Goal: Task Accomplishment & Management: Use online tool/utility

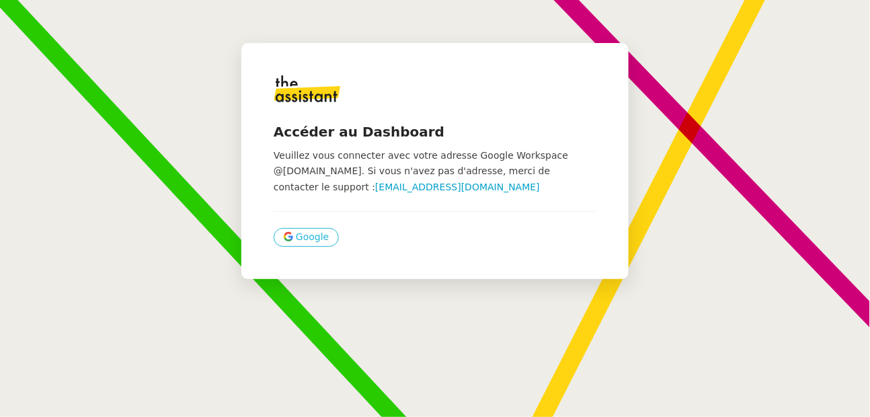
click at [293, 241] on button "Google" at bounding box center [306, 237] width 65 height 19
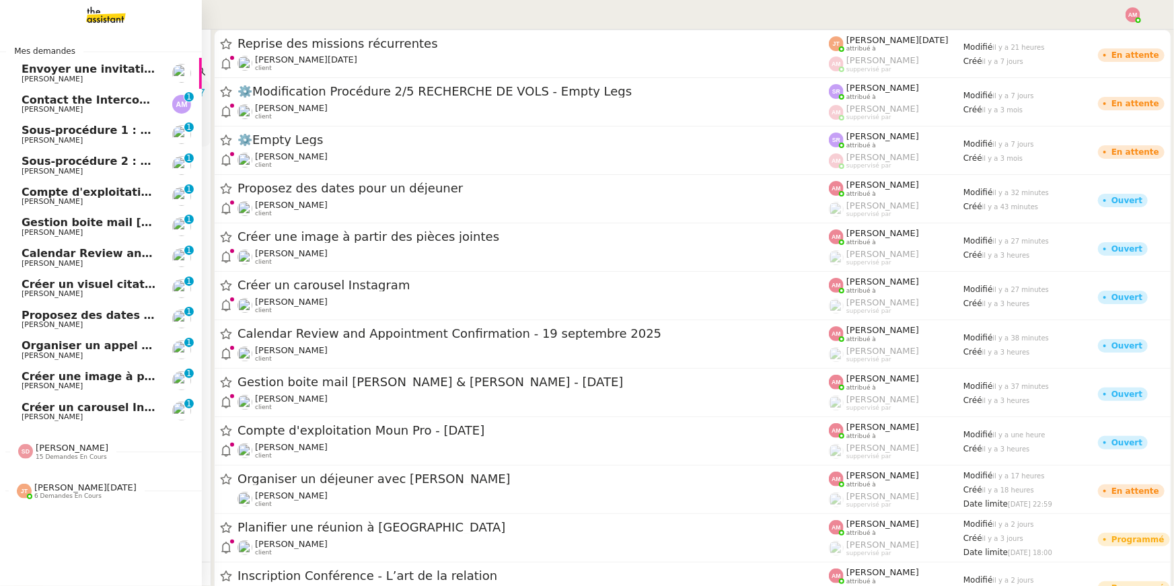
click at [32, 251] on span "Calendar Review and Appointment Confirmation - 19 septembre 2025" at bounding box center [233, 253] width 422 height 13
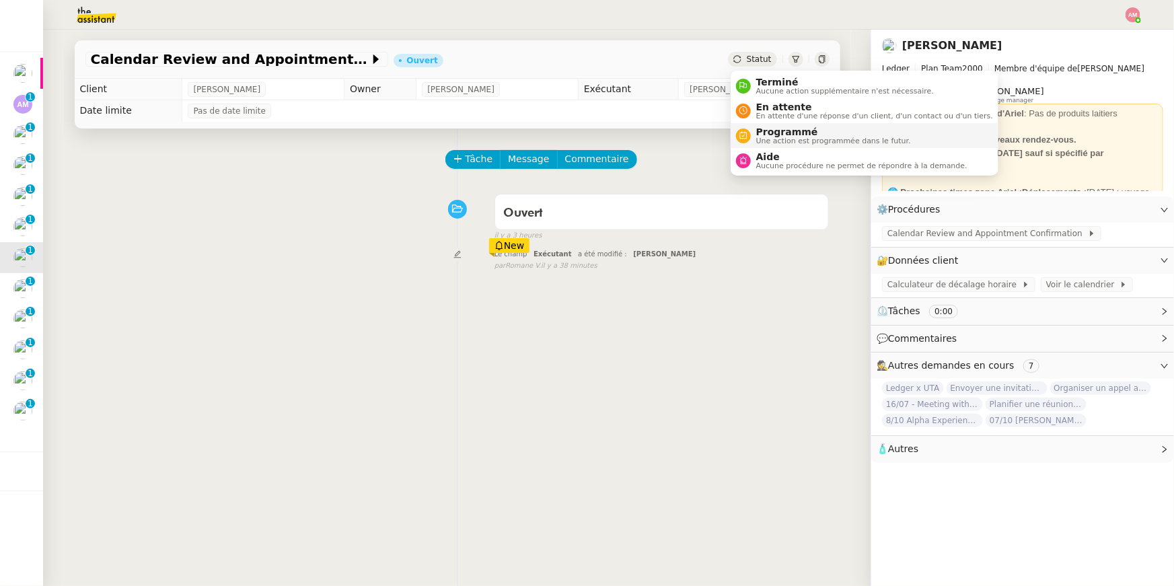
click at [752, 133] on div "Programmé Une action est programmée dans le futur." at bounding box center [831, 135] width 160 height 18
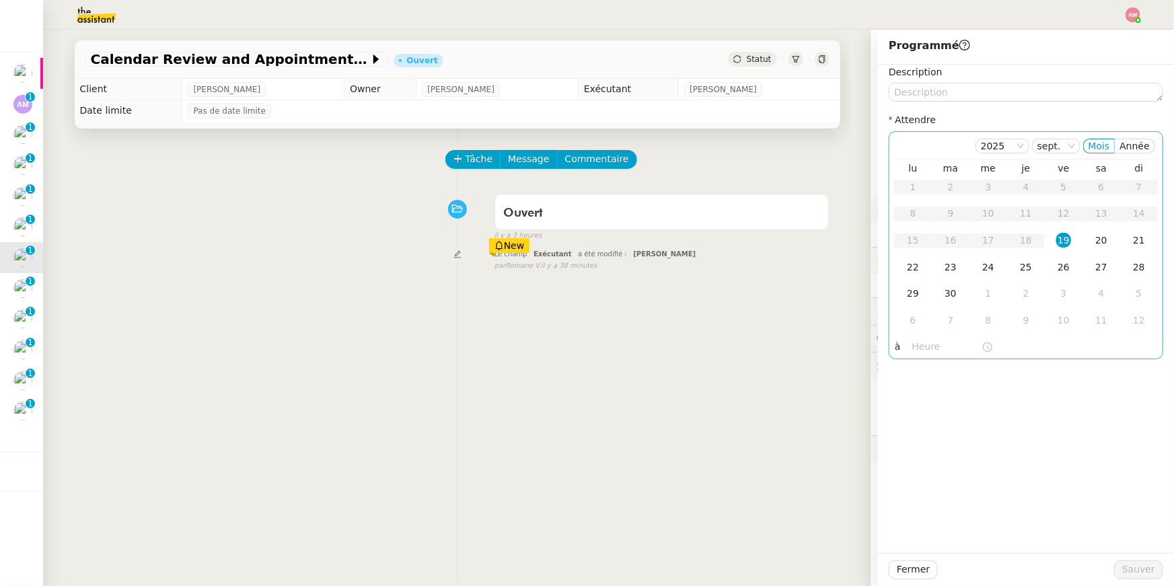
click at [870, 344] on input "text" at bounding box center [946, 346] width 69 height 15
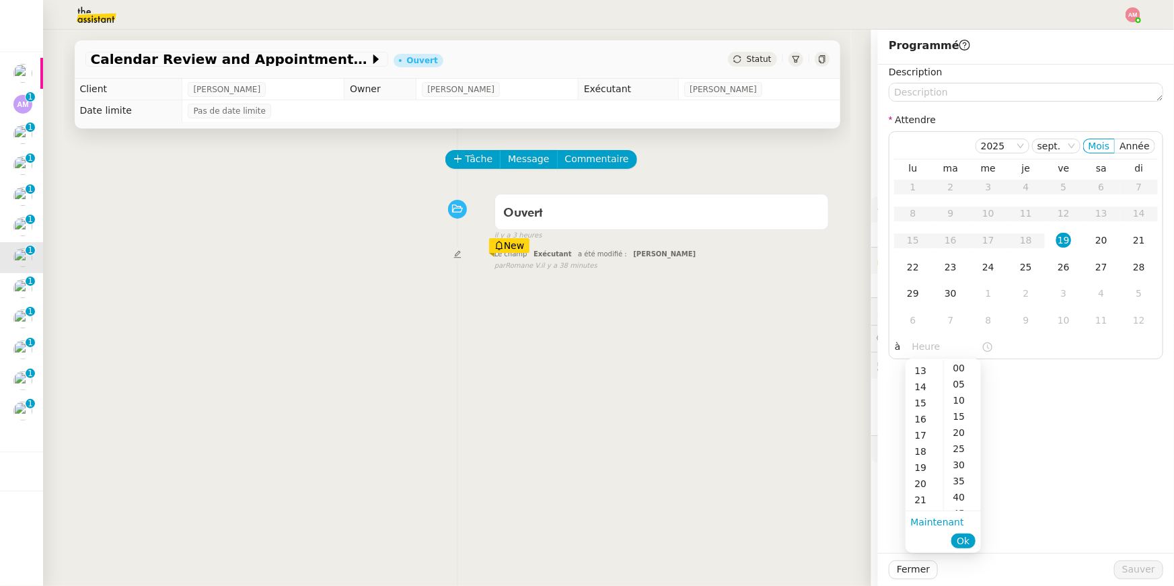
scroll to position [208, 0]
click at [870, 416] on div "16" at bounding box center [924, 418] width 38 height 16
click at [870, 361] on div "00" at bounding box center [962, 368] width 37 height 16
type input "16:00"
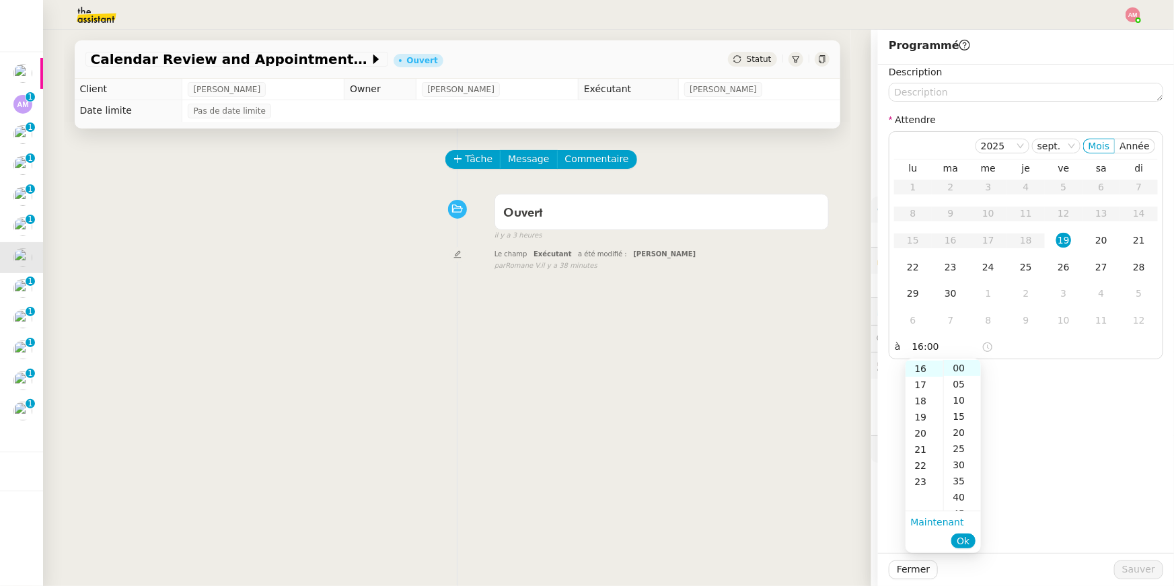
click at [870, 416] on li "Ok" at bounding box center [963, 540] width 24 height 19
click at [870, 416] on span "Ok" at bounding box center [962, 540] width 13 height 13
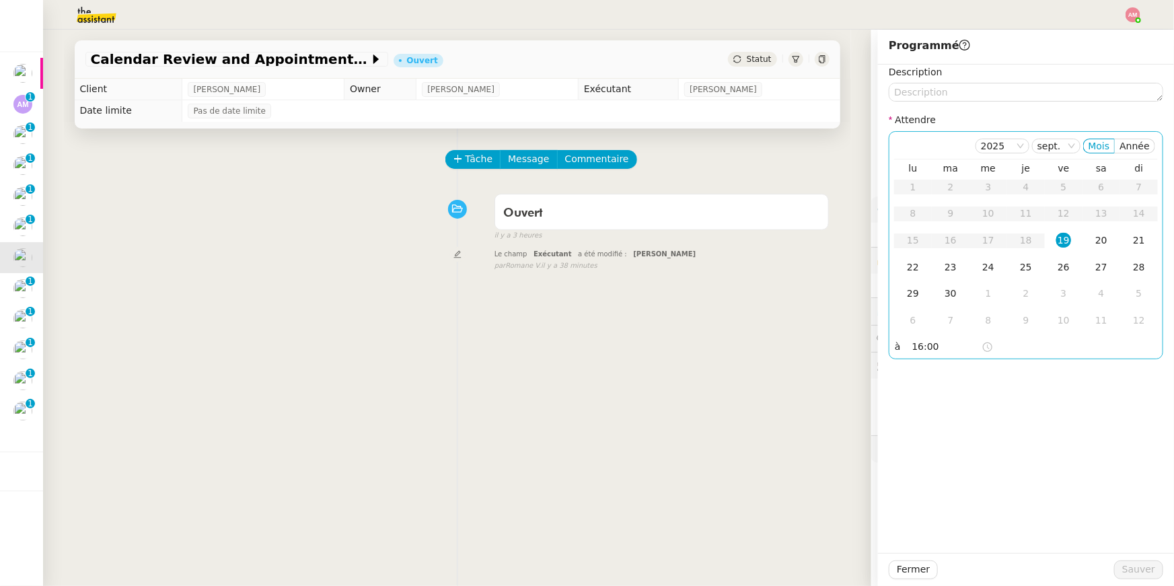
click at [870, 240] on div "19" at bounding box center [1063, 240] width 15 height 15
click at [870, 416] on span "Sauver" at bounding box center [1138, 569] width 33 height 15
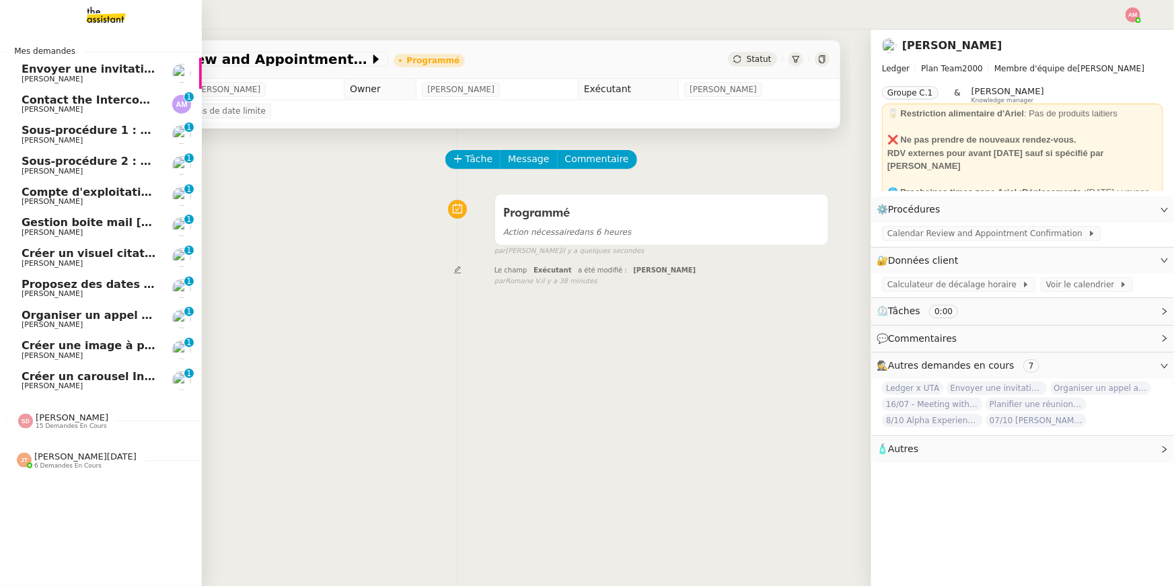
click at [41, 413] on span "[PERSON_NAME]" at bounding box center [72, 417] width 73 height 10
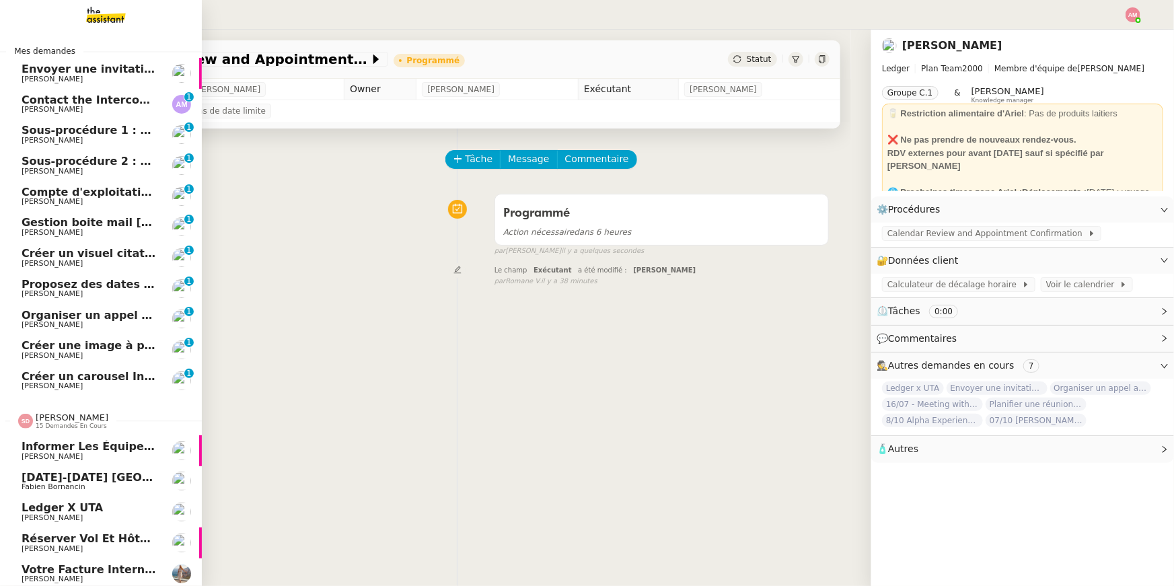
scroll to position [350, 0]
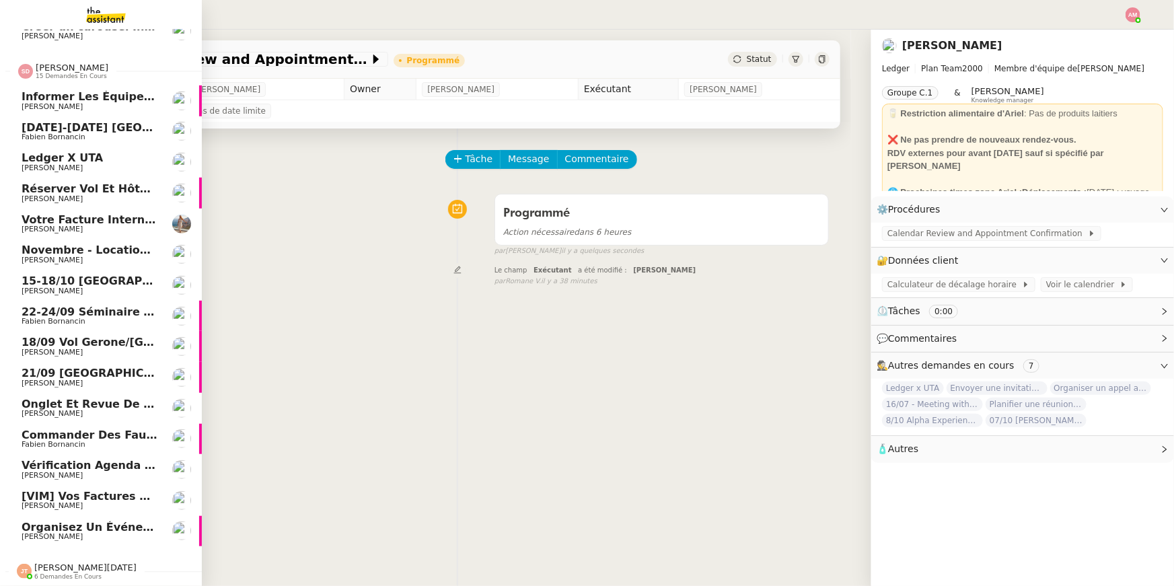
click at [90, 416] on span "Vérification Agenda + Chat + Wagram (9h et 14h)" at bounding box center [173, 465] width 302 height 13
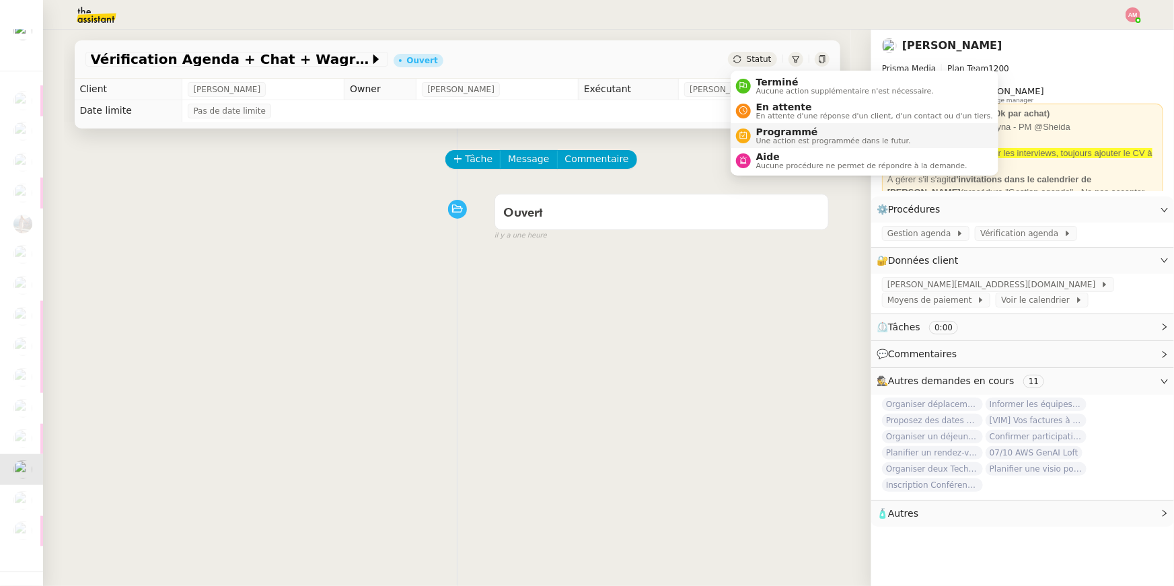
click at [757, 137] on span "Une action est programmée dans le futur." at bounding box center [833, 140] width 155 height 7
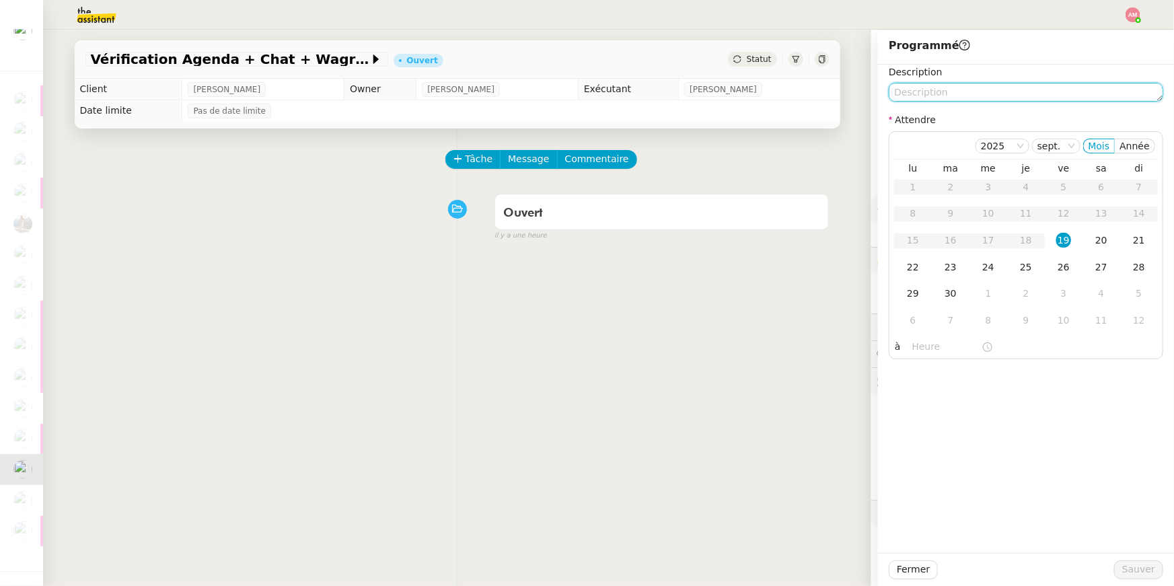
click at [870, 88] on textarea at bounding box center [1025, 92] width 274 height 19
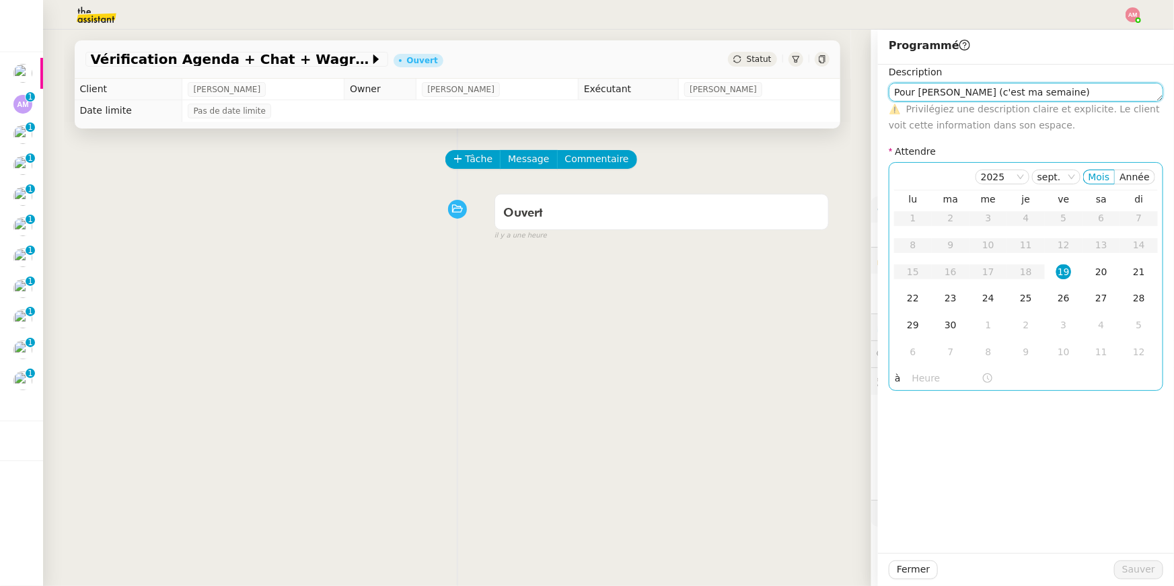
type textarea "Pour Amyna (c'est ma semaine)"
click at [870, 266] on div "19" at bounding box center [1063, 271] width 15 height 15
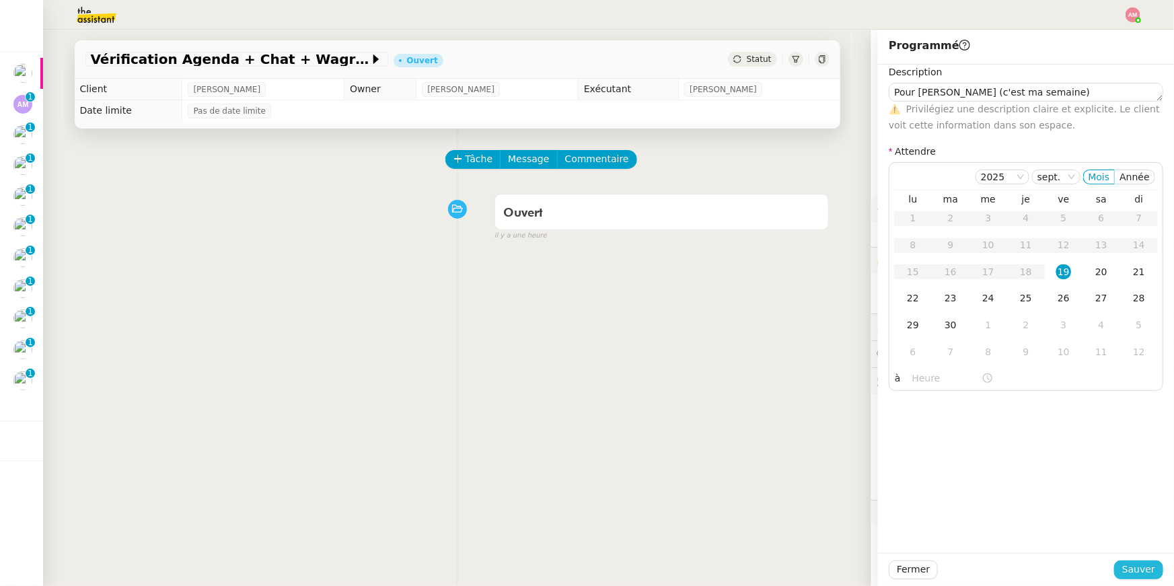
click at [870, 416] on button "Sauver" at bounding box center [1138, 569] width 49 height 19
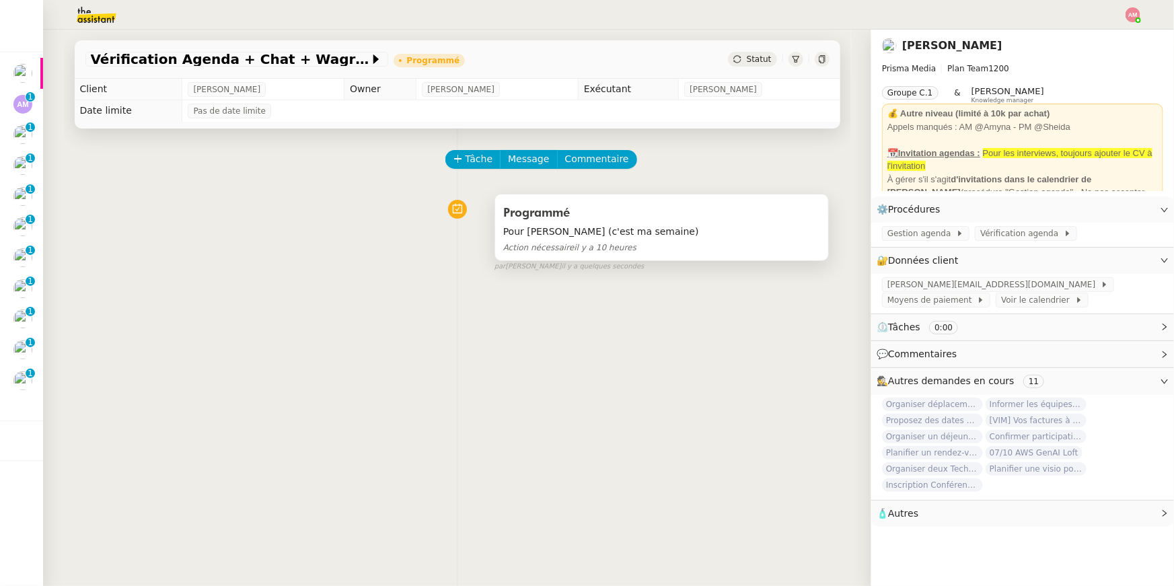
click at [648, 221] on div "Programmé" at bounding box center [661, 213] width 317 height 22
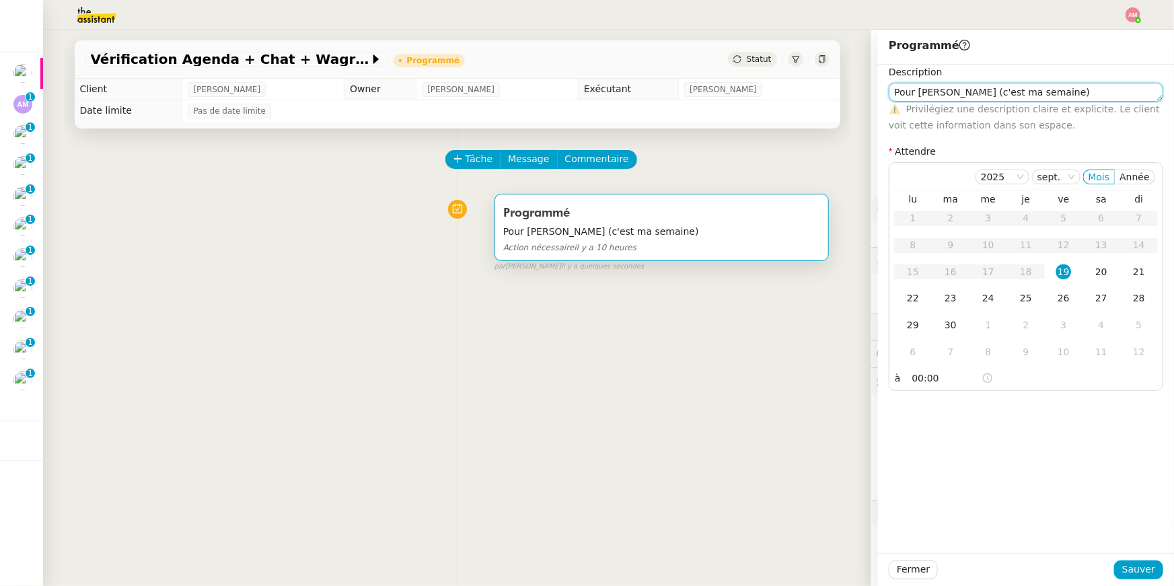
click at [870, 90] on textarea "Pour Amyna (c'est ma semaine)" at bounding box center [1025, 92] width 274 height 19
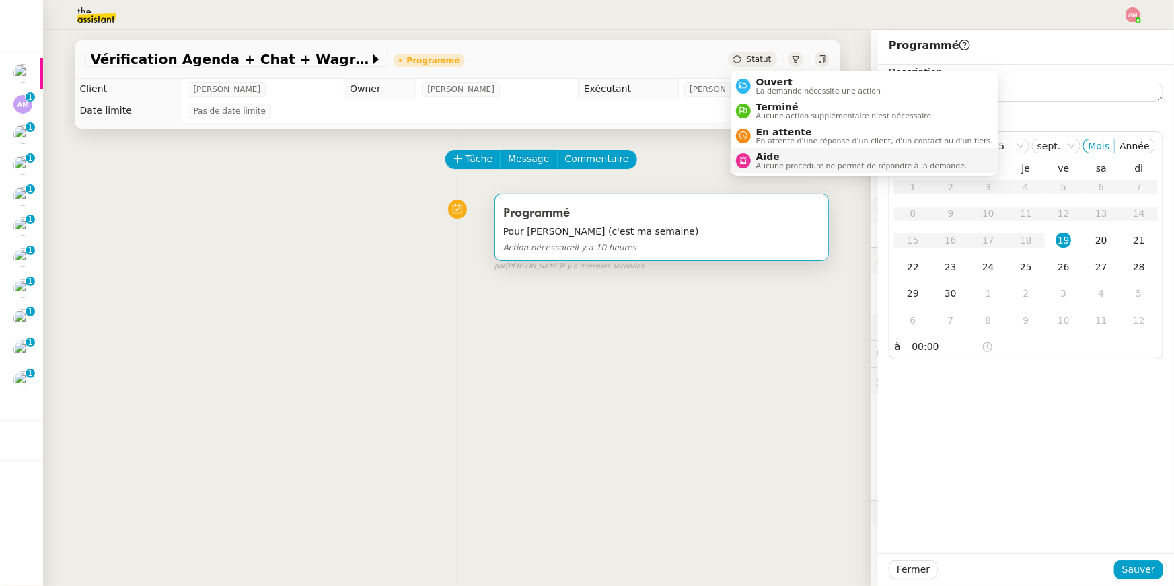
click at [772, 158] on span "Aide" at bounding box center [861, 156] width 211 height 11
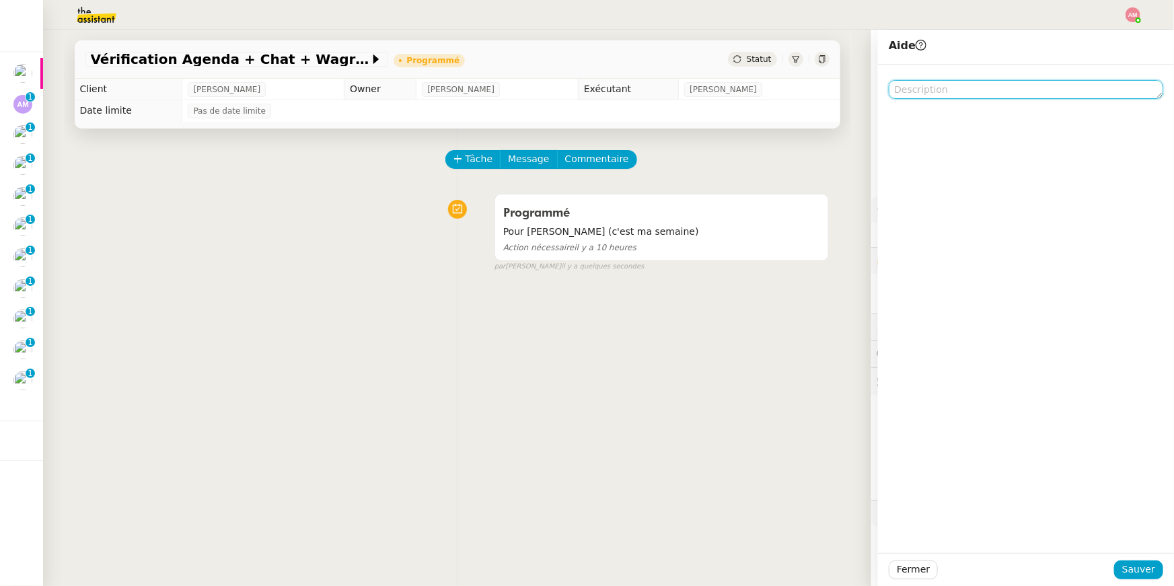
click at [870, 93] on textarea at bounding box center [1025, 89] width 274 height 19
paste textarea "Pour Amyna (c'est ma semaine)"
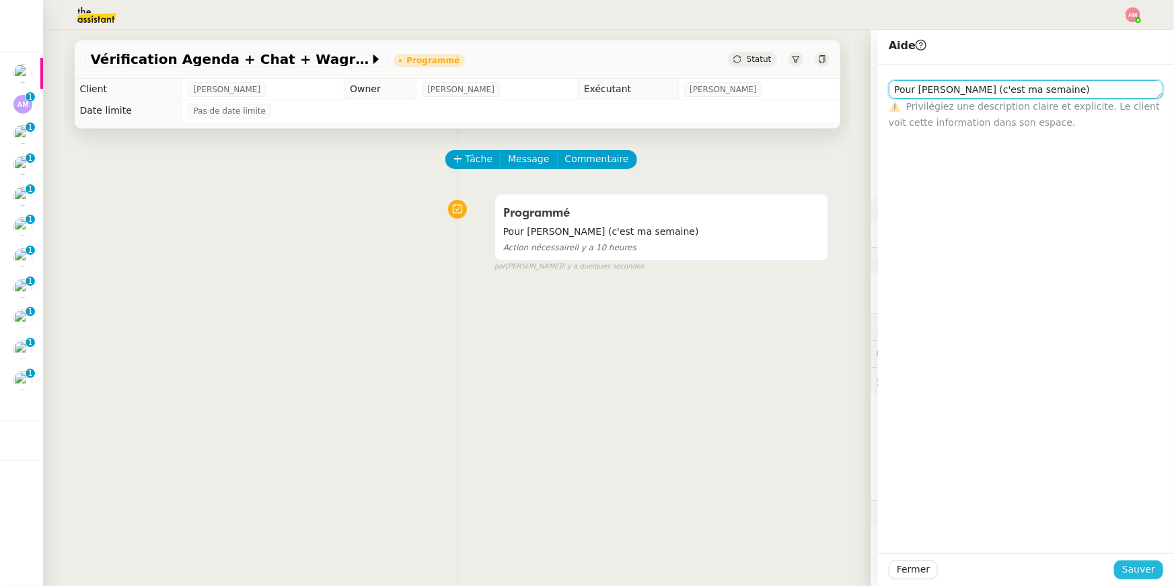
type textarea "Pour Amyna (c'est ma semaine)"
click at [870, 416] on span "Sauver" at bounding box center [1138, 569] width 33 height 15
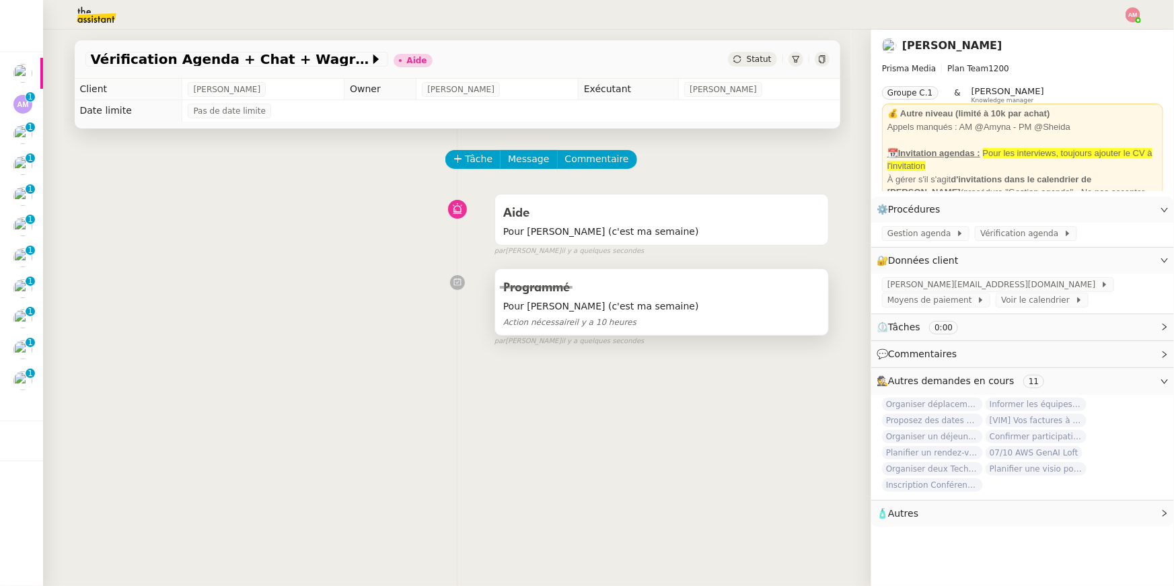
click at [730, 302] on span "Pour Amyna (c'est ma semaine)" at bounding box center [661, 306] width 317 height 15
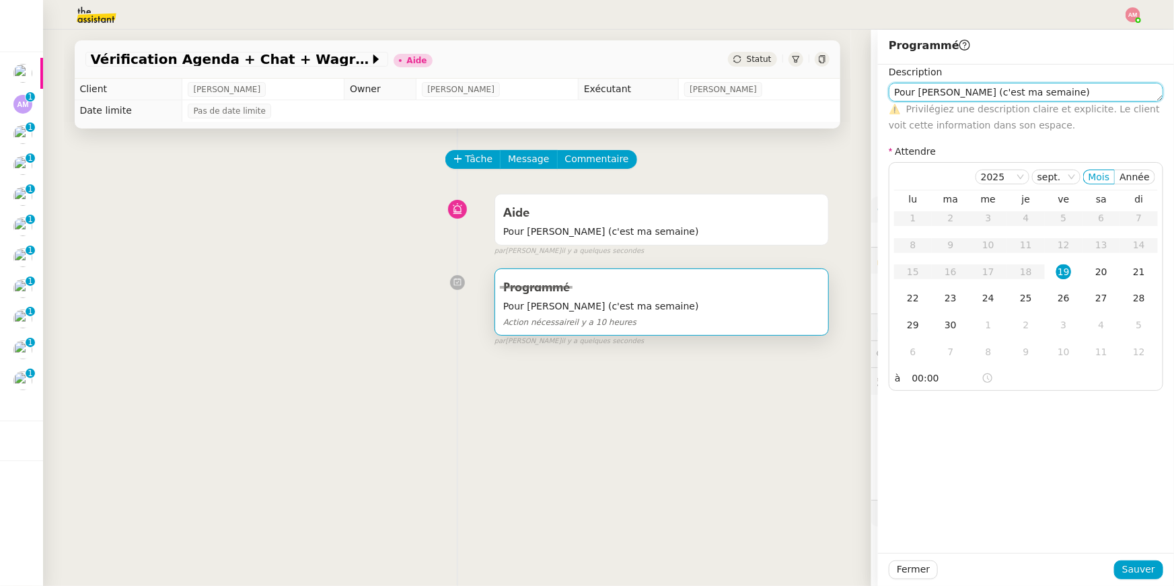
click at [870, 95] on textarea "Pour Amyna (c'est ma semaine)" at bounding box center [1025, 92] width 274 height 19
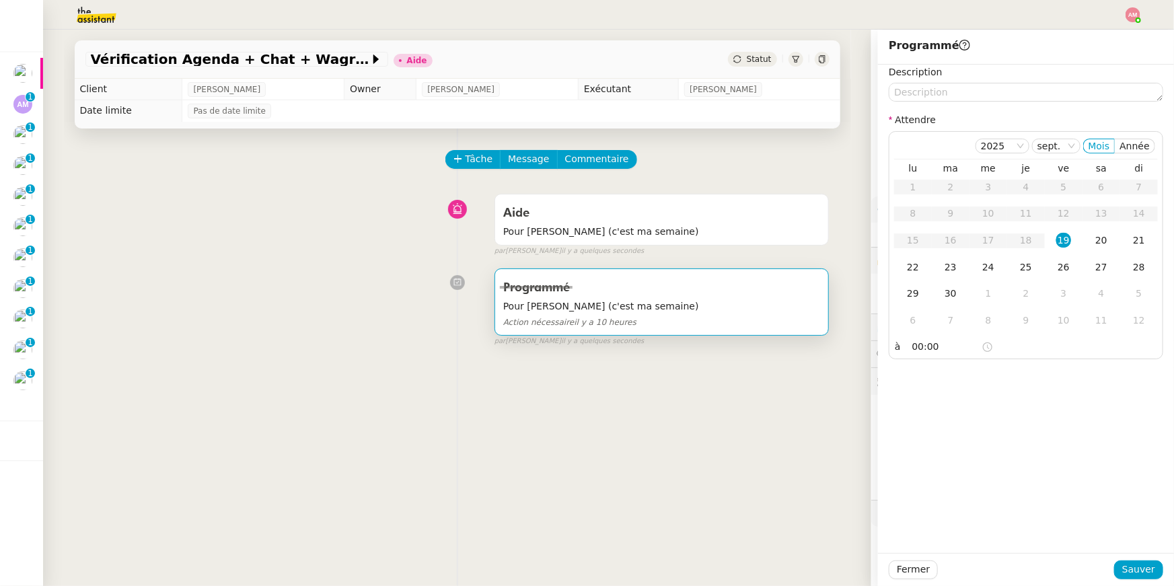
click at [870, 416] on div "Fermer Sauver" at bounding box center [1026, 569] width 296 height 33
click at [870, 416] on button "Fermer" at bounding box center [912, 569] width 49 height 19
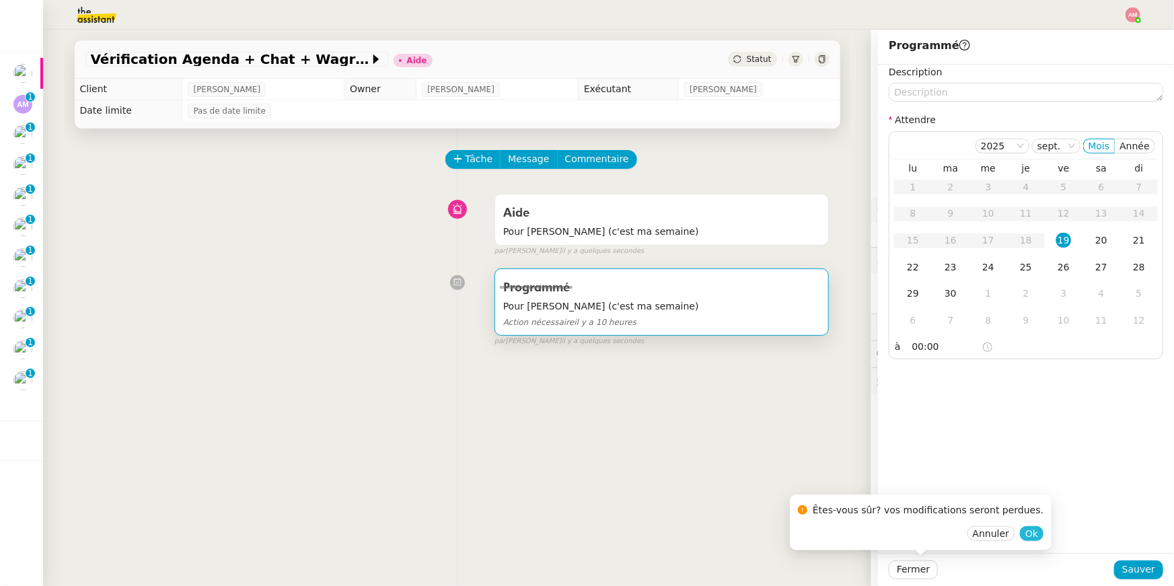
click at [870, 416] on span "Ok" at bounding box center [1031, 533] width 13 height 13
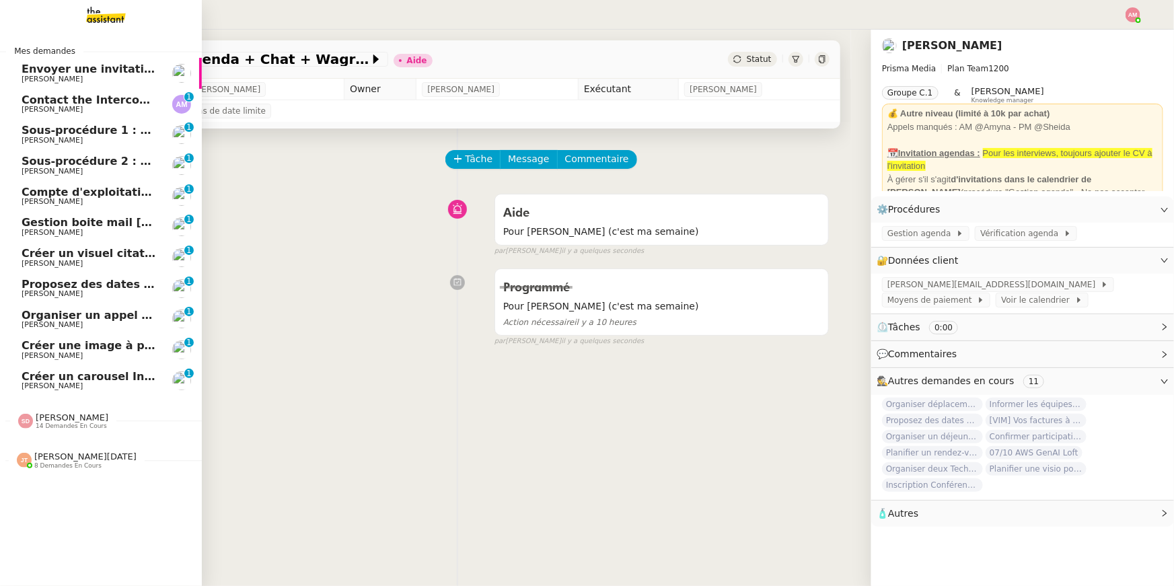
click at [27, 278] on span "Proposez des dates pour un déjeuner" at bounding box center [135, 284] width 227 height 13
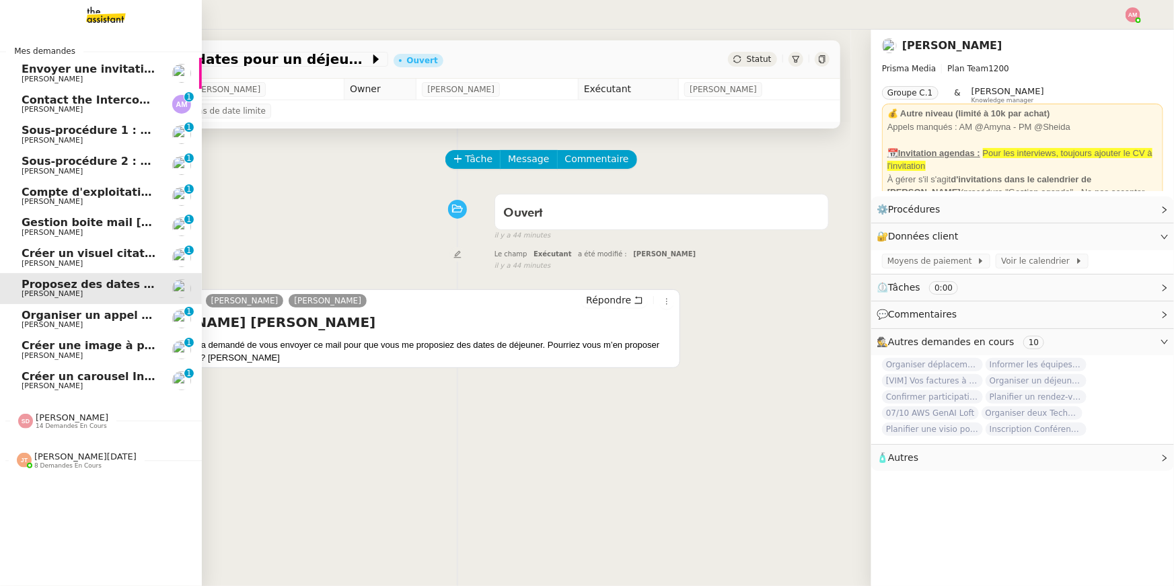
click at [85, 257] on span "Créer un visuel citation" at bounding box center [93, 253] width 142 height 13
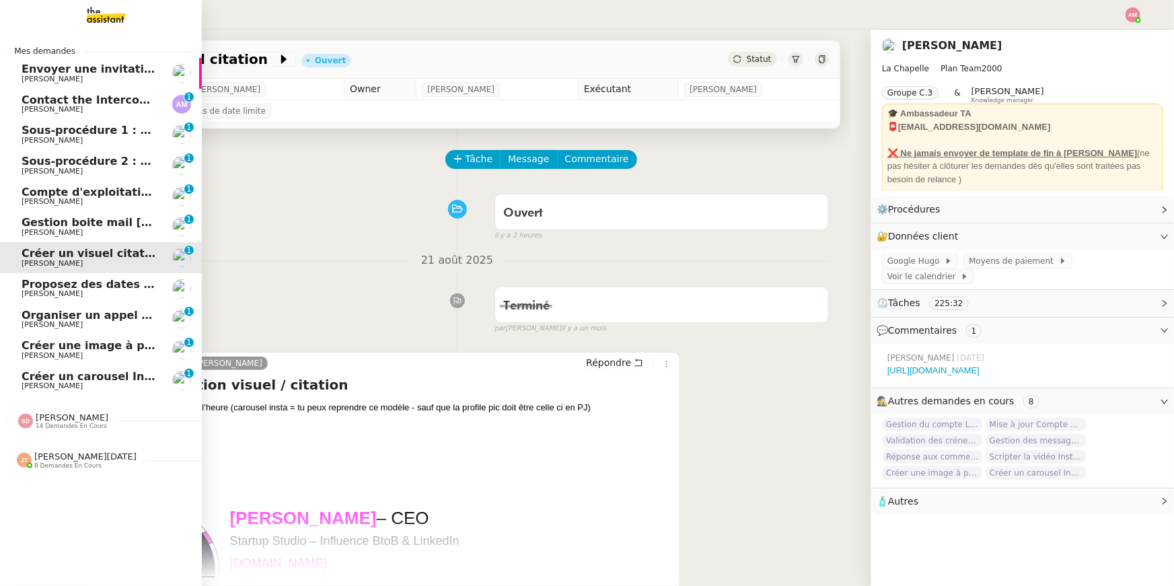
click at [109, 342] on span "Créer une image à partir des pièces jointes" at bounding box center [153, 345] width 262 height 13
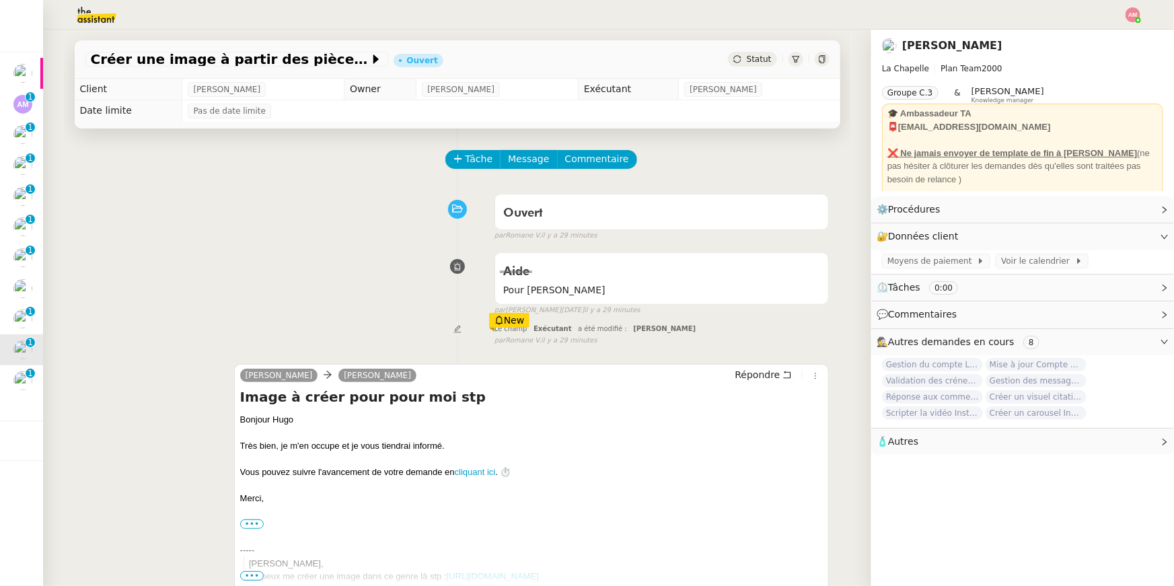
scroll to position [6, 0]
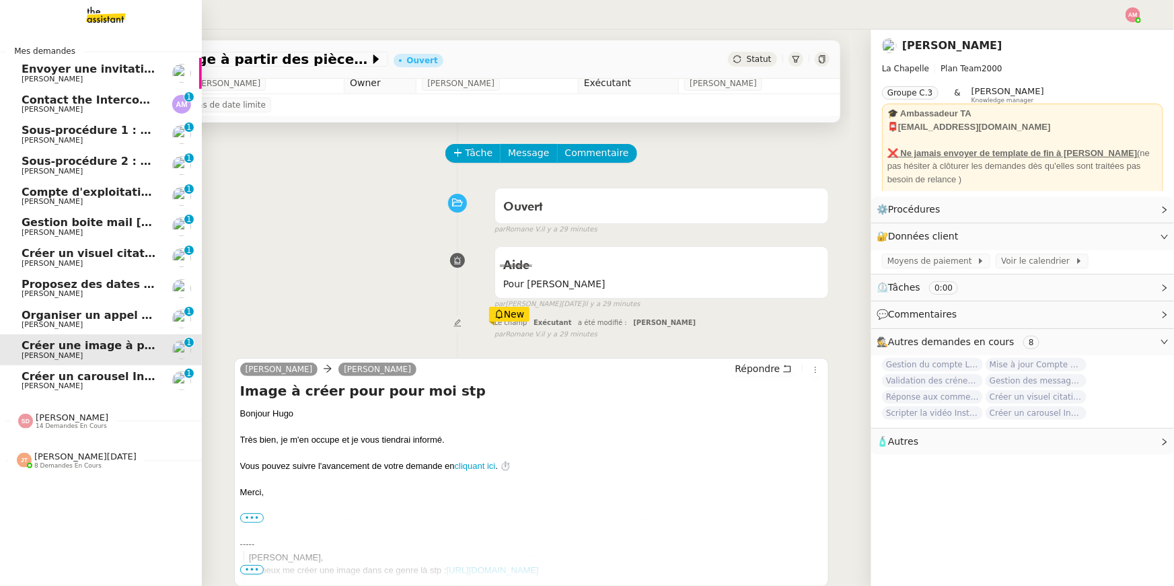
click at [79, 106] on span "Anant Murthy" at bounding box center [90, 110] width 136 height 8
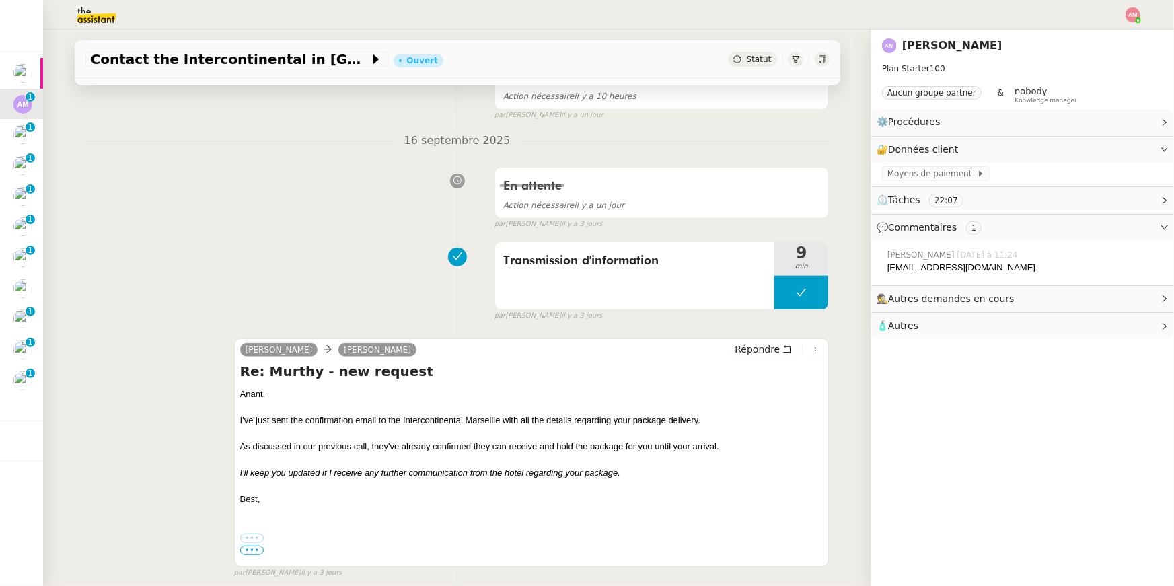
scroll to position [317, 0]
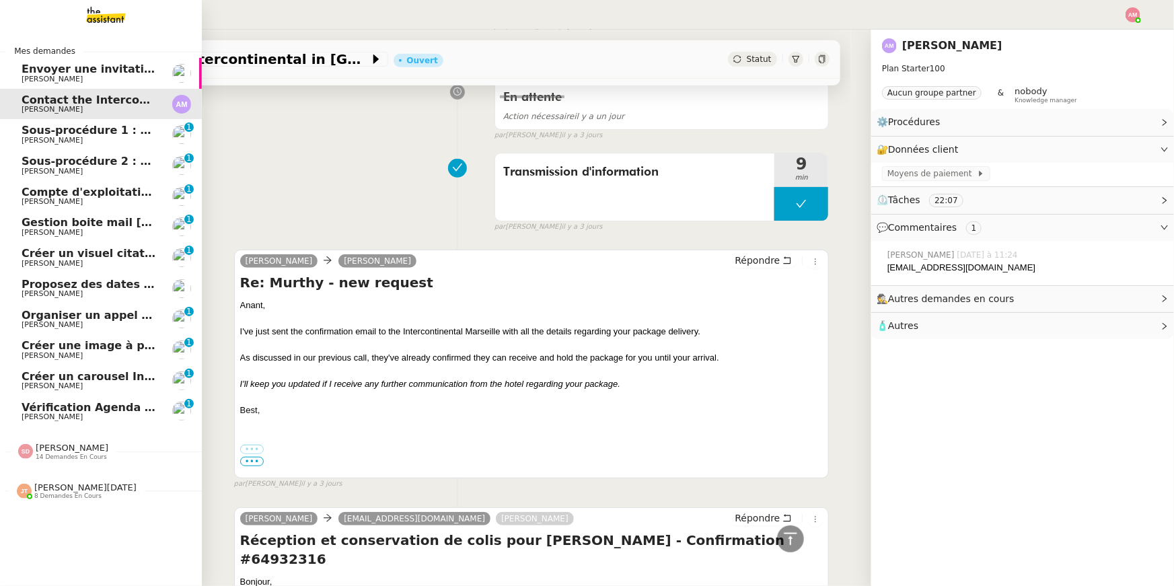
click at [91, 196] on span "Compte d'exploitation Moun Pro - vendredi 19 septembre 2025" at bounding box center [146, 192] width 249 height 13
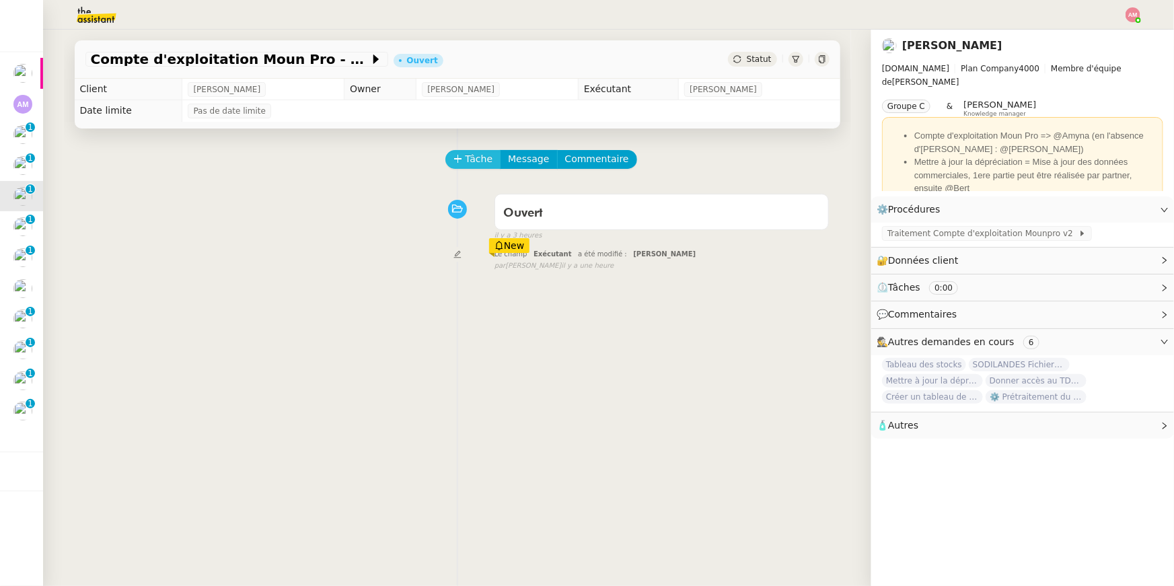
click at [487, 162] on span "Tâche" at bounding box center [479, 158] width 28 height 15
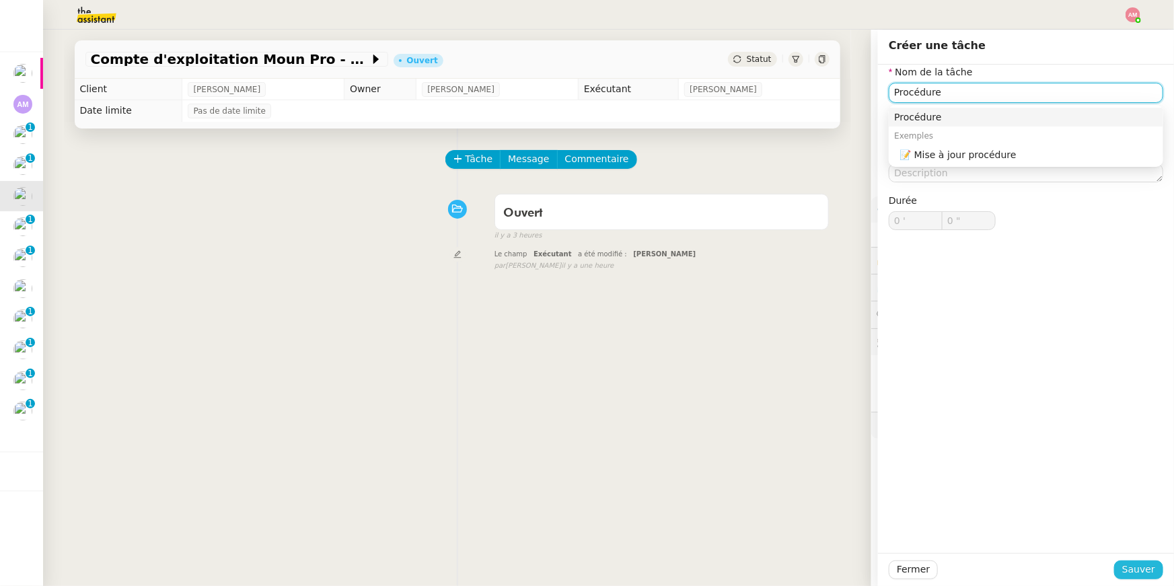
type input "Procédure"
click at [870, 416] on span "Sauver" at bounding box center [1138, 569] width 33 height 15
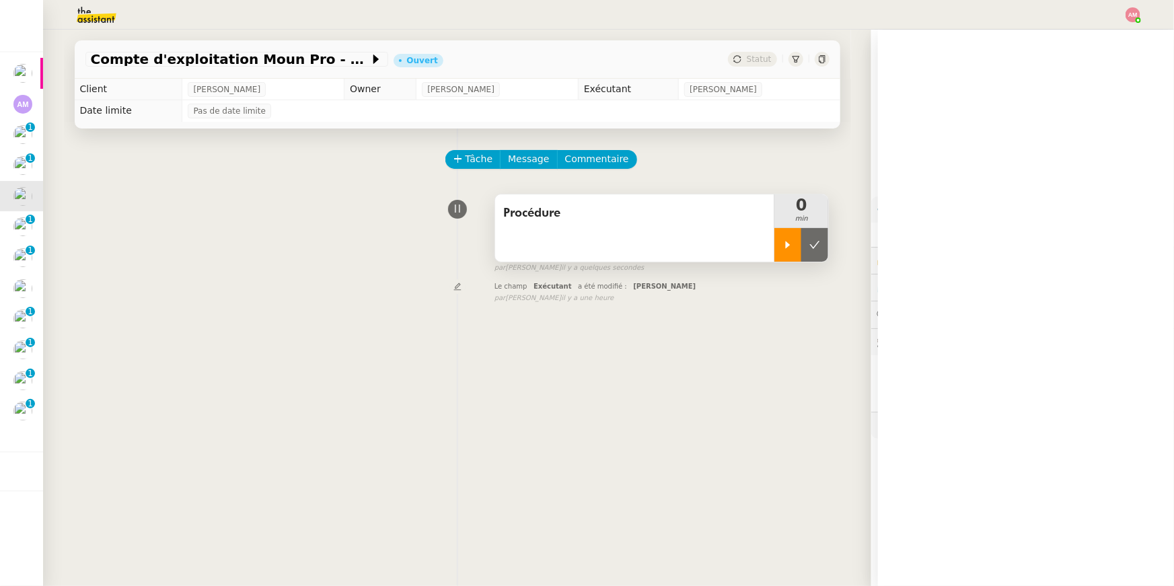
click at [796, 245] on div at bounding box center [787, 245] width 27 height 34
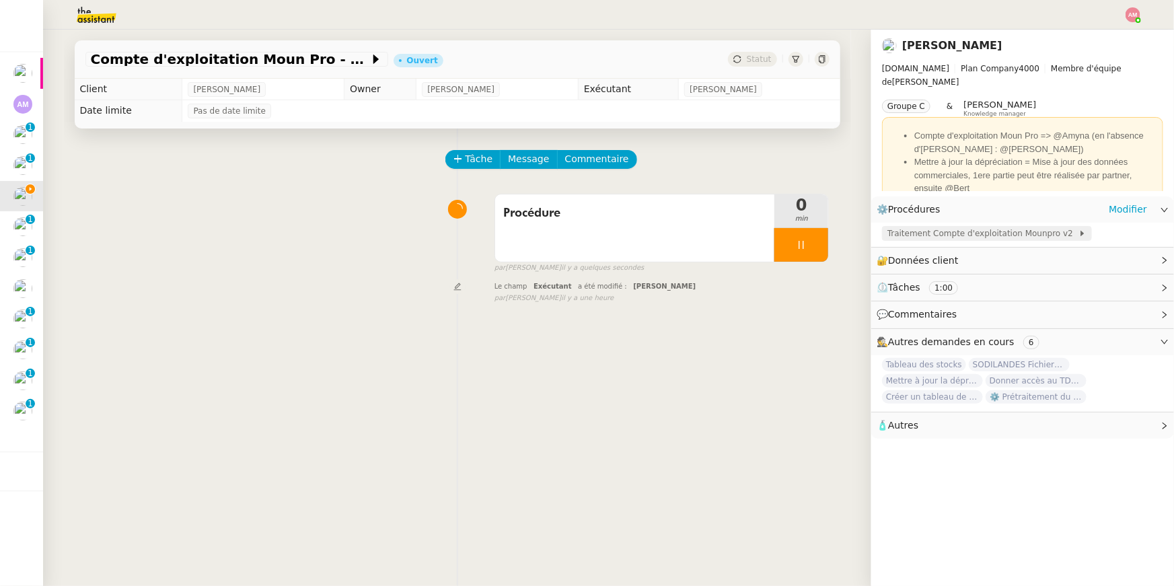
click at [870, 231] on span "Traitement Compte d'exploitation Mounpro v2" at bounding box center [982, 233] width 191 height 13
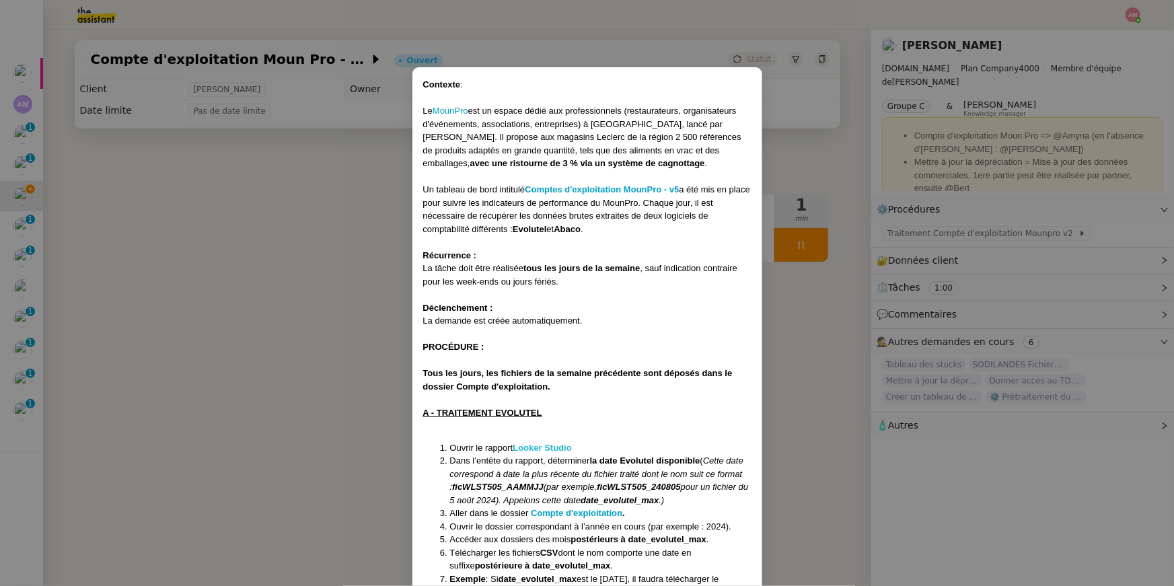
click at [560, 416] on strong "Looker Studio" at bounding box center [541, 448] width 59 height 10
click at [556, 416] on strong "Compte d'exploitation" at bounding box center [576, 513] width 91 height 10
click at [108, 245] on nz-modal-container "Contexte : Le MounPro est un espace dédié aux professionnels (restaurateurs, or…" at bounding box center [587, 293] width 1174 height 586
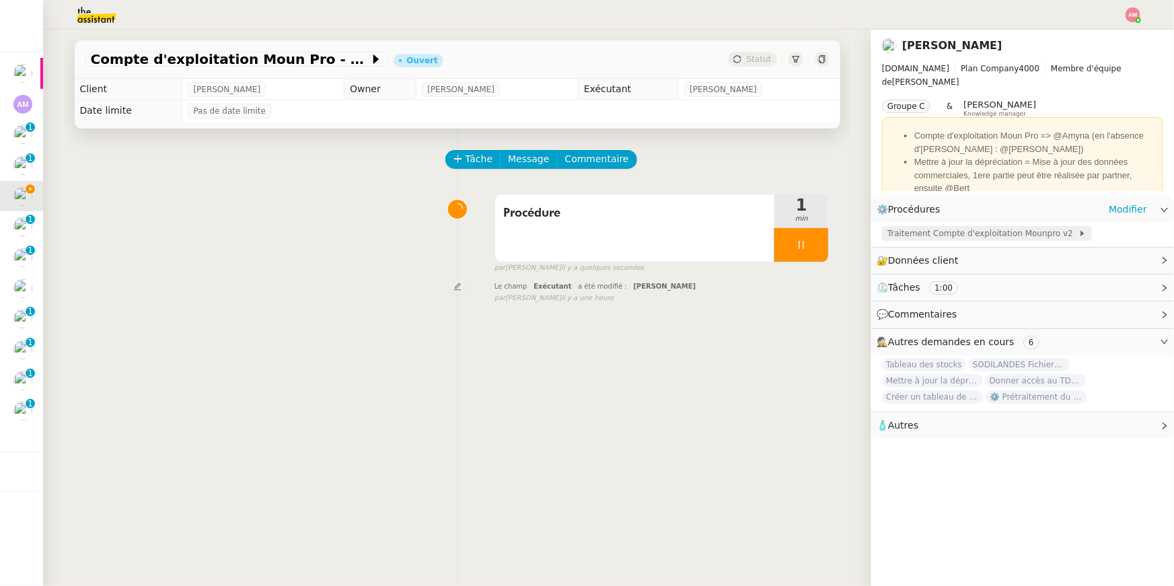
click at [870, 234] on span "Traitement Compte d'exploitation Mounpro v2" at bounding box center [982, 233] width 191 height 13
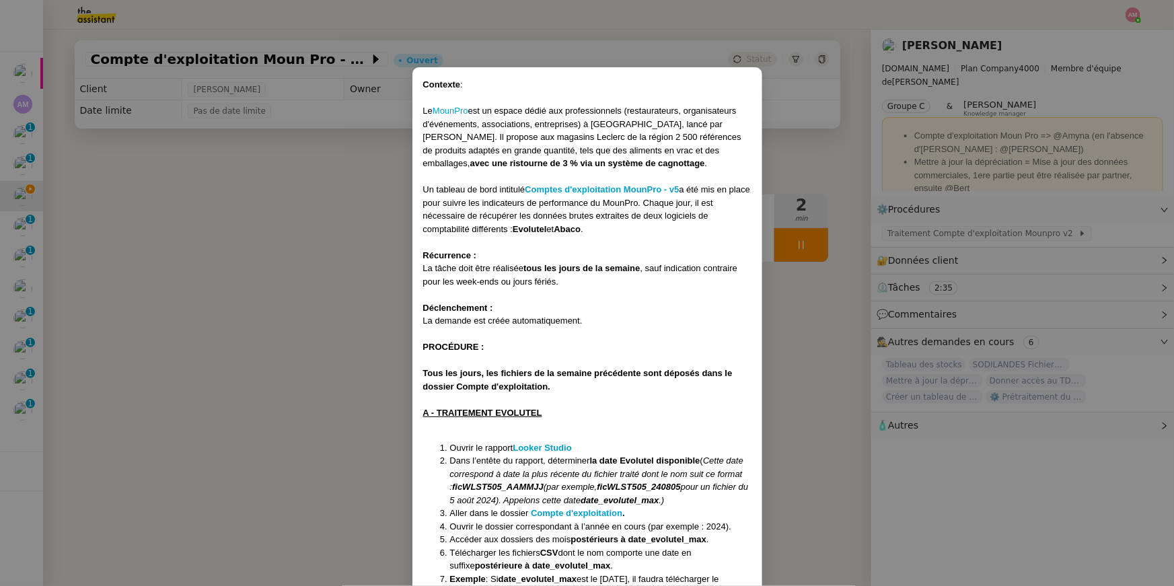
click at [114, 119] on nz-modal-container "Contexte : Le MounPro est un espace dédié aux professionnels (restaurateurs, or…" at bounding box center [587, 293] width 1174 height 586
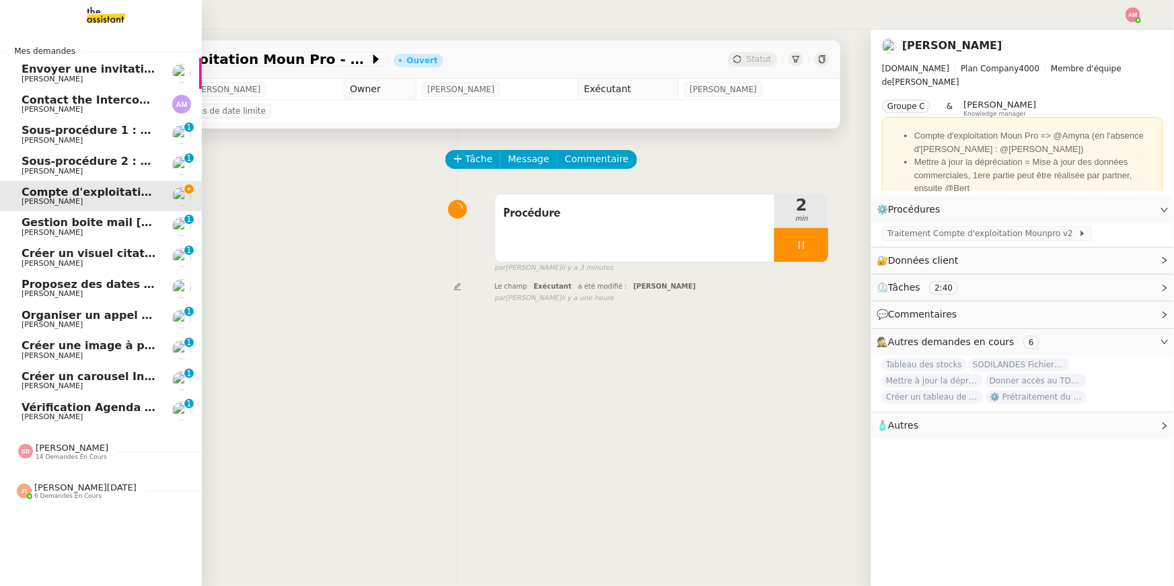
click at [103, 108] on span "Anant Murthy" at bounding box center [90, 110] width 136 height 8
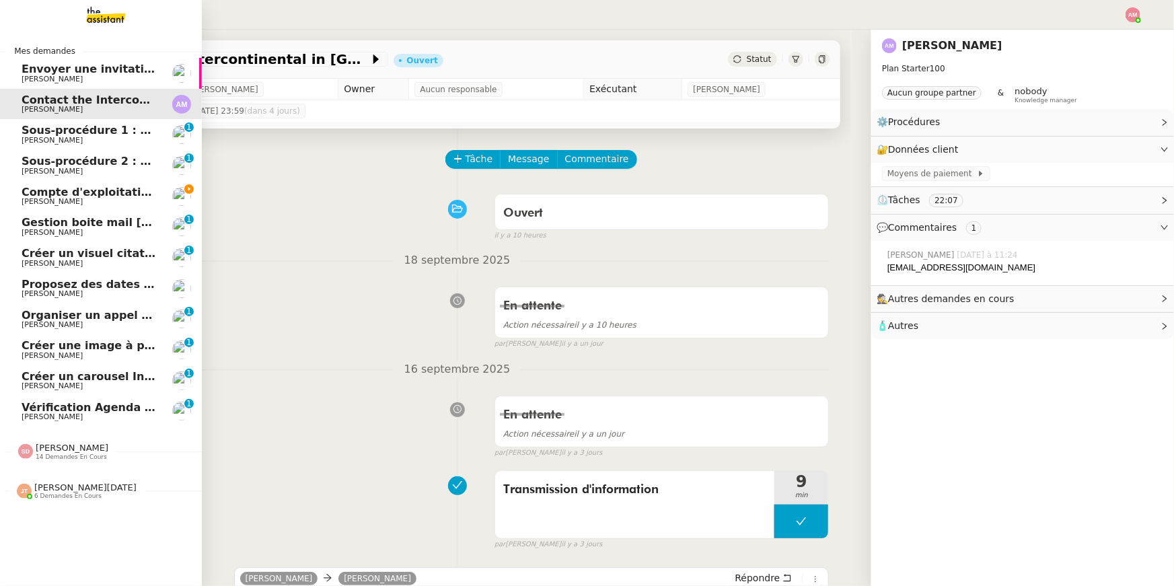
click at [23, 68] on span "Envoyer une invitation pour la réunion du 16 septembre" at bounding box center [193, 69] width 342 height 13
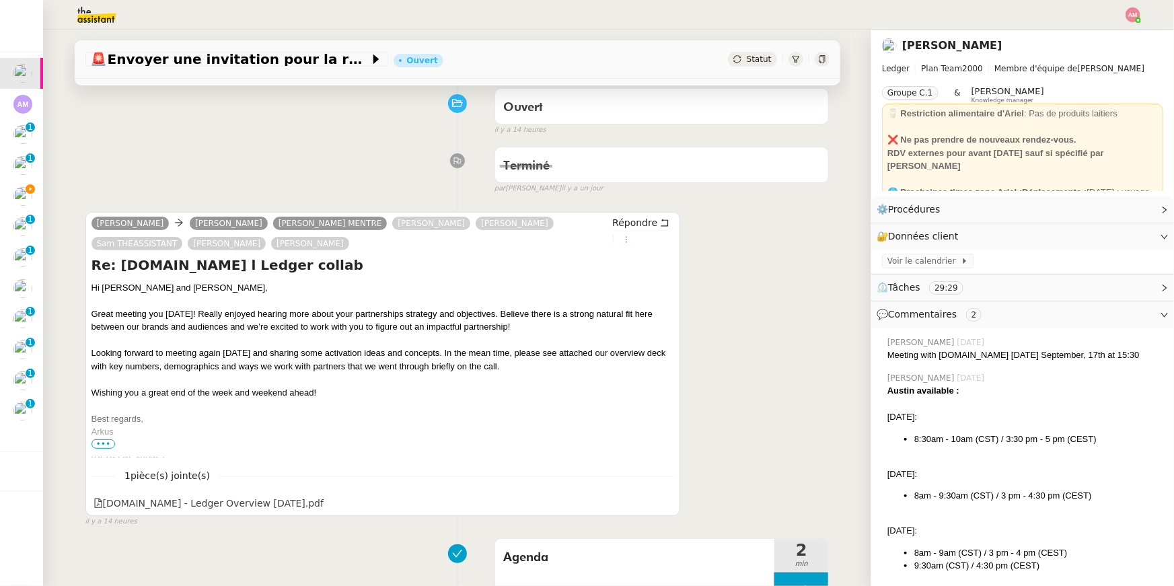
scroll to position [108, 0]
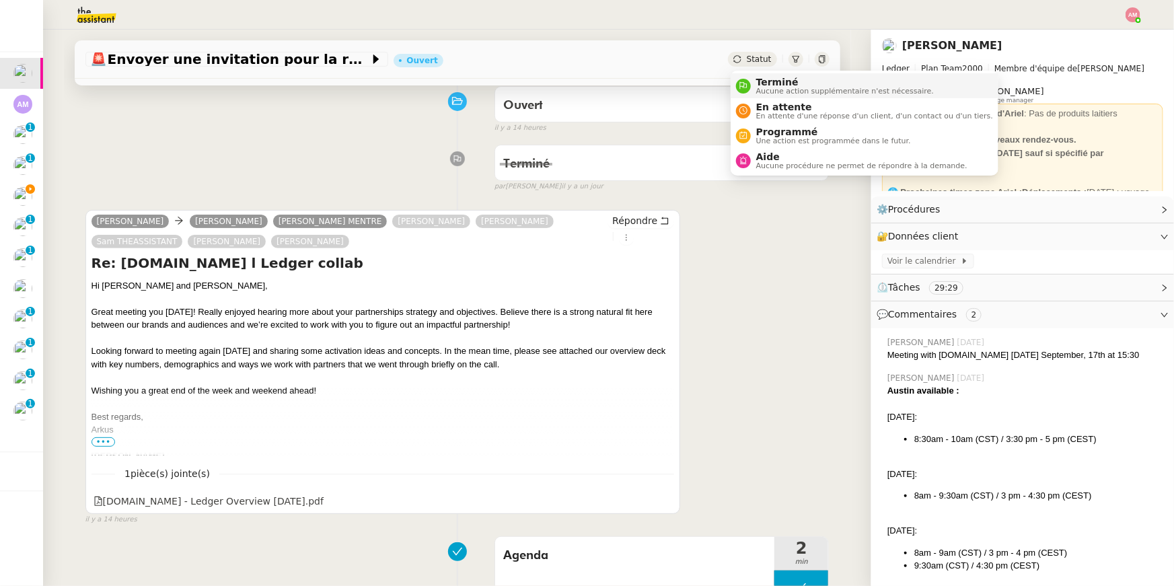
click at [761, 84] on span "Terminé" at bounding box center [845, 82] width 178 height 11
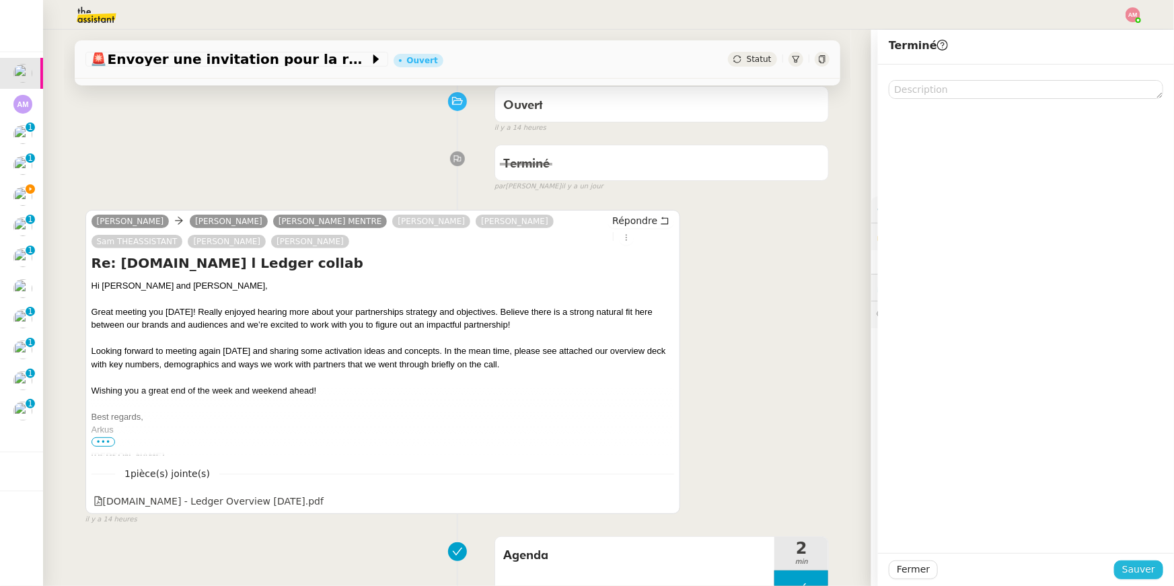
drag, startPoint x: 1132, startPoint y: 562, endPoint x: 937, endPoint y: 447, distance: 226.1
click at [870, 416] on div "Terminé Fermer Sauver" at bounding box center [1026, 308] width 296 height 556
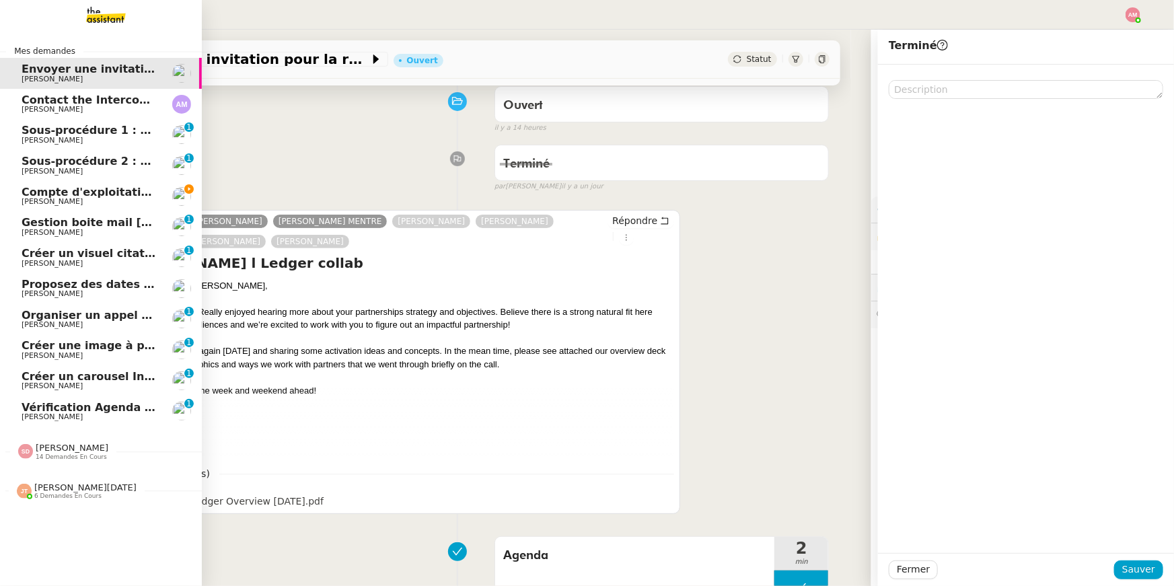
click at [20, 191] on link "Compte d'exploitation Moun Pro - vendredi 19 septembre 2025 Guillaume Farina" at bounding box center [101, 196] width 202 height 31
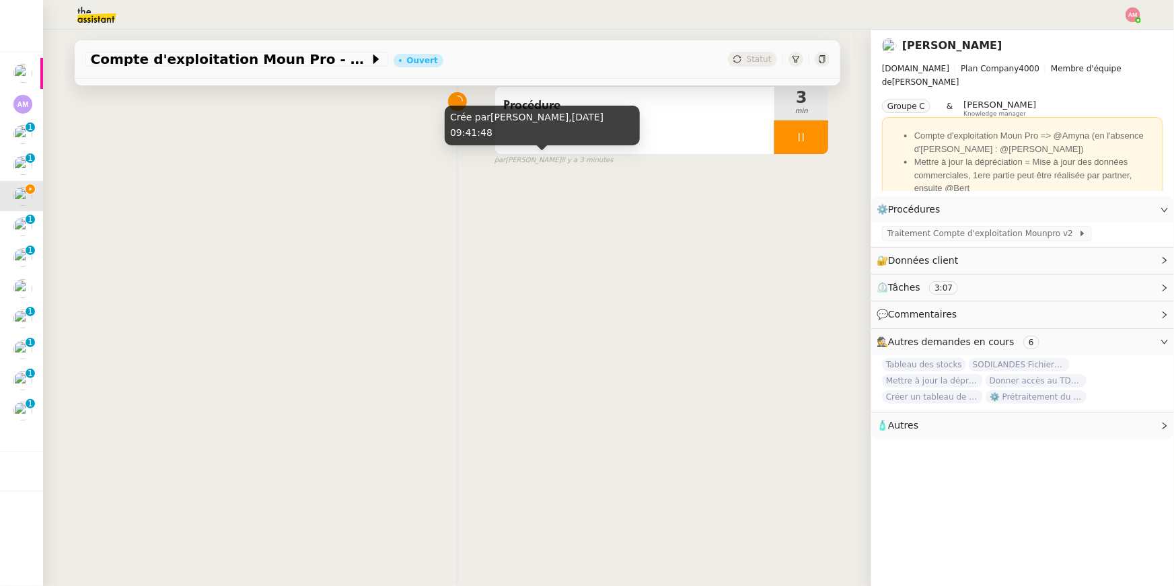
click at [608, 136] on div "Crée par Amyna Mehrez, 19 sept. 2025, 09:41:48" at bounding box center [542, 126] width 195 height 40
click at [753, 141] on div "Procédure" at bounding box center [635, 120] width 280 height 67
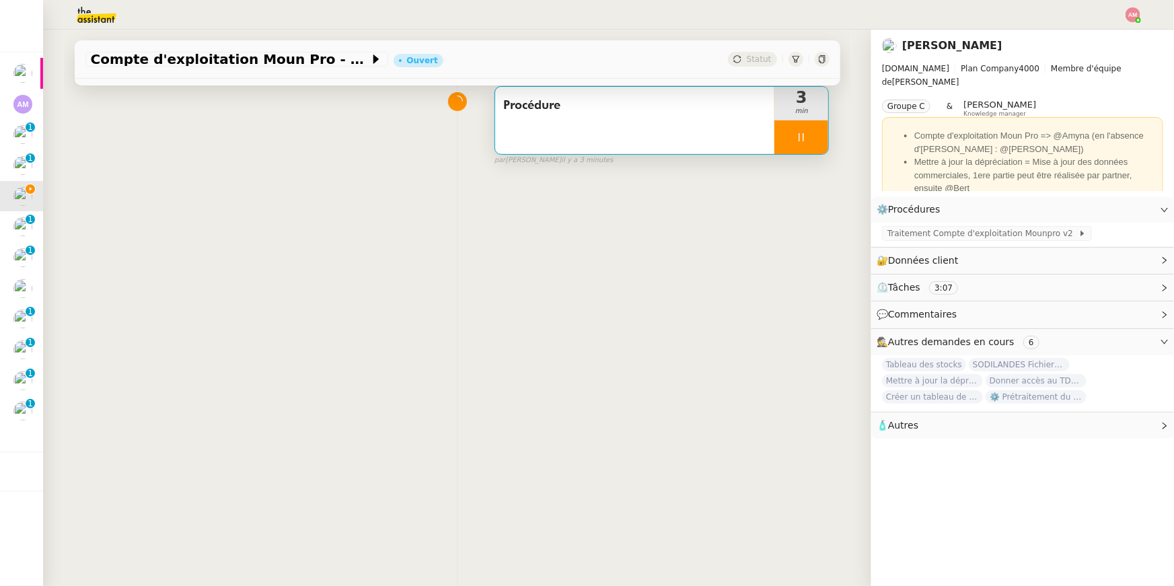
click at [801, 137] on icon at bounding box center [801, 137] width 11 height 11
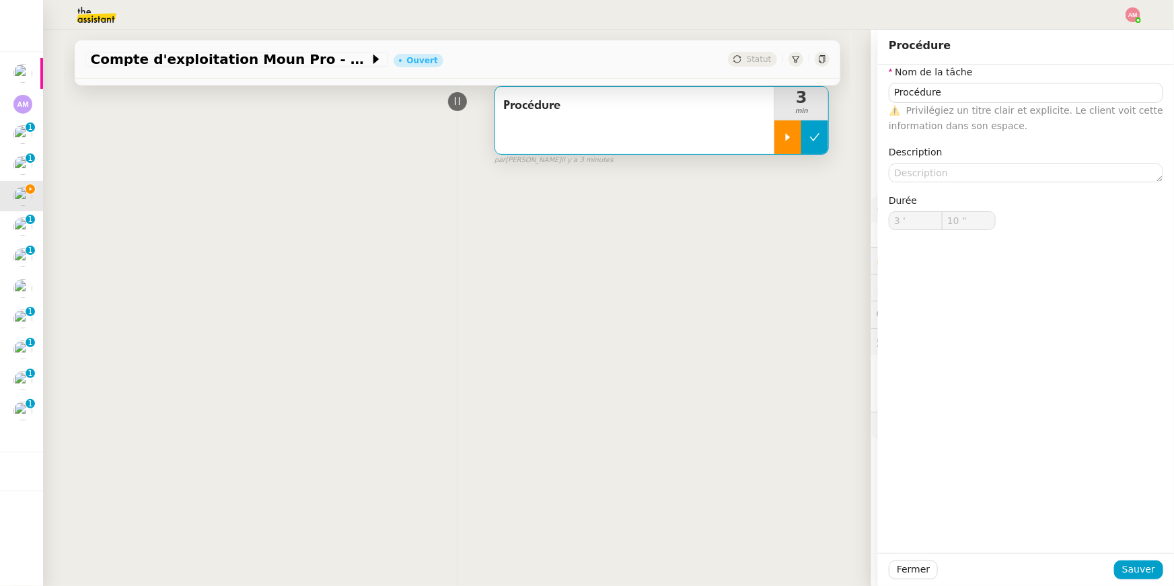
click at [815, 137] on icon at bounding box center [815, 136] width 10 height 7
type input "Procédure"
type input "3 '"
type input "10 ""
type input "Procédure"
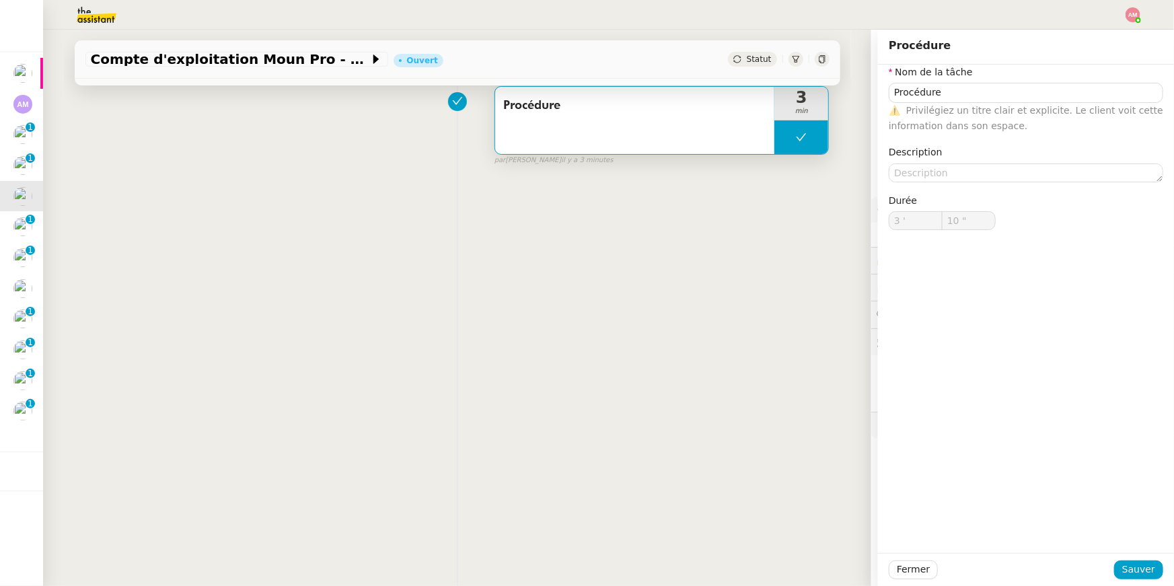
type input "3 '"
type input "10 ""
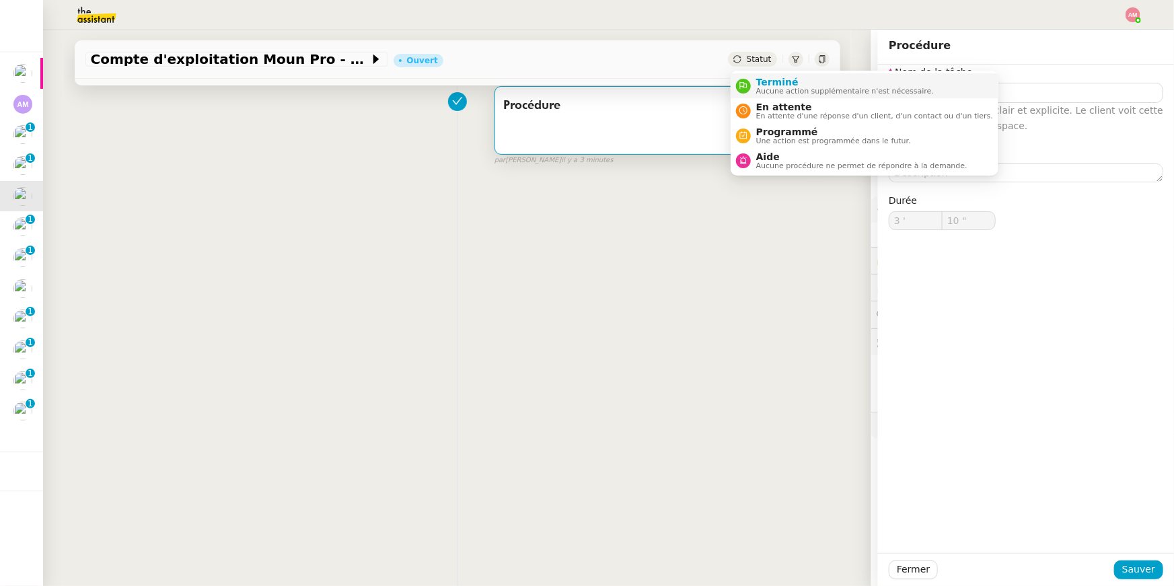
type input "Procédure"
type input "3 '"
type input "10 ""
click at [773, 82] on span "Terminé" at bounding box center [845, 82] width 178 height 11
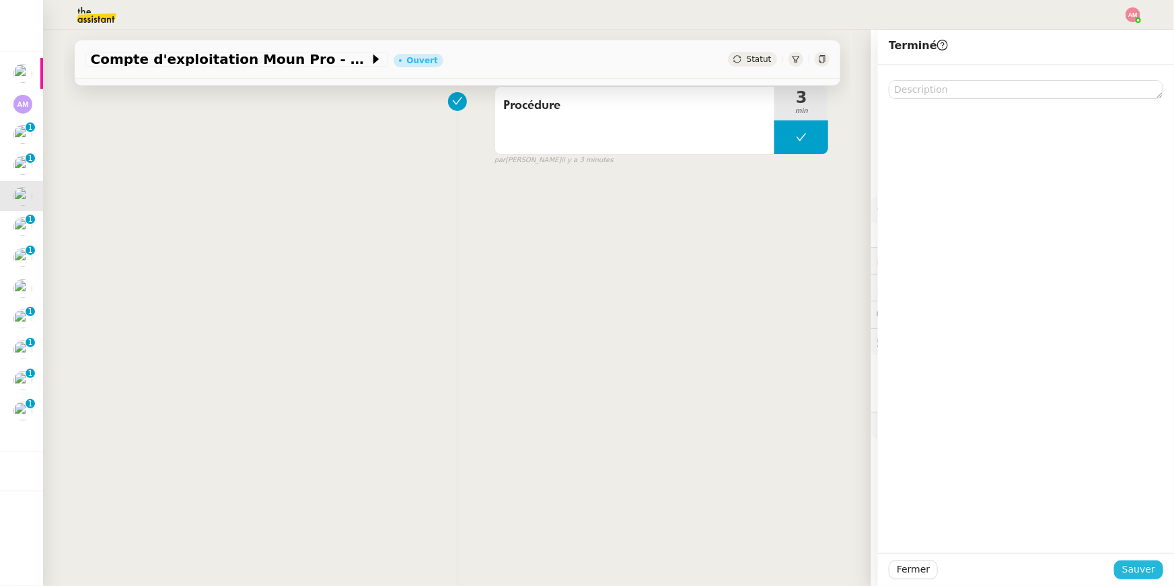
click at [870, 416] on span "Sauver" at bounding box center [1138, 569] width 33 height 15
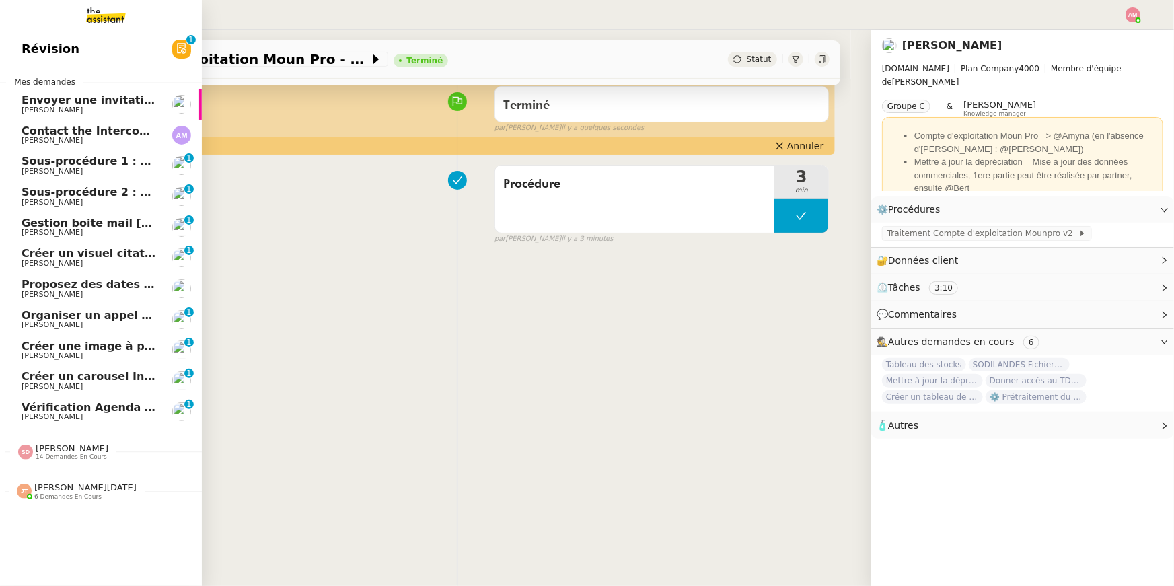
click at [126, 326] on span "[PERSON_NAME]" at bounding box center [90, 325] width 136 height 8
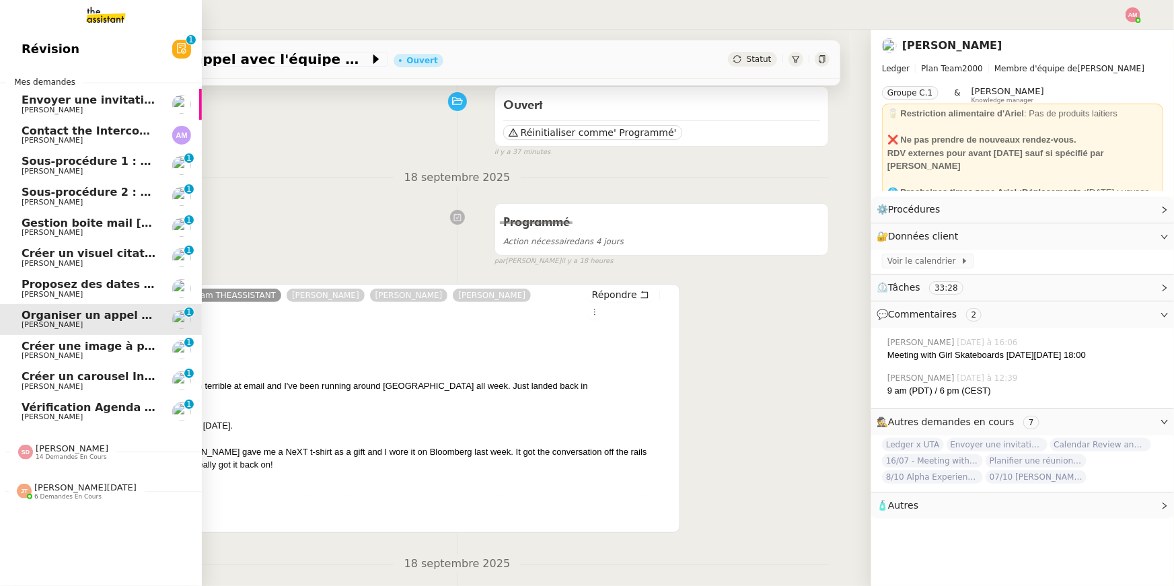
click at [145, 92] on link "Envoyer une invitation pour la réunion du [DATE] [PERSON_NAME]" at bounding box center [101, 104] width 202 height 31
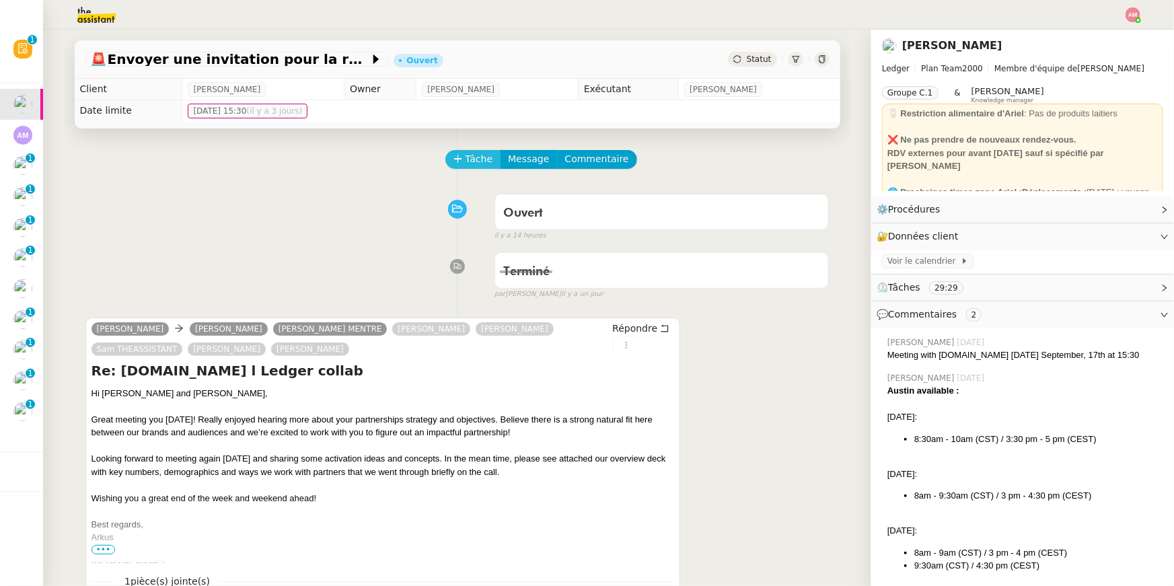
click at [475, 157] on span "Tâche" at bounding box center [479, 158] width 28 height 15
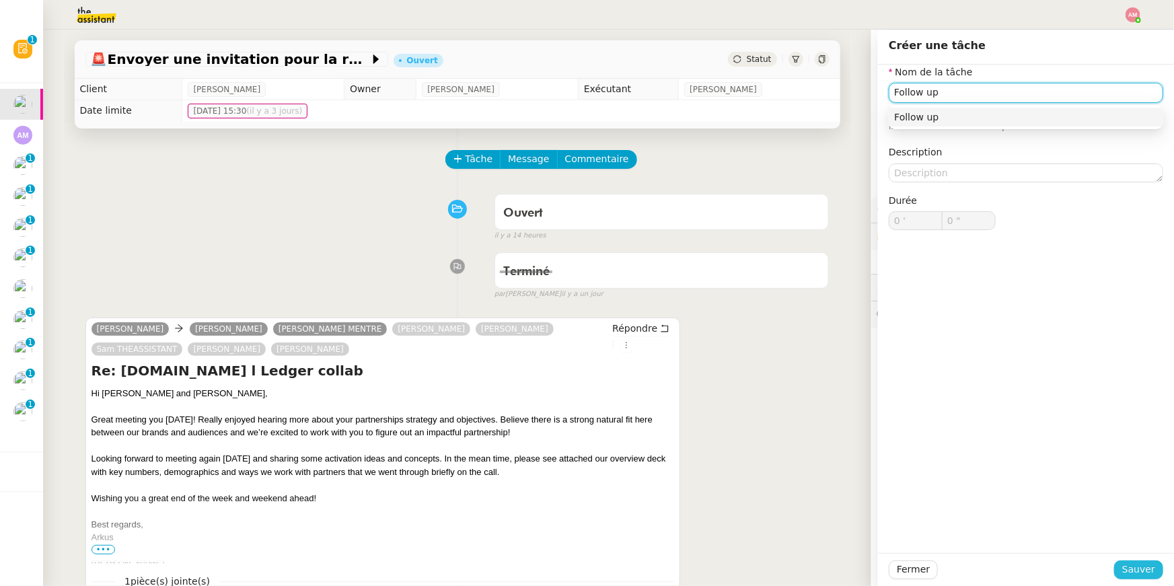
type input "Follow up"
click at [870, 416] on button "Sauver" at bounding box center [1138, 569] width 49 height 19
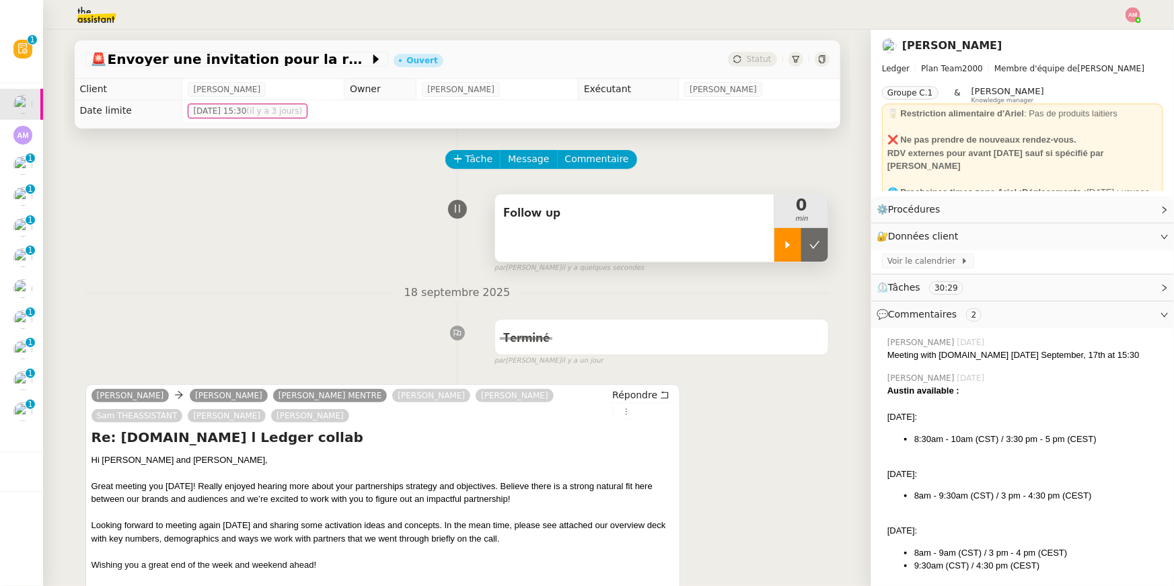
click at [790, 248] on icon at bounding box center [787, 244] width 11 height 11
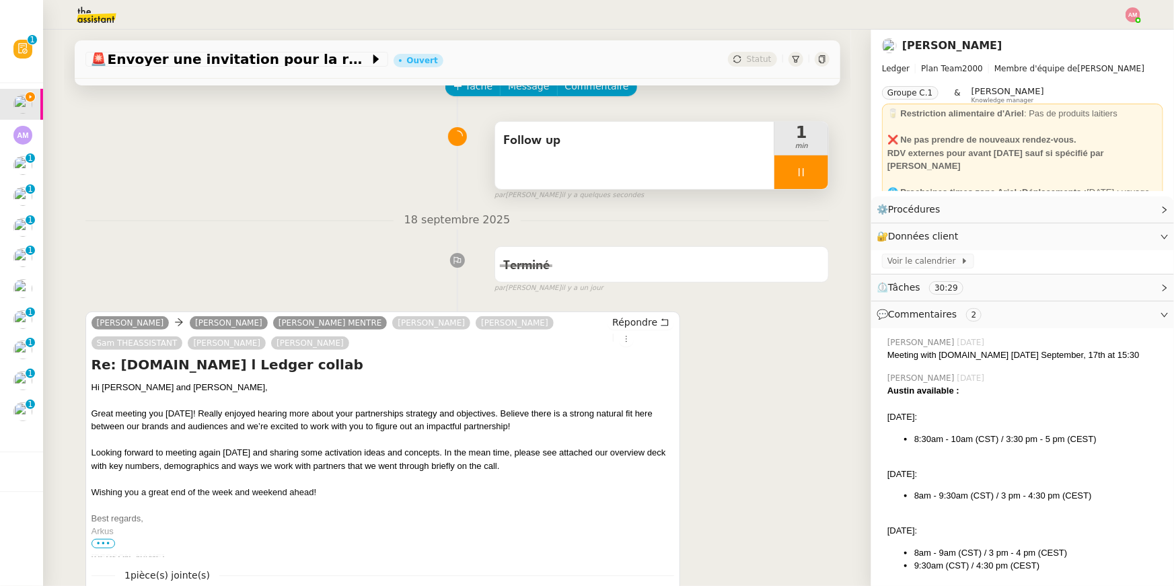
scroll to position [93, 0]
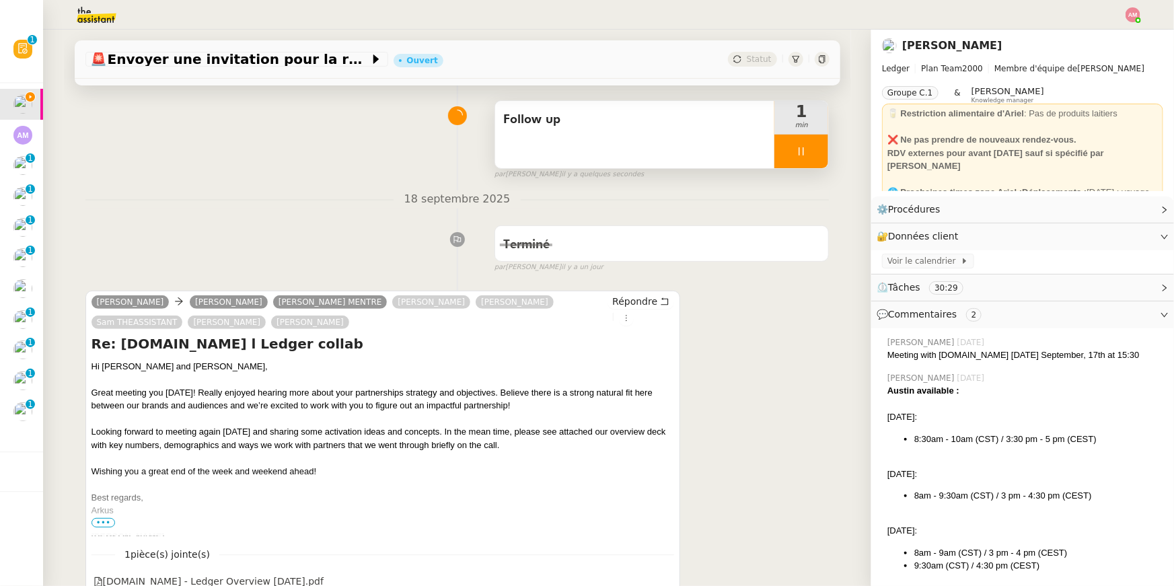
click at [803, 153] on icon at bounding box center [801, 151] width 5 height 8
click at [812, 153] on icon at bounding box center [814, 151] width 11 height 11
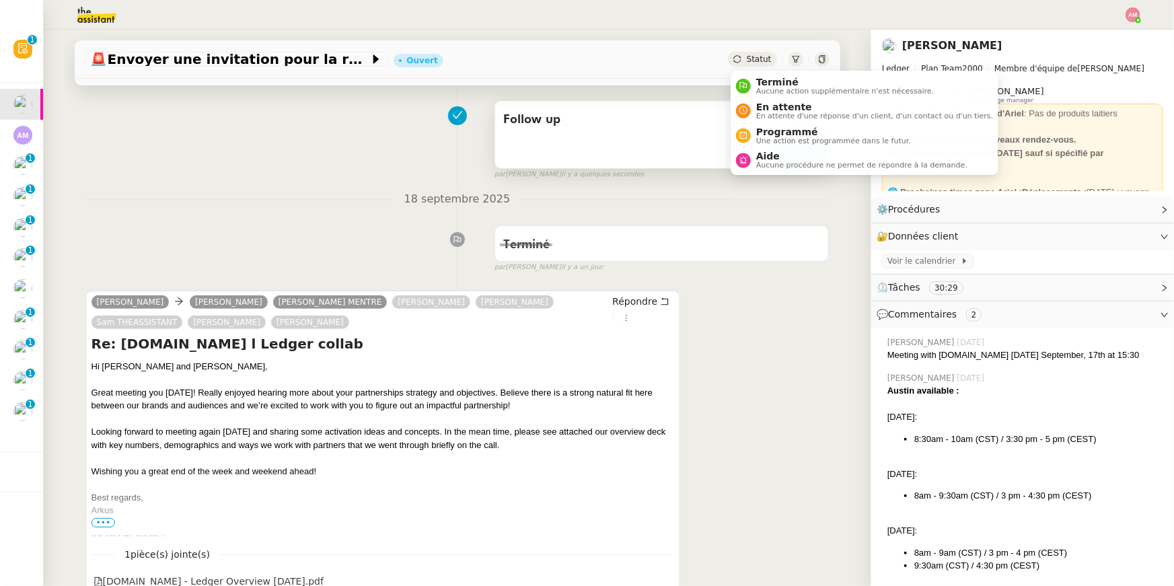
click at [662, 144] on div "Follow up" at bounding box center [635, 134] width 280 height 67
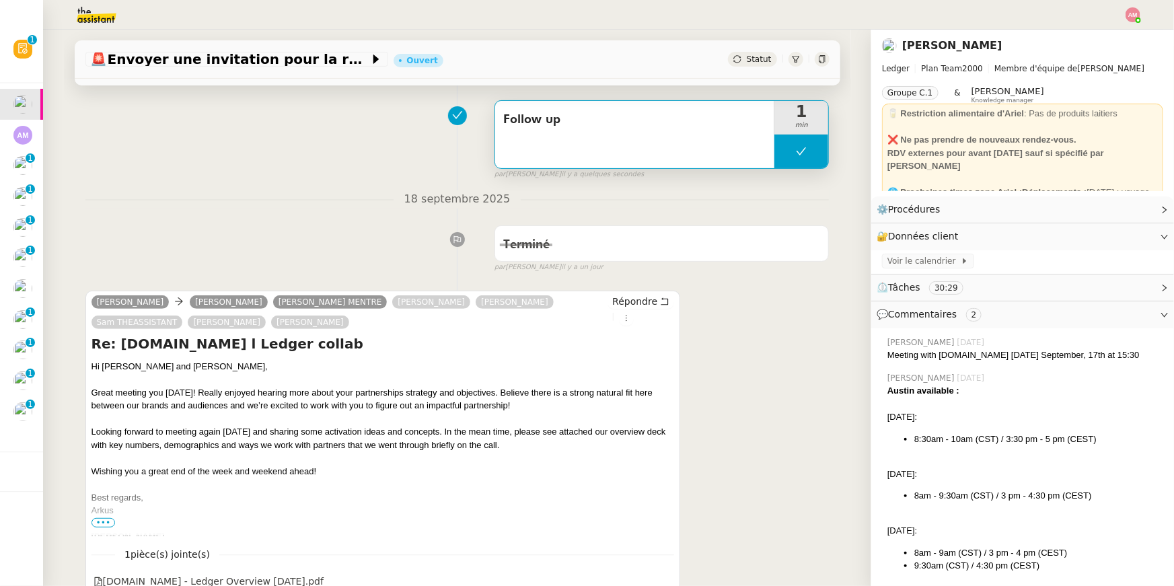
click at [797, 159] on button at bounding box center [801, 152] width 54 height 34
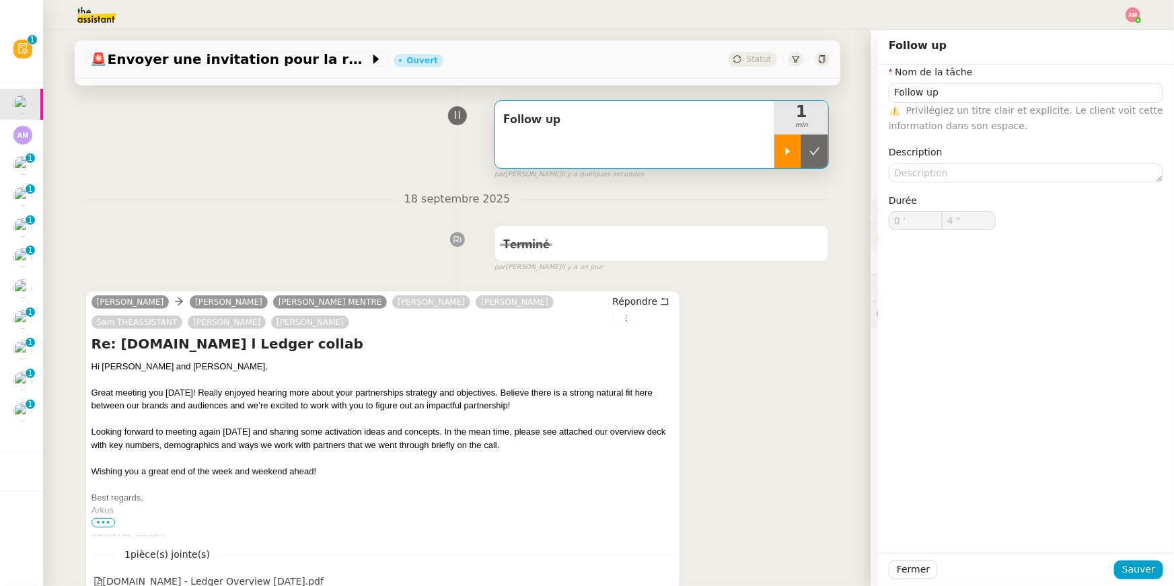
click at [785, 156] on icon at bounding box center [787, 151] width 11 height 11
type input "Follow up"
type input "0 '"
type input "4 ""
type input "Follow up"
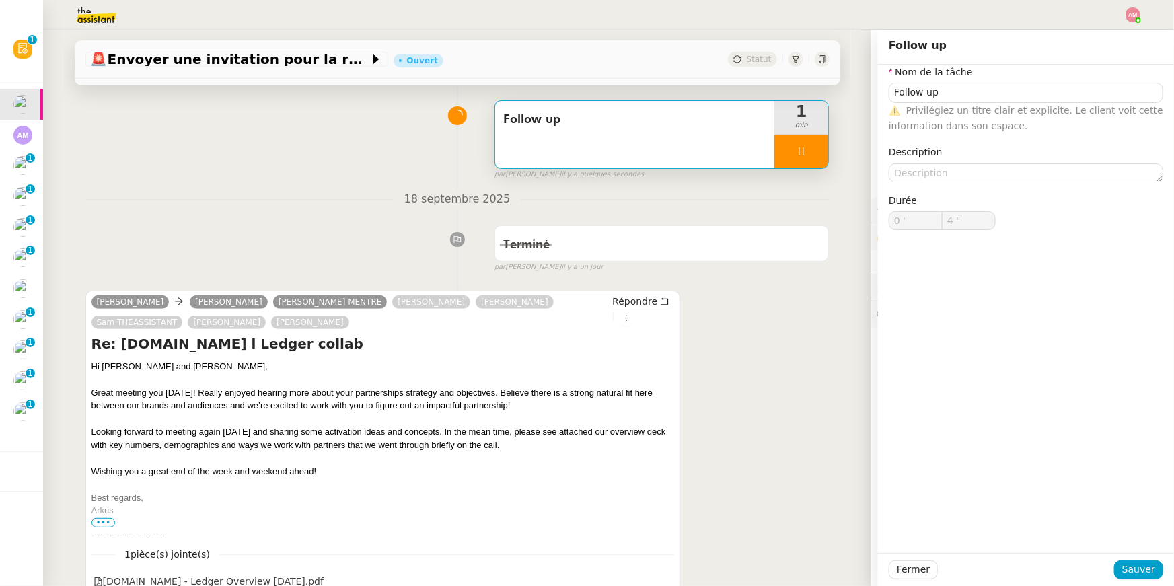
type input "0 '"
type input "4 ""
type input "Follow up"
type input "0 '"
type input "4 ""
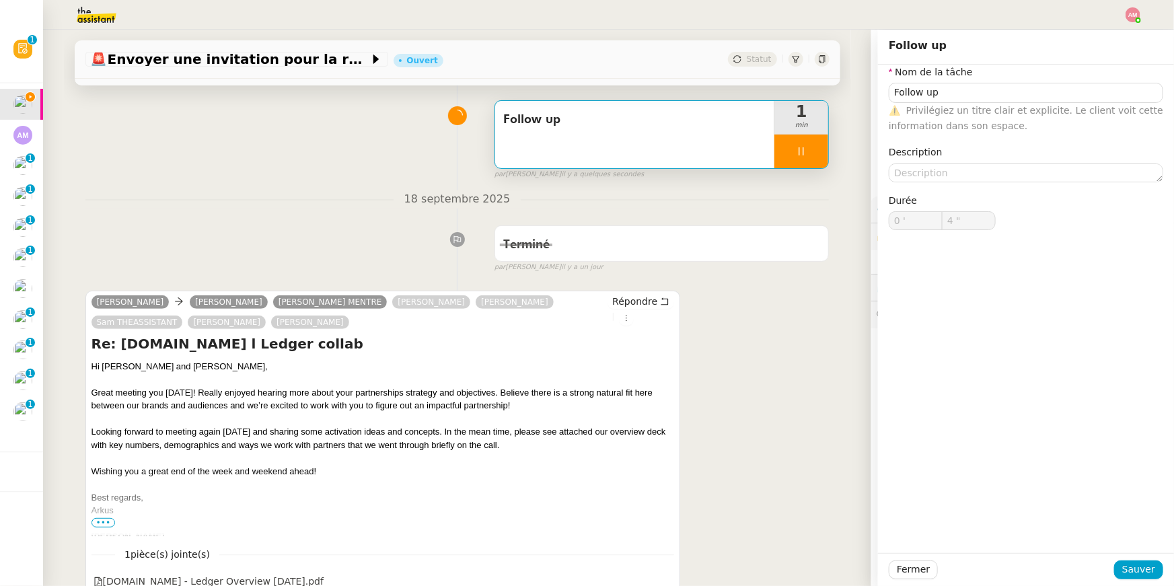
type input "Follow up"
type input "0 '"
type input "17 ""
click at [785, 156] on div at bounding box center [801, 152] width 54 height 34
click at [810, 156] on button at bounding box center [814, 152] width 27 height 34
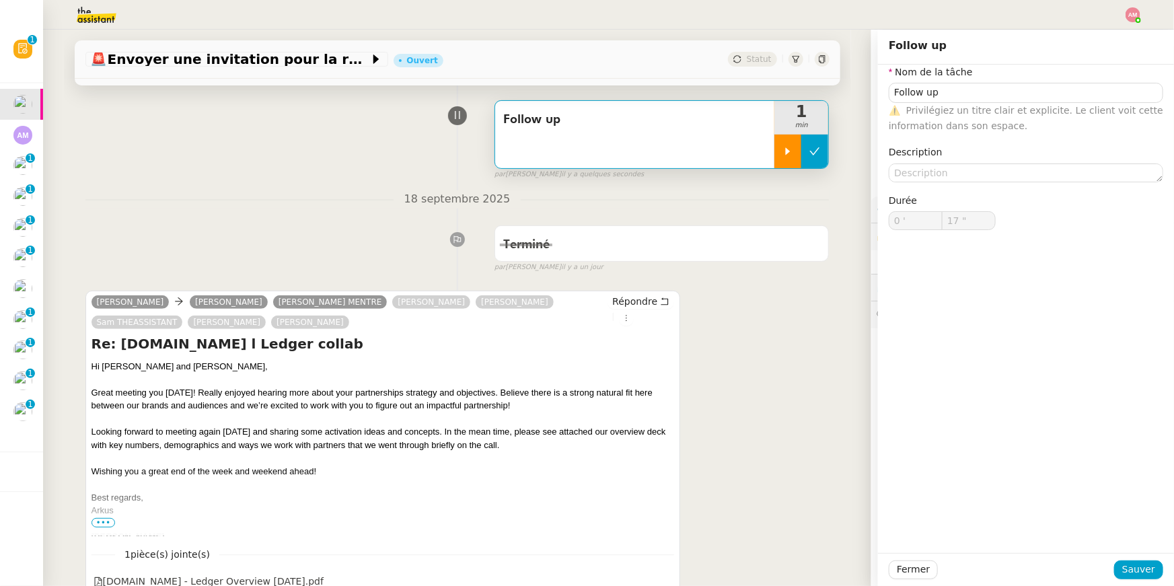
type input "Follow up"
type input "0 '"
type input "17 ""
type input "Follow up"
type input "0 '"
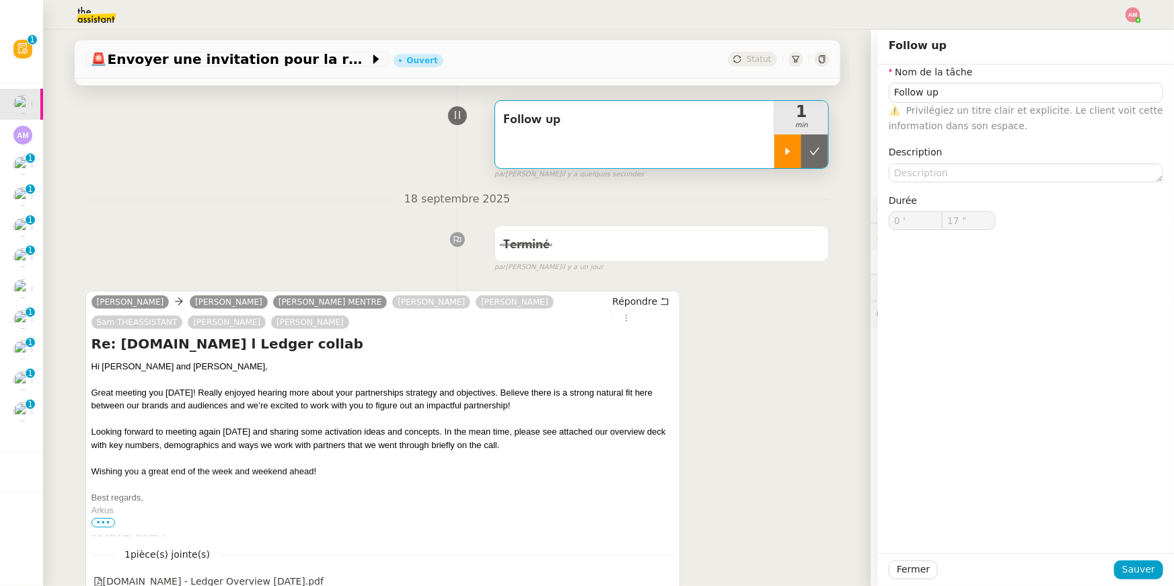
type input "17 ""
type input "Follow up"
type input "0 '"
type input "17 ""
type input "Follow up"
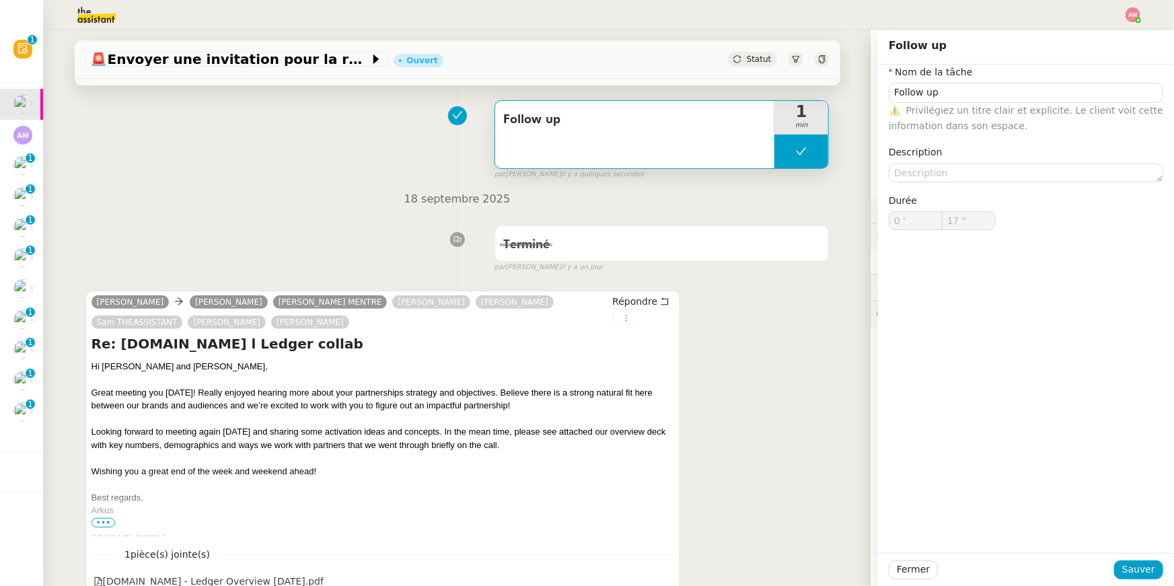
type input "0 '"
type input "17 ""
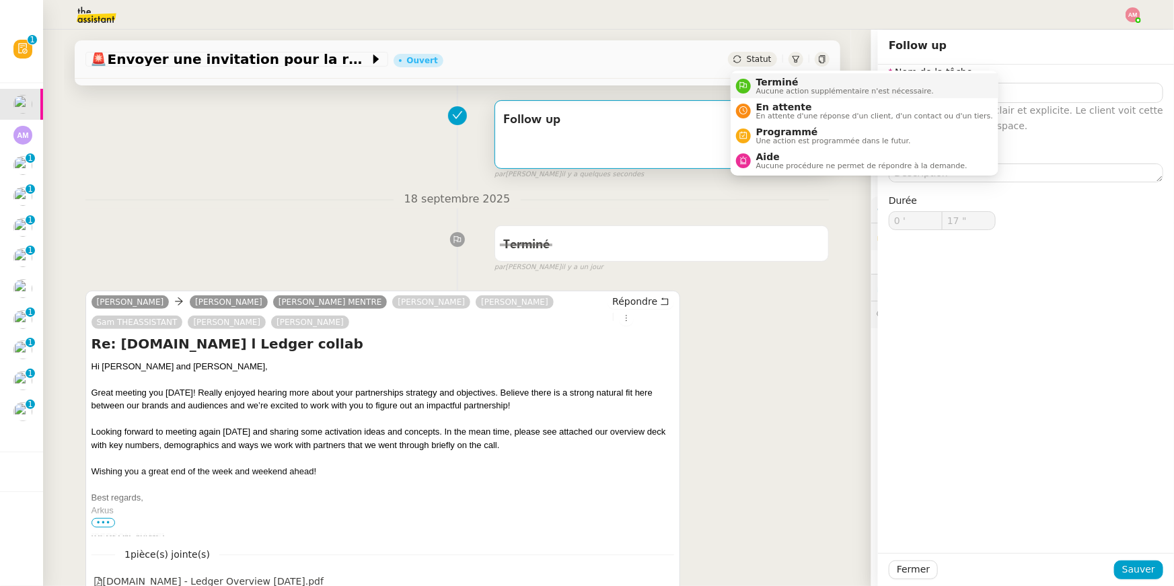
click at [789, 87] on span "Aucune action supplémentaire n'est nécessaire." at bounding box center [845, 90] width 178 height 7
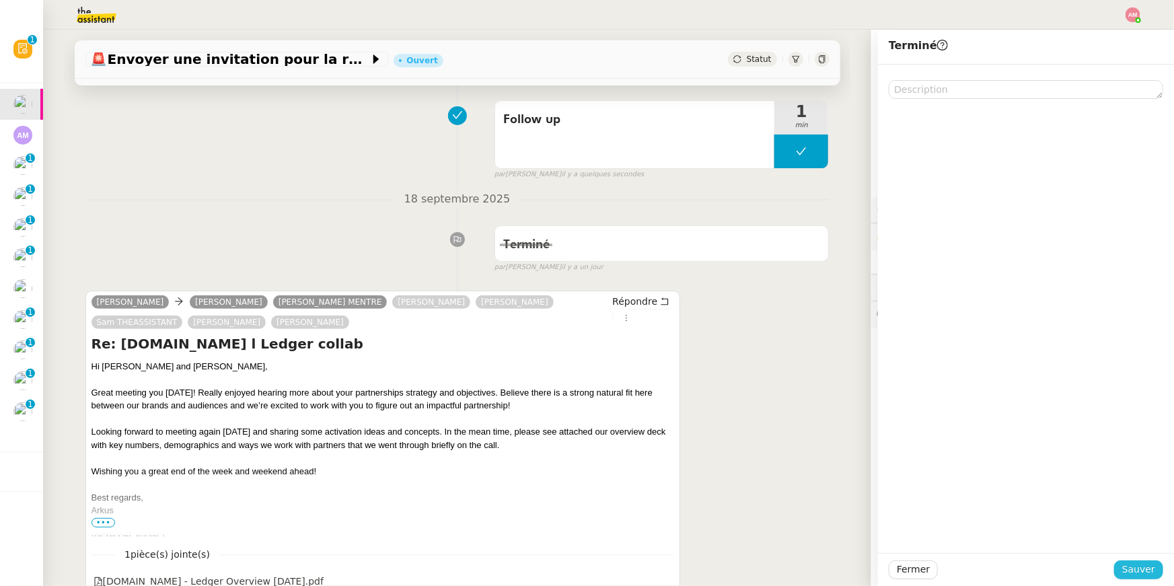
click at [870, 416] on span "Sauver" at bounding box center [1138, 569] width 33 height 15
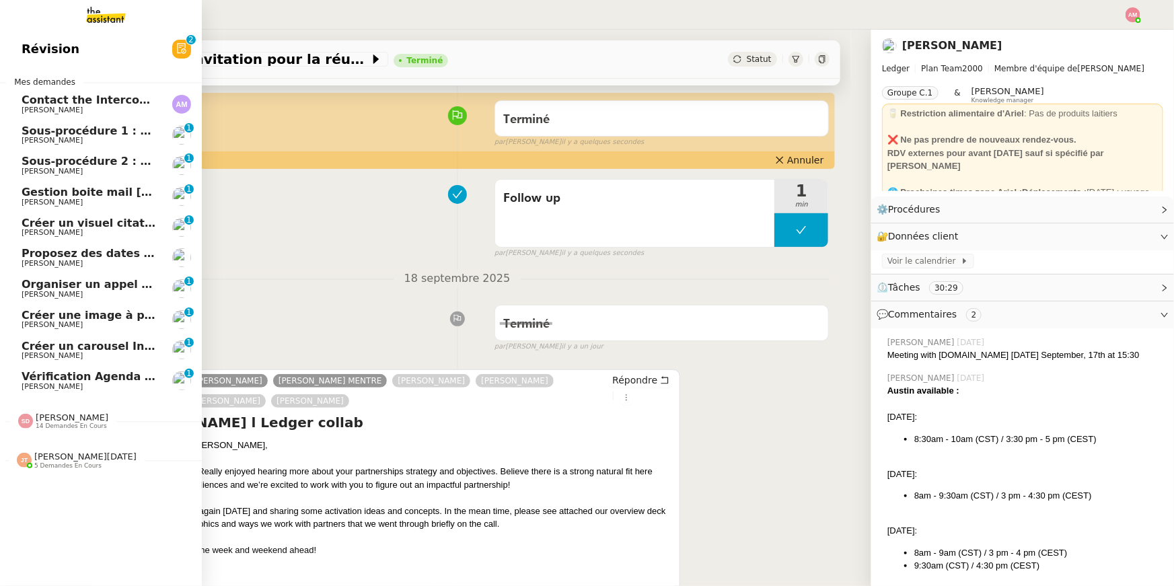
click at [102, 232] on span "[PERSON_NAME]" at bounding box center [90, 233] width 136 height 8
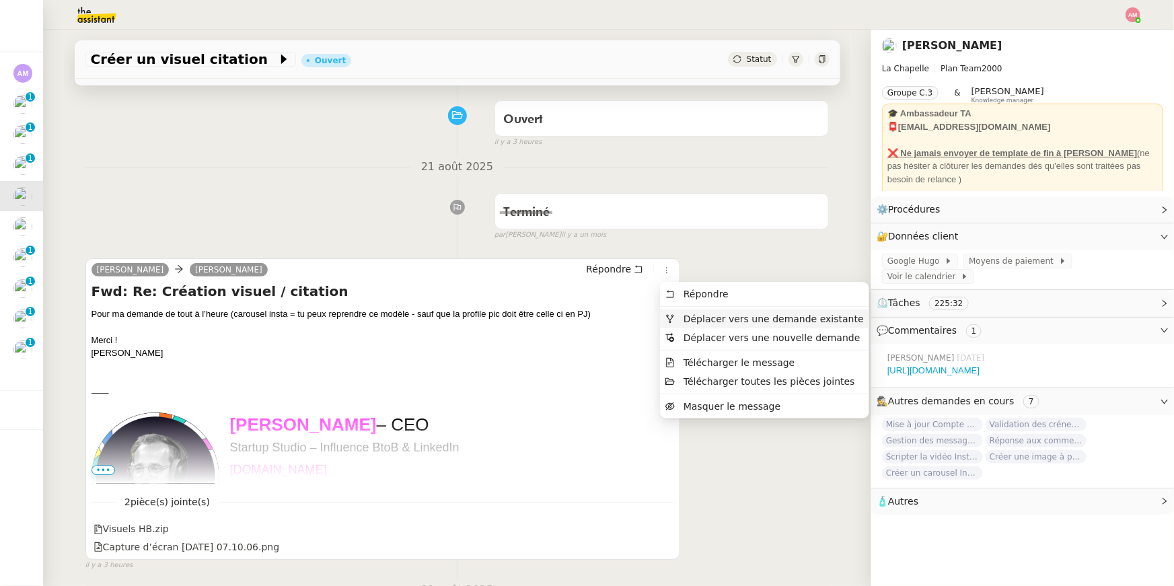
click at [694, 315] on span "Déplacer vers une demande existante" at bounding box center [773, 318] width 180 height 11
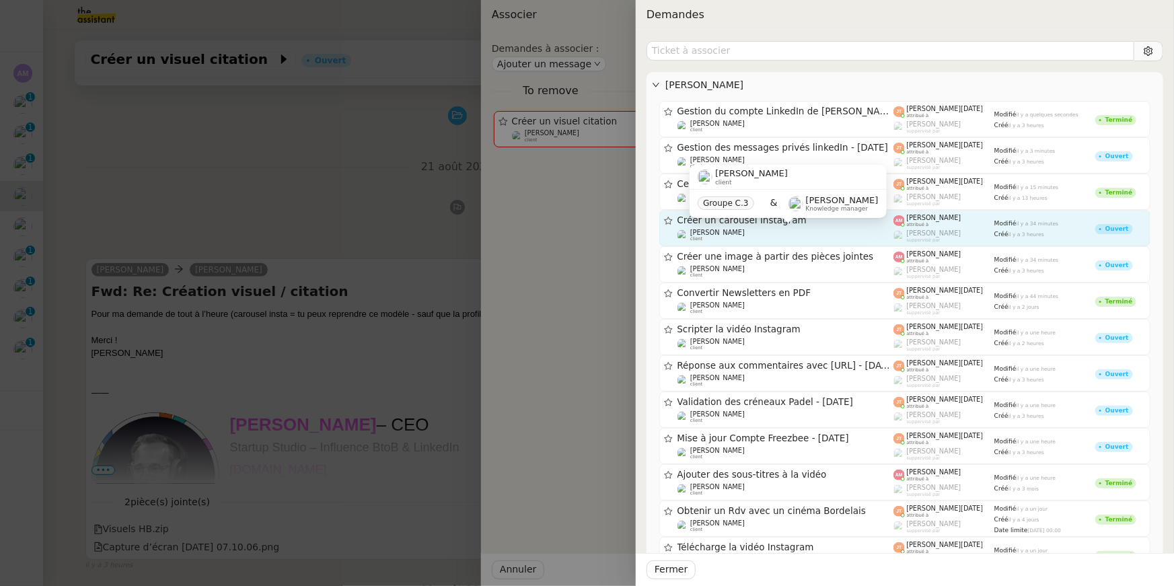
click at [724, 230] on span "[PERSON_NAME]" at bounding box center [717, 232] width 54 height 7
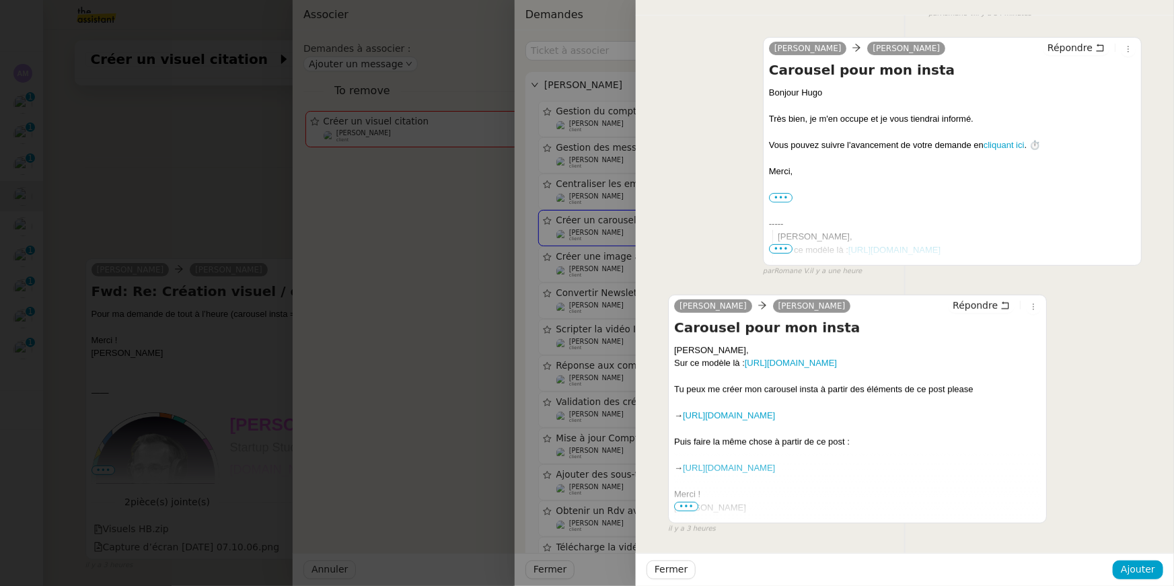
scroll to position [233, 0]
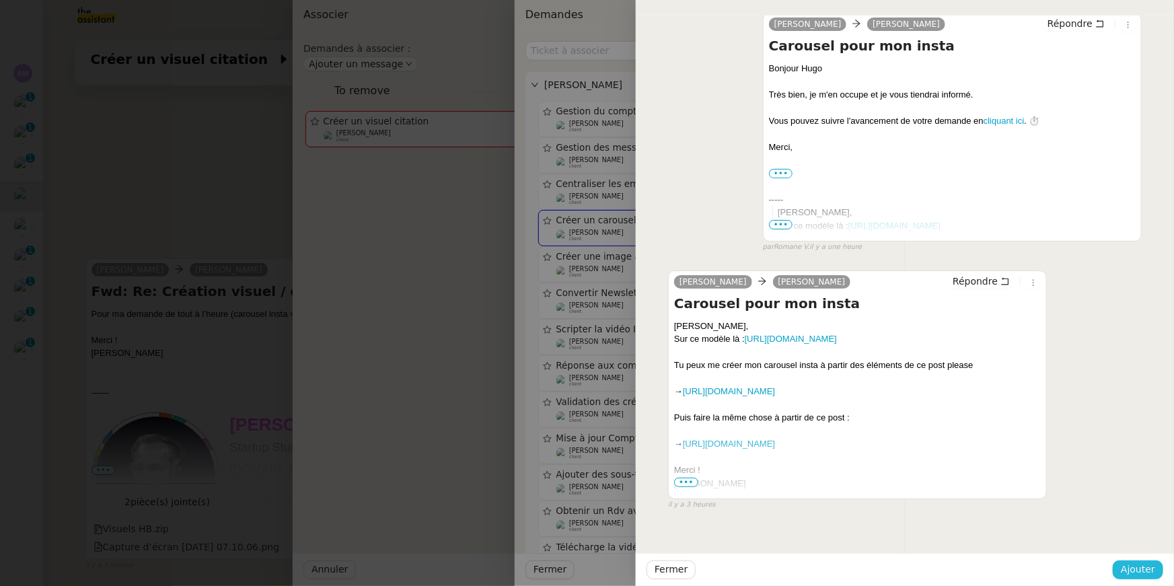
click at [870, 416] on span "Ajouter" at bounding box center [1137, 569] width 34 height 15
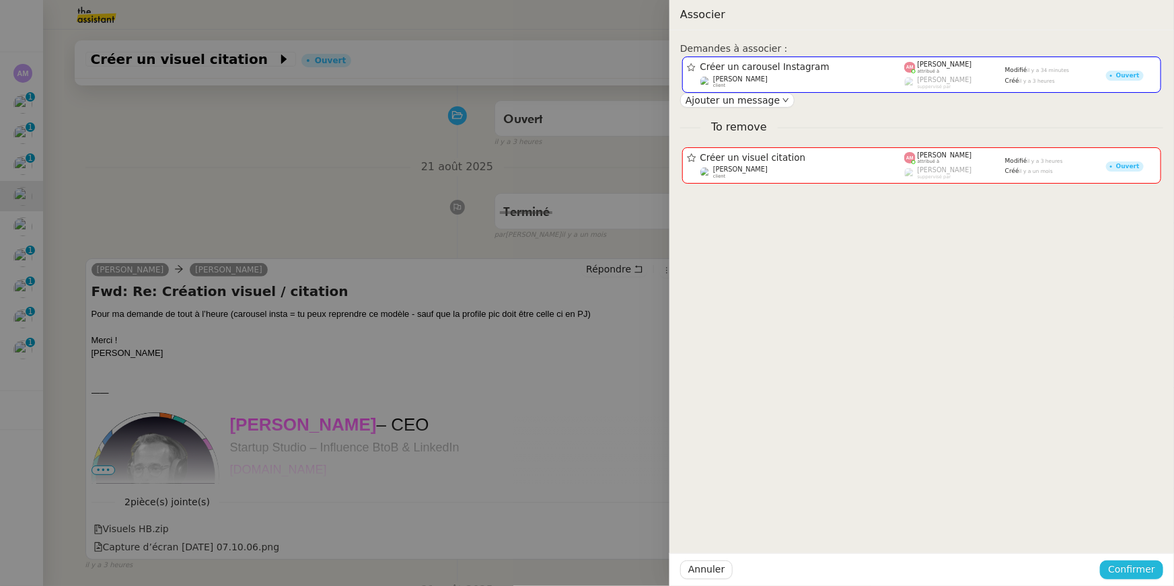
click at [870, 416] on span "Confirmer" at bounding box center [1131, 569] width 47 height 15
click at [870, 416] on span "Ajouter" at bounding box center [1133, 533] width 34 height 13
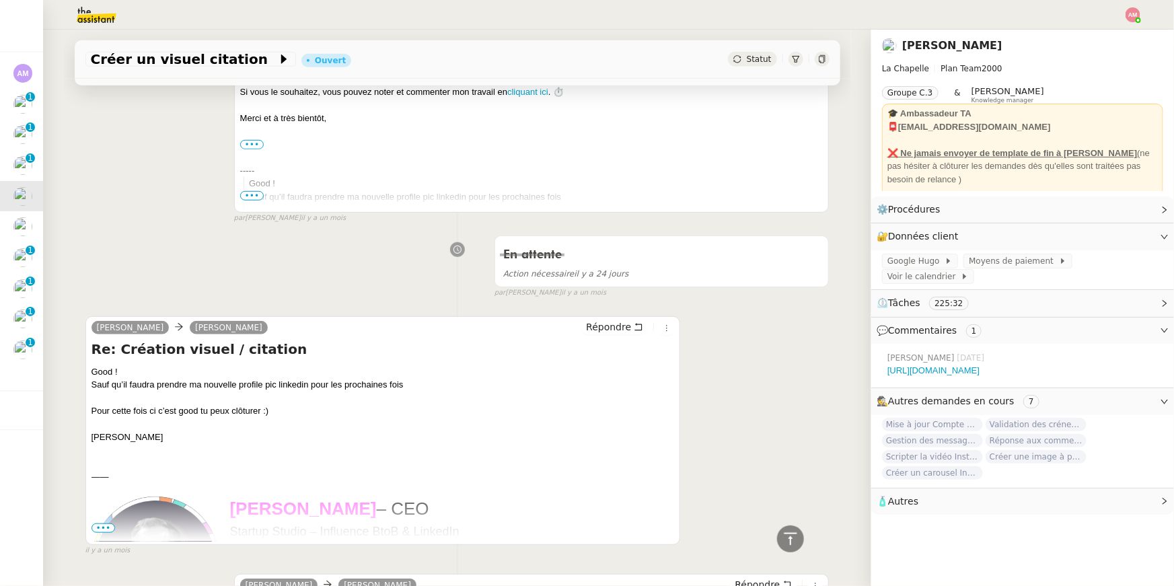
scroll to position [0, 0]
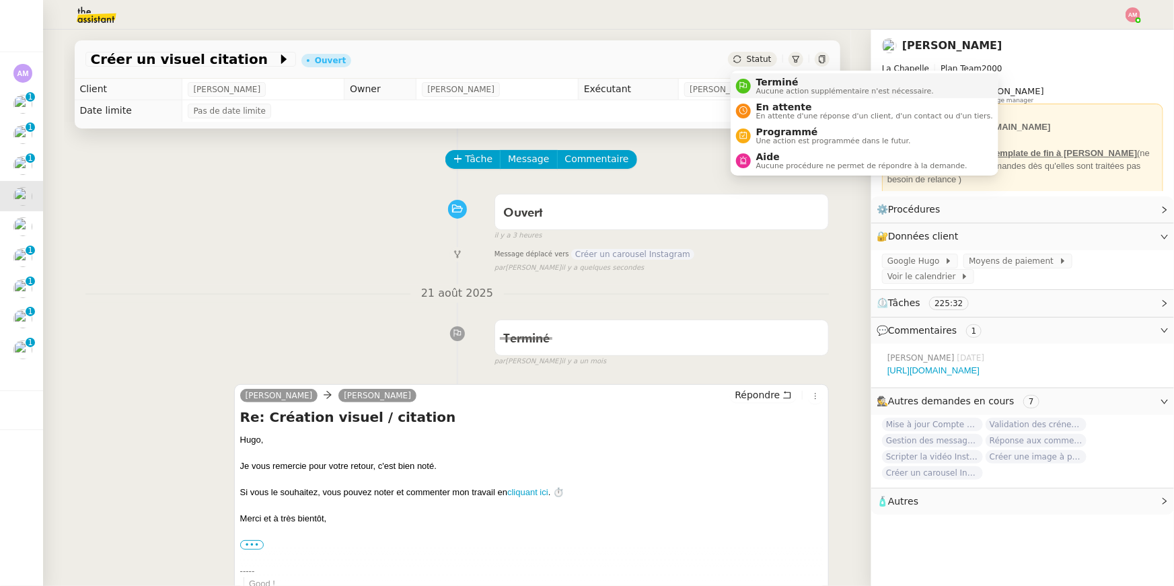
click at [756, 88] on span "Aucune action supplémentaire n'est nécessaire." at bounding box center [845, 90] width 178 height 7
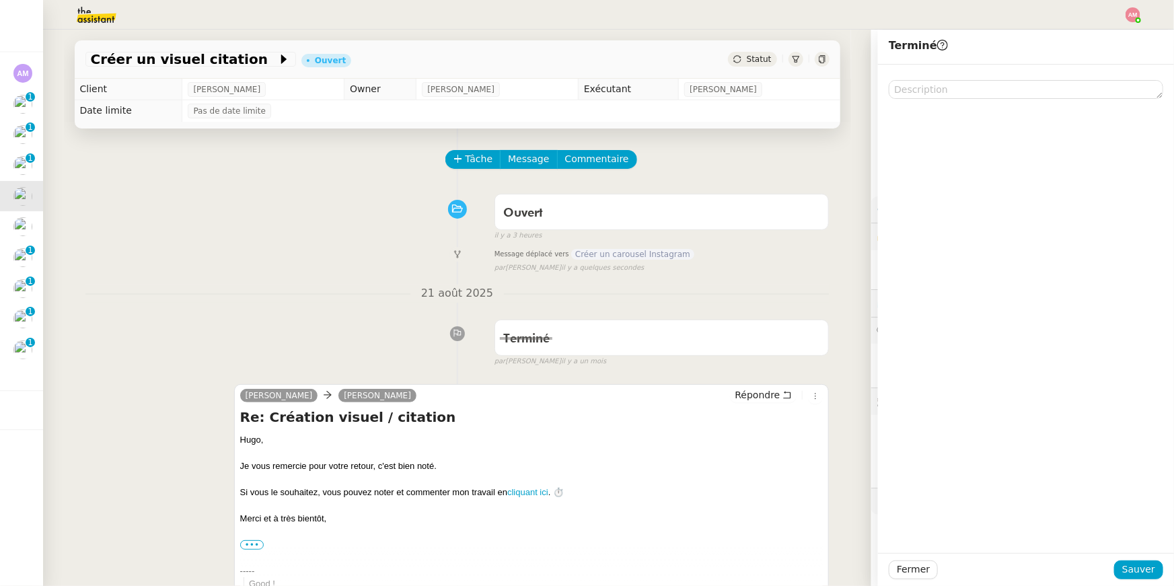
scroll to position [440, 0]
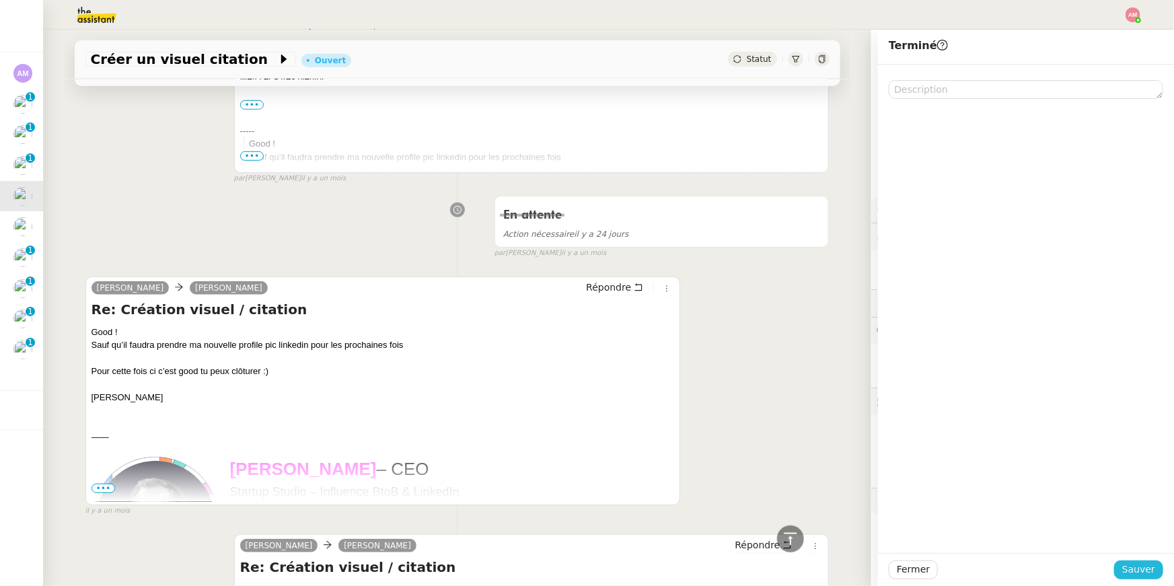
click at [870, 416] on span "Sauver" at bounding box center [1138, 569] width 33 height 15
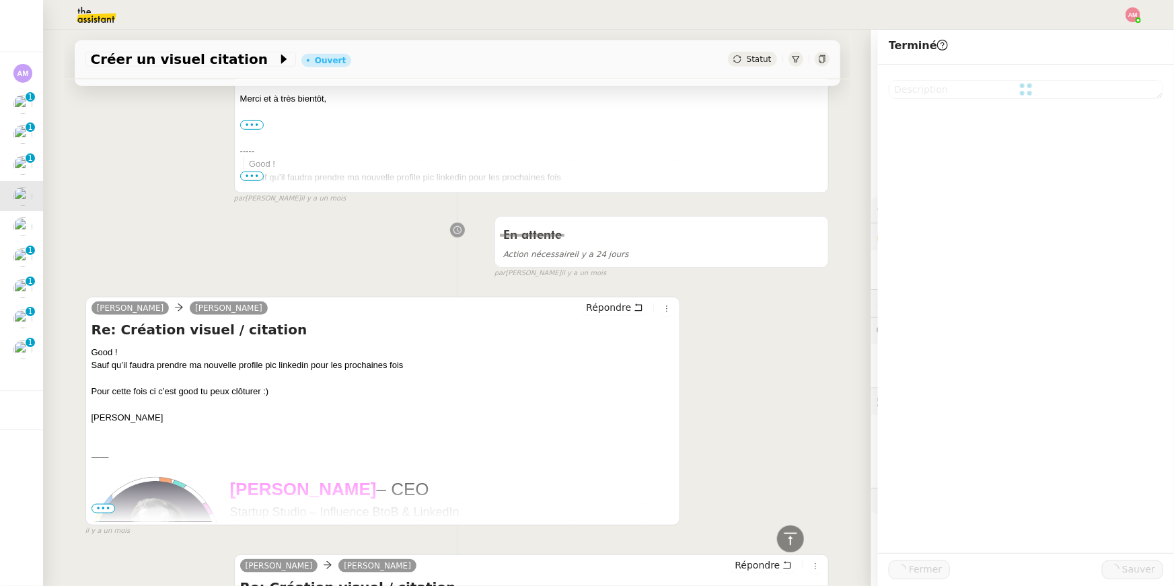
scroll to position [460, 0]
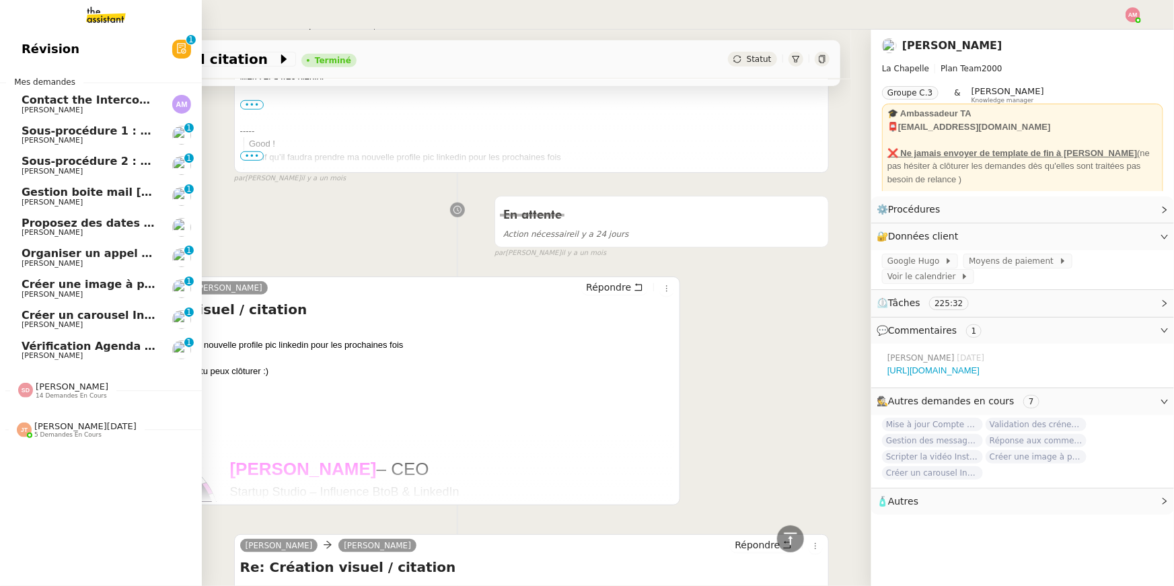
click at [62, 256] on span "Organiser un appel avec l'équipe Girl Skateboards" at bounding box center [174, 253] width 305 height 13
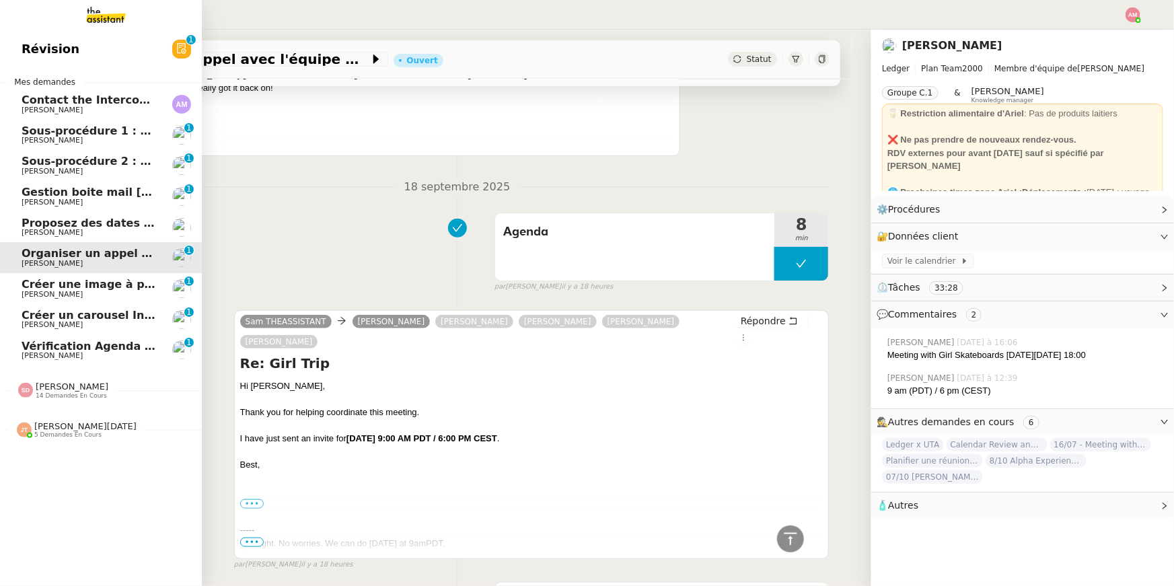
click at [61, 225] on span "Proposez des dates pour un déjeuner" at bounding box center [135, 223] width 227 height 13
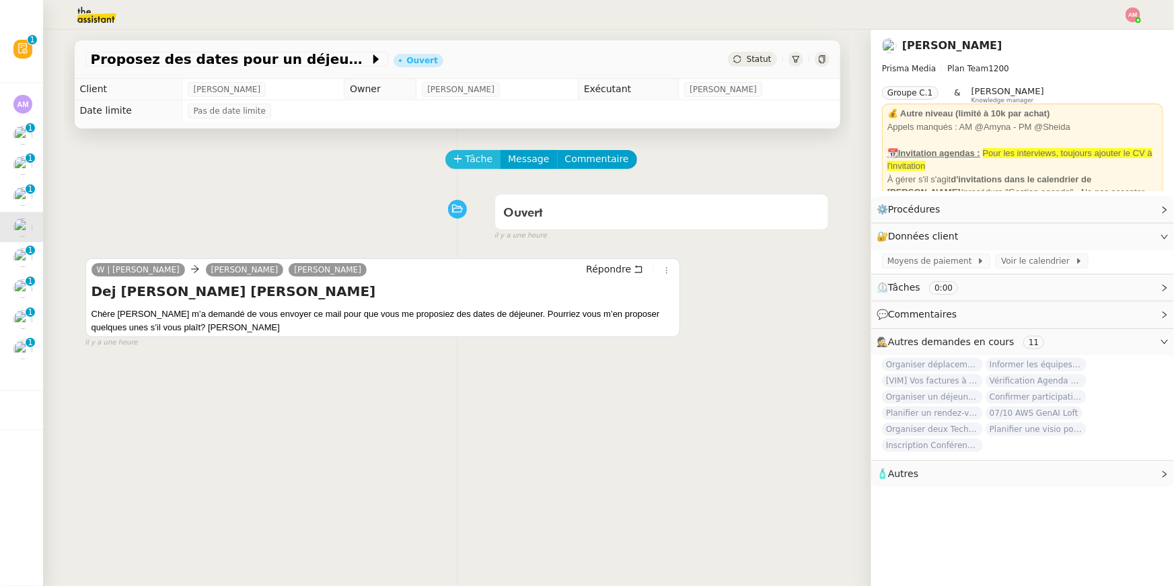
click at [467, 153] on span "Tâche" at bounding box center [479, 158] width 28 height 15
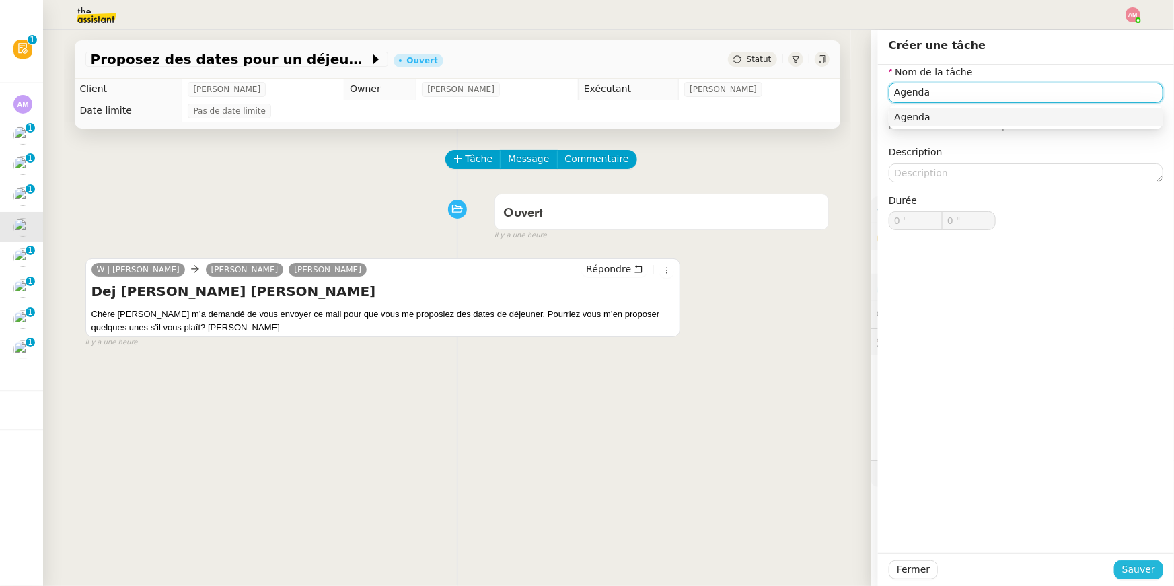
type input "Agenda"
click at [870, 416] on span "Sauver" at bounding box center [1138, 569] width 33 height 15
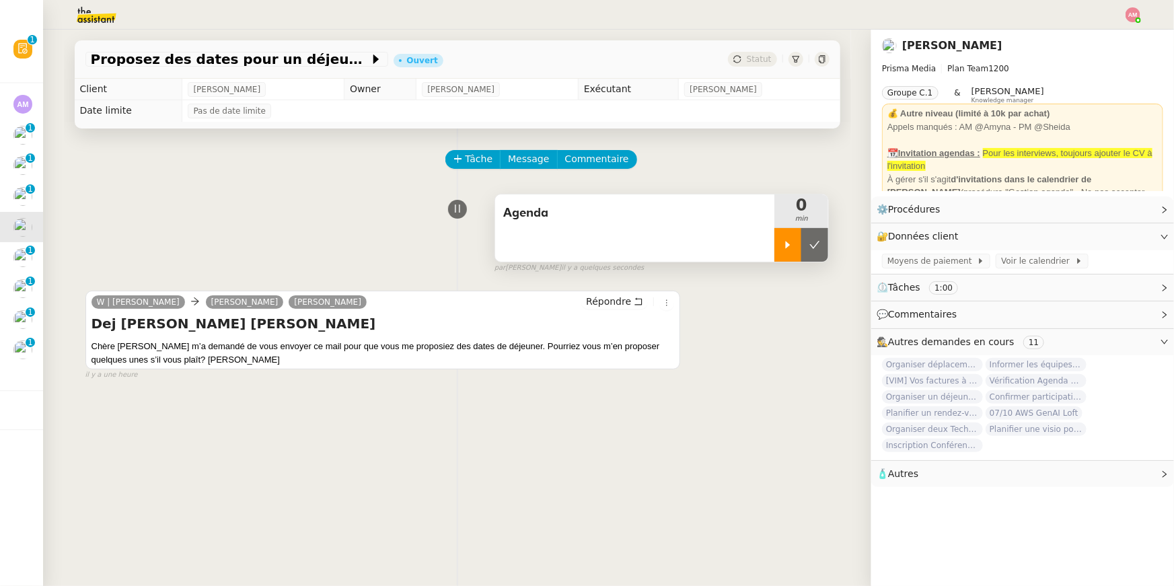
click at [784, 243] on icon at bounding box center [787, 244] width 11 height 11
click at [611, 307] on span "Répondre" at bounding box center [608, 301] width 45 height 13
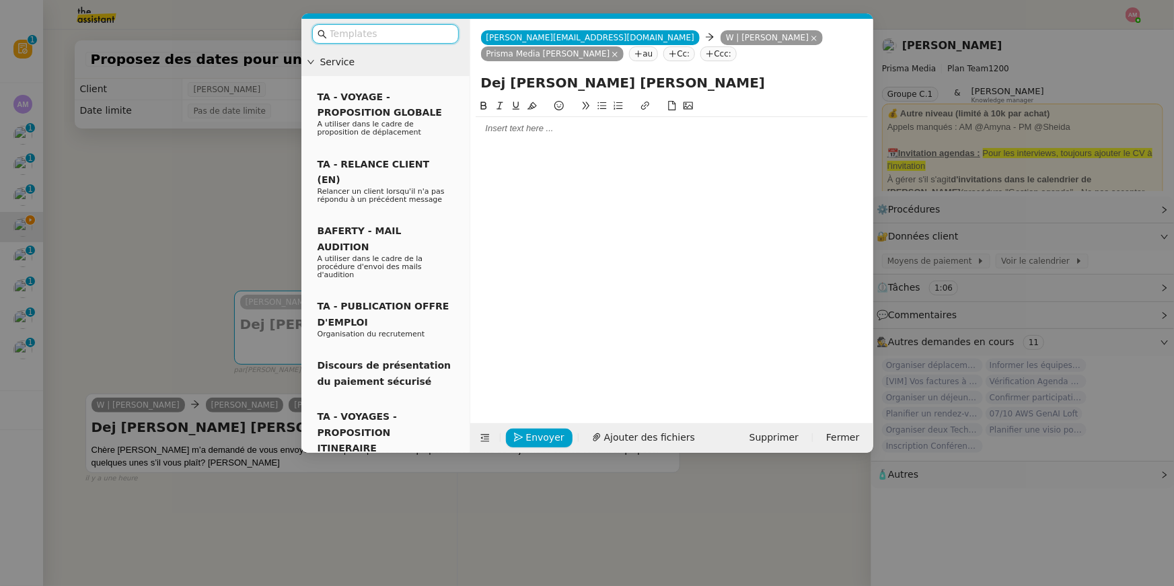
click at [548, 137] on div at bounding box center [671, 128] width 392 height 23
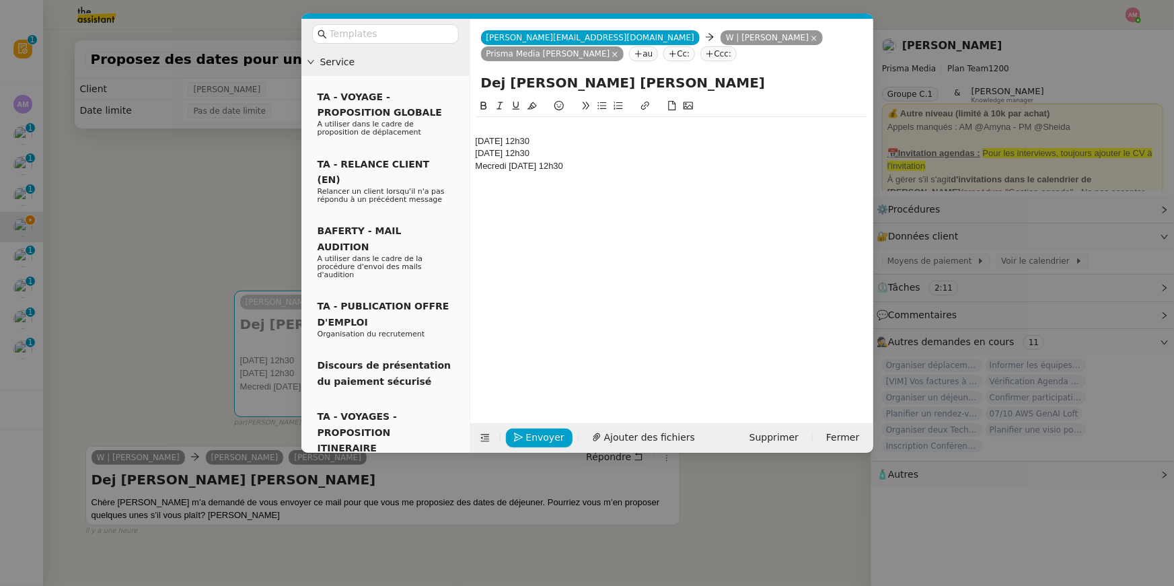
click at [487, 164] on div "Mecredi 8 octobre à 12h30" at bounding box center [671, 166] width 392 height 12
click at [502, 168] on div "Medcredi 8 octobre à 12h30" at bounding box center [671, 166] width 392 height 12
click at [491, 166] on div "Medcredi 8 octobre à 12h30" at bounding box center [671, 166] width 392 height 12
click at [611, 164] on div "Mercredi 8 octobre à 12h30" at bounding box center [671, 166] width 392 height 12
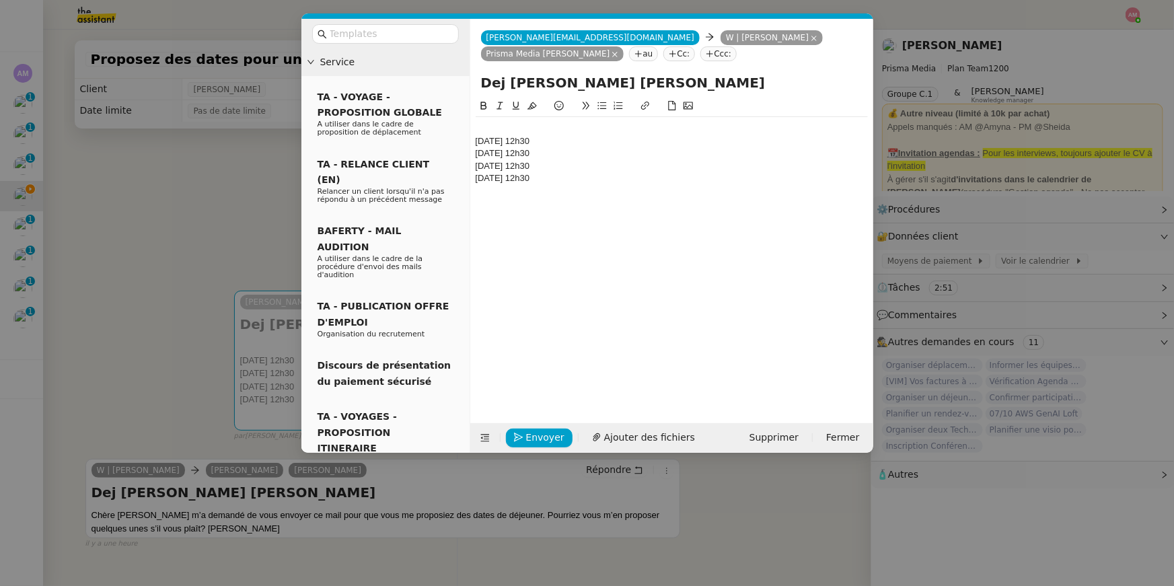
drag, startPoint x: 592, startPoint y: 150, endPoint x: 465, endPoint y: 157, distance: 127.3
click at [465, 157] on nz-layout "Service TA - VOYAGE - PROPOSITION GLOBALE A utiliser dans le cadre de propositi…" at bounding box center [587, 236] width 572 height 434
copy div "Lundi 6 octobre à 12h30"
click at [615, 188] on div "Vendredi 26 septembre à 12h30 Lundi 6 octobre à 12h30 Mercredi 8 octobre à 12h3…" at bounding box center [671, 153] width 392 height 73
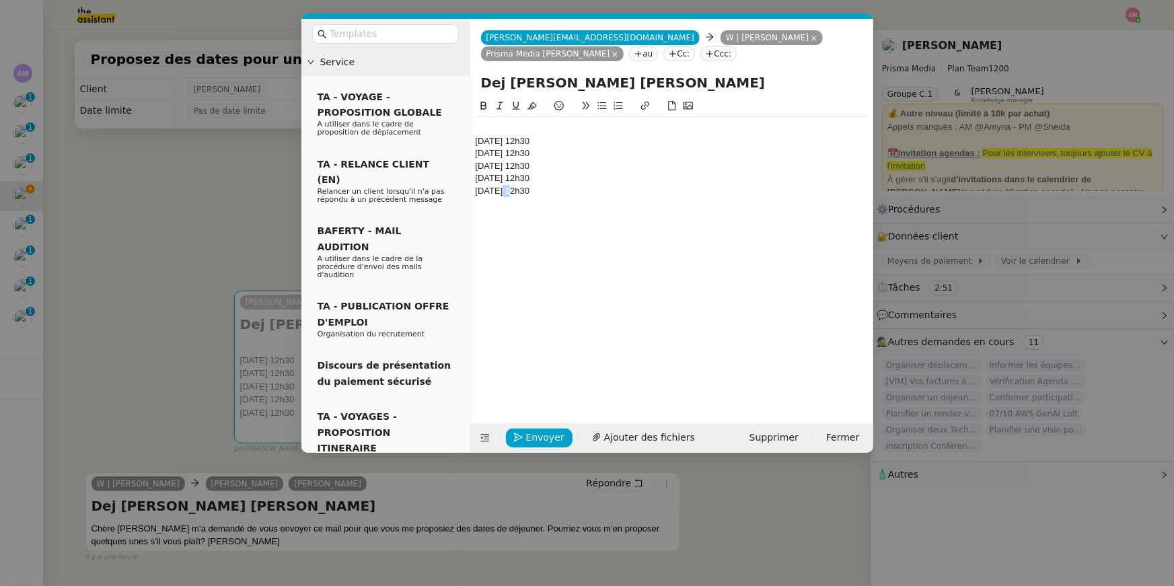
click at [498, 188] on div "Lundi 6 octobre à 12h30" at bounding box center [671, 191] width 392 height 12
drag, startPoint x: 590, startPoint y: 172, endPoint x: 408, endPoint y: 195, distance: 183.8
click at [408, 195] on nz-layout "Service TA - VOYAGE - PROPOSITION GLOBALE A utiliser dans le cadre de propositi…" at bounding box center [587, 236] width 572 height 434
copy div "Mercredi 8 octobre à 12h30 Vendredi 10 octobre à 12h30"
click at [479, 207] on div "Vendredi 26 septembre à 12h30 Lundi 6 octobre à 12h30 Mercredi 8 octobre à 12h3…" at bounding box center [671, 250] width 392 height 304
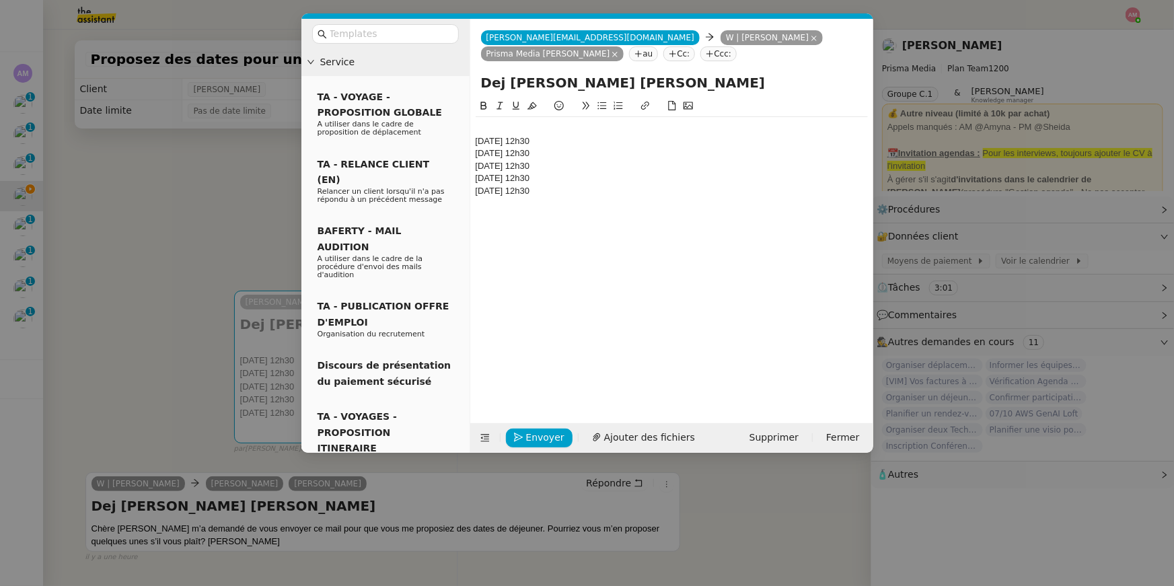
click at [482, 204] on div "Vendredi 26 septembre à 12h30 Lundi 6 octobre à 12h30 Mercredi 8 octobre à 12h3…" at bounding box center [671, 250] width 392 height 304
click at [592, 186] on div "Lundi 13 octobre à 12h30" at bounding box center [671, 191] width 392 height 12
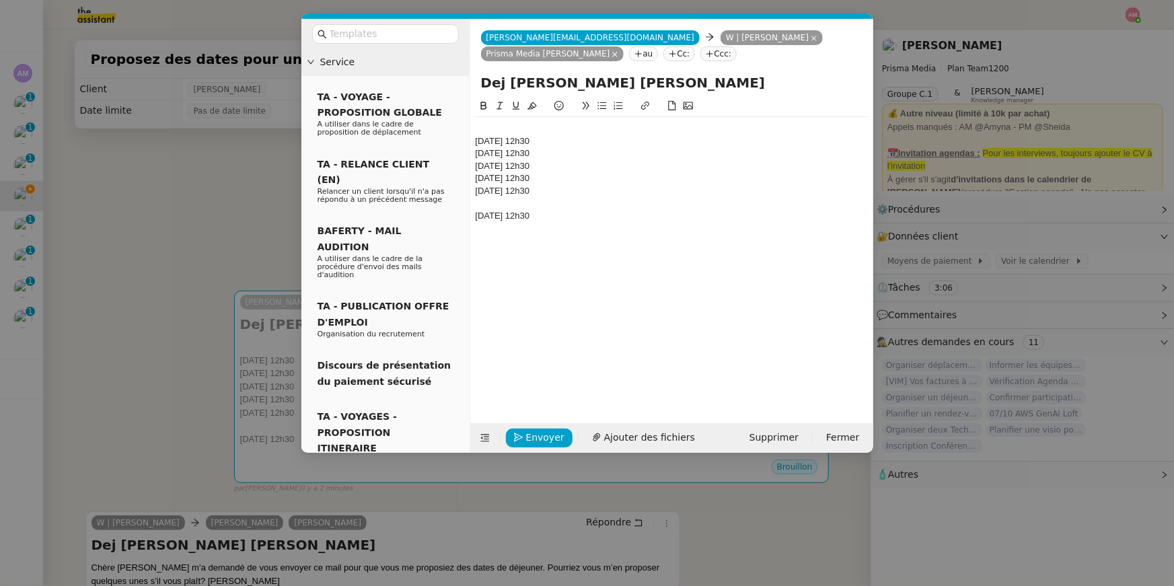
click at [521, 215] on div "Vendredi 10 octobre à 12h30" at bounding box center [671, 216] width 392 height 12
click at [509, 205] on div at bounding box center [671, 203] width 392 height 12
click at [225, 272] on nz-modal-container "Service TA - VOYAGE - PROPOSITION GLOBALE A utiliser dans le cadre de propositi…" at bounding box center [587, 293] width 1174 height 586
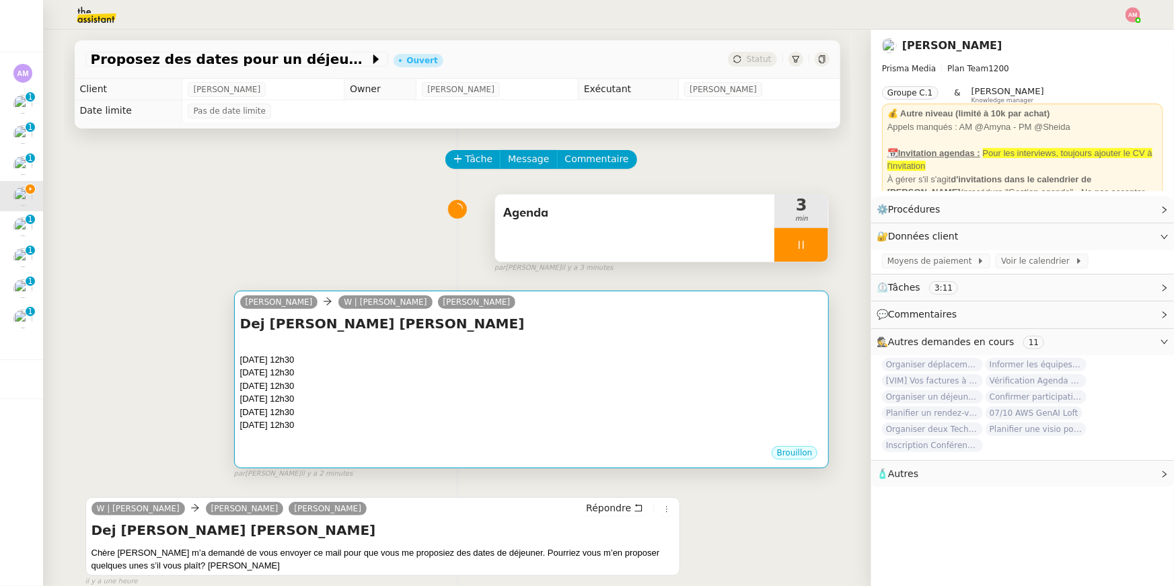
click at [401, 371] on div "Lundi 6 octobre à 12h30" at bounding box center [531, 372] width 583 height 13
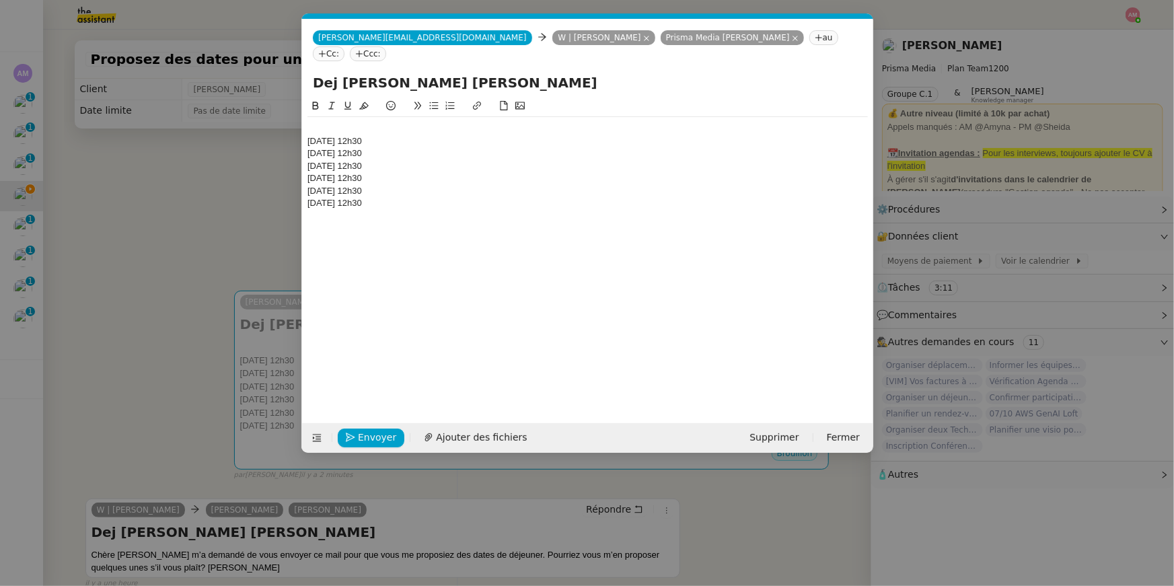
scroll to position [0, 28]
click at [324, 122] on div at bounding box center [587, 128] width 560 height 12
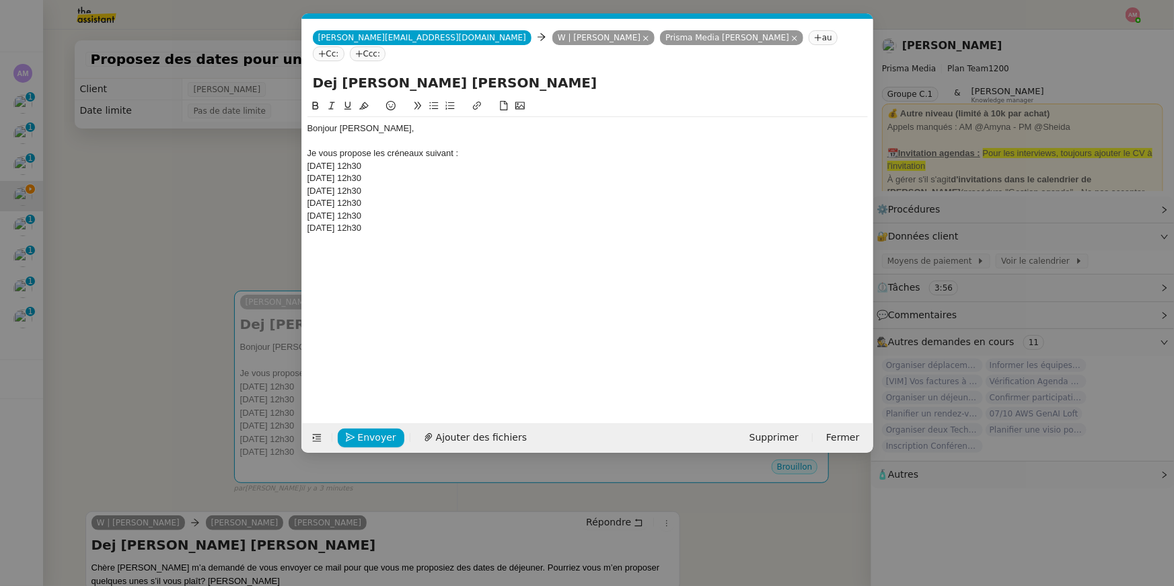
click at [487, 229] on div "Bonjour Mickael, Je vous propose les créneaux suivant : Vendredi 26 septembre à…" at bounding box center [587, 250] width 560 height 304
click at [486, 147] on div "Je vous propose les créneaux suivant :" at bounding box center [587, 153] width 560 height 12
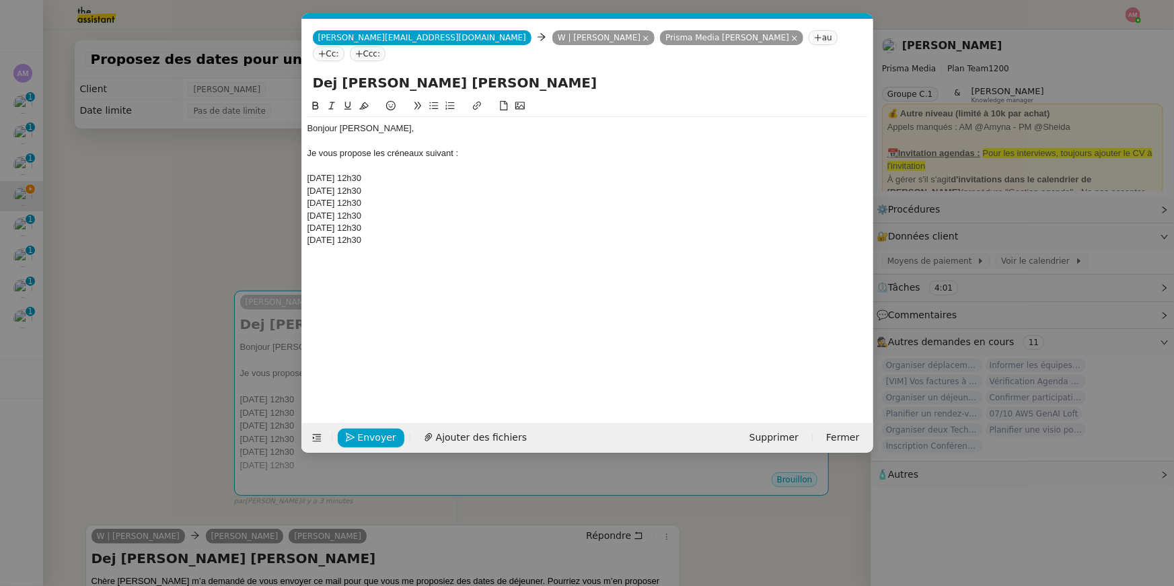
drag, startPoint x: 393, startPoint y: 165, endPoint x: 395, endPoint y: 248, distance: 82.7
click at [395, 248] on div "Bonjour Mickael, Je vous propose les créneaux suivant : Vendredi 26 septembre à…" at bounding box center [587, 250] width 560 height 304
click at [429, 101] on icon at bounding box center [433, 105] width 9 height 9
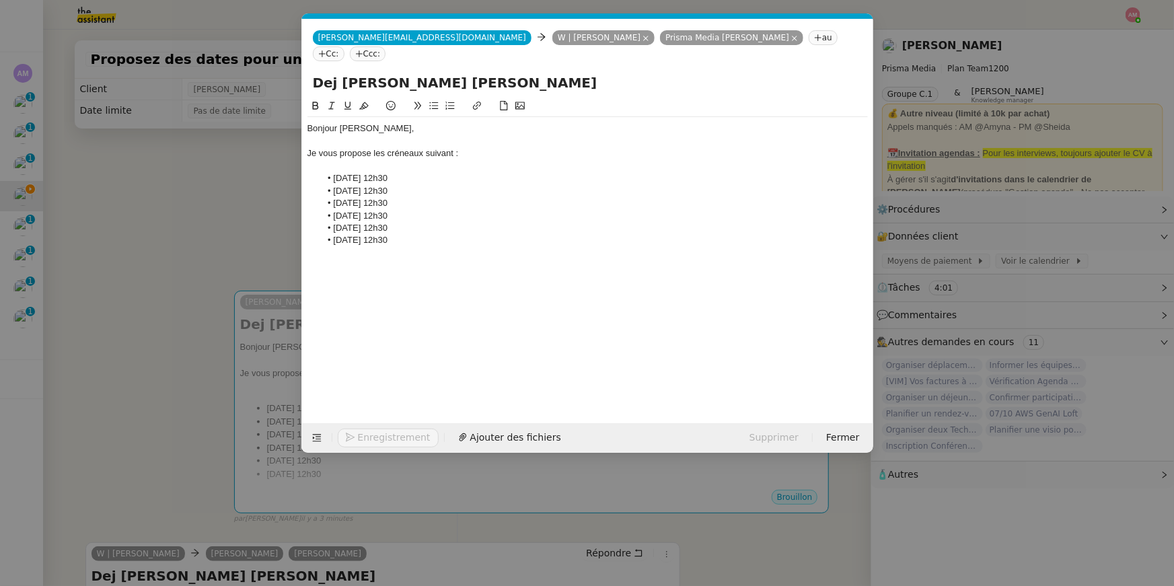
click at [408, 135] on div at bounding box center [587, 141] width 560 height 12
click at [336, 147] on div "Je vous propose les créneaux suivant :" at bounding box center [587, 153] width 560 height 12
click at [574, 160] on div at bounding box center [587, 166] width 560 height 12
click at [574, 147] on div "Je vous remerccie pour votre mail. Je propose les créneaux suivant :" at bounding box center [587, 153] width 560 height 12
click at [572, 147] on div "Je vous remerccie pour votre mail. Je propose les créneaux suivant :" at bounding box center [587, 153] width 560 height 12
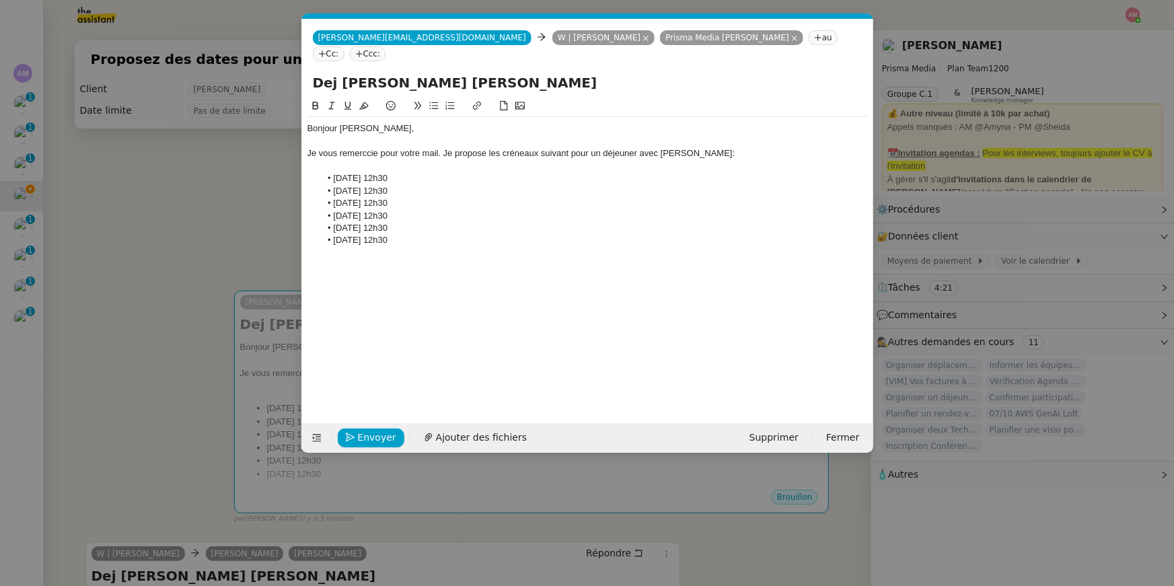
click at [579, 234] on li "Vendredi 17 octobre à 12h30" at bounding box center [593, 240] width 547 height 12
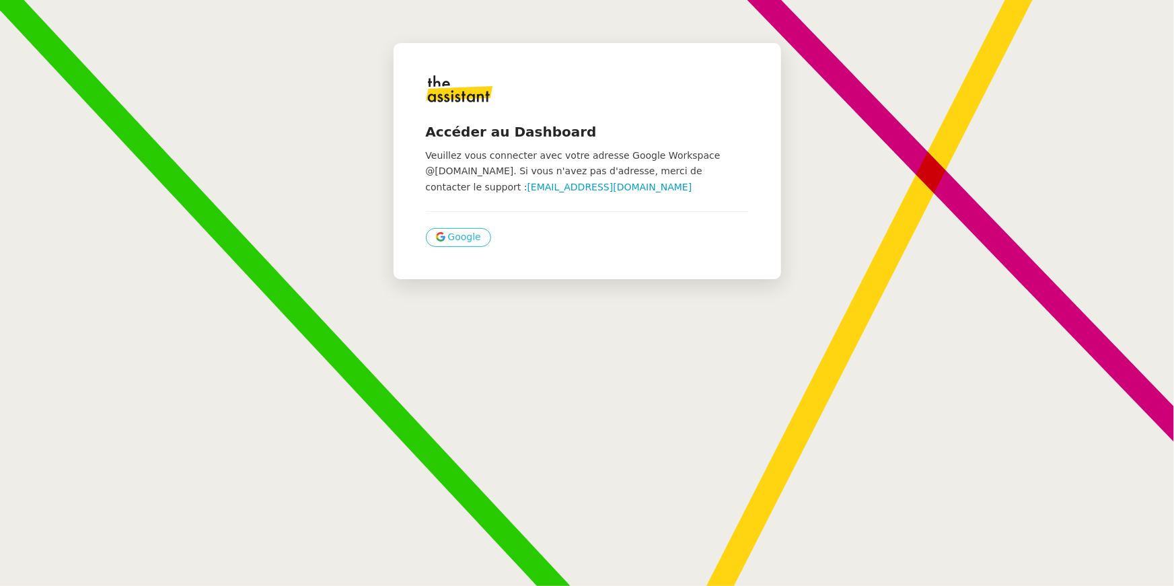
click at [463, 236] on span "Google" at bounding box center [464, 236] width 33 height 15
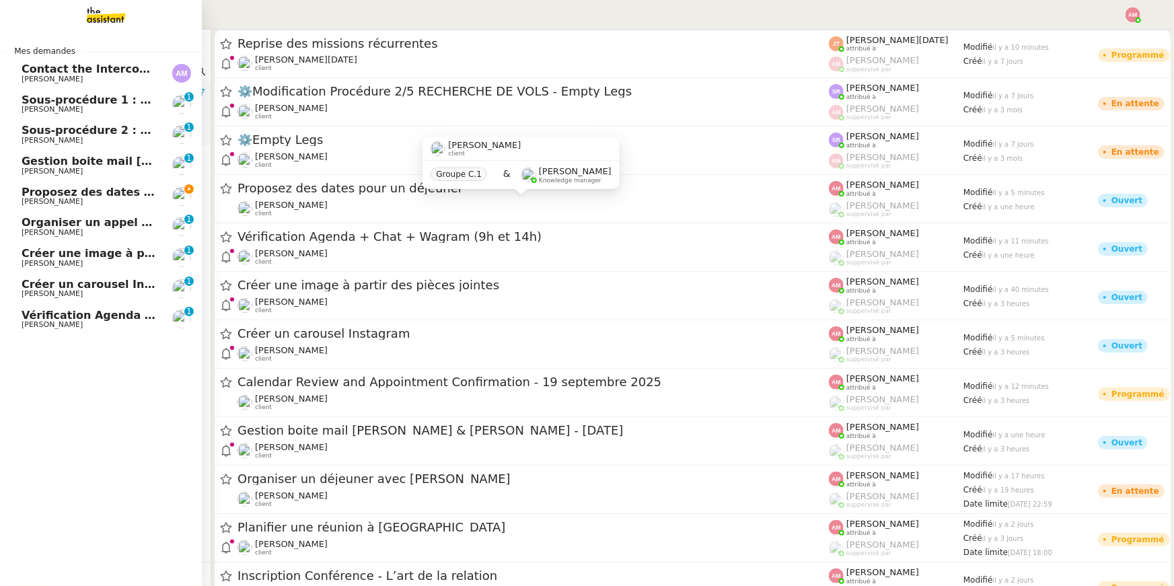
click at [28, 190] on span "Proposez des dates pour un déjeuner" at bounding box center [135, 192] width 227 height 13
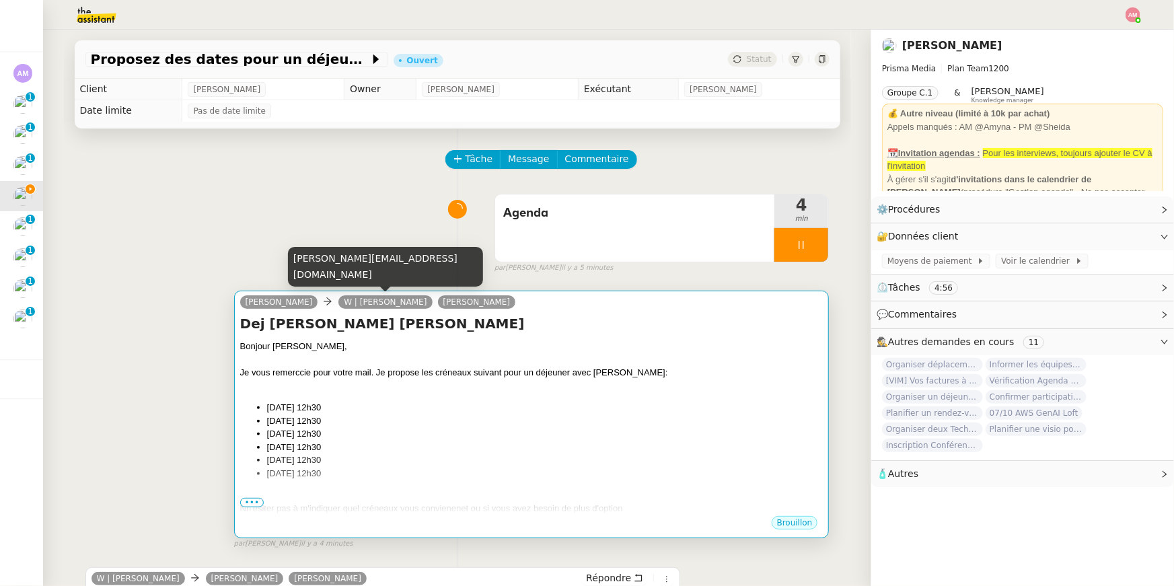
click at [451, 417] on li "Lundi 6 octobre à 12h30" at bounding box center [545, 420] width 556 height 13
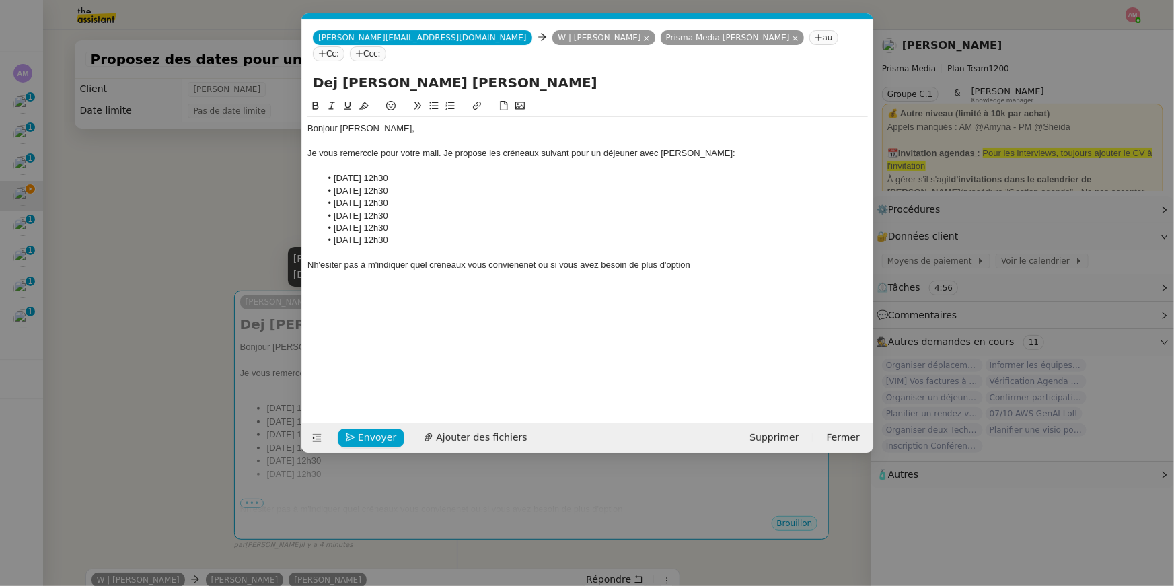
scroll to position [0, 28]
click at [441, 234] on li "Vendredi 17 octobre à 12h30" at bounding box center [593, 240] width 547 height 12
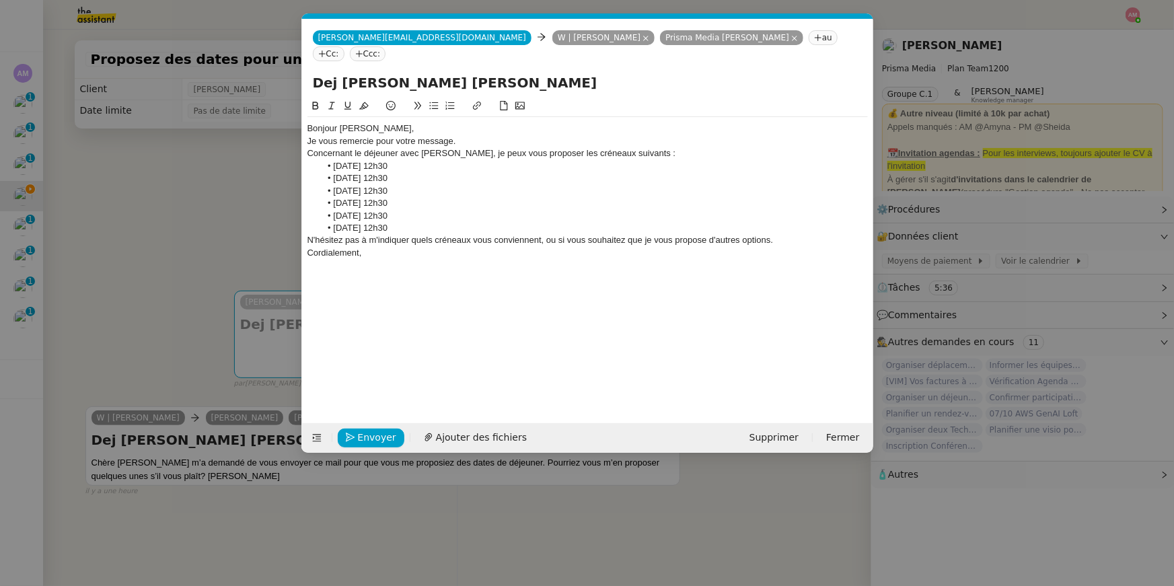
scroll to position [0, 0]
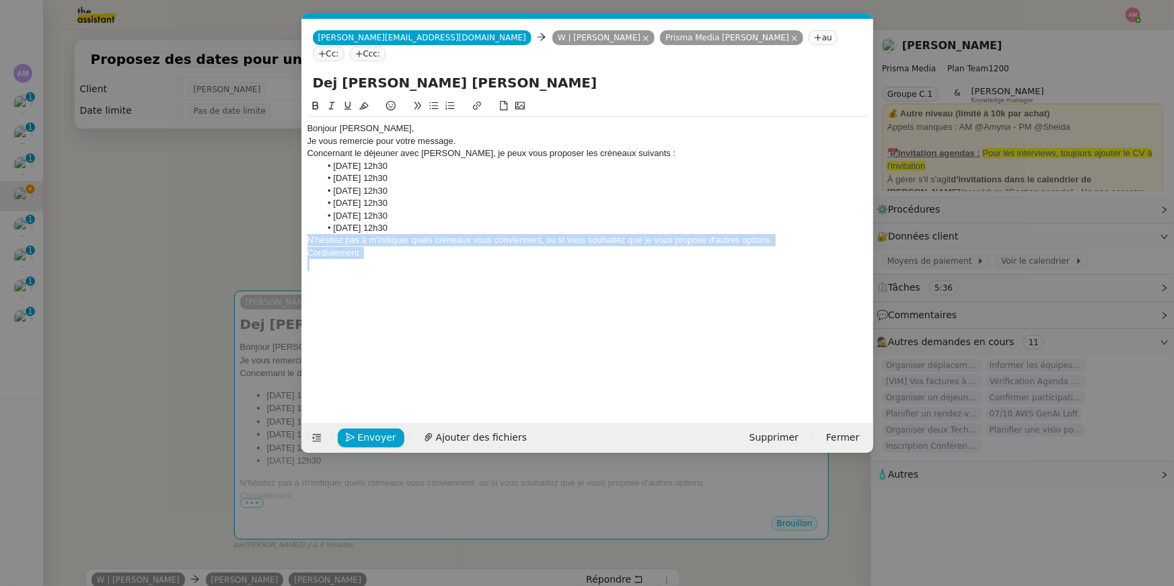
drag, startPoint x: 364, startPoint y: 243, endPoint x: 293, endPoint y: 229, distance: 72.2
click at [293, 229] on nz-modal-container "Service TA - VOYAGE - PROPOSITION GLOBALE A utiliser dans le cadre de propositi…" at bounding box center [587, 293] width 1174 height 586
click at [364, 256] on div "Bonjour Mickaël, Je vous remercie pour votre message. Concernant le déjeuner av…" at bounding box center [587, 196] width 560 height 159
drag, startPoint x: 381, startPoint y: 244, endPoint x: 266, endPoint y: 241, distance: 115.0
click at [266, 241] on nz-modal-container "Service TA - VOYAGE - PROPOSITION GLOBALE A utiliser dans le cadre de propositi…" at bounding box center [587, 293] width 1174 height 586
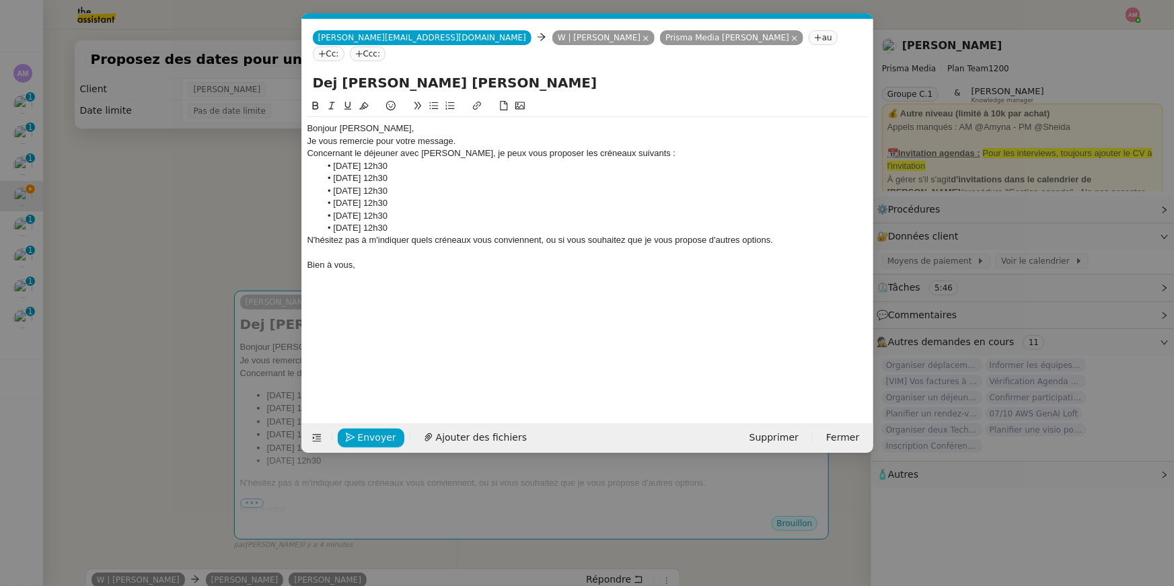
click at [529, 222] on li "Vendredi 18 octobre à 12h30" at bounding box center [593, 228] width 547 height 12
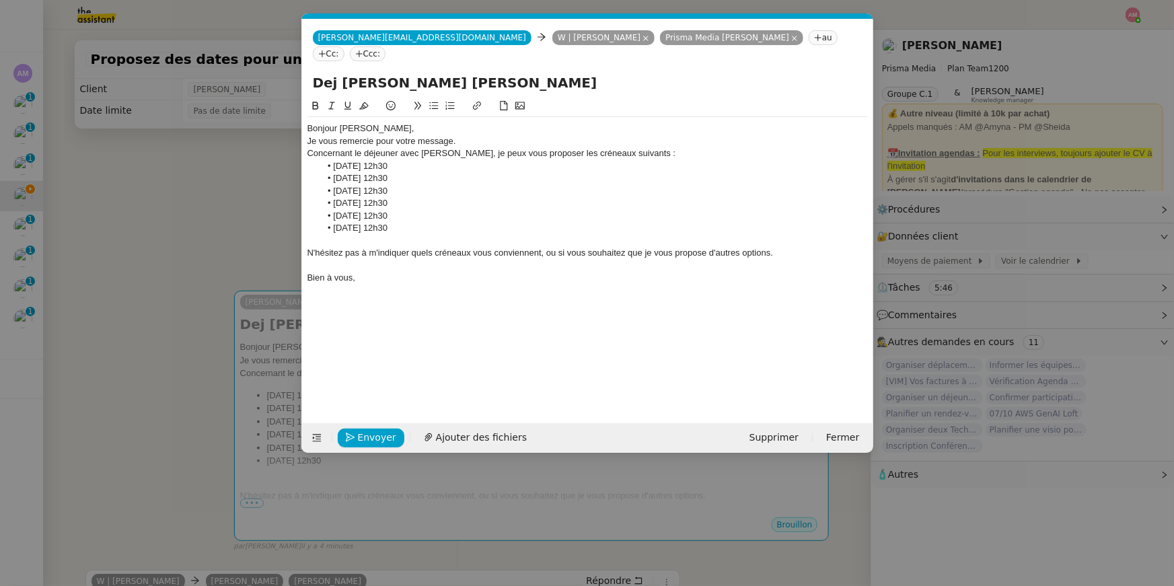
click at [448, 122] on div "Bonjour Mickaël," at bounding box center [587, 128] width 560 height 12
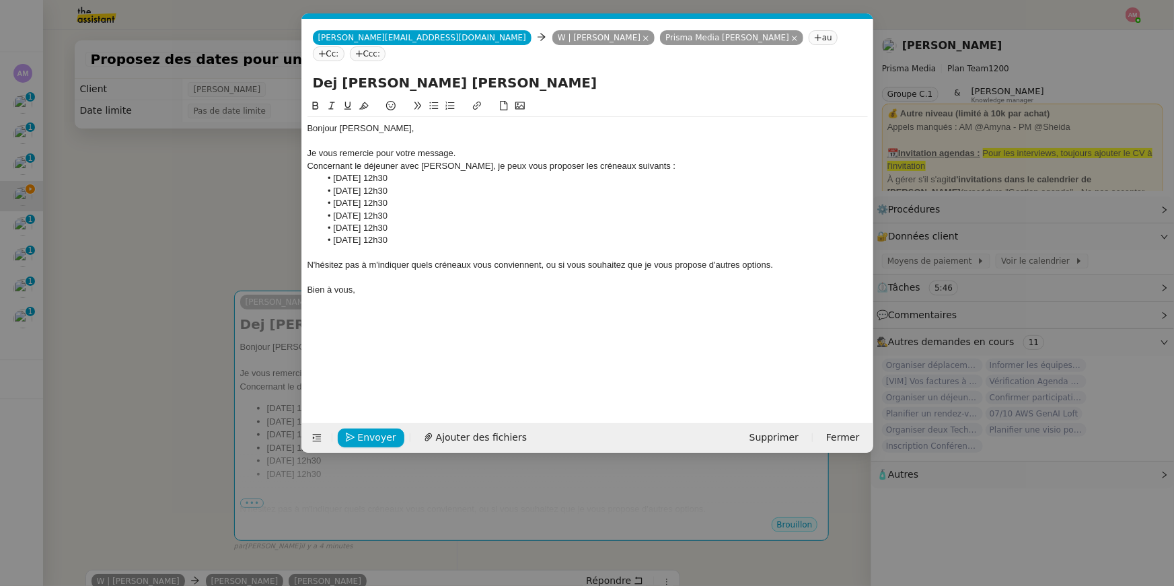
click at [459, 135] on div at bounding box center [587, 141] width 560 height 12
click at [459, 147] on div "Je vous remercie pour votre message." at bounding box center [587, 153] width 560 height 12
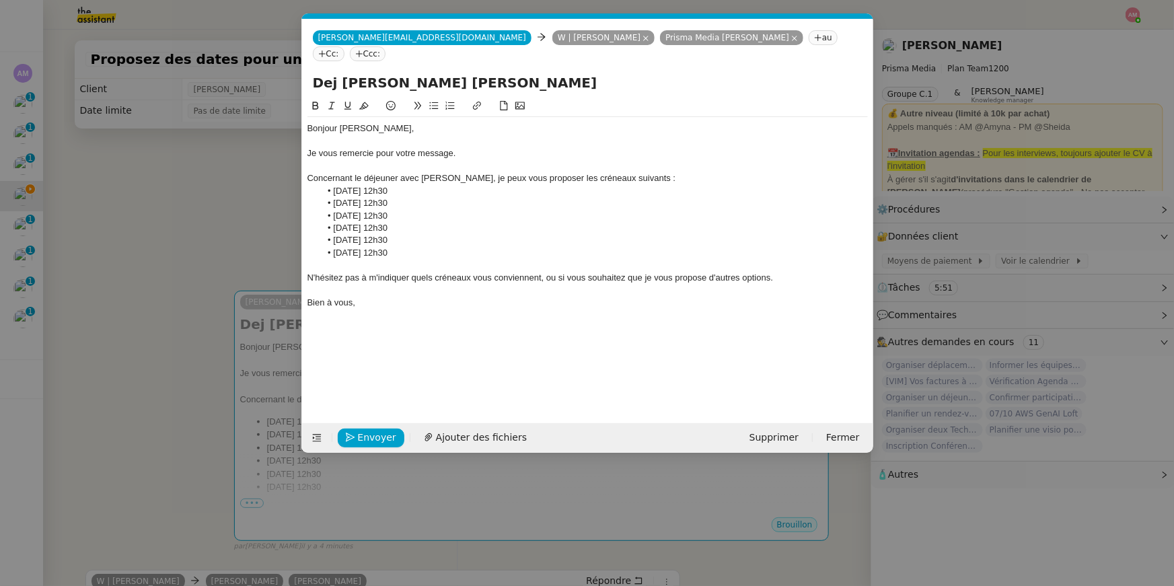
click at [632, 172] on div "Concernant le déjeuner avec David, je peux vous proposer les créneaux suivants :" at bounding box center [587, 178] width 560 height 12
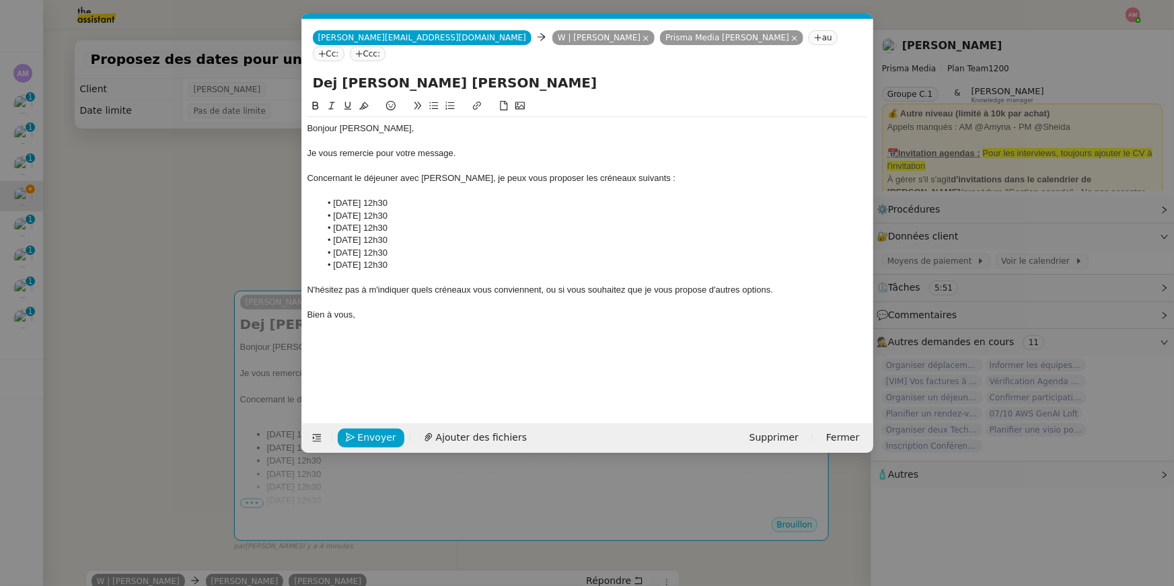
click at [548, 335] on div "Bonjour Mickaël, Je vous remercie pour votre message. Concernant le déjeuner av…" at bounding box center [587, 250] width 560 height 304
drag, startPoint x: 772, startPoint y: 290, endPoint x: 774, endPoint y: 259, distance: 31.0
click at [774, 259] on div "Bonjour Mickaël, Je vous remercie pour votre message. Concernant le déjeuner av…" at bounding box center [587, 221] width 560 height 209
click at [334, 101] on icon at bounding box center [331, 105] width 9 height 9
click at [509, 284] on em "N'hésitez pas à m'indiquer quels créneaux vous conviennent, ou si vous souhaite…" at bounding box center [540, 289] width 466 height 10
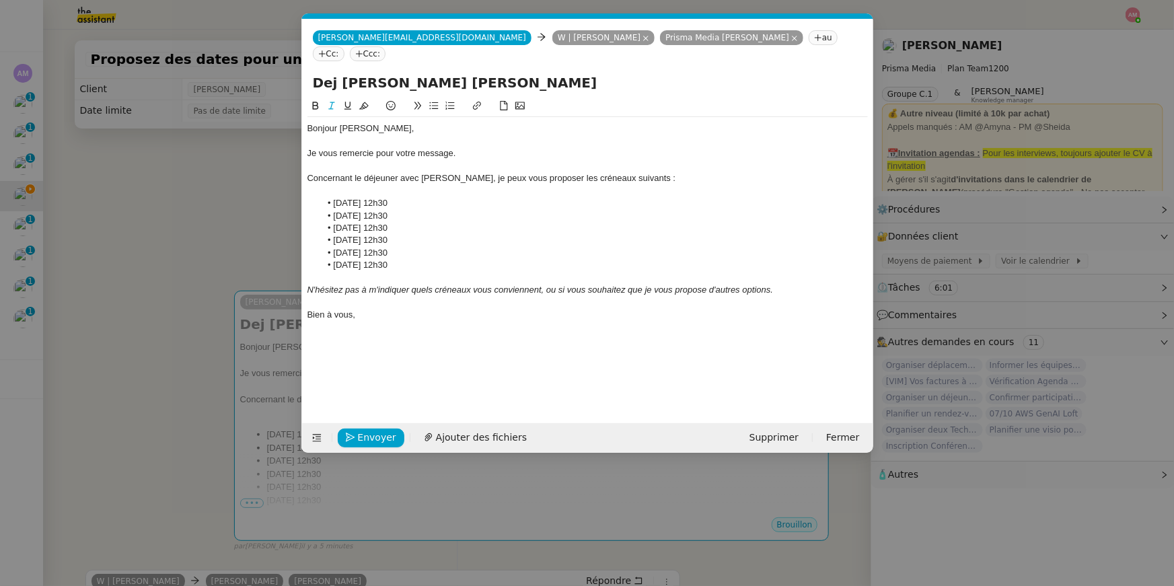
click at [411, 345] on div "Bonjour Mickaël, Je vous remercie pour votre message. Concernant le déjeuner av…" at bounding box center [587, 250] width 560 height 304
click at [211, 301] on nz-modal-container "Service TA - VOYAGE - PROPOSITION GLOBALE A utiliser dans le cadre de propositi…" at bounding box center [587, 293] width 1174 height 586
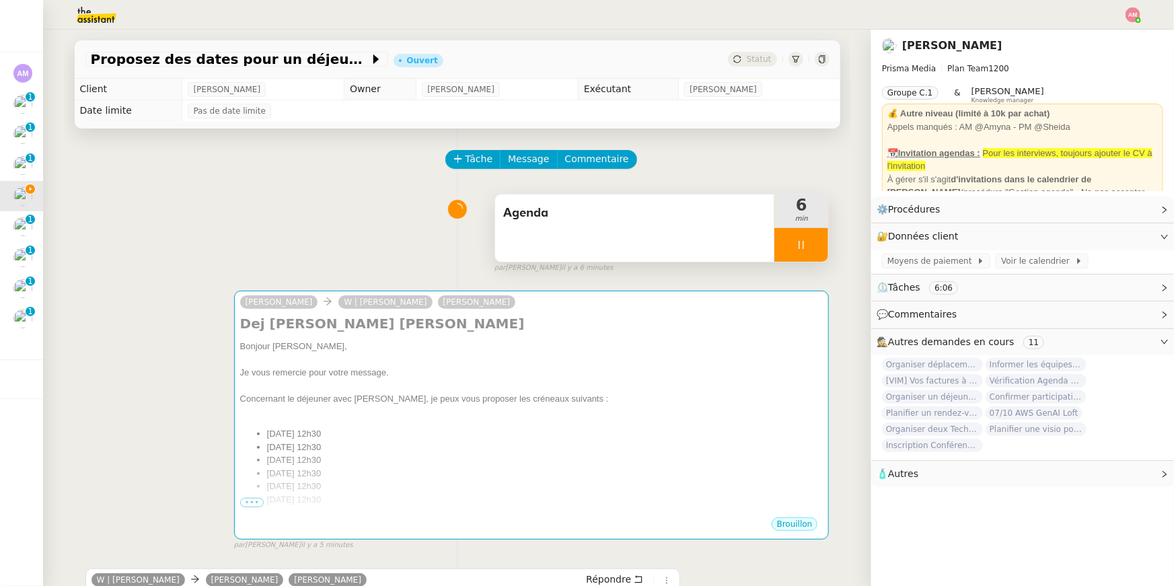
click at [649, 225] on div "Agenda" at bounding box center [635, 227] width 280 height 67
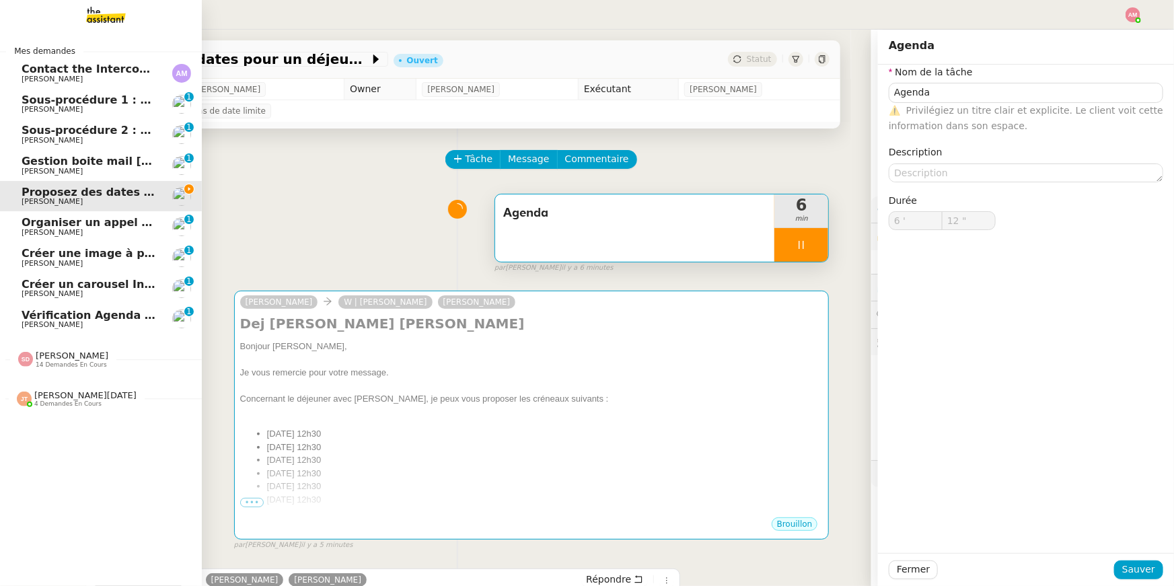
click at [36, 347] on span "Sheida Delpazir 14 demandes en cours" at bounding box center [106, 354] width 202 height 28
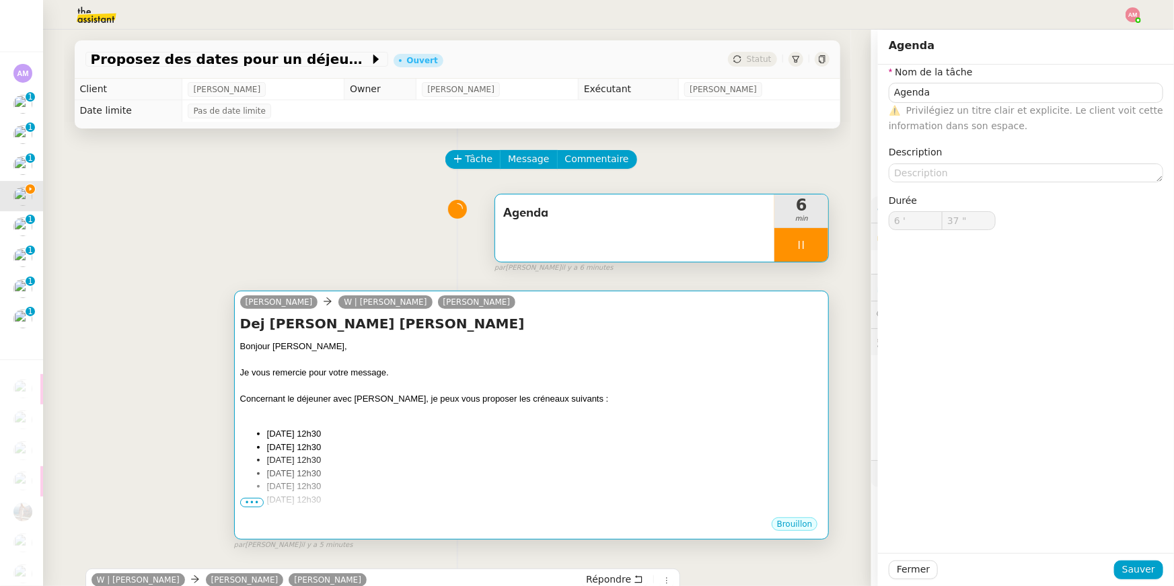
click at [550, 315] on h4 "Dej Mickael Finel David Berrebi" at bounding box center [531, 323] width 583 height 19
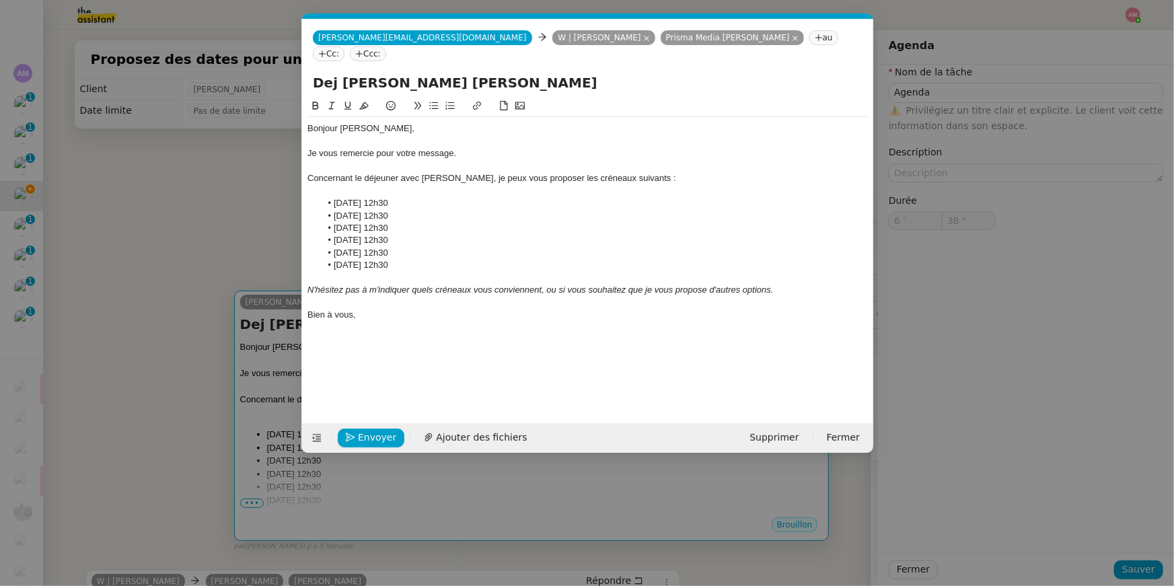
scroll to position [0, 28]
type input "59 ""
type input "7 '"
click at [373, 424] on div "Envoyer Ajouter des fichiers Supprimer Fermer" at bounding box center [587, 438] width 571 height 30
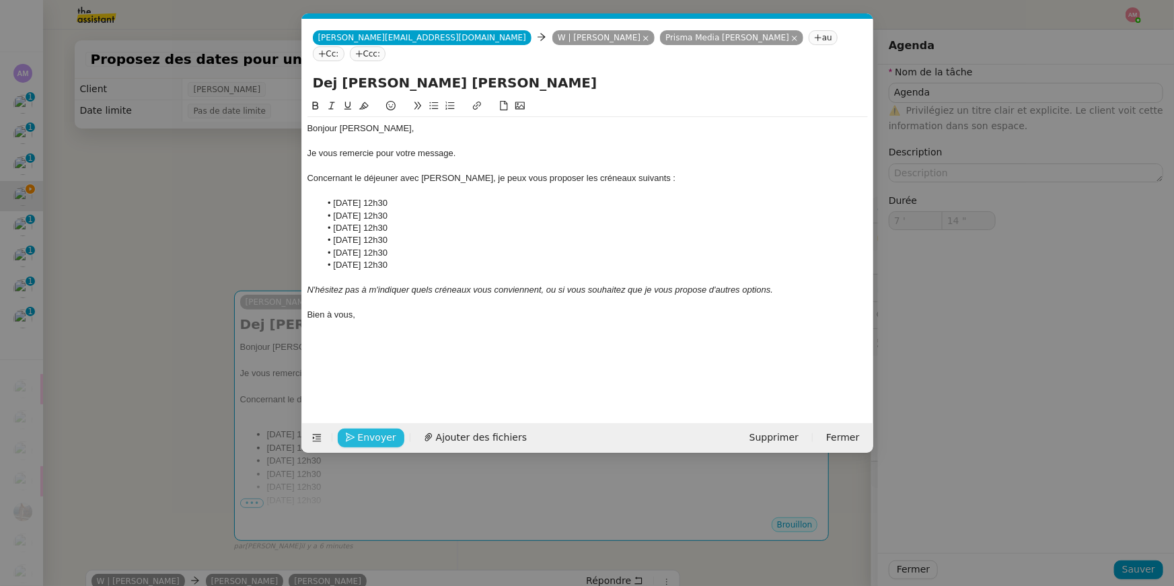
click at [373, 430] on span "Envoyer" at bounding box center [377, 437] width 38 height 15
click at [373, 430] on span "Confirmer l'envoi" at bounding box center [398, 437] width 81 height 15
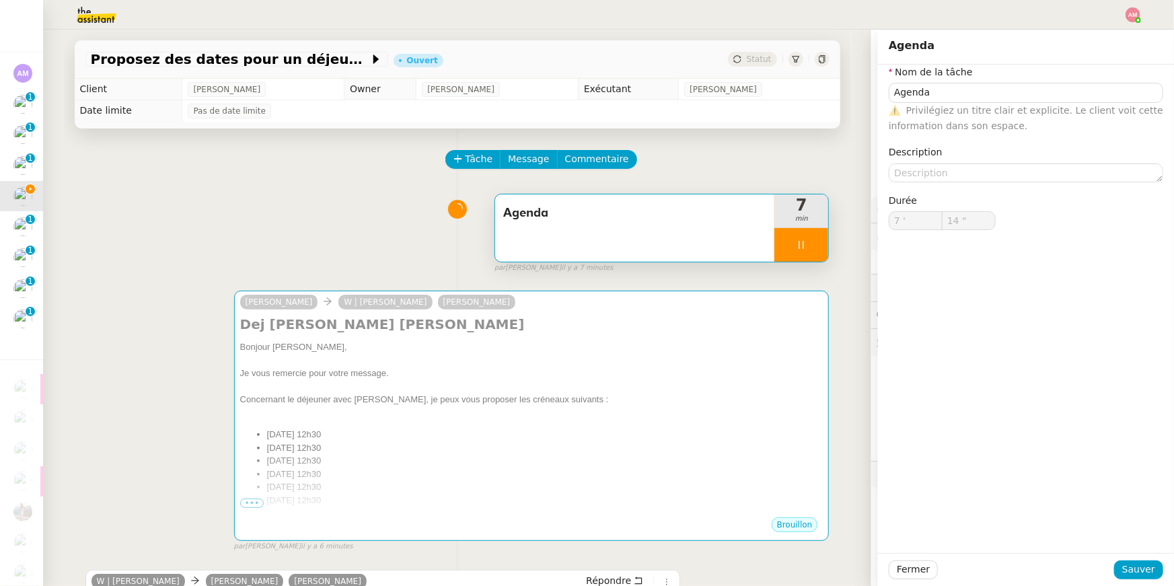
type input "15 ""
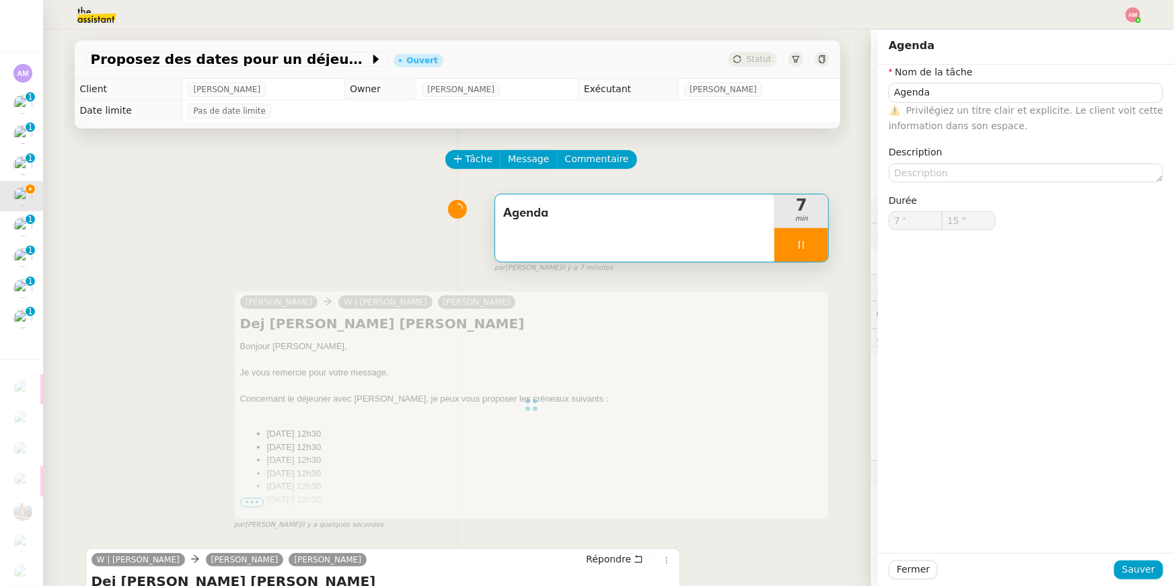
type input "Agenda"
type input "7 '"
type input "16 ""
click at [803, 251] on div at bounding box center [801, 245] width 54 height 34
type input "Agenda"
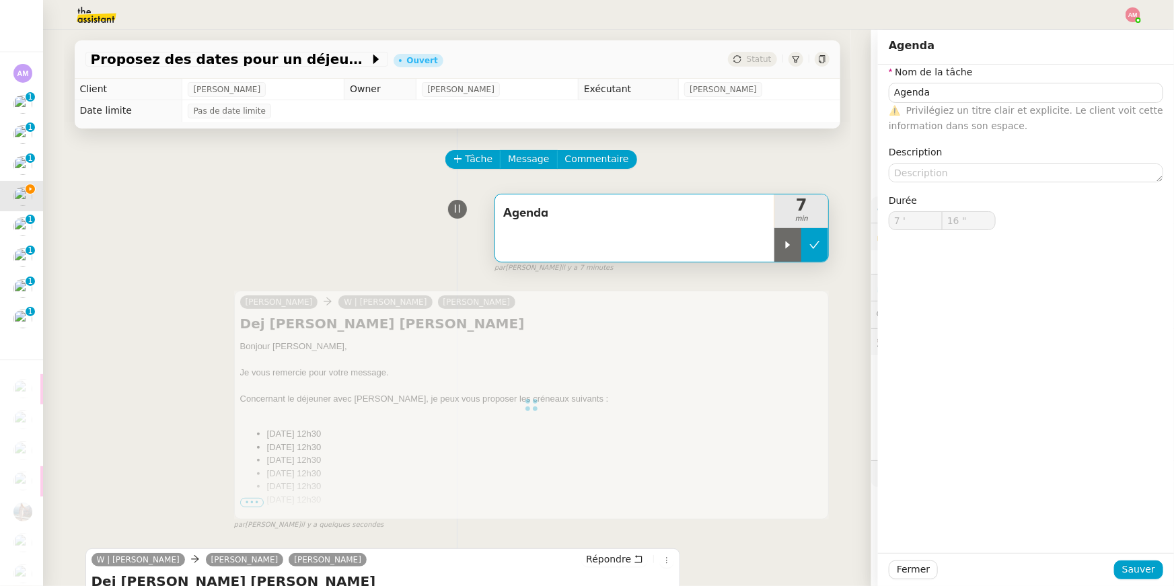
type input "7 '"
type input "16 ""
click at [810, 251] on button at bounding box center [814, 245] width 27 height 34
type input "Agenda"
type input "7 '"
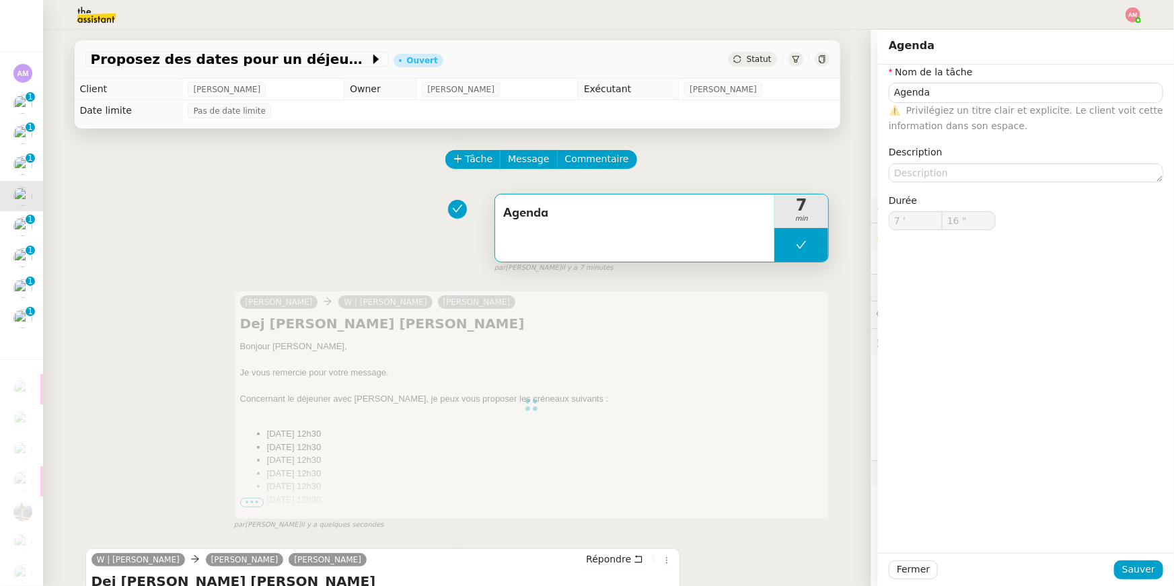
type input "16 ""
type input "Agenda"
type input "7 '"
type input "16 ""
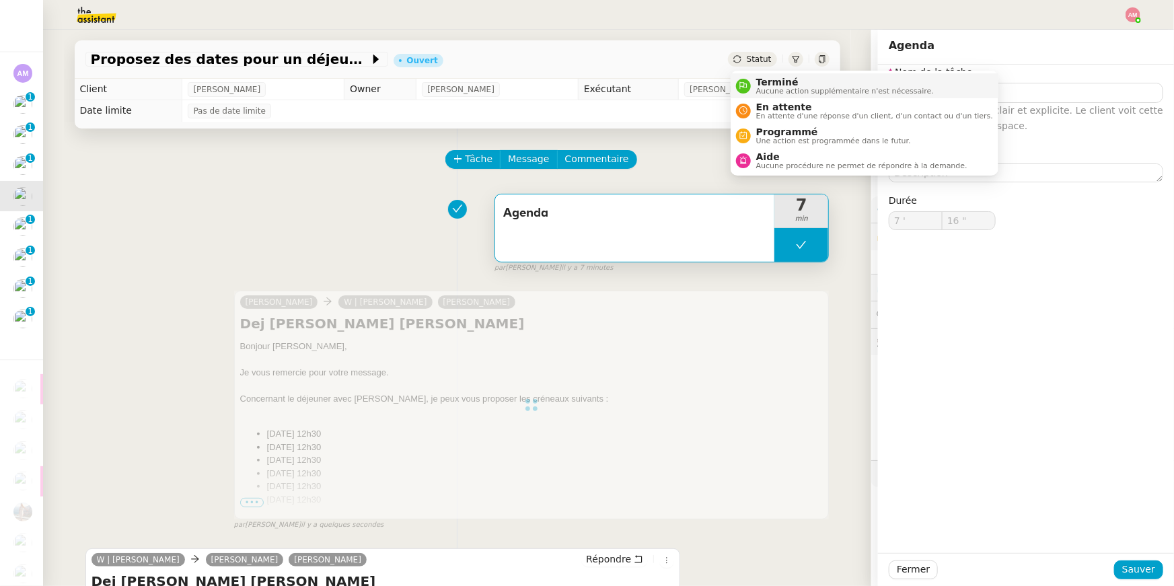
type input "Agenda"
type input "7 '"
type input "16 ""
click at [767, 102] on span "En attente" at bounding box center [874, 107] width 237 height 11
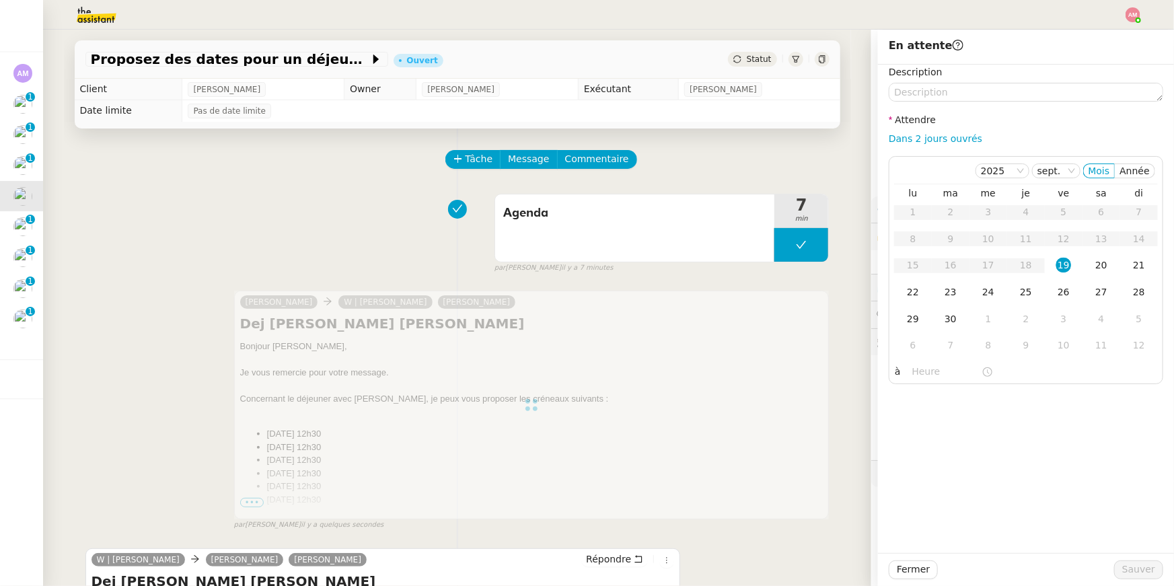
click at [929, 122] on label "Attendre" at bounding box center [911, 119] width 47 height 11
click at [930, 128] on nz-form-label "Attendre" at bounding box center [911, 121] width 47 height 18
click at [931, 135] on link "Dans 2 jours ouvrés" at bounding box center [934, 138] width 93 height 11
type input "07:00"
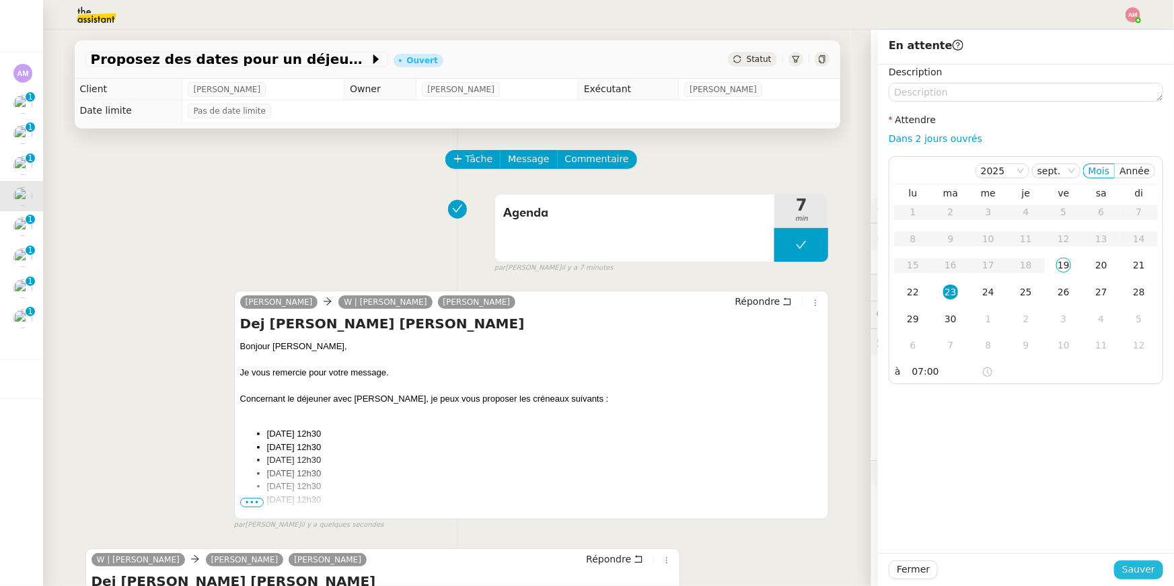
click at [1137, 574] on span "Sauver" at bounding box center [1138, 569] width 33 height 15
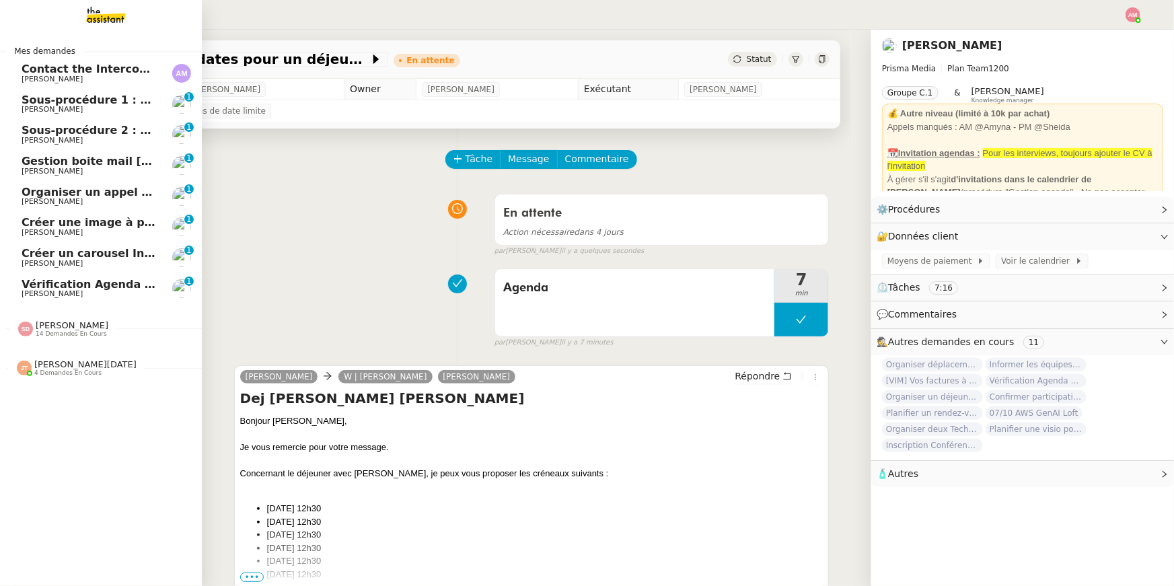
click at [73, 277] on link "Vérification Agenda + Chat + Wagram (9h et 14h) David Berrebi 0 1 2 3 4 5 6 7 8…" at bounding box center [101, 288] width 202 height 31
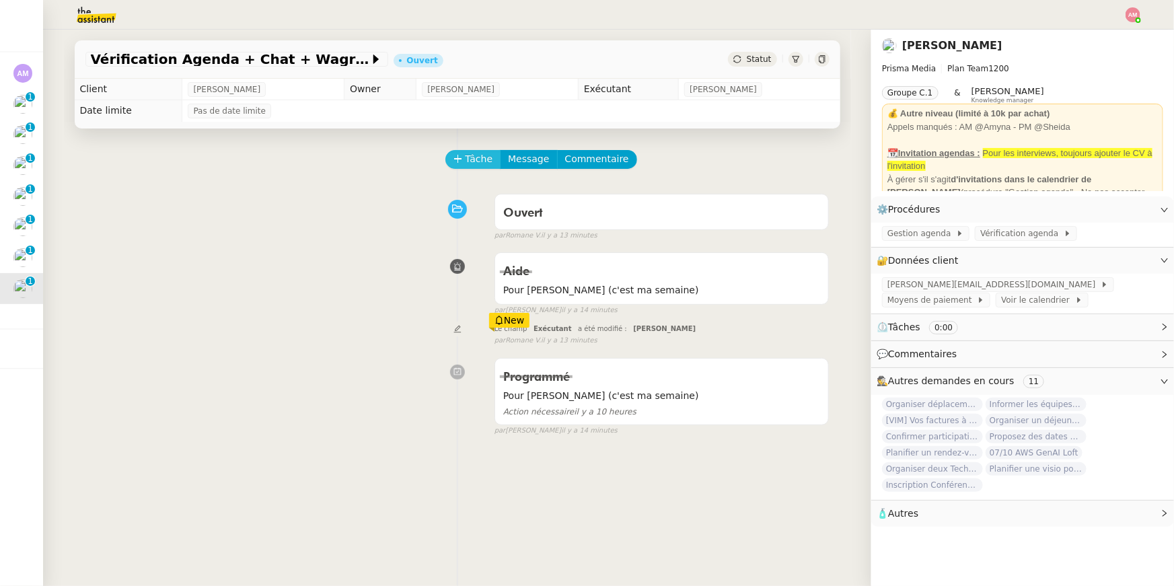
click at [456, 155] on icon at bounding box center [457, 158] width 9 height 9
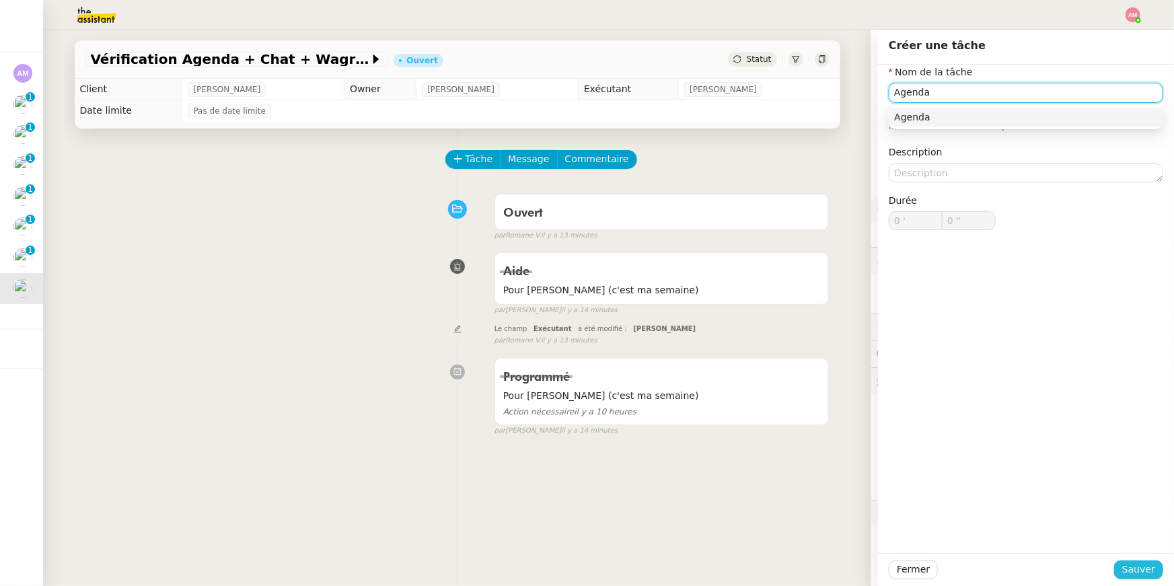
type input "Agenda"
click at [1149, 572] on span "Sauver" at bounding box center [1138, 569] width 33 height 15
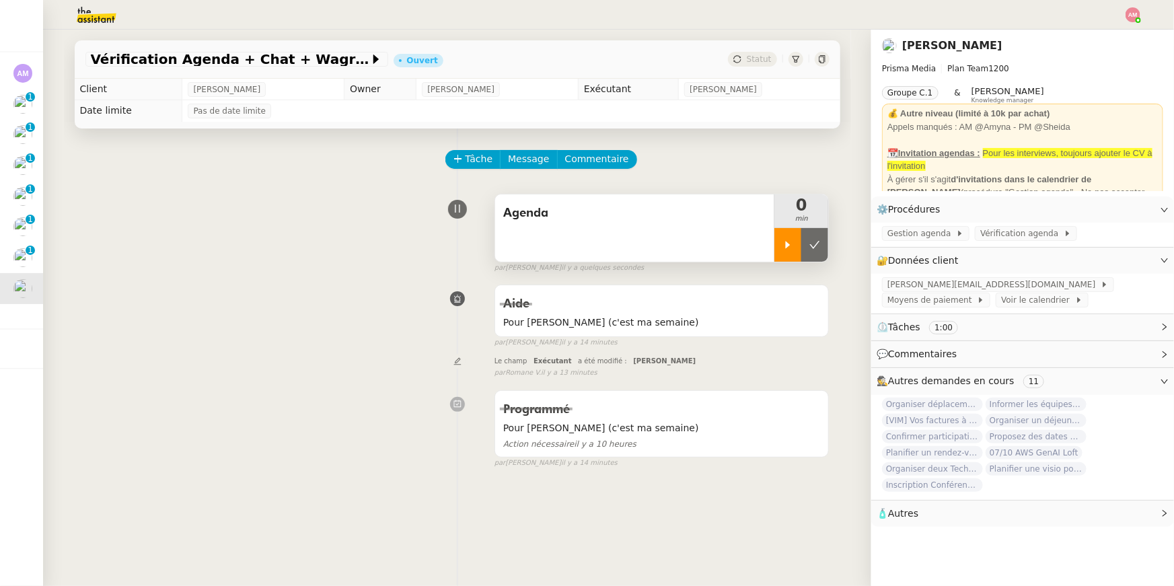
click at [789, 243] on icon at bounding box center [787, 244] width 11 height 11
click at [687, 256] on div "Agenda" at bounding box center [635, 227] width 280 height 67
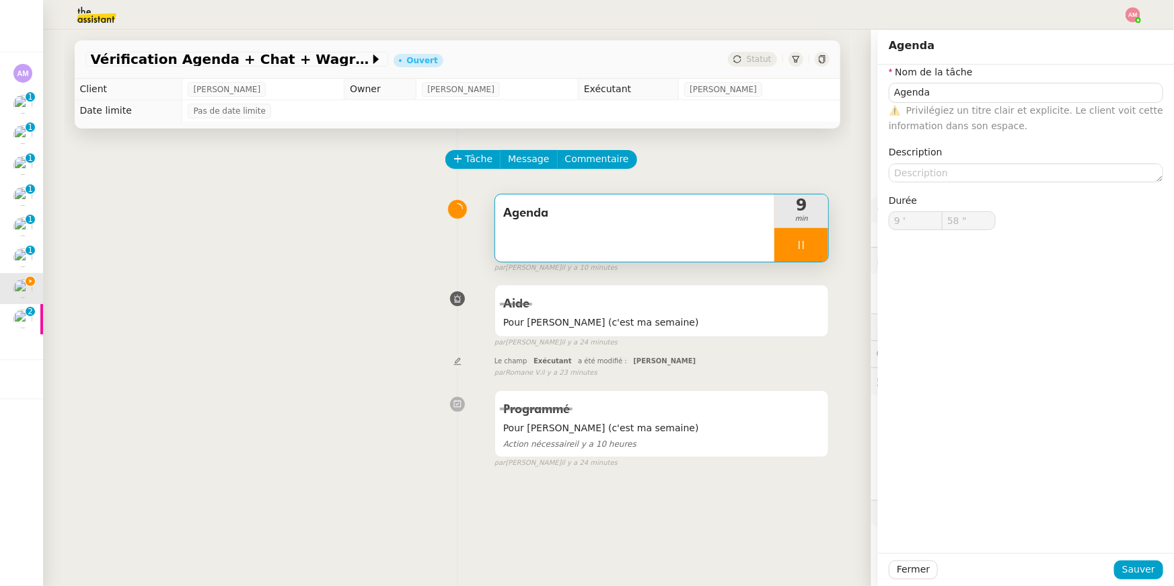
type input "59 ""
type input "10 '"
type input "1 ""
click at [798, 249] on icon at bounding box center [801, 244] width 11 height 11
type input "Agenda"
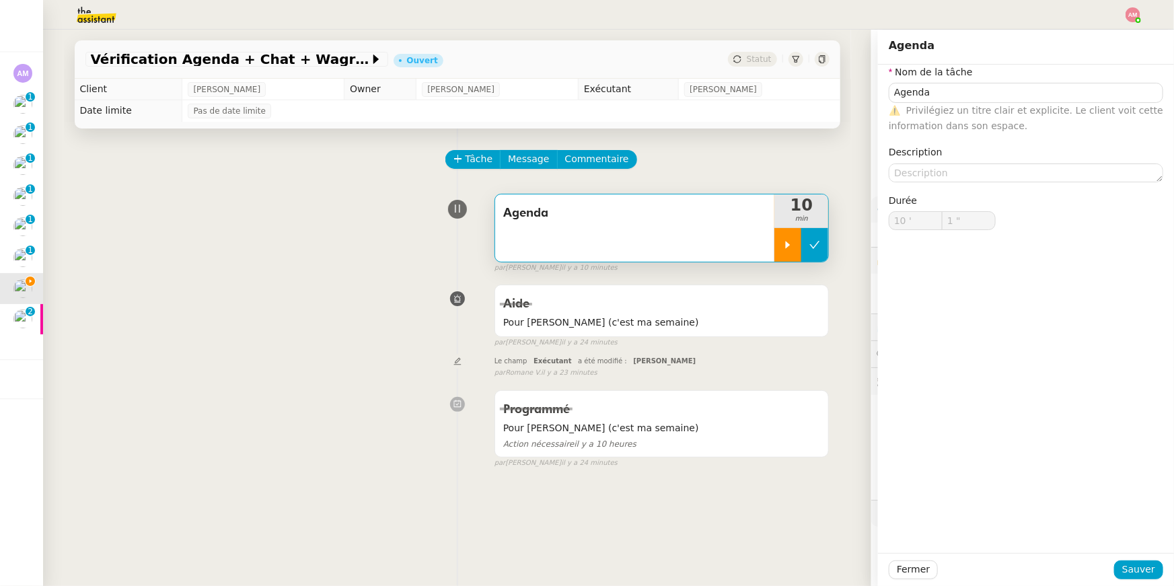
type input "10 '"
type input "2 ""
click at [816, 250] on button at bounding box center [814, 245] width 27 height 34
type input "Agenda"
type input "10 '"
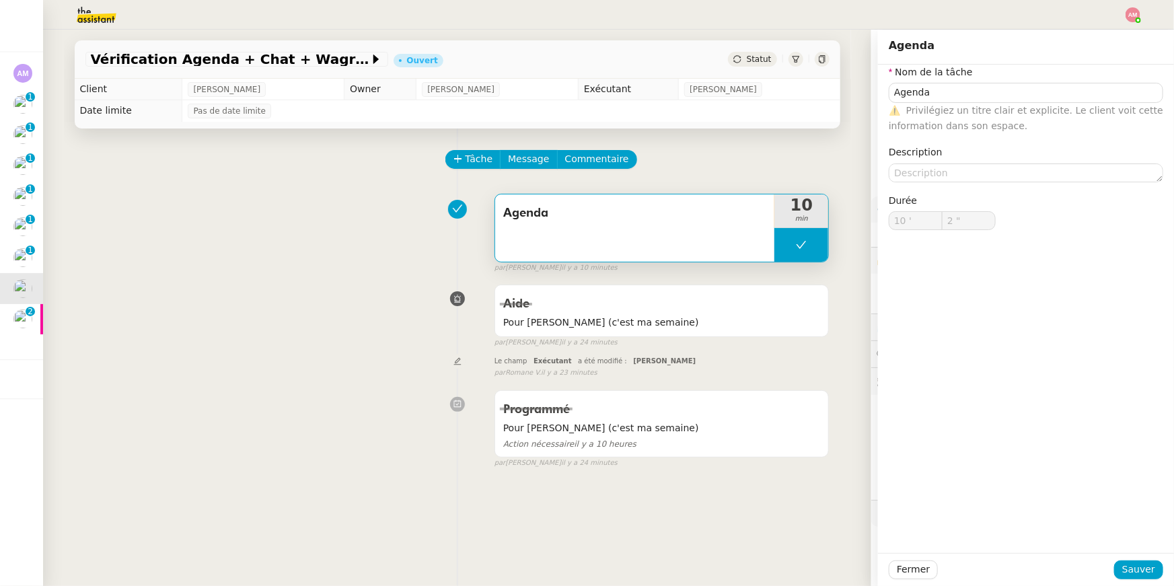
type input "2 ""
type input "Agenda"
type input "10 '"
type input "2 ""
type input "Agenda"
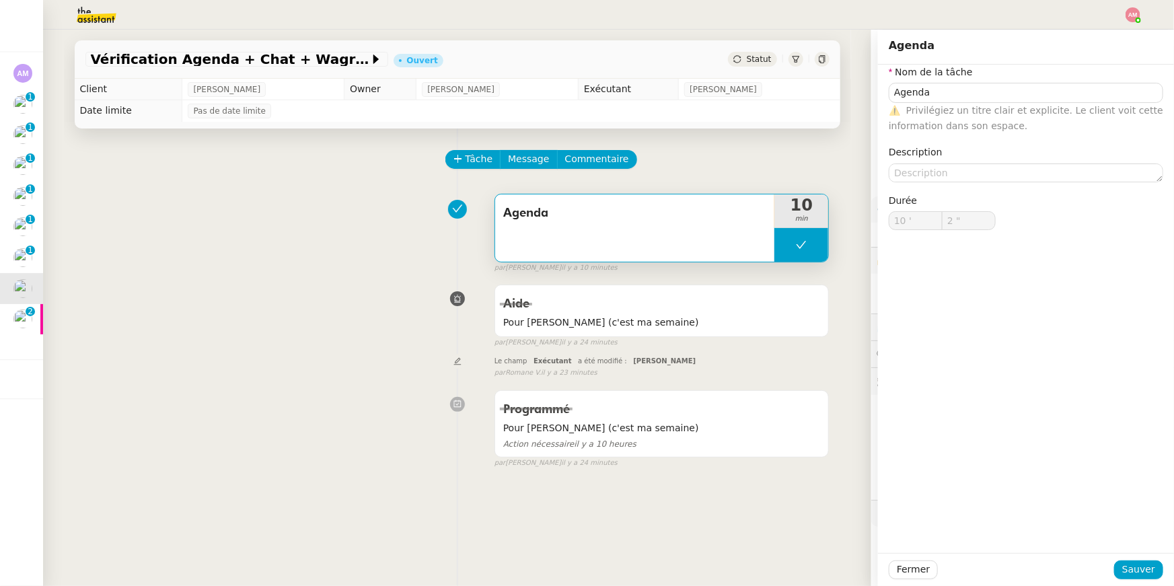
type input "10 '"
type input "2 ""
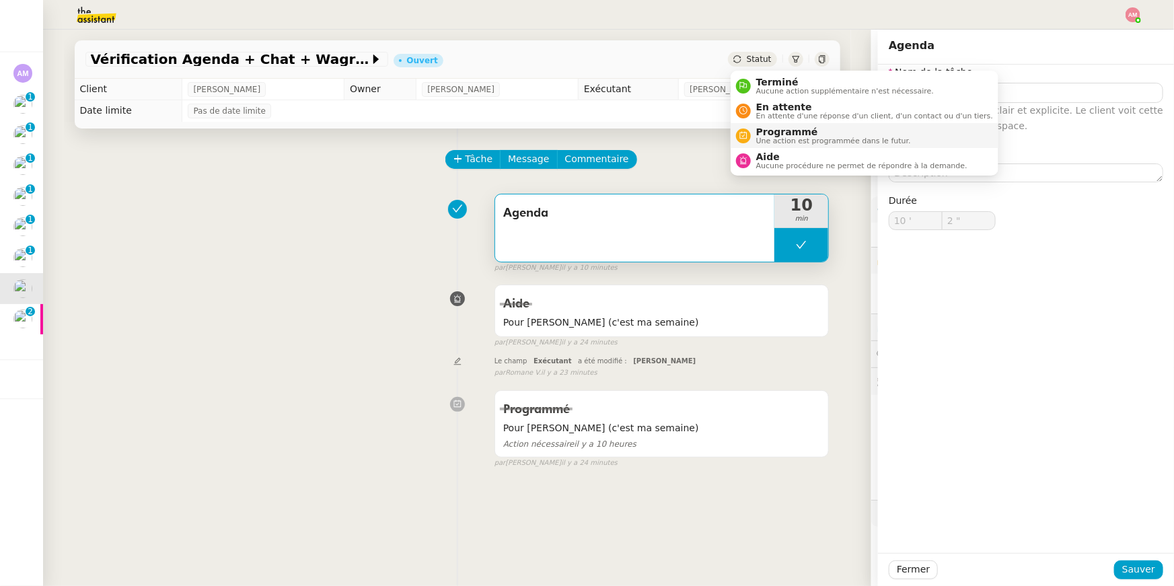
click at [770, 135] on span "Programmé" at bounding box center [833, 131] width 155 height 11
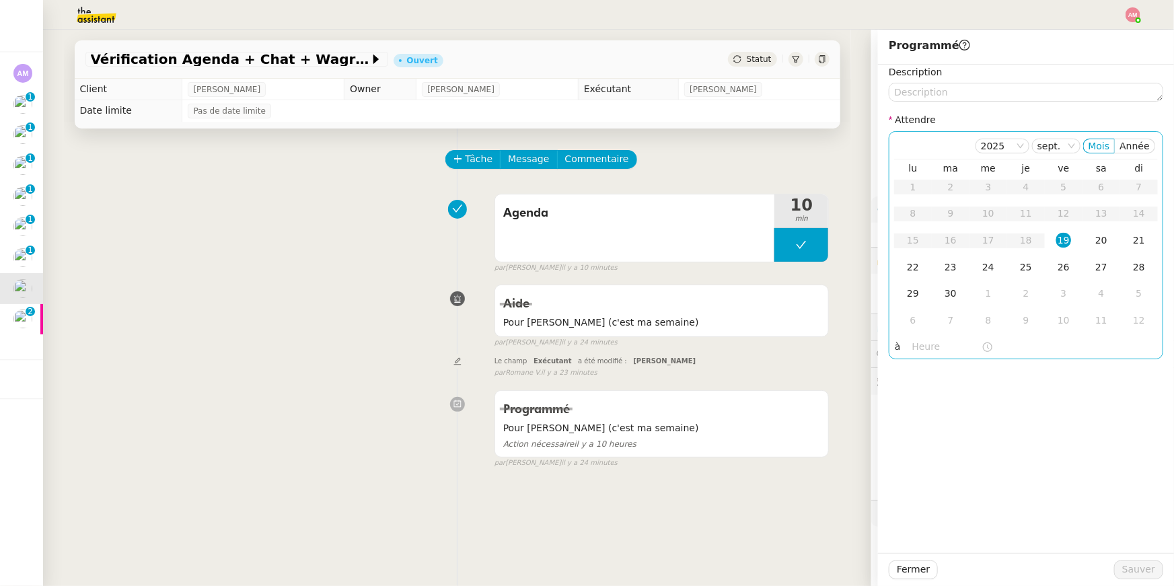
click at [917, 353] on input "text" at bounding box center [946, 346] width 69 height 15
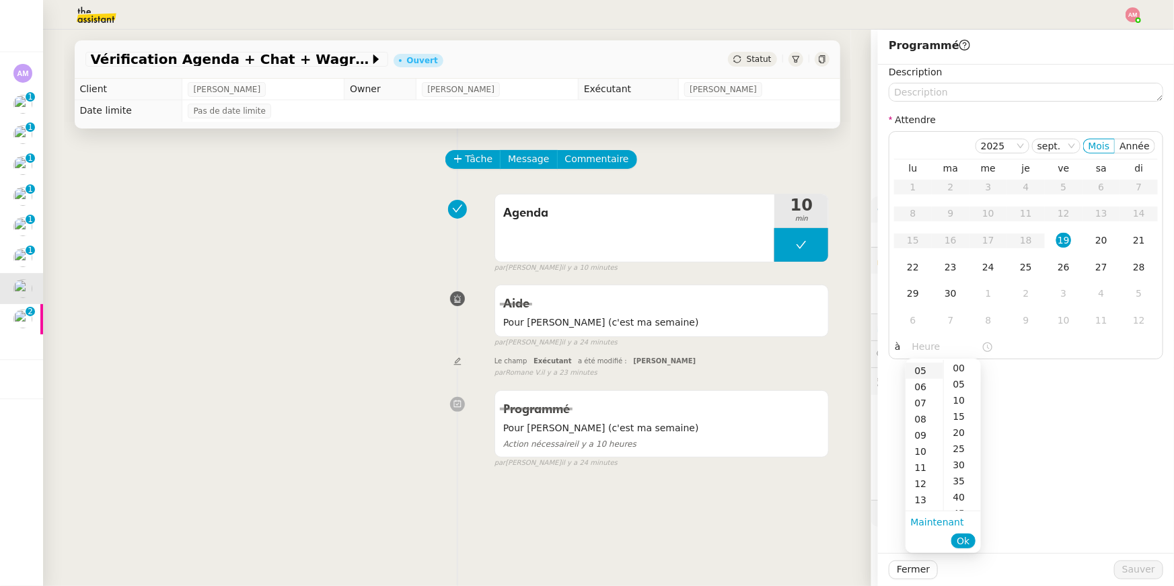
scroll to position [81, 0]
click at [924, 484] on div "16" at bounding box center [924, 483] width 38 height 16
click at [959, 371] on div "00" at bounding box center [962, 368] width 37 height 16
type input "16:00"
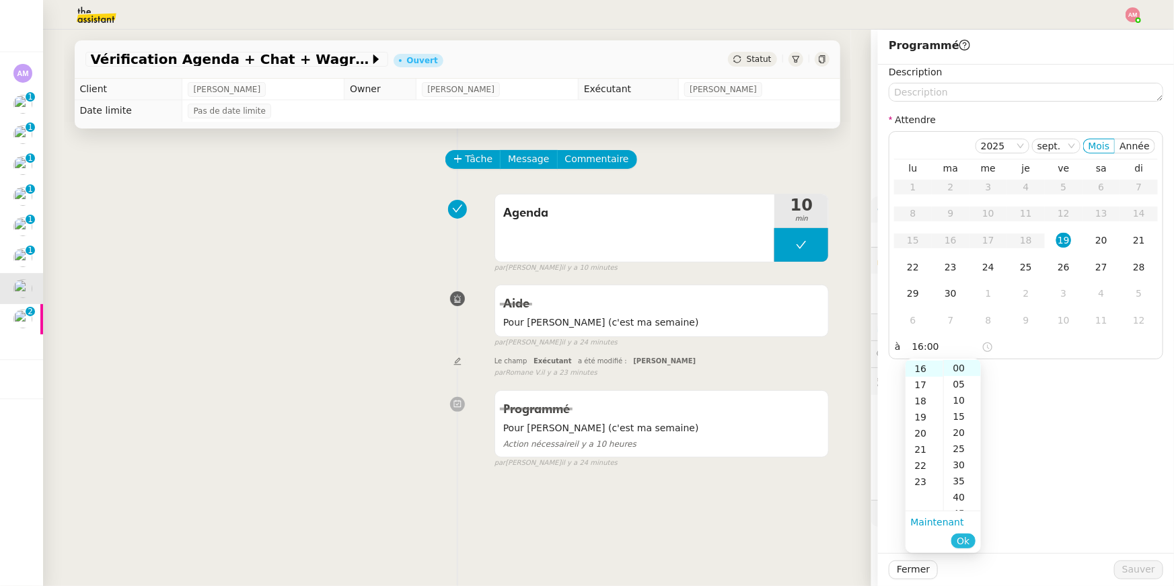
click at [969, 535] on span "Ok" at bounding box center [962, 540] width 13 height 13
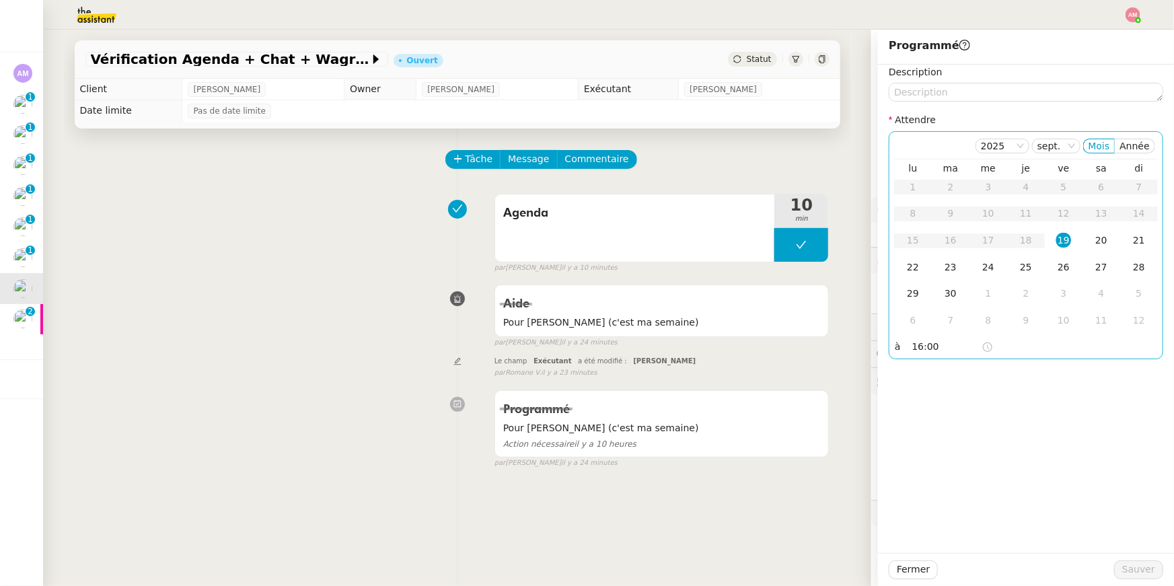
click at [1066, 238] on div "19" at bounding box center [1063, 240] width 15 height 15
click at [1136, 566] on span "Sauver" at bounding box center [1138, 569] width 33 height 15
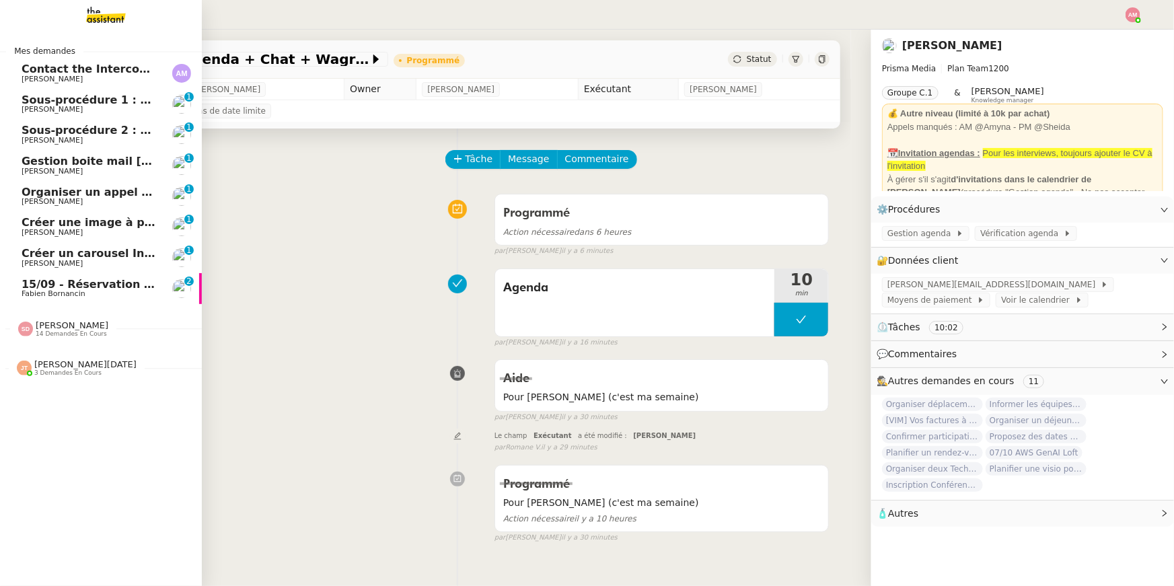
click at [38, 379] on div "Jean-Noël De Tinguy 3 demandes en cours" at bounding box center [101, 362] width 202 height 39
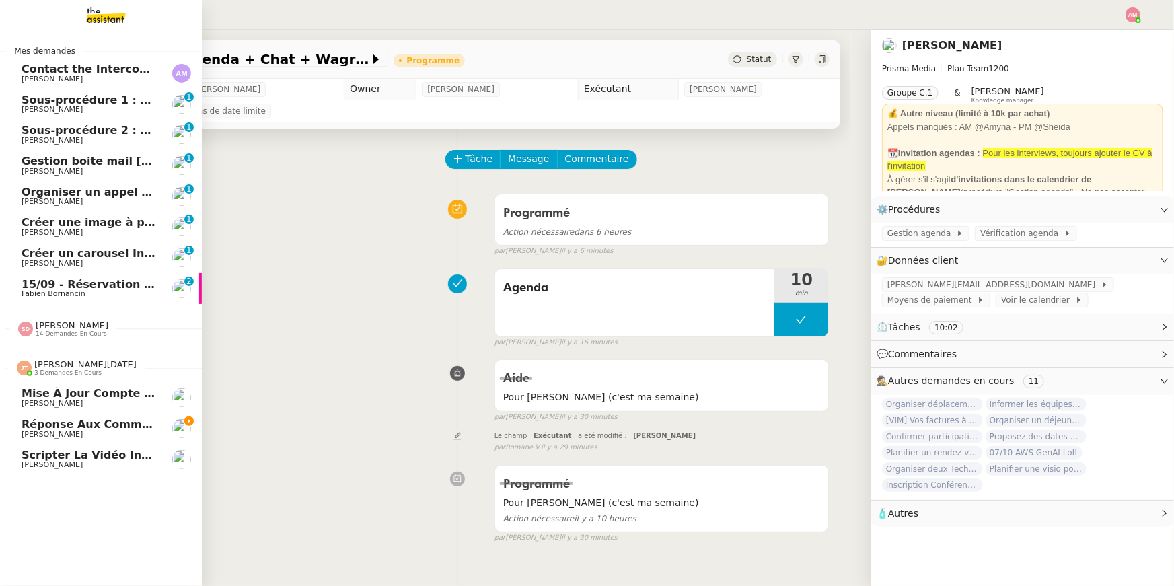
click at [93, 454] on span "Scripter la vidéo Instagram" at bounding box center [107, 455] width 170 height 13
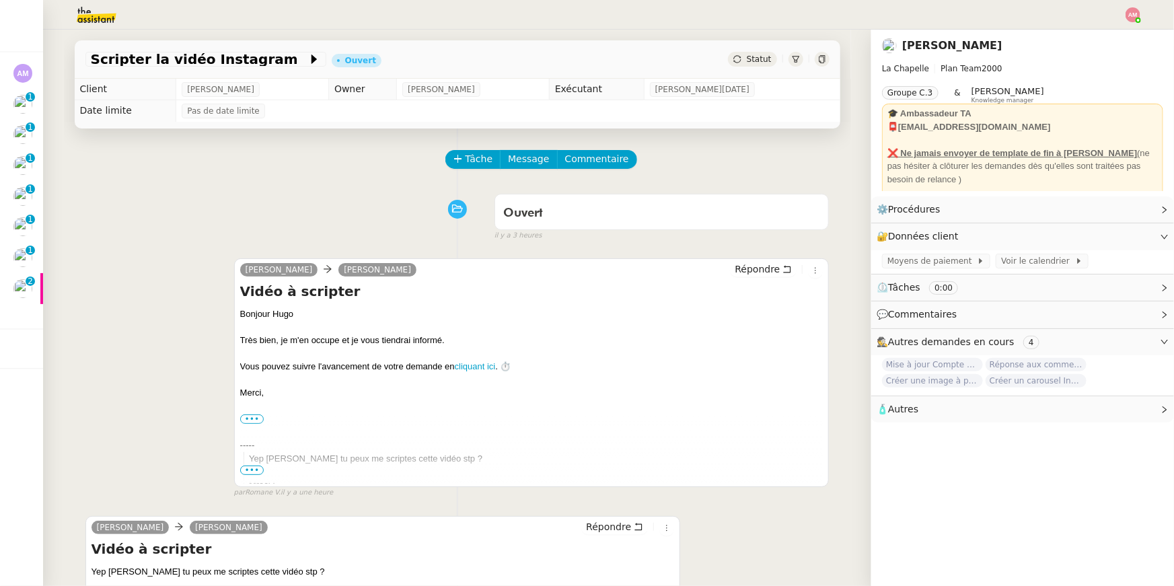
scroll to position [235, 0]
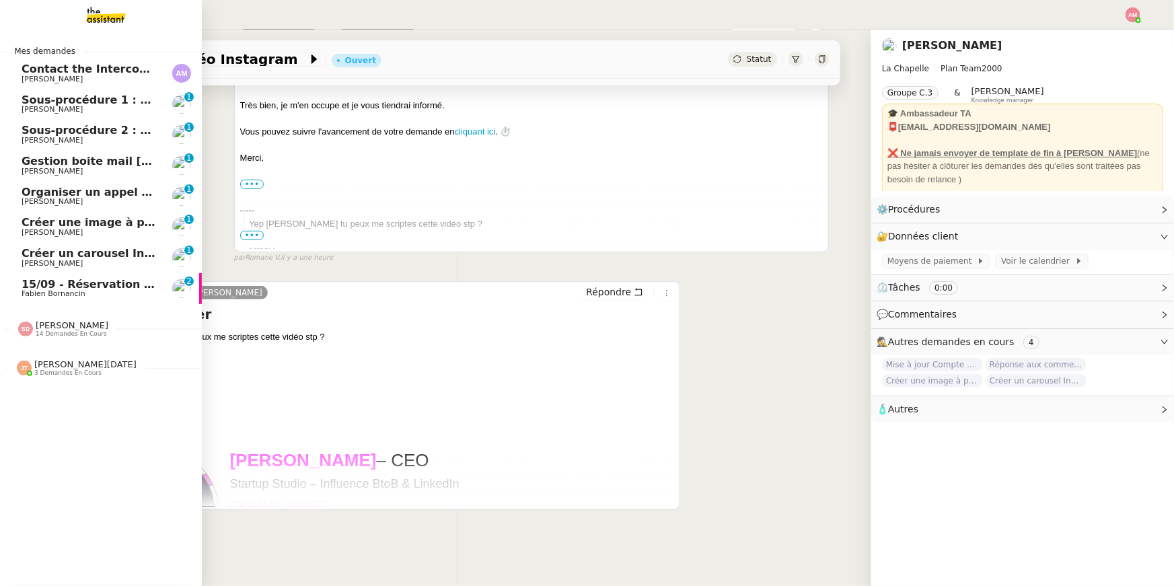
click at [137, 291] on span "Fabien Bornancin" at bounding box center [90, 294] width 136 height 8
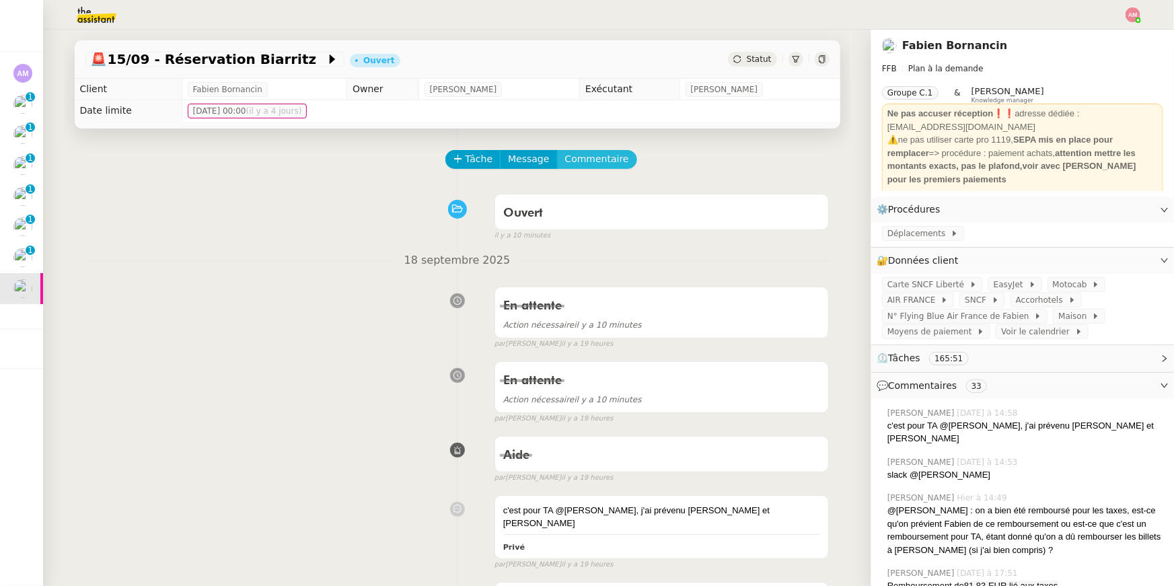
click at [596, 160] on span "Commentaire" at bounding box center [597, 158] width 64 height 15
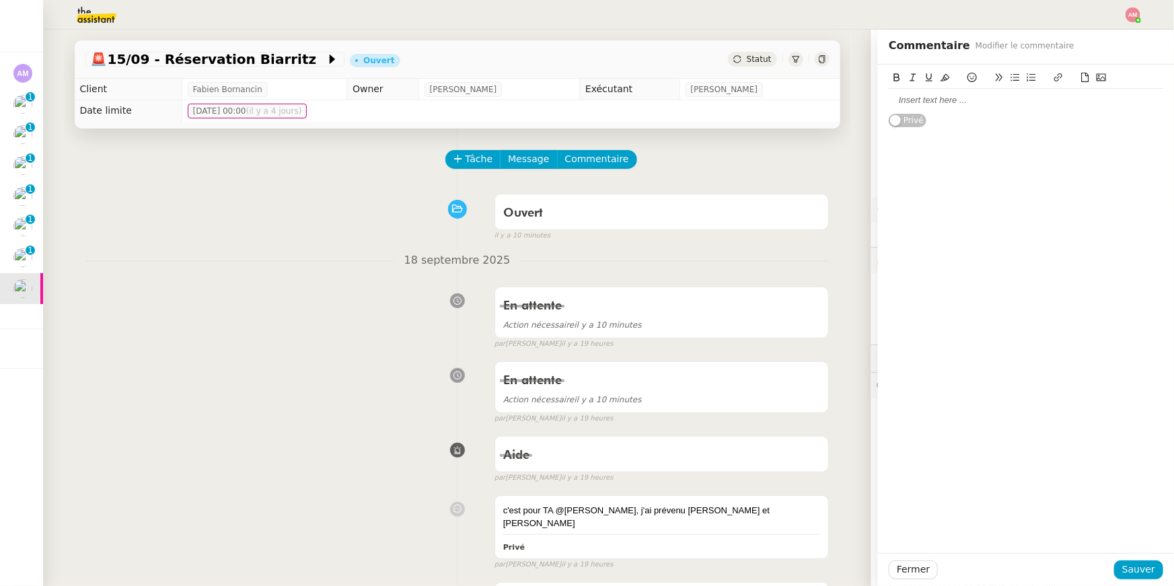
click at [968, 103] on div at bounding box center [1025, 100] width 274 height 12
click at [1132, 566] on span "Sauver" at bounding box center [1138, 569] width 33 height 15
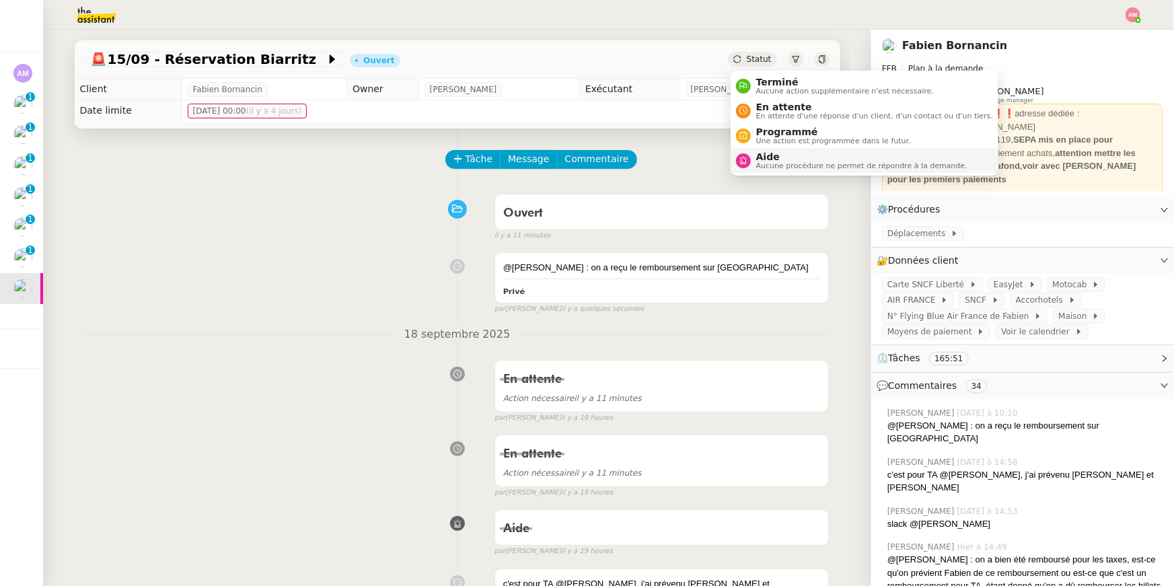
click at [781, 155] on span "Aide" at bounding box center [861, 156] width 211 height 11
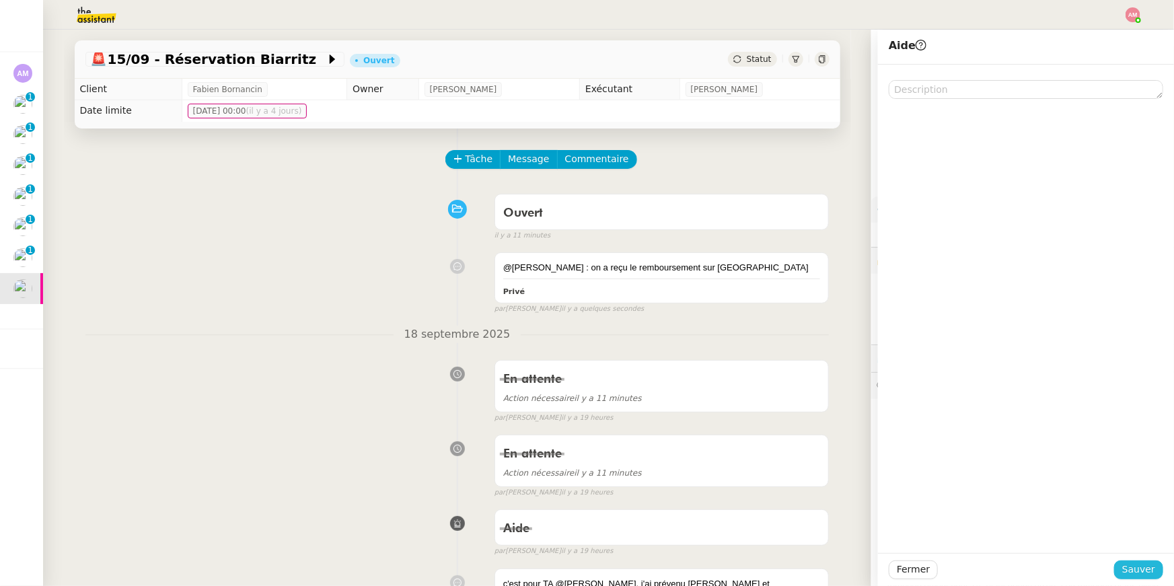
click at [1129, 574] on span "Sauver" at bounding box center [1138, 569] width 33 height 15
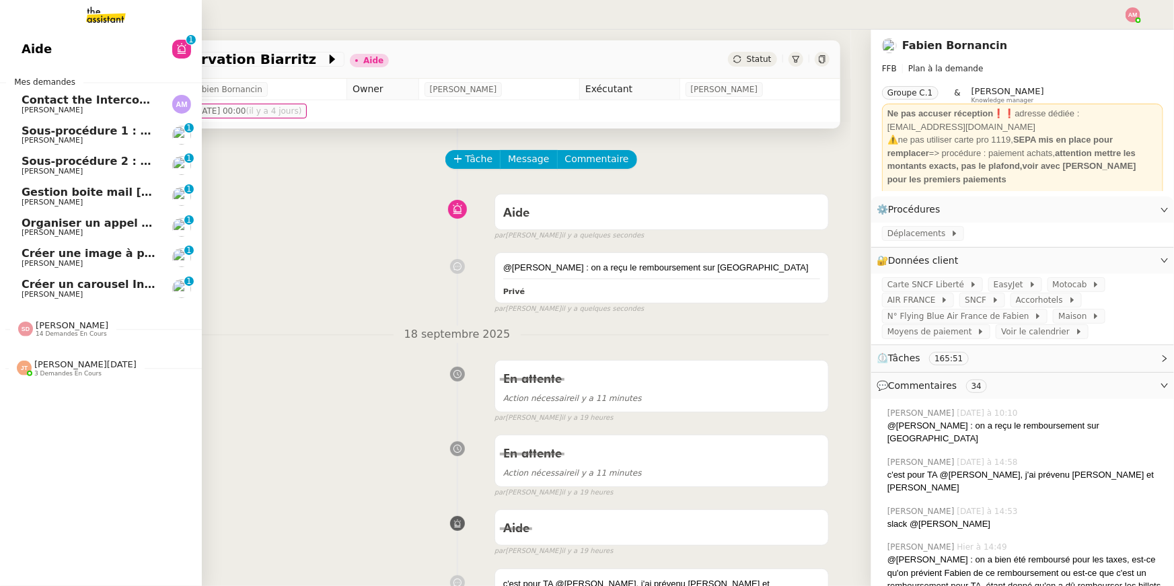
click at [26, 231] on span "[PERSON_NAME]" at bounding box center [52, 232] width 61 height 9
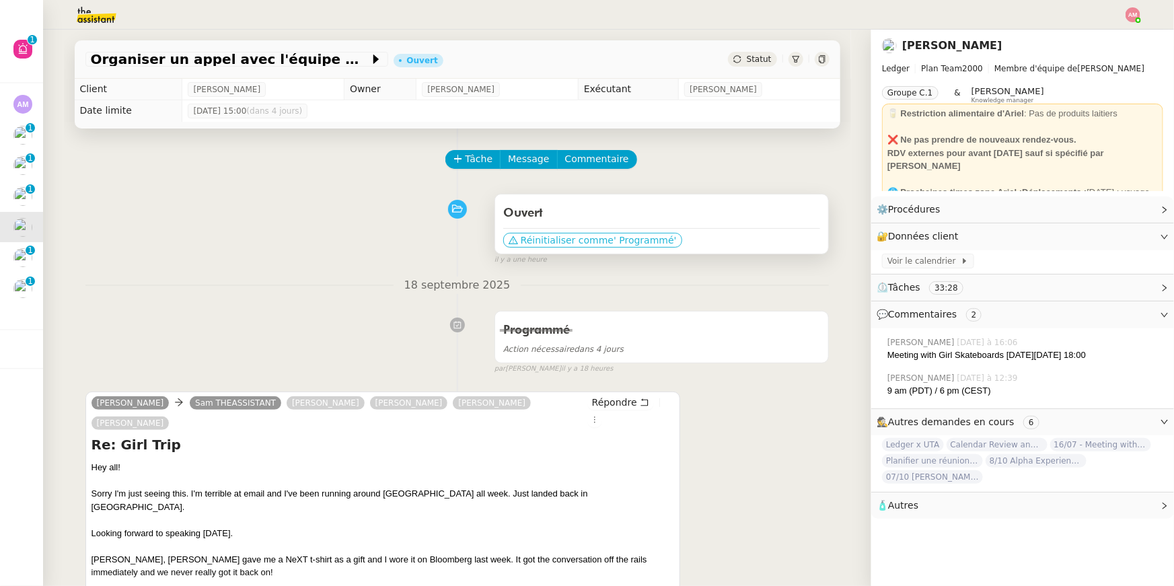
click at [523, 241] on span "Réinitialiser comme" at bounding box center [567, 239] width 93 height 13
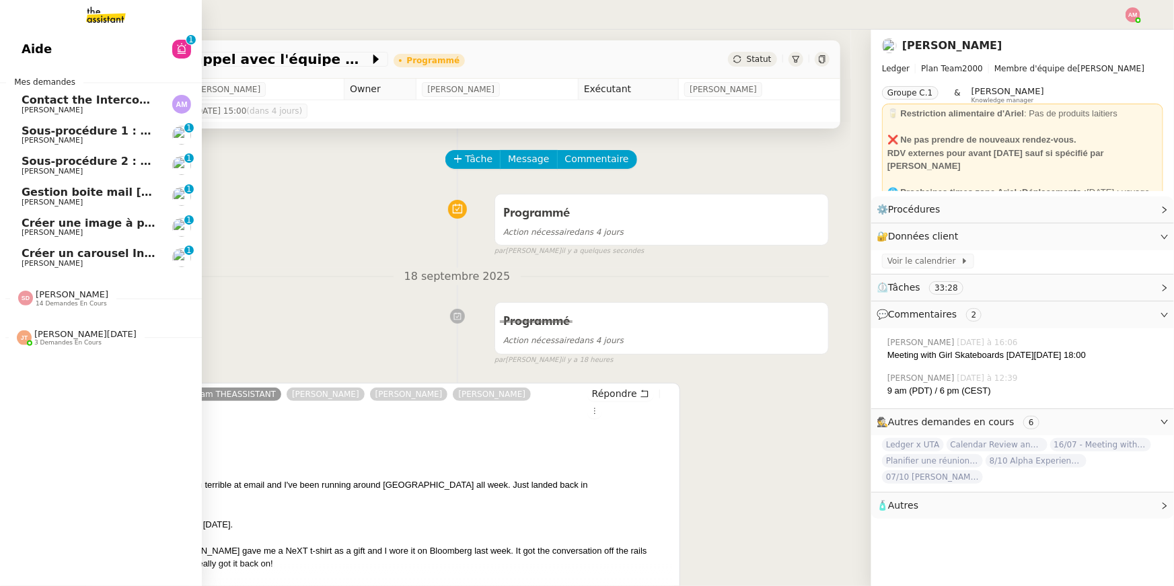
click at [36, 106] on span "Anant Murthy" at bounding box center [52, 110] width 61 height 9
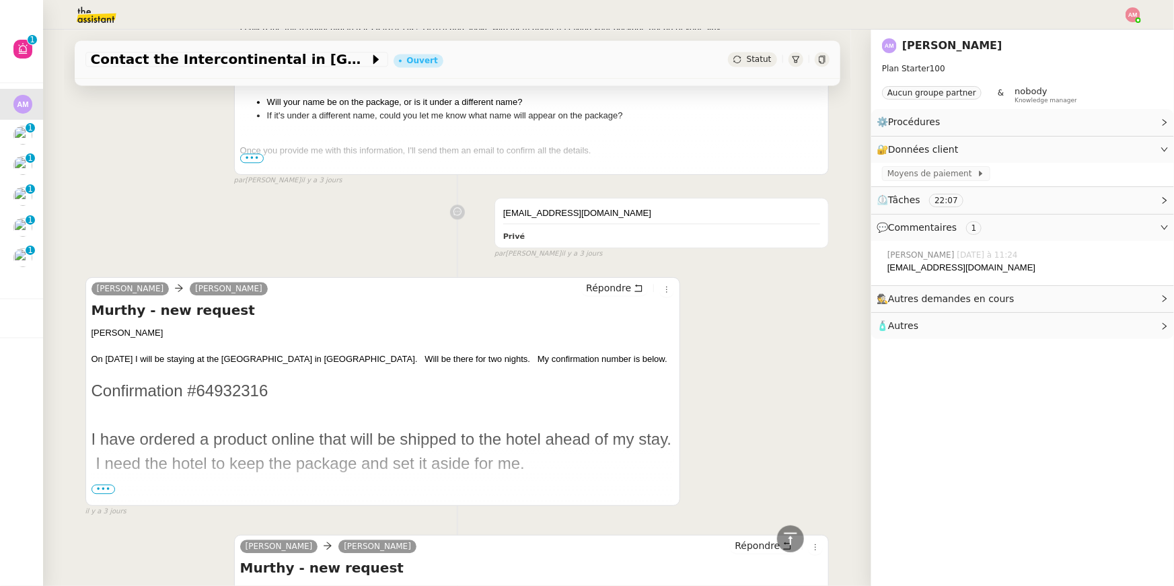
scroll to position [1560, 0]
click at [104, 490] on span "•••" at bounding box center [103, 488] width 24 height 9
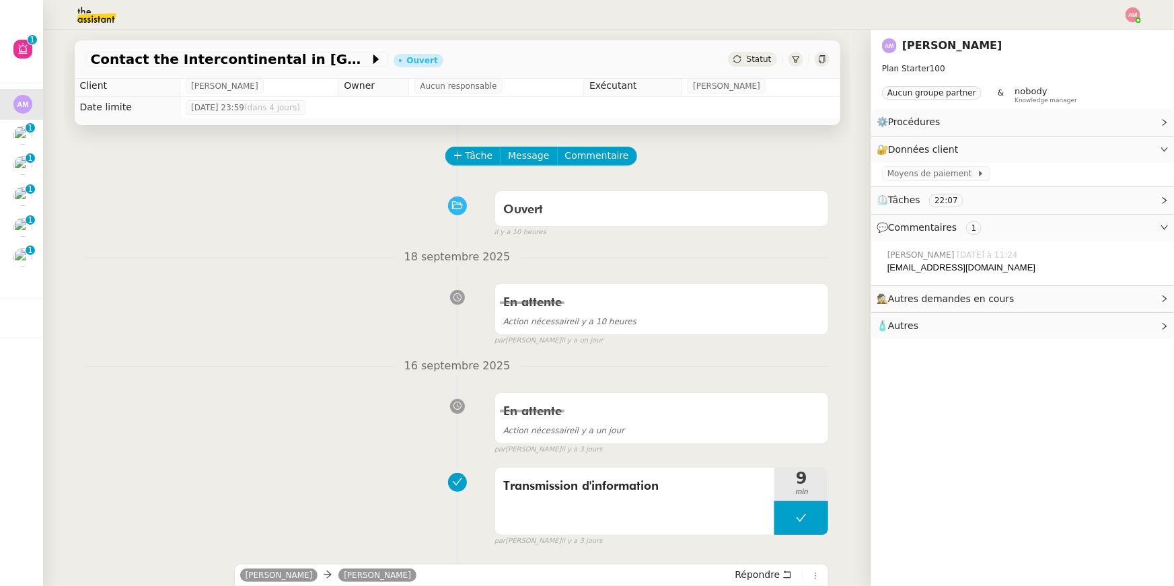
scroll to position [0, 0]
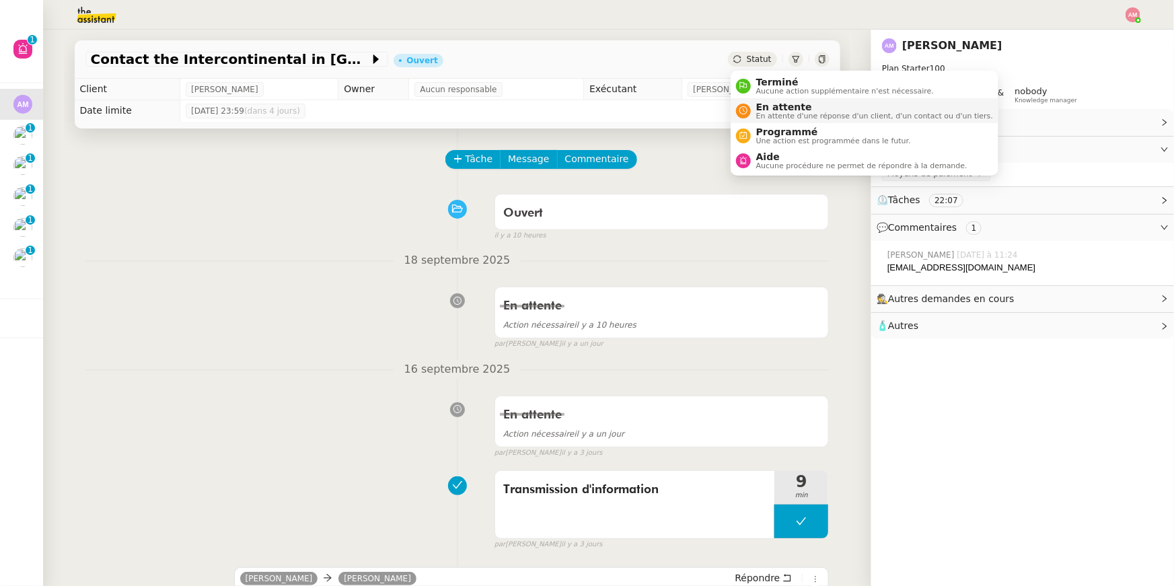
click at [770, 113] on span "En attente d'une réponse d'un client, d'un contact ou d'un tiers." at bounding box center [874, 115] width 237 height 7
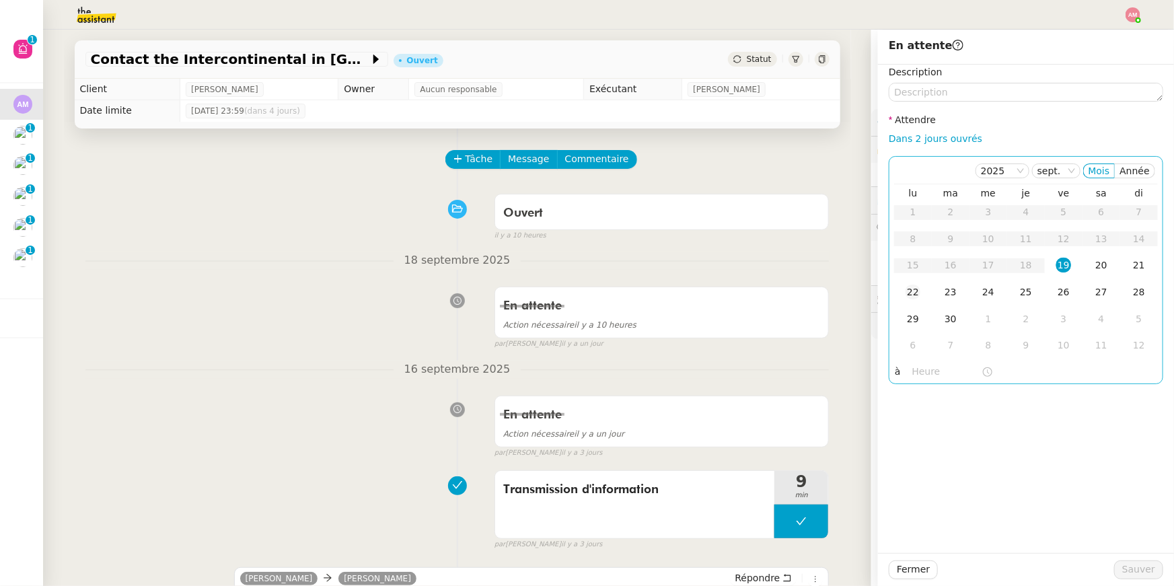
click at [906, 285] on div "22" at bounding box center [912, 291] width 15 height 15
click at [1136, 578] on button "Sauver" at bounding box center [1138, 569] width 49 height 19
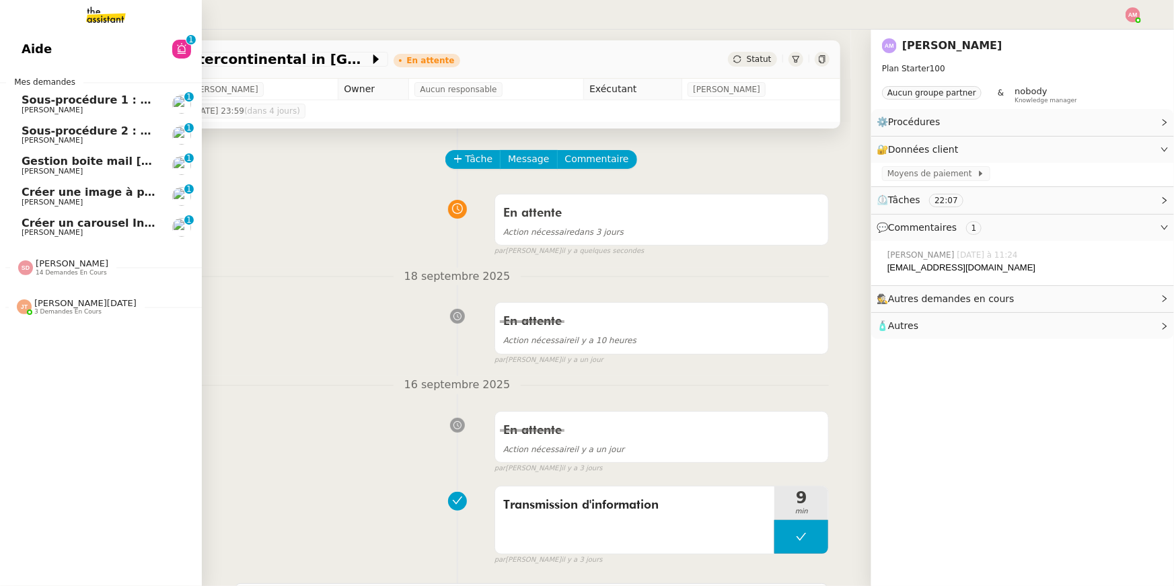
click at [68, 271] on span "14 demandes en cours" at bounding box center [71, 272] width 71 height 7
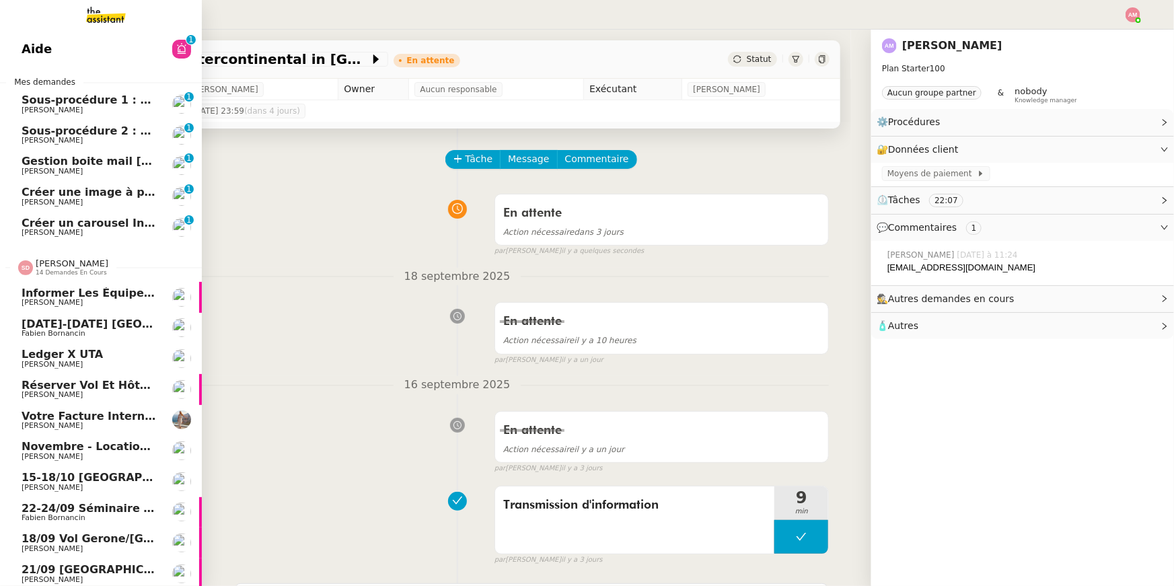
click at [68, 271] on span "14 demandes en cours" at bounding box center [71, 272] width 71 height 7
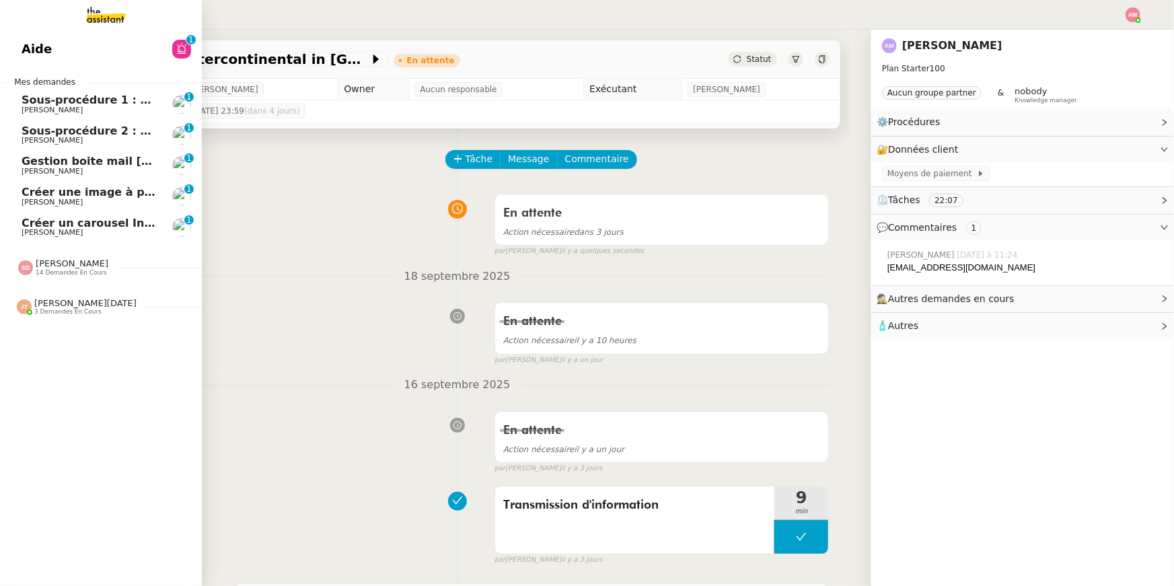
drag, startPoint x: 68, startPoint y: 271, endPoint x: 68, endPoint y: 343, distance: 72.0
click at [68, 343] on div "Aide 0 1 2 3 4 5 6 7 8 9 Mes demandes Sous-procédure 1 : Actualisation du fichi…" at bounding box center [101, 308] width 202 height 556
click at [44, 194] on span "Créer une image à partir des pièces jointes" at bounding box center [153, 192] width 262 height 13
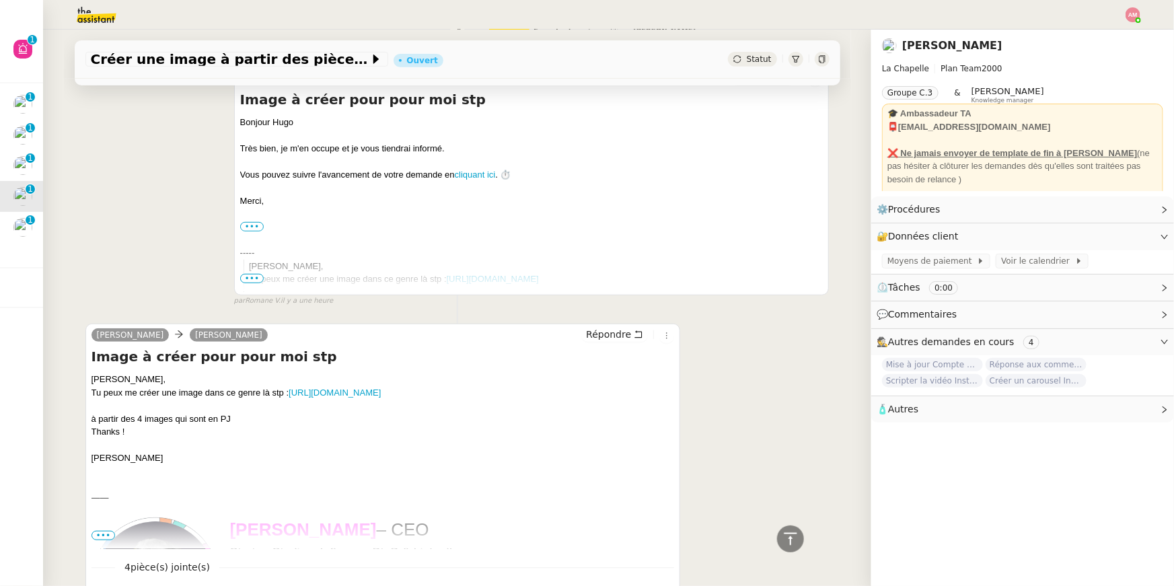
scroll to position [448, 0]
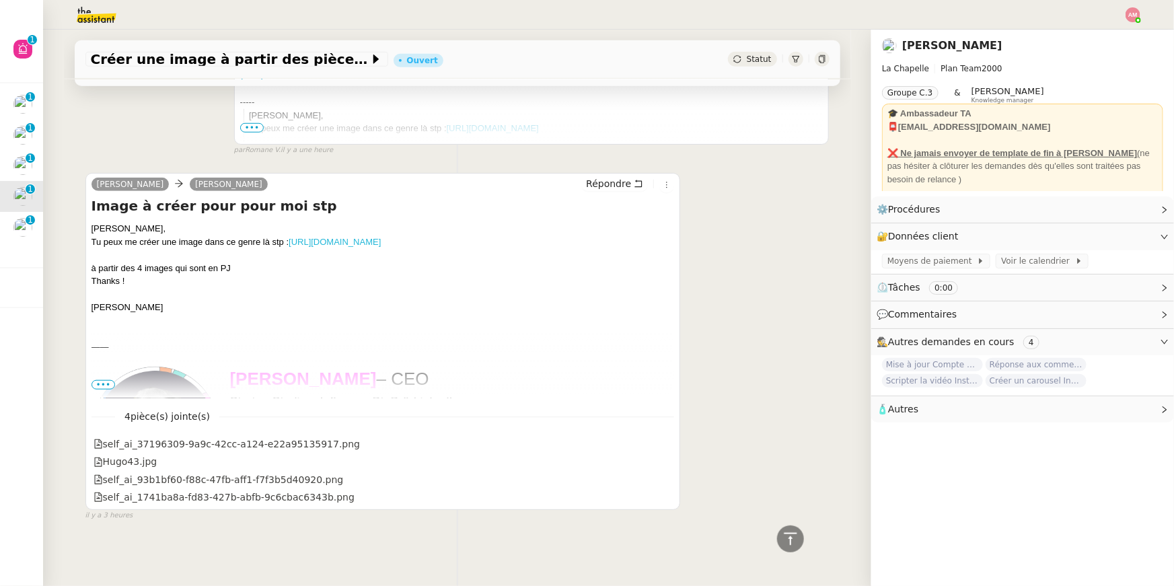
click at [333, 243] on link "[URL][DOMAIN_NAME]" at bounding box center [335, 242] width 92 height 10
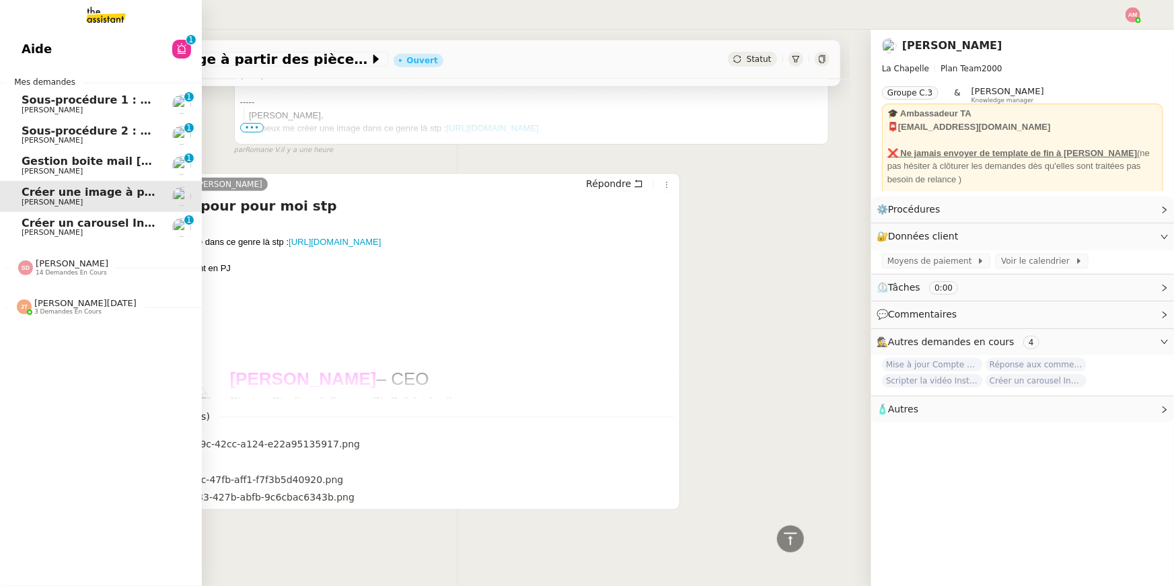
click at [32, 227] on span "Créer un carousel Instagram" at bounding box center [108, 223] width 173 height 13
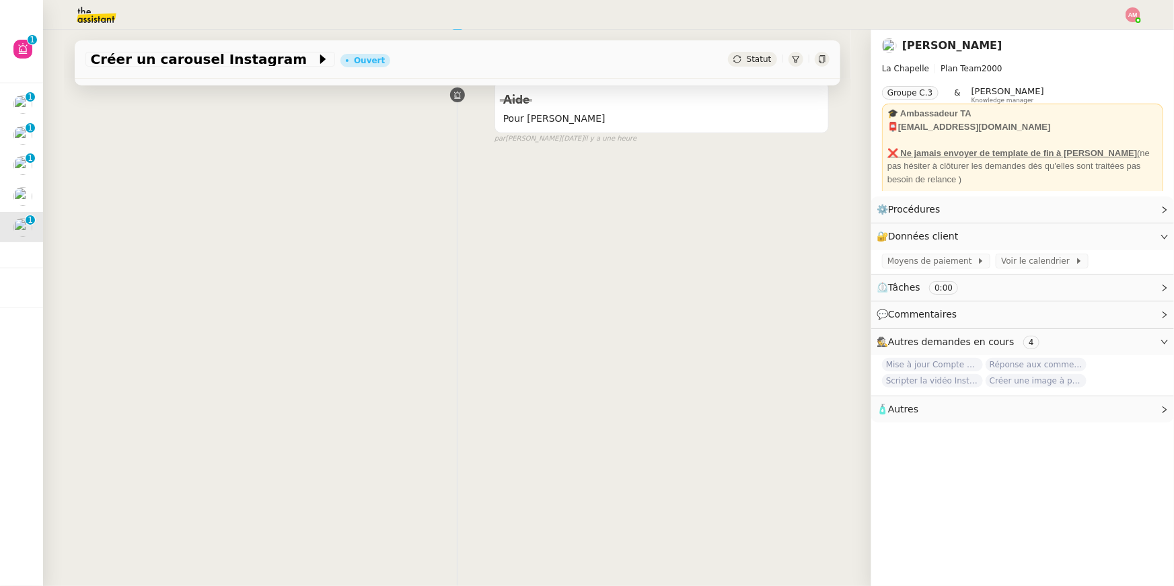
scroll to position [171, 0]
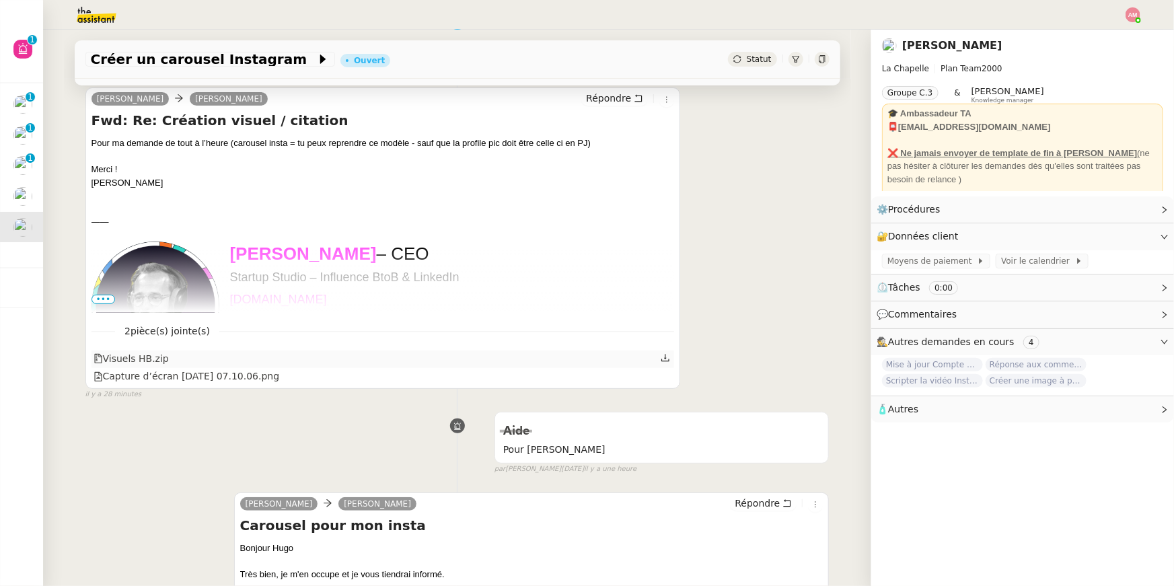
click at [230, 362] on div "Visuels HB.zip" at bounding box center [382, 358] width 583 height 17
click at [664, 373] on icon at bounding box center [664, 375] width 9 height 9
click at [665, 355] on icon at bounding box center [665, 357] width 8 height 7
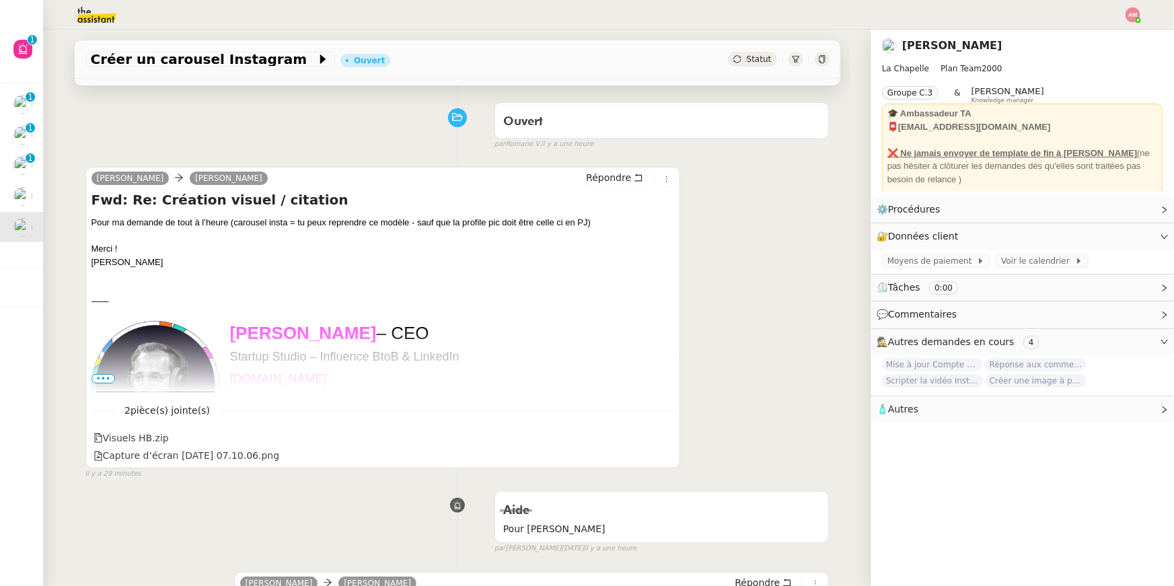
scroll to position [0, 0]
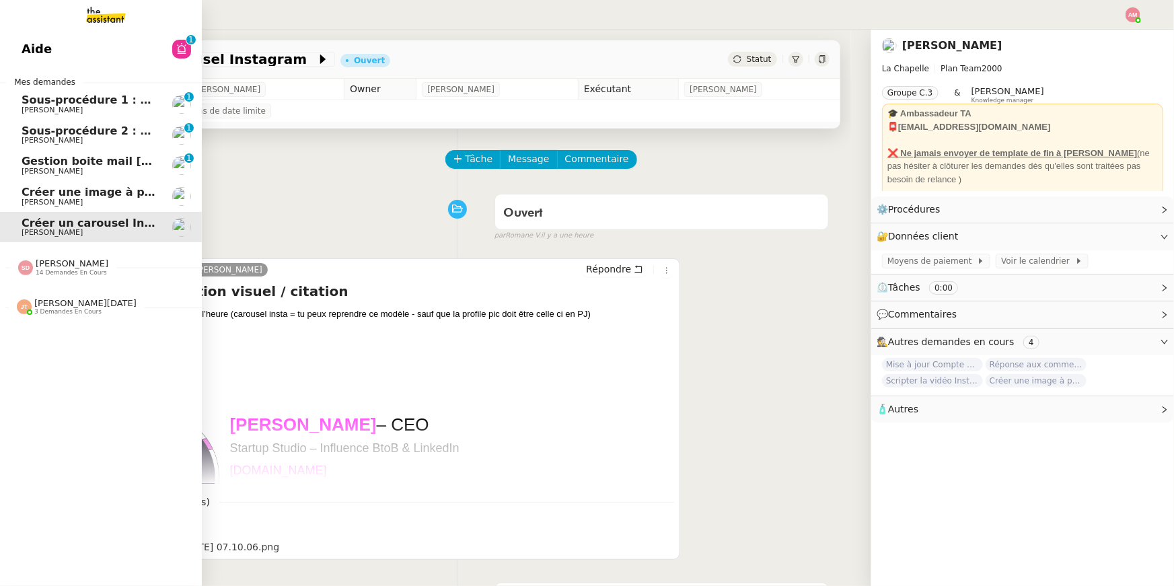
click at [53, 161] on span "Gestion boite mail [PERSON_NAME] & [PERSON_NAME] - [DATE]" at bounding box center [214, 161] width 385 height 13
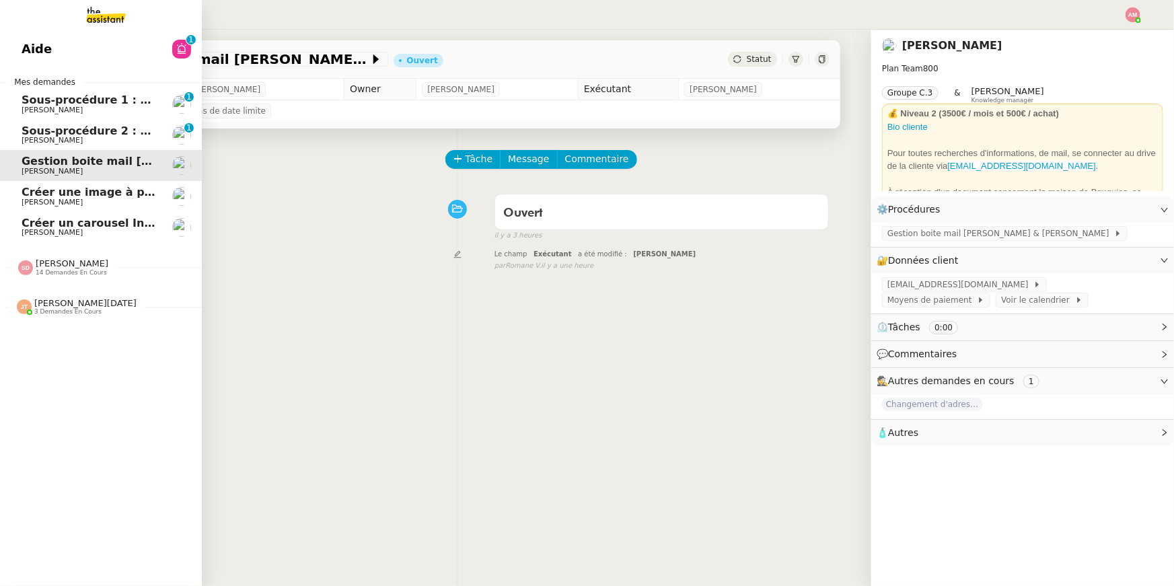
click at [26, 52] on span "Aide" at bounding box center [37, 49] width 30 height 20
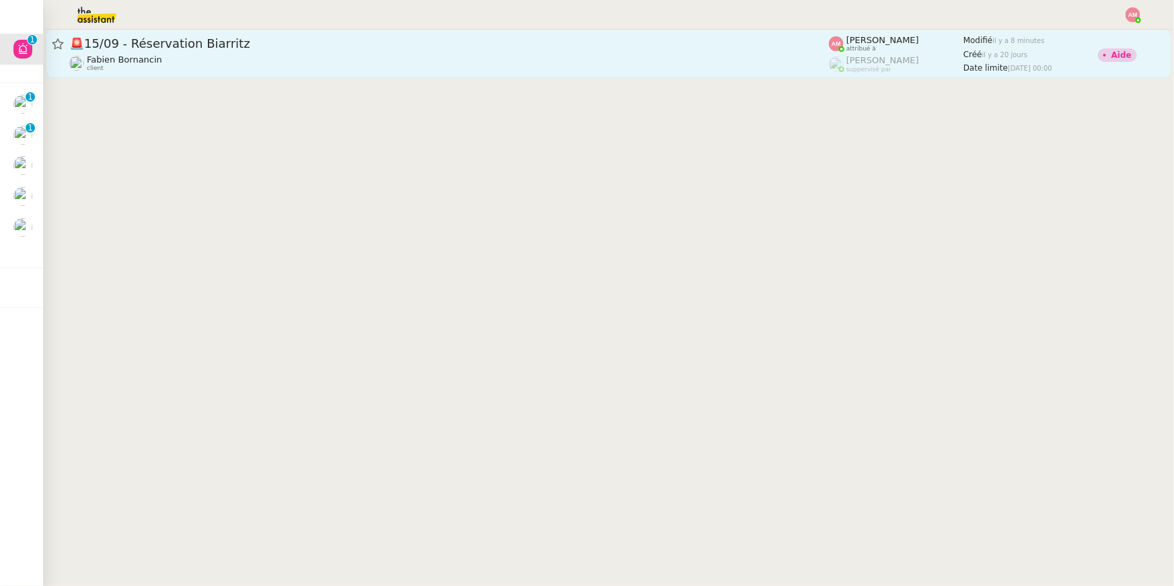
click at [211, 51] on div "🚨 15/09 - Réservation Biarritz Fabien Bornancin client" at bounding box center [448, 54] width 759 height 36
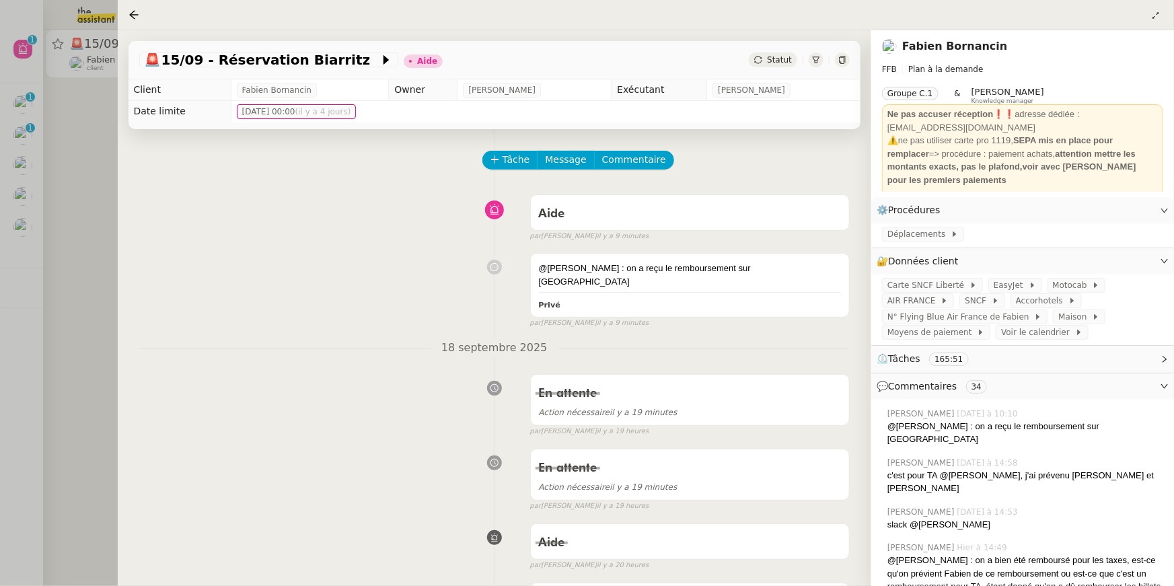
click at [32, 144] on div at bounding box center [587, 293] width 1174 height 586
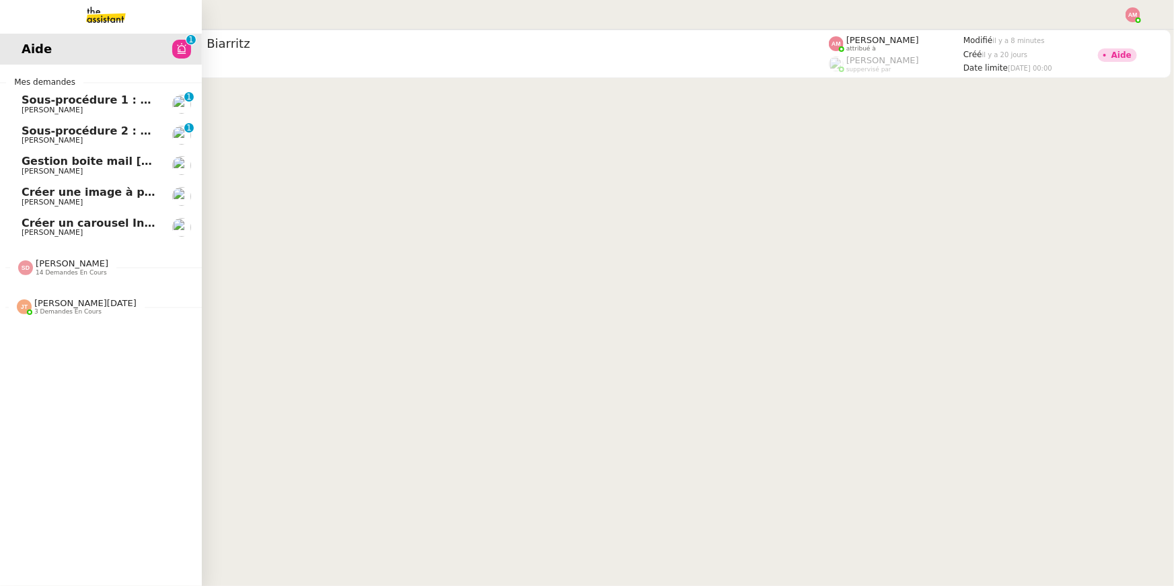
click at [29, 139] on span "Mathias Hombourger" at bounding box center [52, 140] width 61 height 9
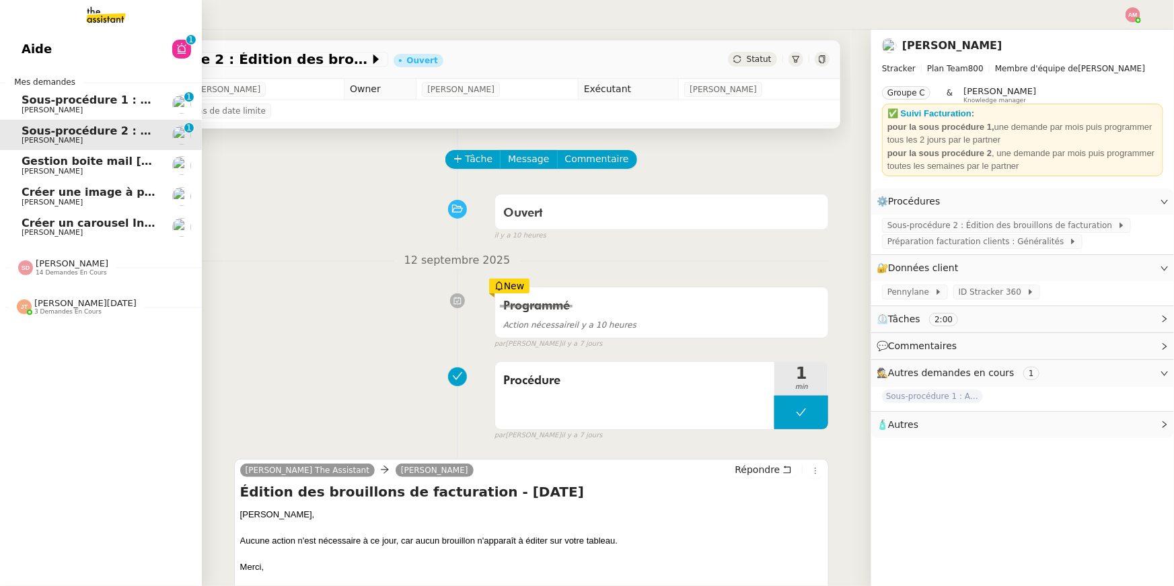
click at [47, 112] on span "Mathias Hombourger" at bounding box center [52, 110] width 61 height 9
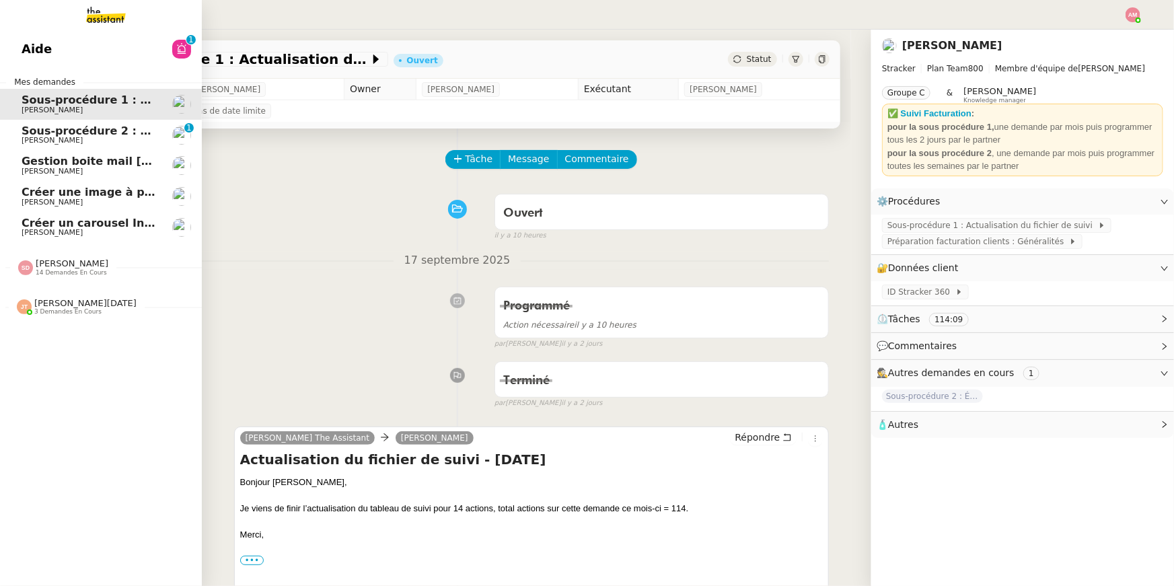
click at [22, 200] on span "[PERSON_NAME]" at bounding box center [52, 202] width 61 height 9
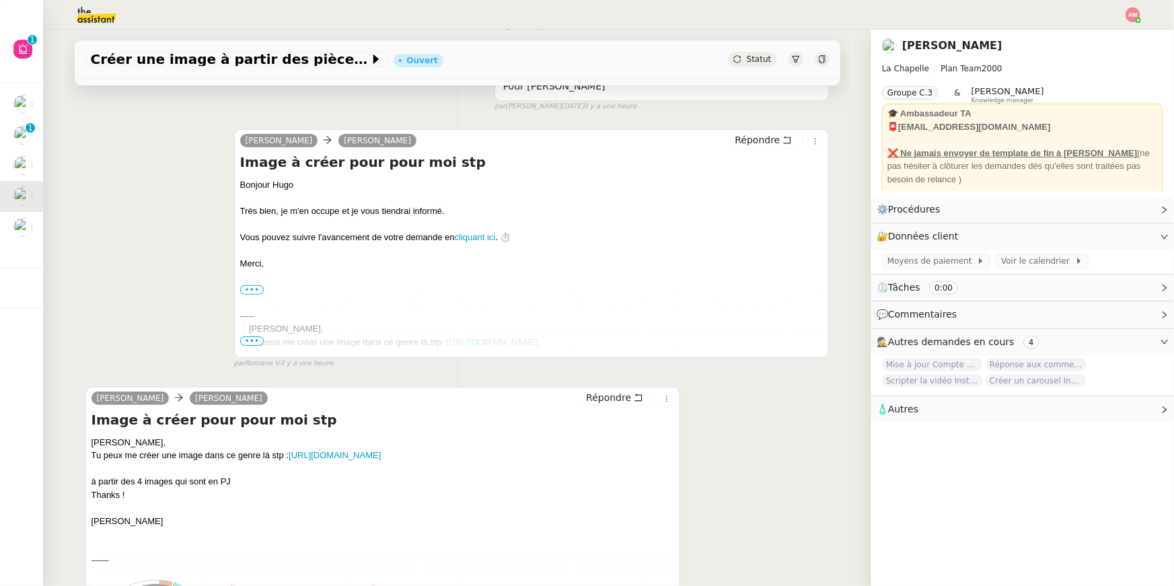
scroll to position [358, 0]
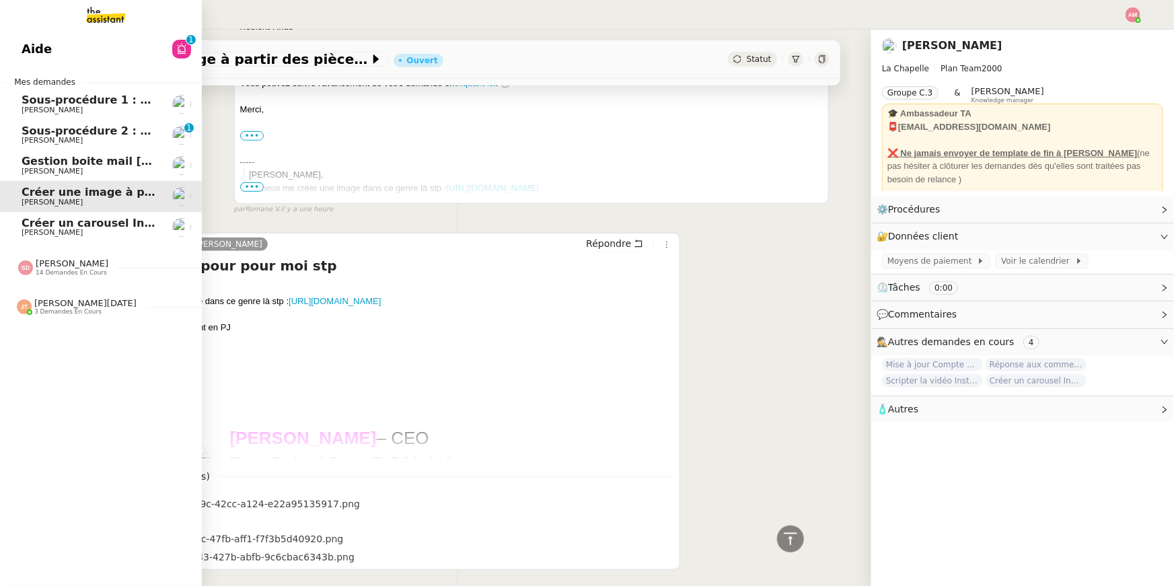
click at [52, 104] on span "Sous-procédure 1 : Actualisation du fichier de suivi - septembre 2025" at bounding box center [233, 99] width 422 height 13
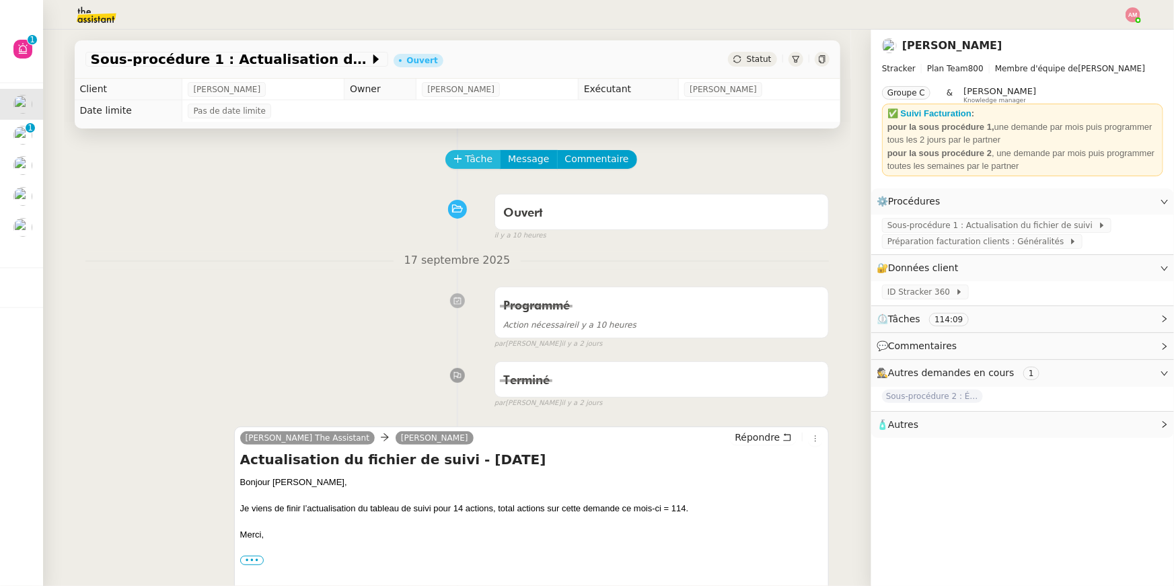
click at [458, 153] on button "Tâche" at bounding box center [473, 159] width 56 height 19
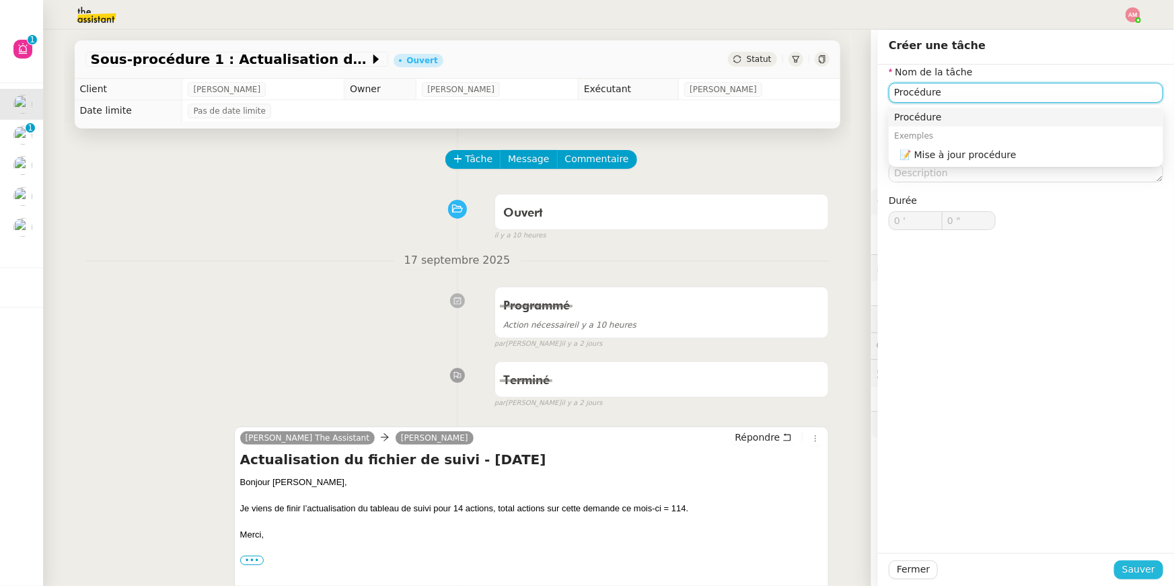
type input "Procédure"
drag, startPoint x: 1129, startPoint y: 569, endPoint x: 749, endPoint y: 477, distance: 391.0
click at [749, 477] on app-ticket "Sous-procédure 1 : Actualisation du fichier de suivi - septembre 2025 Ouvert St…" at bounding box center [608, 308] width 1131 height 556
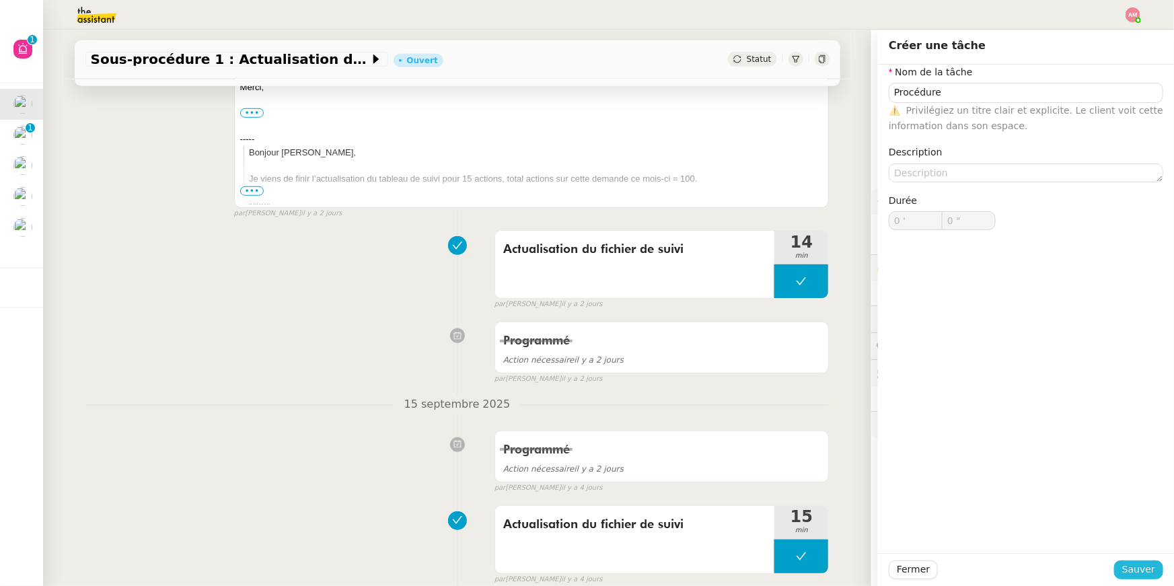
scroll to position [521, 0]
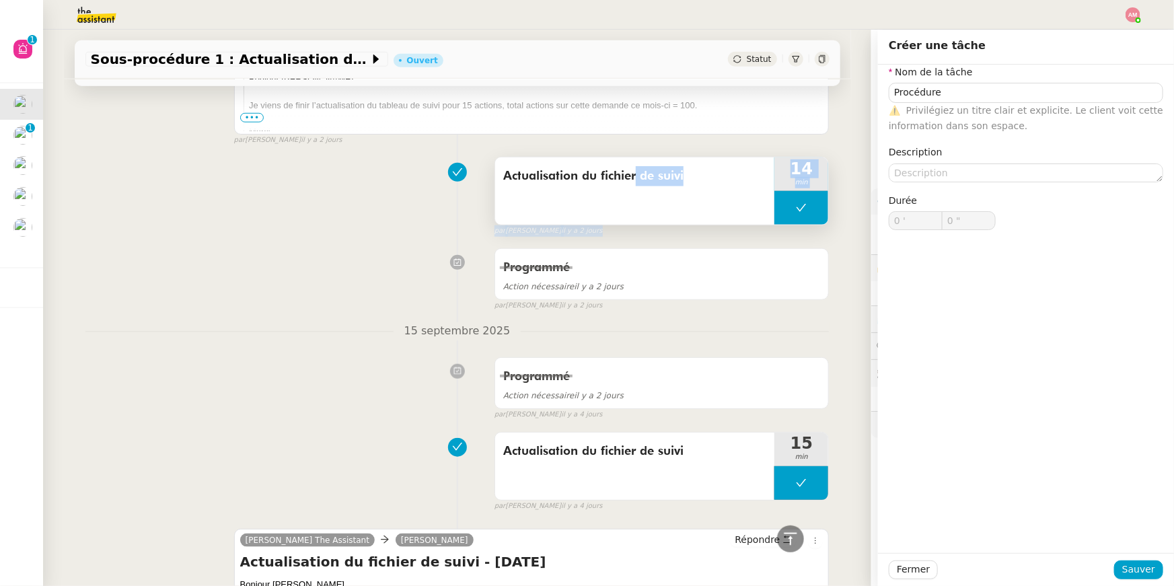
drag, startPoint x: 494, startPoint y: 173, endPoint x: 632, endPoint y: 176, distance: 137.9
click at [632, 176] on div "Actualisation du fichier de suivi 14 min false par Amyna M. il y a 2 jours" at bounding box center [457, 194] width 744 height 86
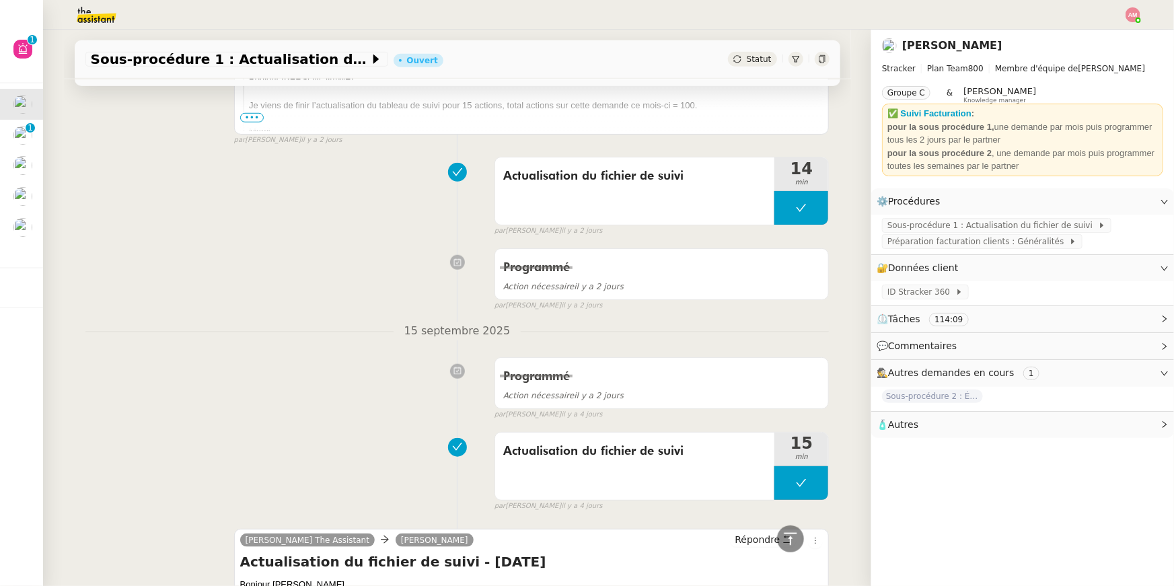
click at [504, 424] on div "false" at bounding box center [505, 431] width 33 height 15
drag, startPoint x: 500, startPoint y: 447, endPoint x: 687, endPoint y: 451, distance: 187.0
click at [687, 451] on div "Actualisation du fichier de suivi" at bounding box center [635, 465] width 280 height 67
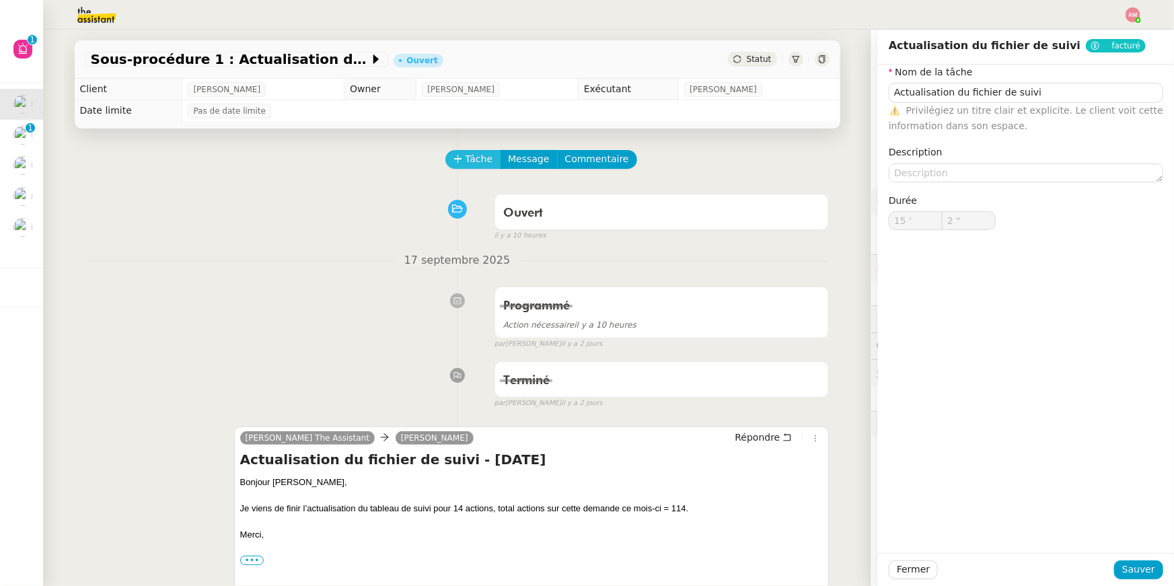
click at [478, 161] on span "Tâche" at bounding box center [479, 158] width 28 height 15
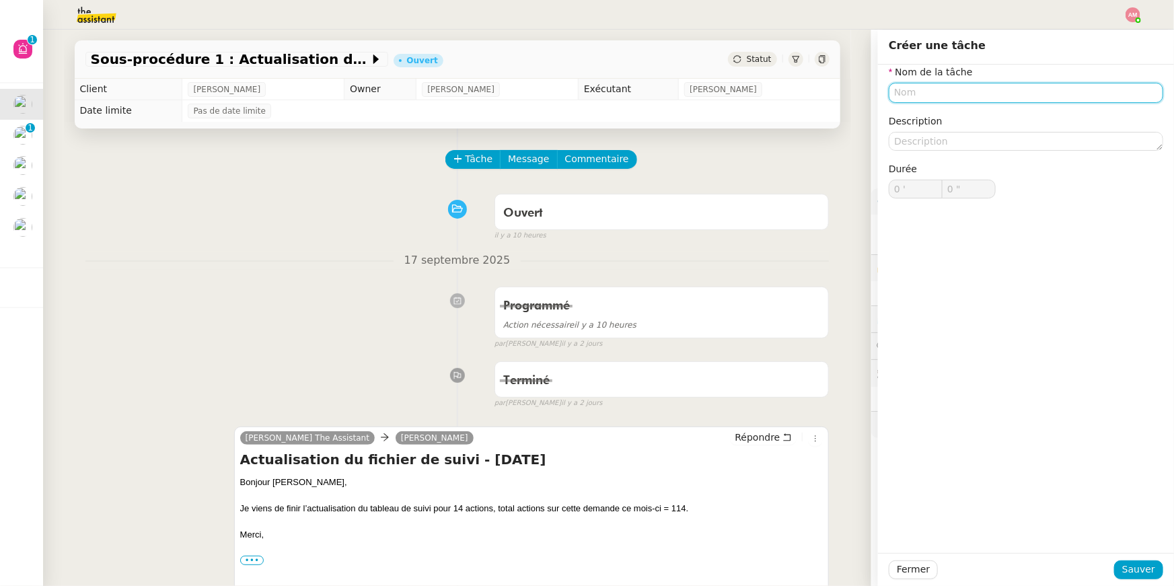
paste input "Actualisation du fichier de suivi"
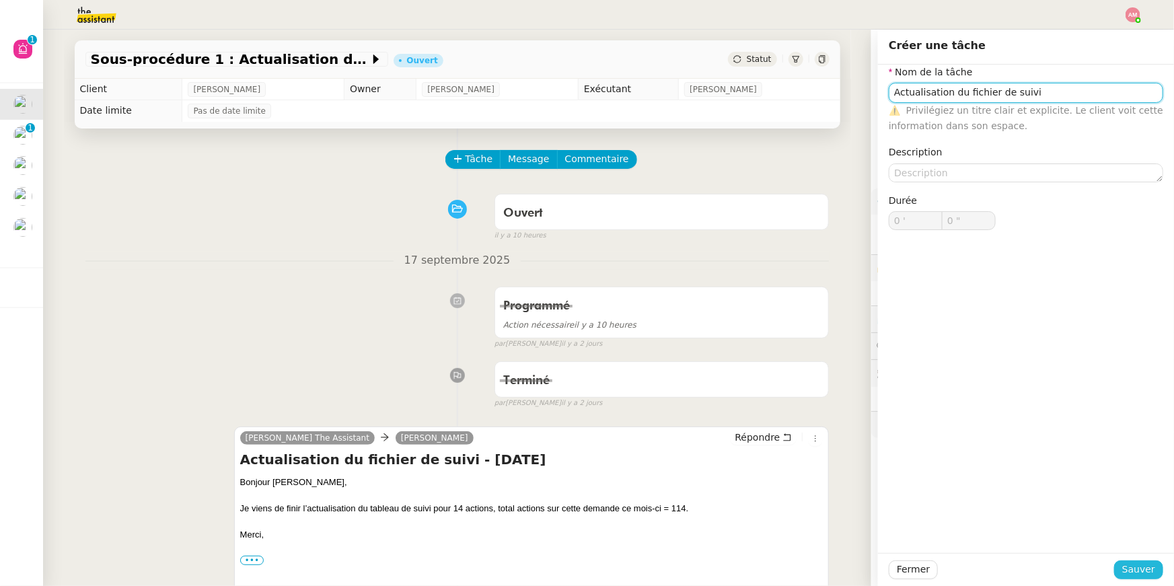
type input "Actualisation du fichier de suivi"
click at [1135, 570] on span "Sauver" at bounding box center [1138, 569] width 33 height 15
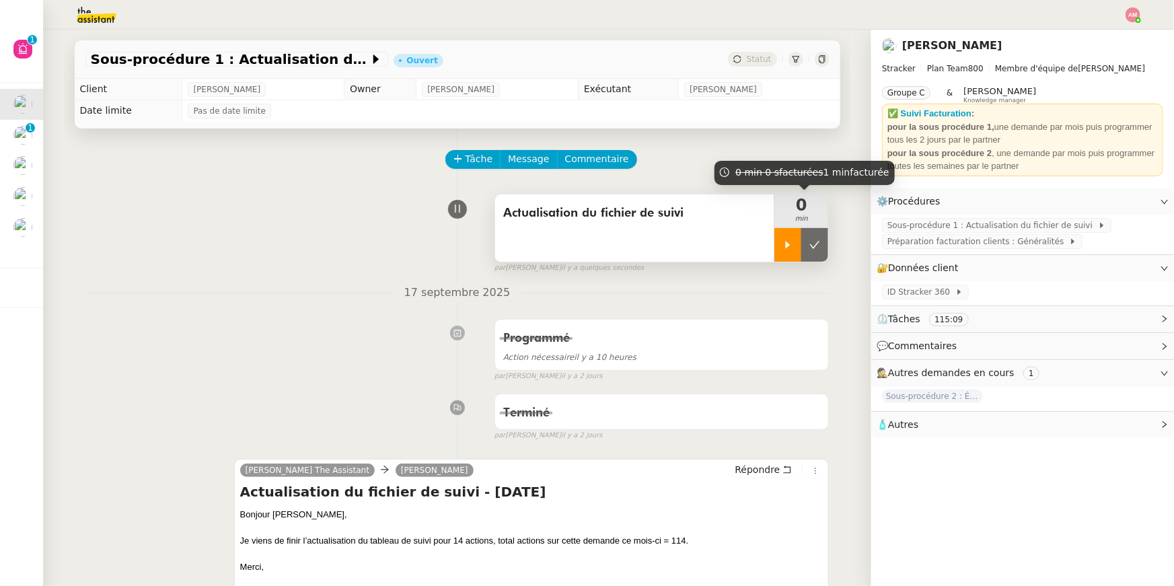
click at [791, 237] on div at bounding box center [787, 245] width 27 height 34
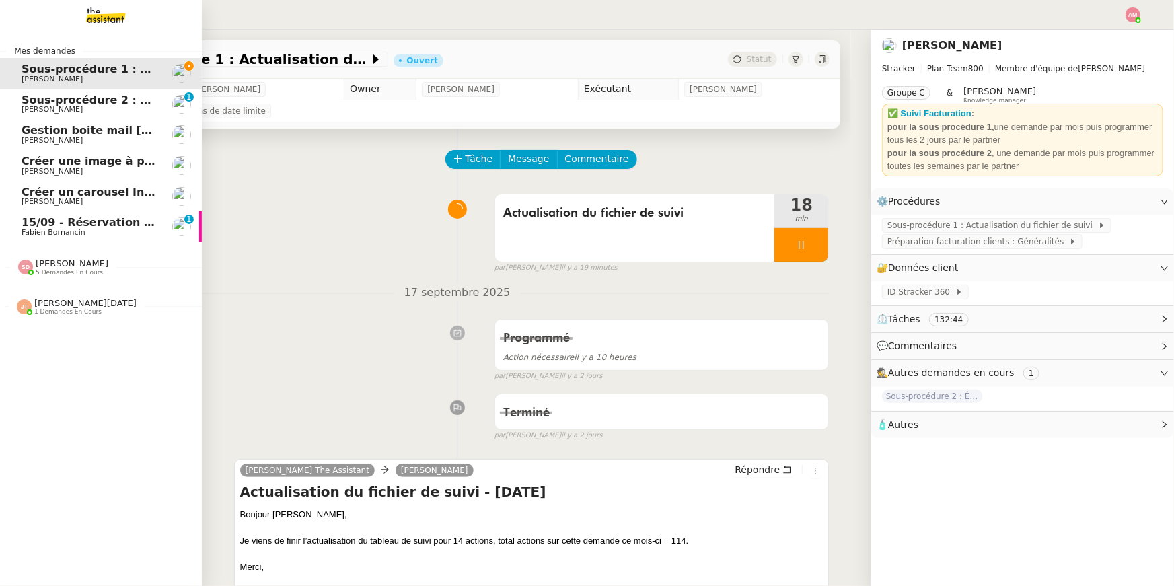
click at [133, 231] on span "Fabien Bornancin" at bounding box center [90, 233] width 136 height 8
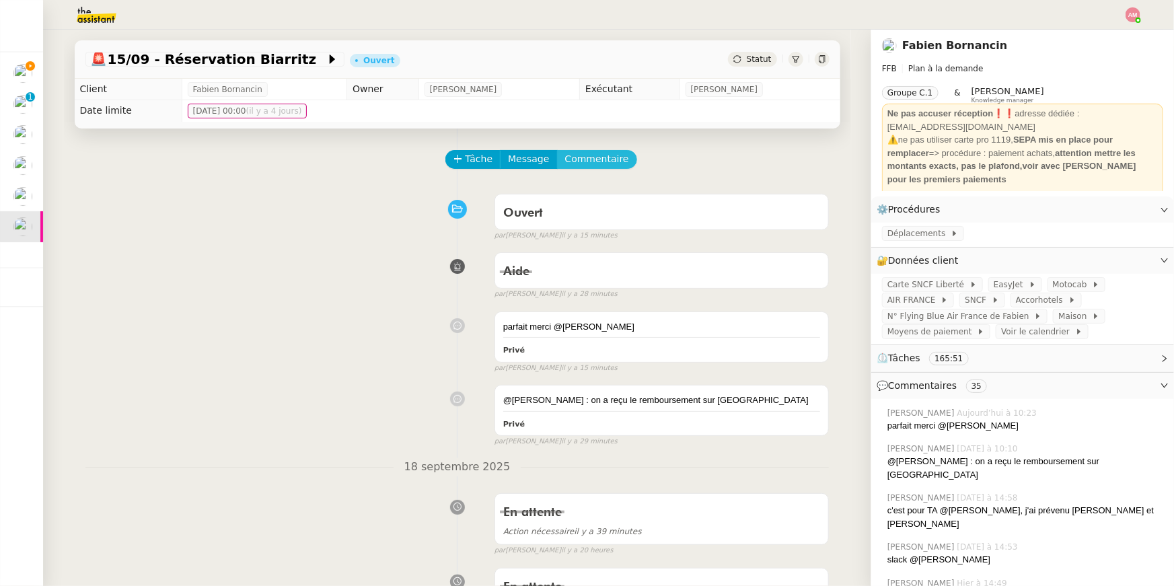
click at [601, 156] on span "Commentaire" at bounding box center [597, 158] width 64 height 15
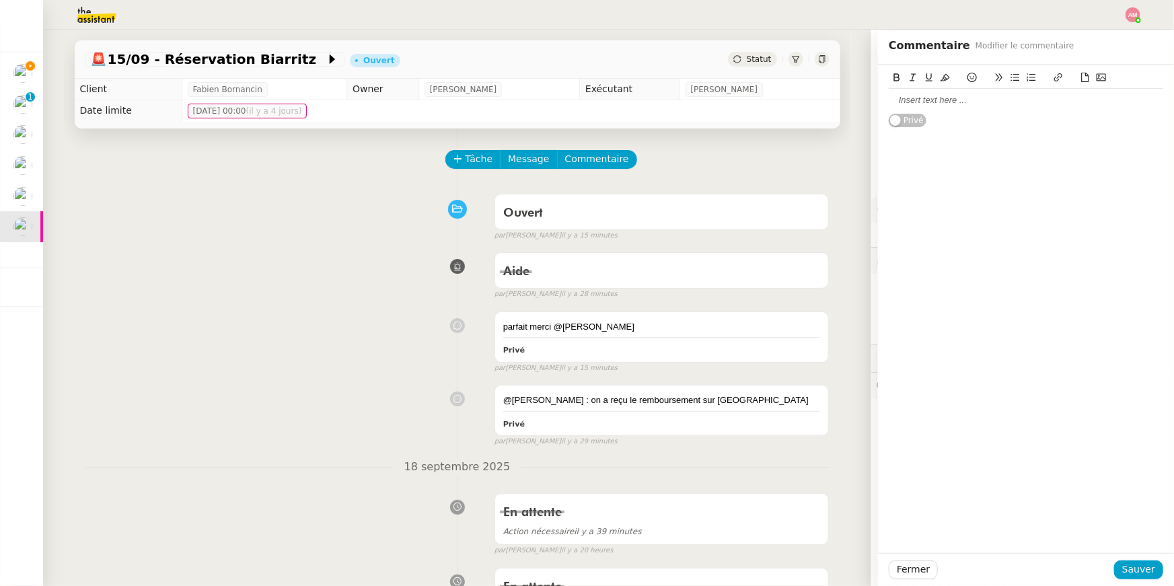
click at [903, 100] on div at bounding box center [1025, 100] width 274 height 12
click at [1137, 569] on span "Sauver" at bounding box center [1138, 569] width 33 height 15
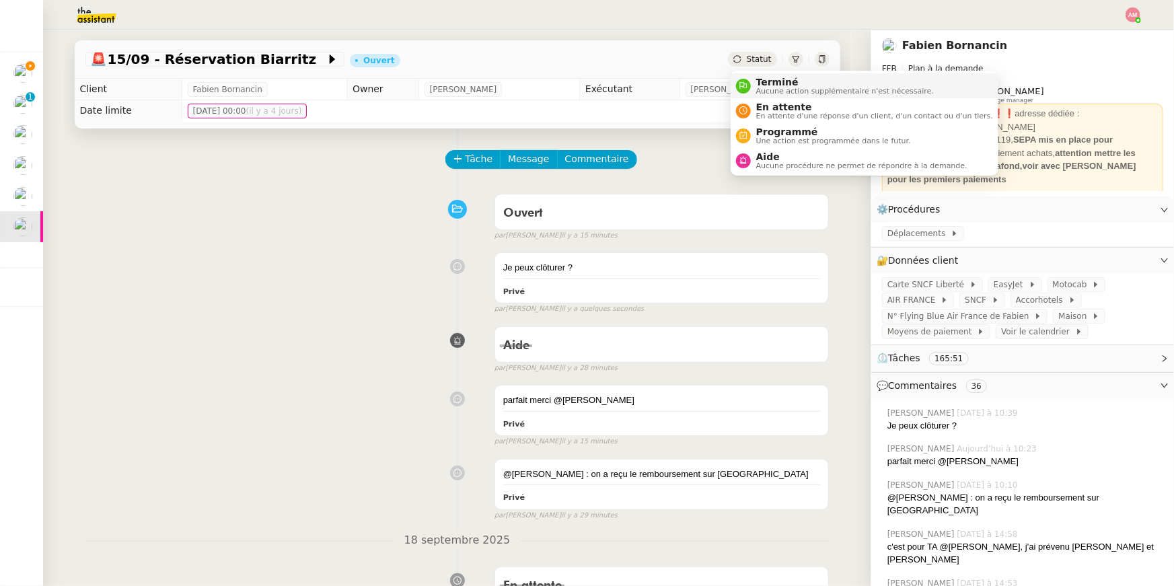
click at [767, 85] on span "Terminé" at bounding box center [845, 82] width 178 height 11
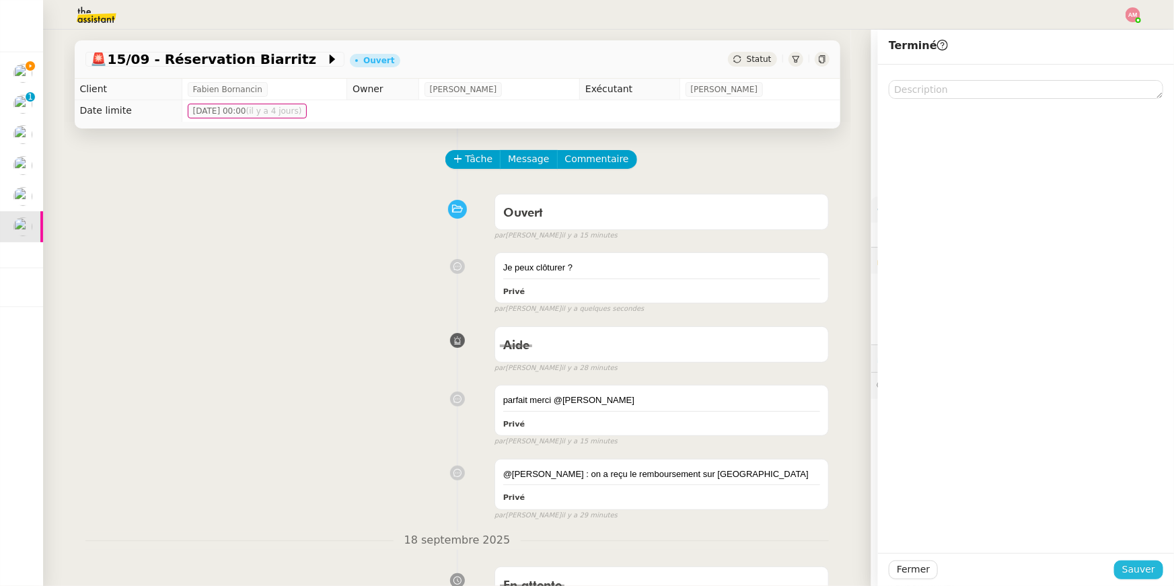
click at [1143, 573] on span "Sauver" at bounding box center [1138, 569] width 33 height 15
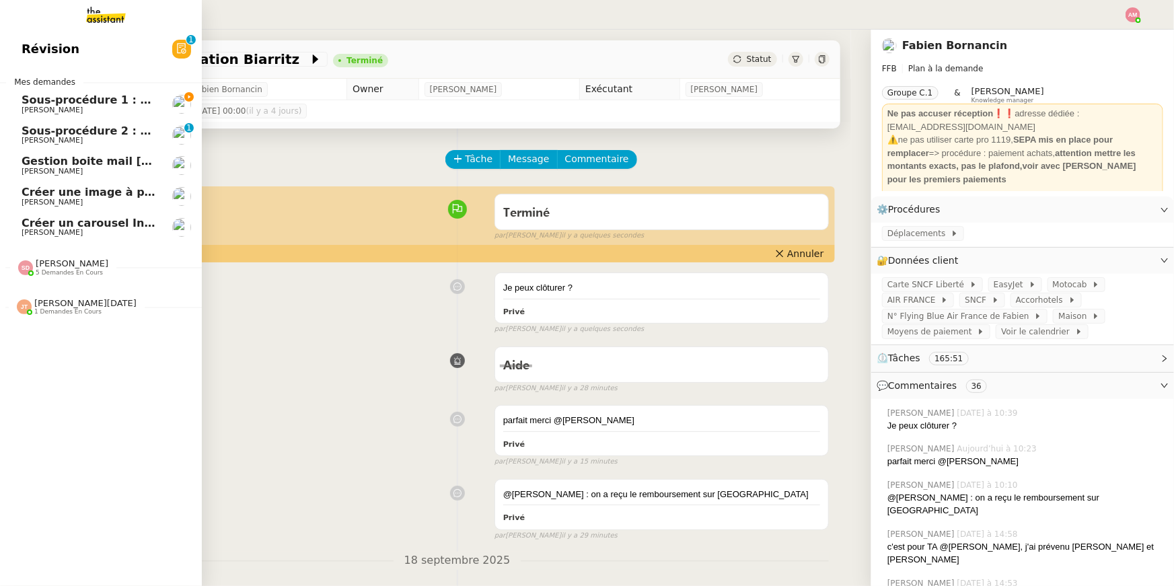
click at [48, 95] on span "Sous-procédure 1 : Actualisation du fichier de suivi - septembre 2025" at bounding box center [233, 99] width 422 height 13
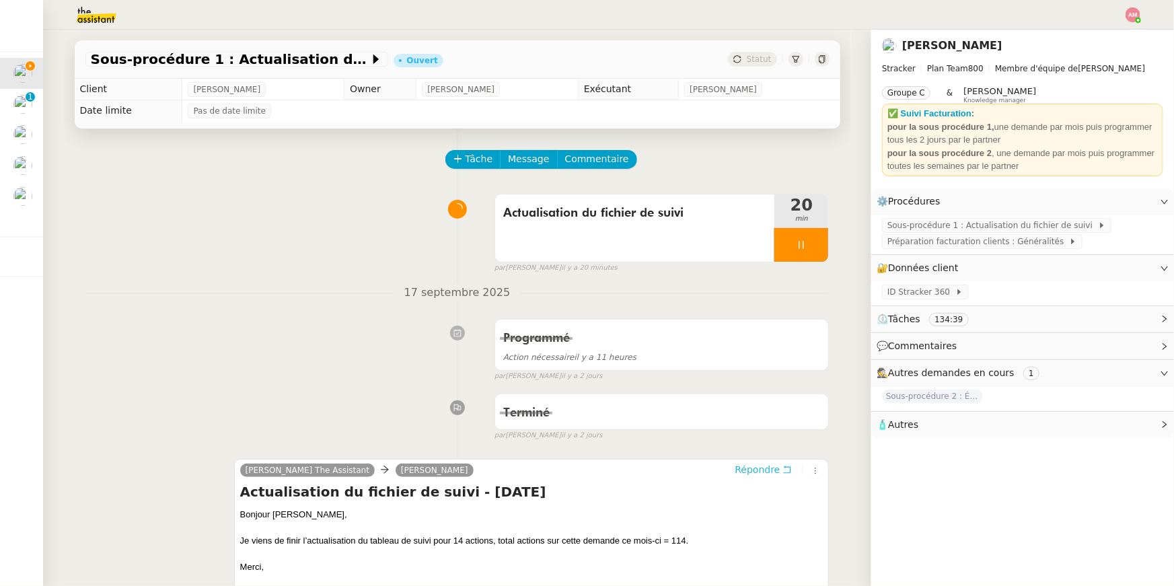
click at [755, 467] on span "Répondre" at bounding box center [756, 469] width 45 height 13
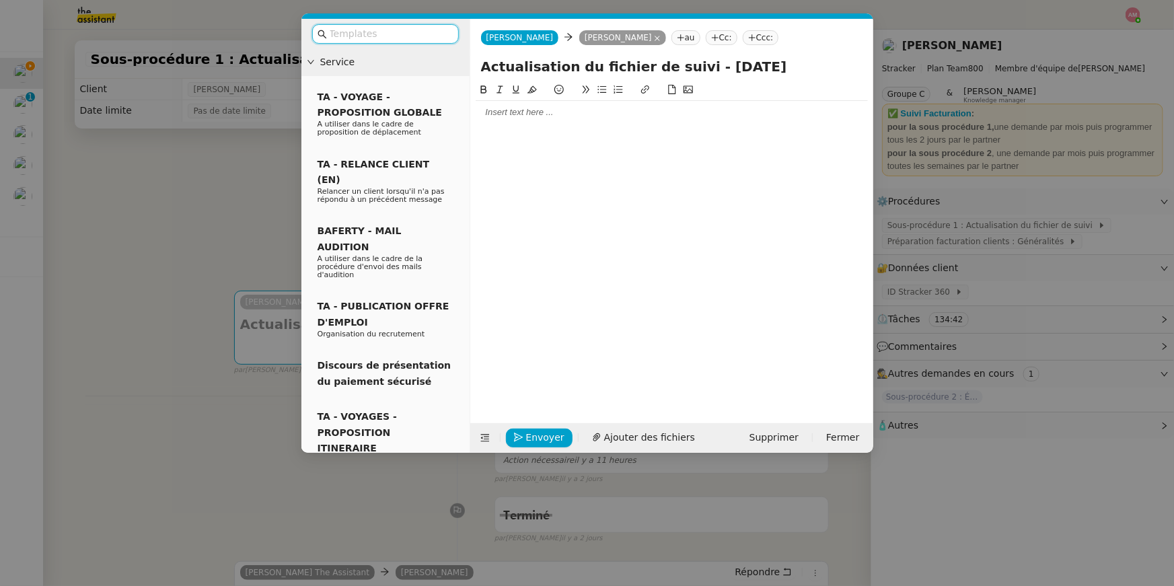
click at [186, 266] on nz-modal-container "Service TA - VOYAGE - PROPOSITION GLOBALE A utiliser dans le cadre de propositi…" at bounding box center [587, 293] width 1174 height 586
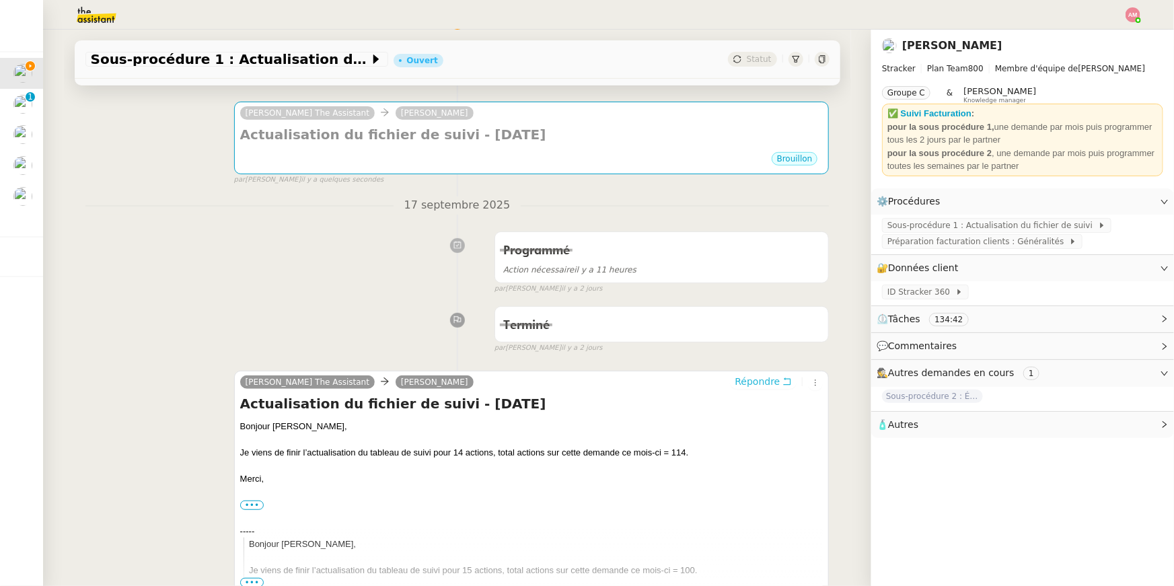
scroll to position [190, 0]
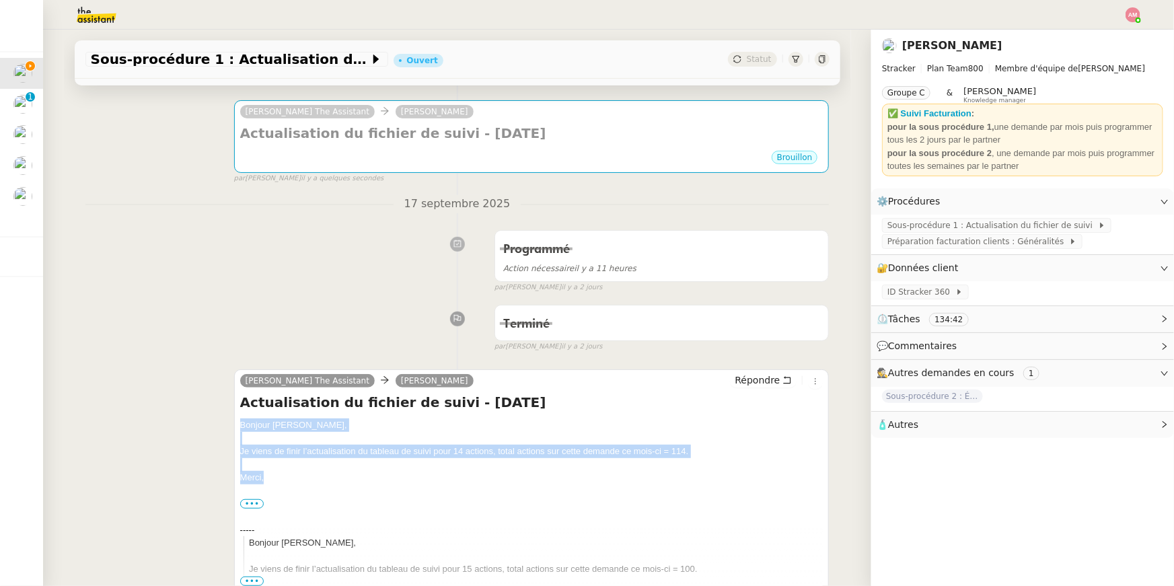
drag, startPoint x: 260, startPoint y: 480, endPoint x: 231, endPoint y: 429, distance: 58.4
click at [231, 429] on div "Charlie The Assistant Mathias Hombourger Répondre Actualisation du fichier de s…" at bounding box center [457, 483] width 744 height 252
copy div "Bonjour Mathias, Je viens de finir l’actualisation du tableau de suivi pour 14 …"
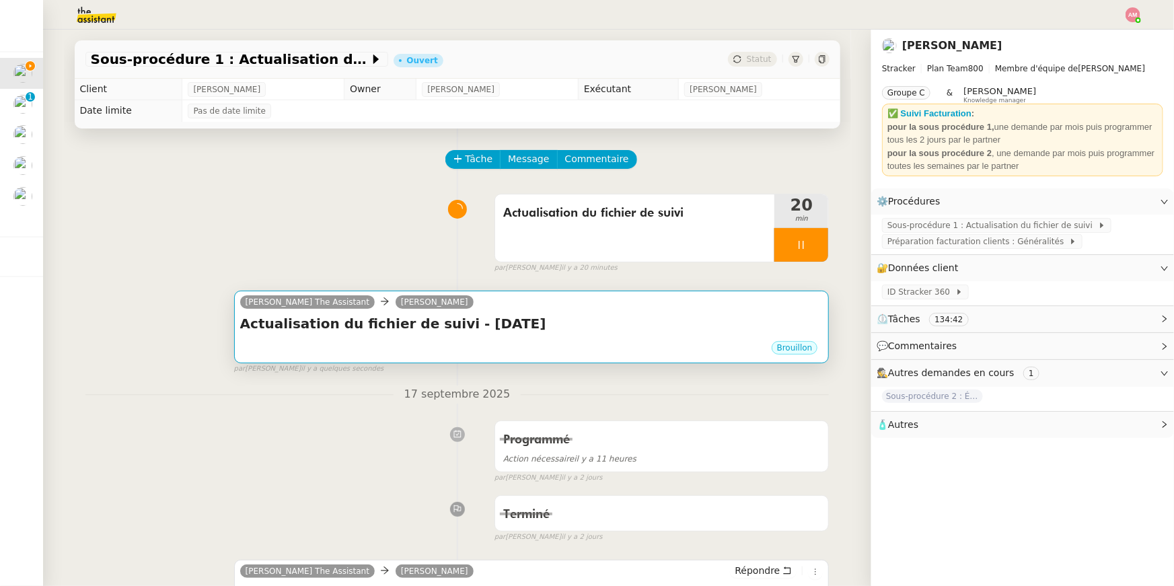
click at [270, 338] on div "Actualisation du fichier de suivi - septembre 2025 •••" at bounding box center [531, 327] width 583 height 26
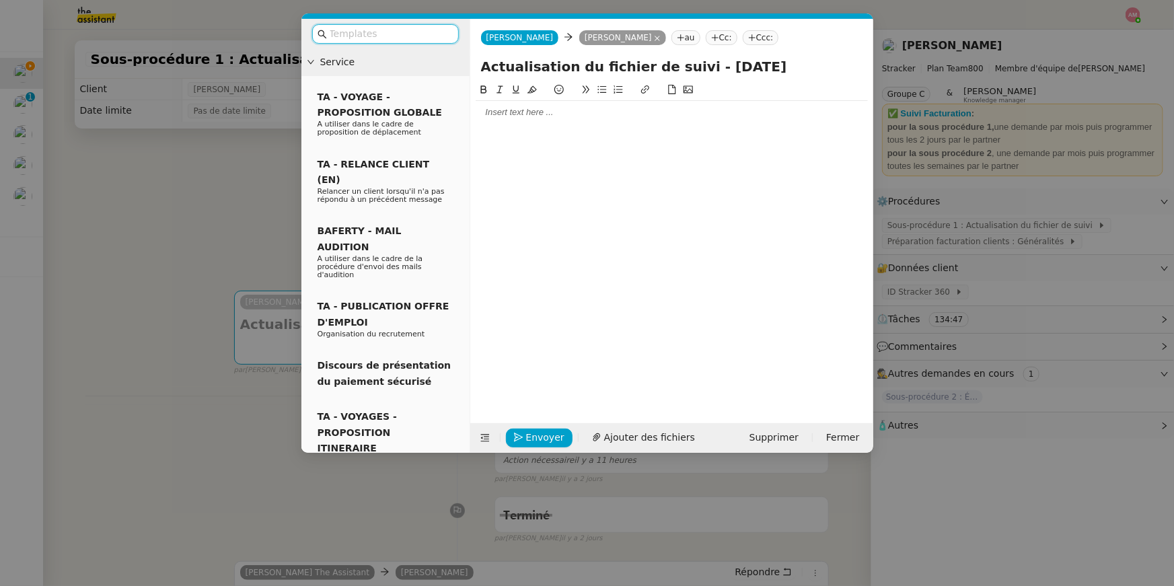
click at [487, 116] on div at bounding box center [671, 112] width 392 height 12
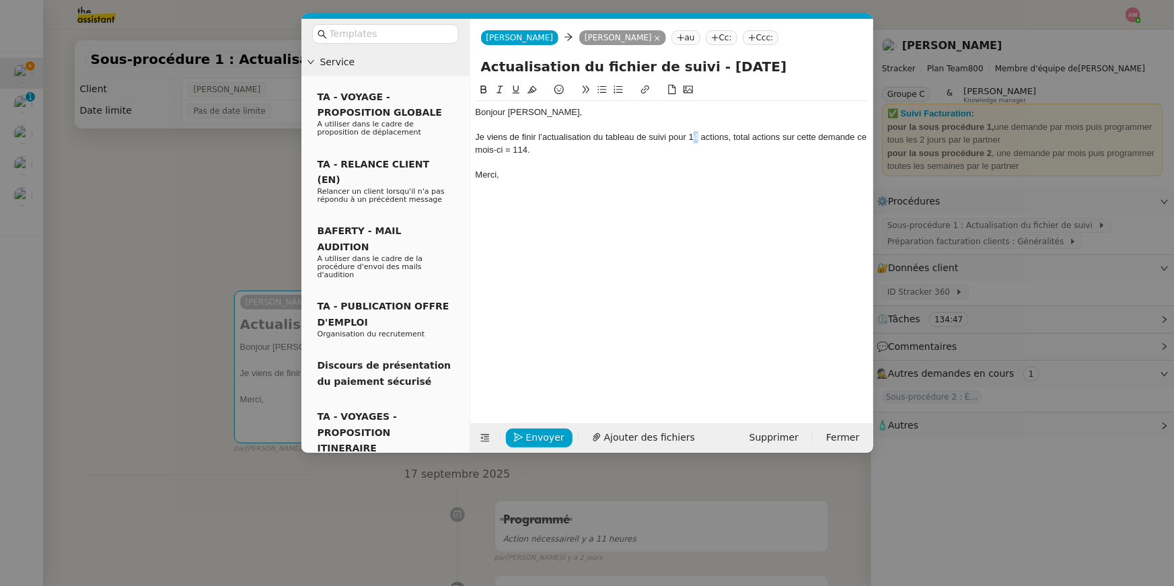
click at [695, 137] on div "Je viens de finir l’actualisation du tableau de suivi pour 14 actions, total ac…" at bounding box center [671, 143] width 392 height 25
click at [604, 217] on div "Bonjour Mathias, Je viens de finir l’actualisation du tableau de suivi pour 21 …" at bounding box center [671, 242] width 392 height 320
drag, startPoint x: 518, startPoint y: 149, endPoint x: 527, endPoint y: 149, distance: 9.4
click at [527, 149] on div "Je viens de finir l’actualisation du tableau de suivi pour 21 actions, total ac…" at bounding box center [671, 143] width 392 height 25
click at [238, 231] on nz-modal-container "Service TA - VOYAGE - PROPOSITION GLOBALE A utiliser dans le cadre de propositi…" at bounding box center [587, 293] width 1174 height 586
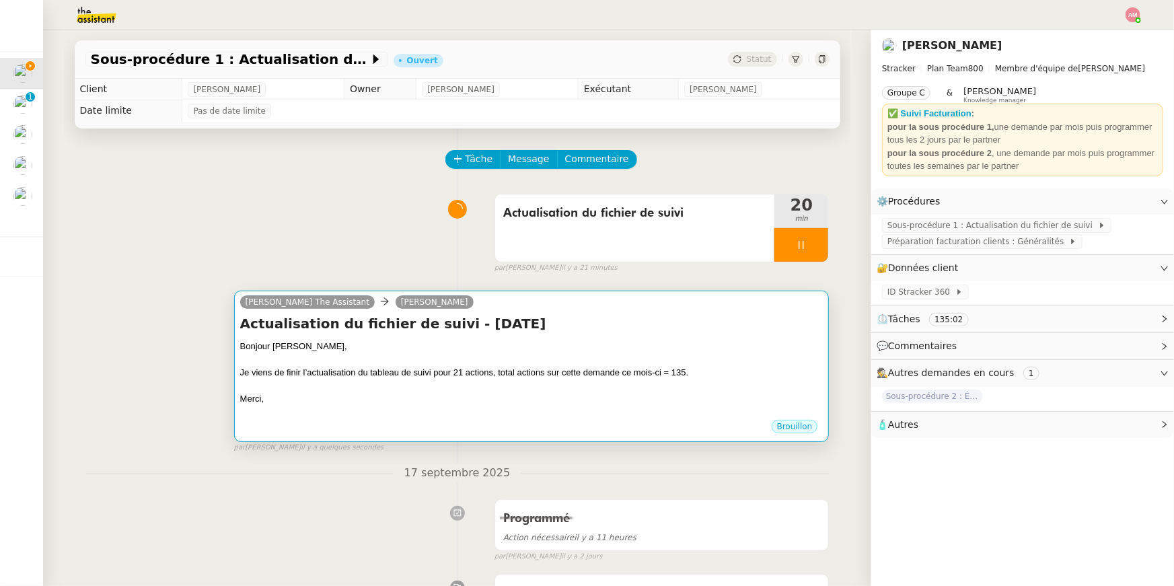
click at [600, 326] on h4 "Actualisation du fichier de suivi - septembre 2025" at bounding box center [531, 323] width 583 height 19
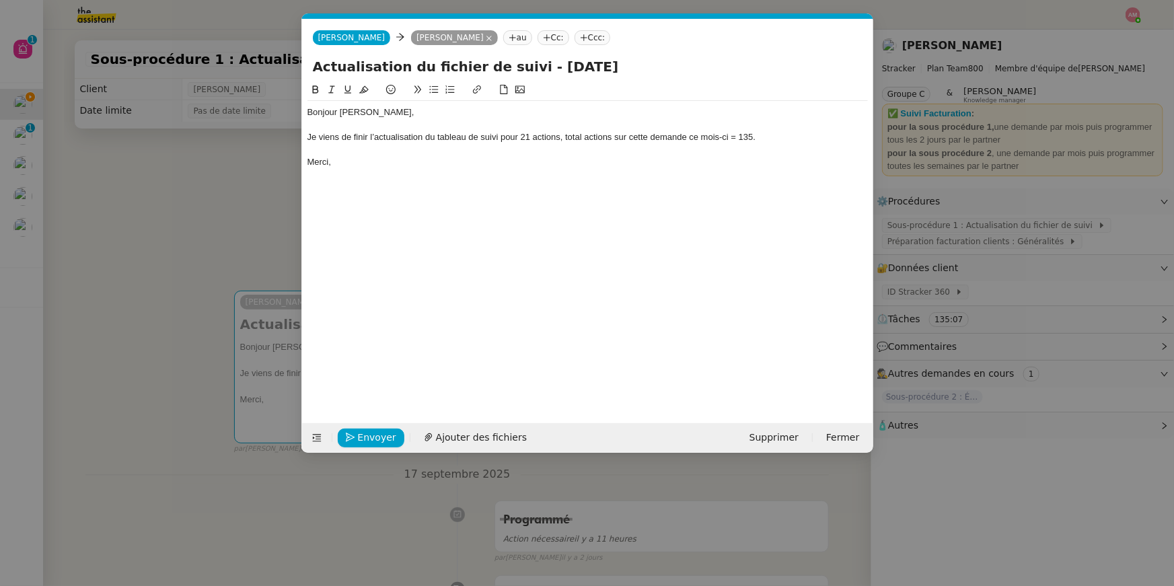
scroll to position [0, 28]
click at [749, 135] on div "Je viens de finir l’actualisation du tableau de suivi pour 21 actions, total ac…" at bounding box center [587, 137] width 560 height 12
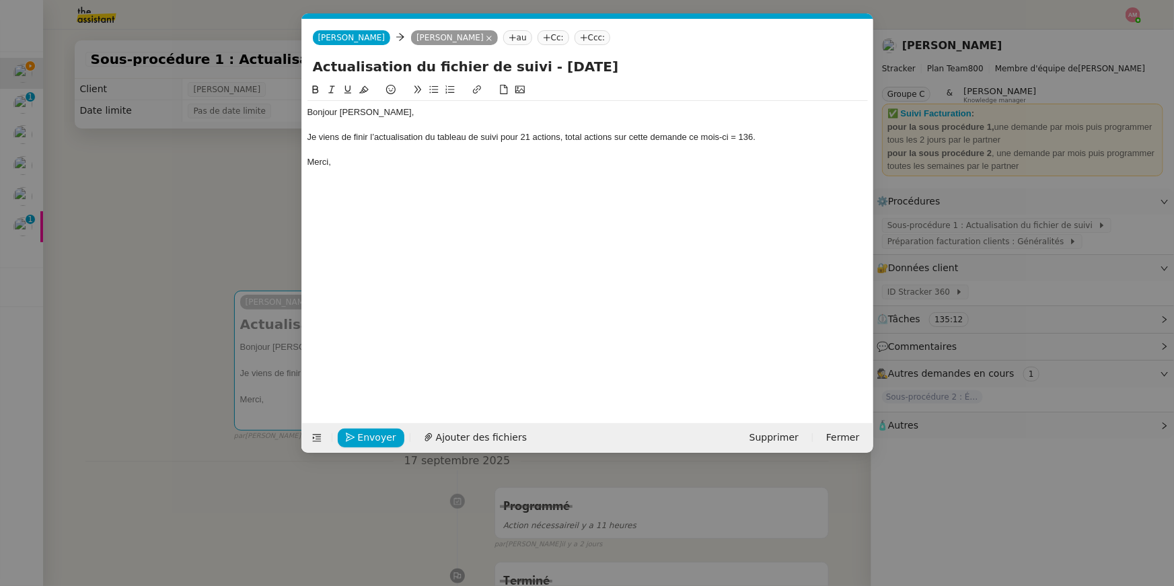
click at [241, 253] on nz-modal-container "Service TA - VOYAGE - PROPOSITION GLOBALE A utiliser dans le cadre de propositi…" at bounding box center [587, 293] width 1174 height 586
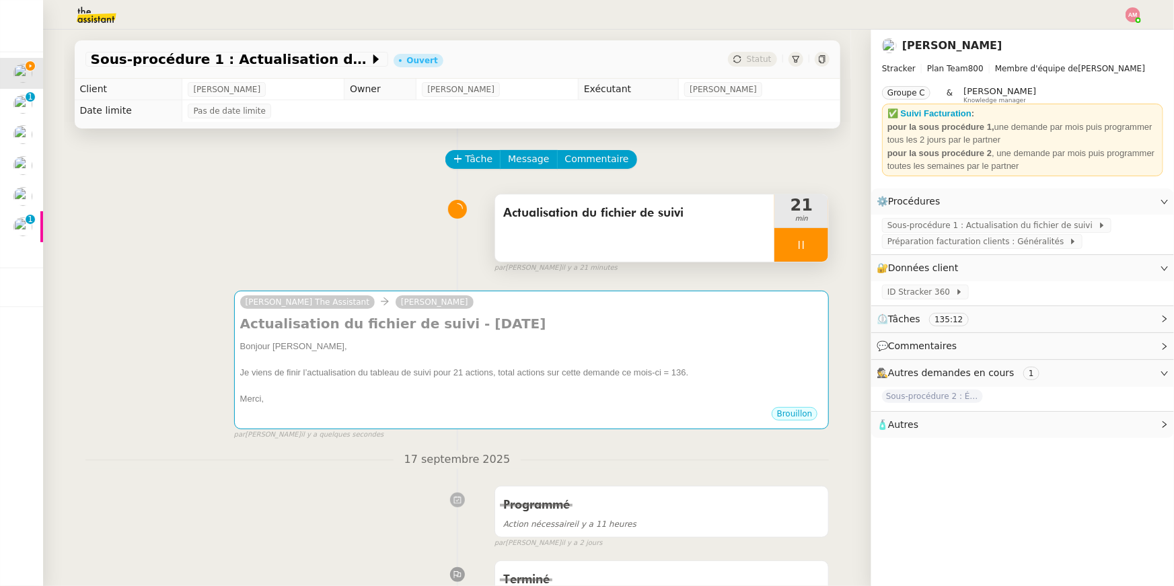
click at [746, 229] on div "Actualisation du fichier de suivi" at bounding box center [635, 227] width 280 height 67
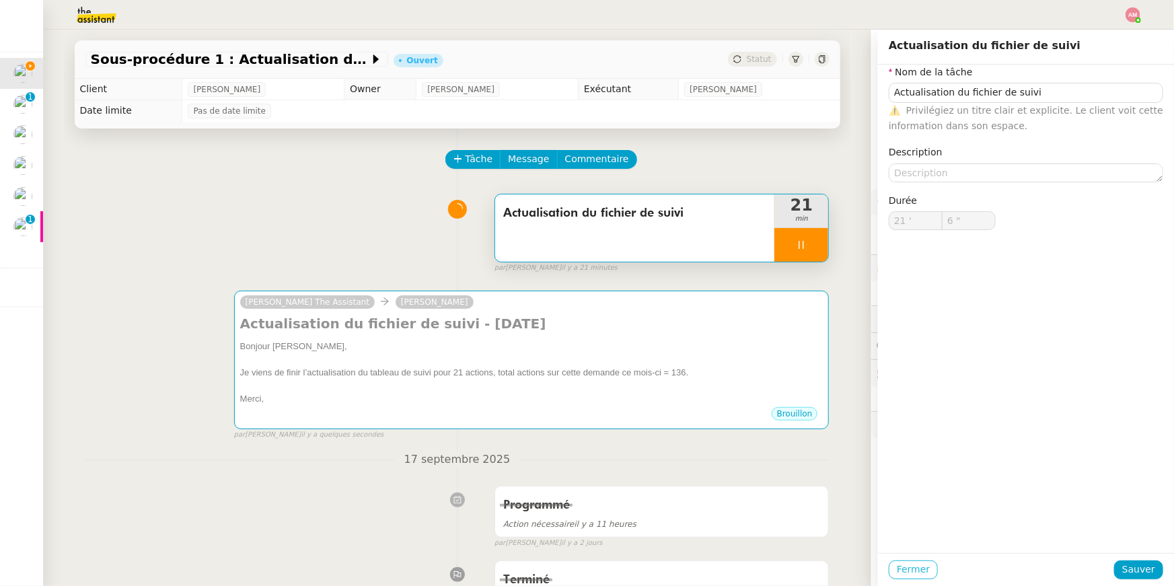
type input "7 ""
click at [909, 572] on span "Fermer" at bounding box center [913, 569] width 33 height 15
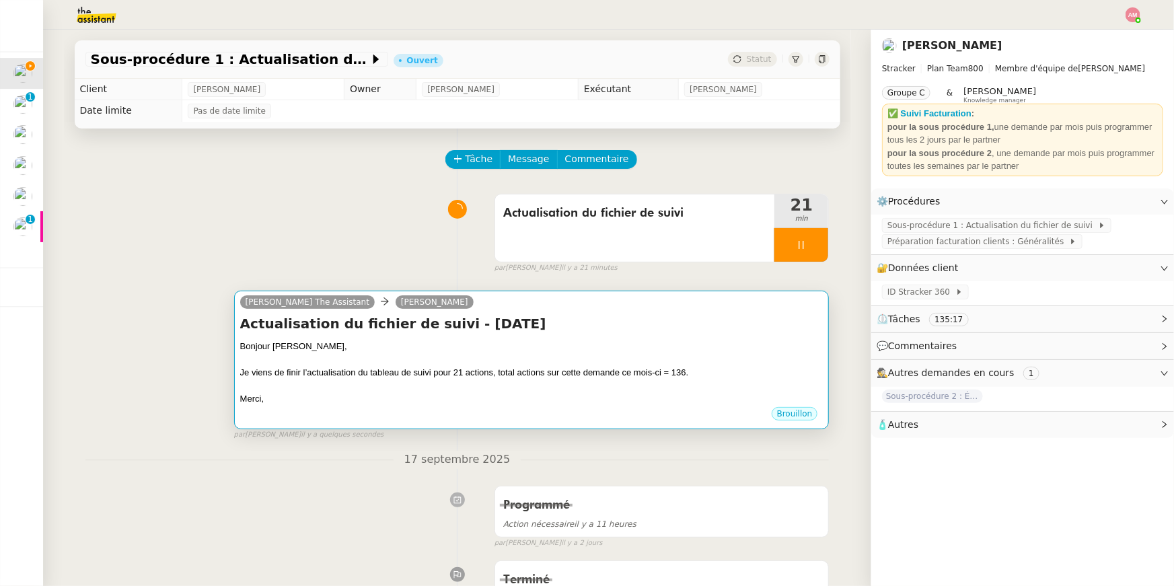
click at [796, 353] on div at bounding box center [531, 359] width 583 height 13
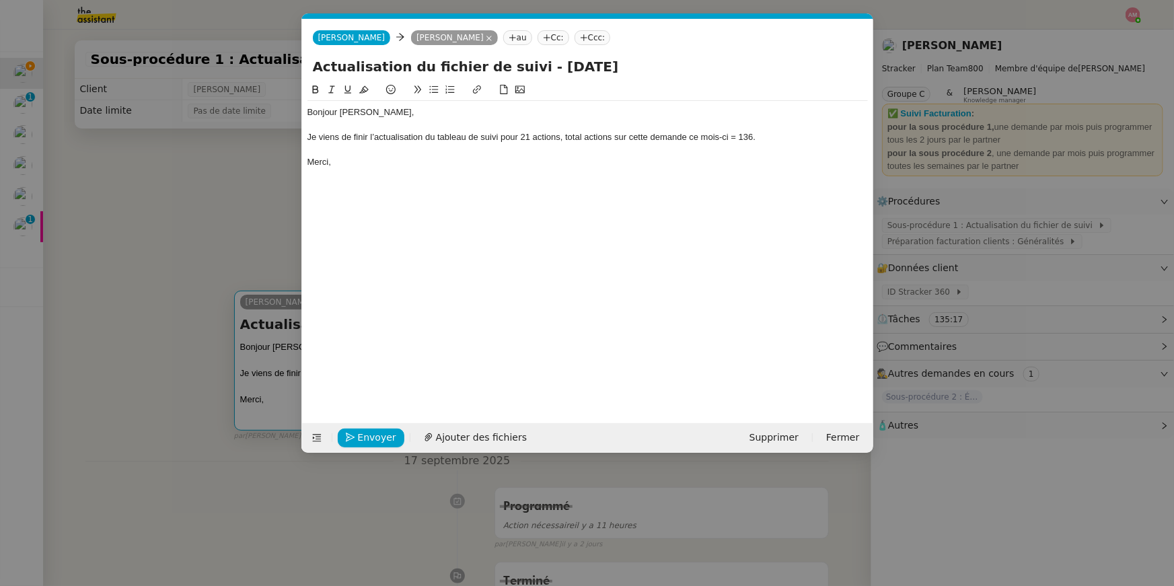
scroll to position [0, 28]
click at [354, 436] on button "Envoyer" at bounding box center [371, 437] width 67 height 19
click at [354, 436] on button "Confirmer l'envoi" at bounding box center [392, 437] width 109 height 19
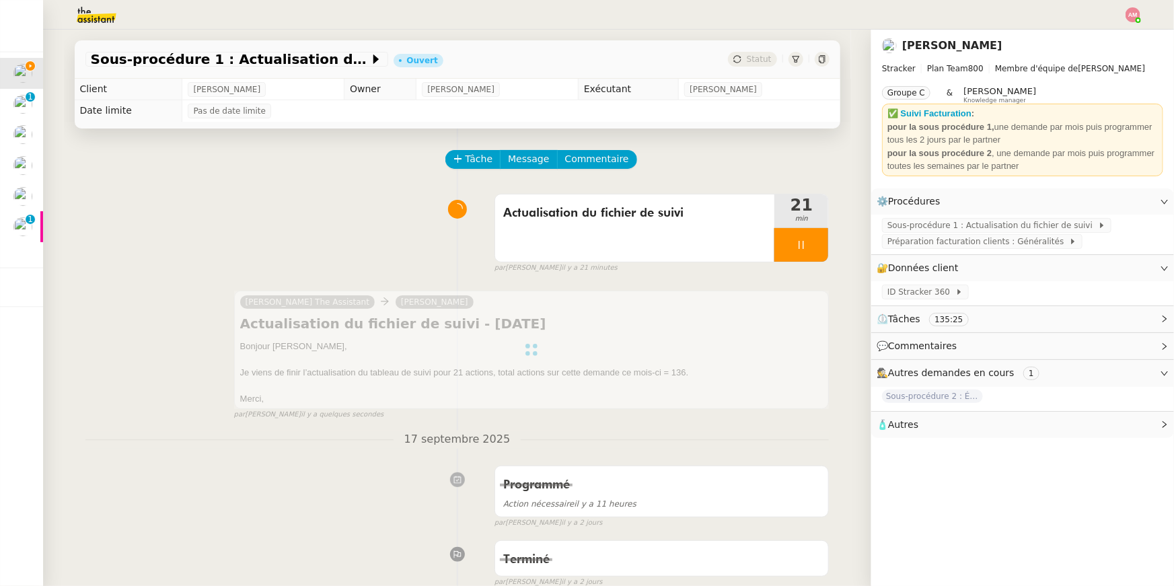
click at [818, 251] on div at bounding box center [801, 245] width 54 height 34
click at [819, 252] on button at bounding box center [814, 245] width 27 height 34
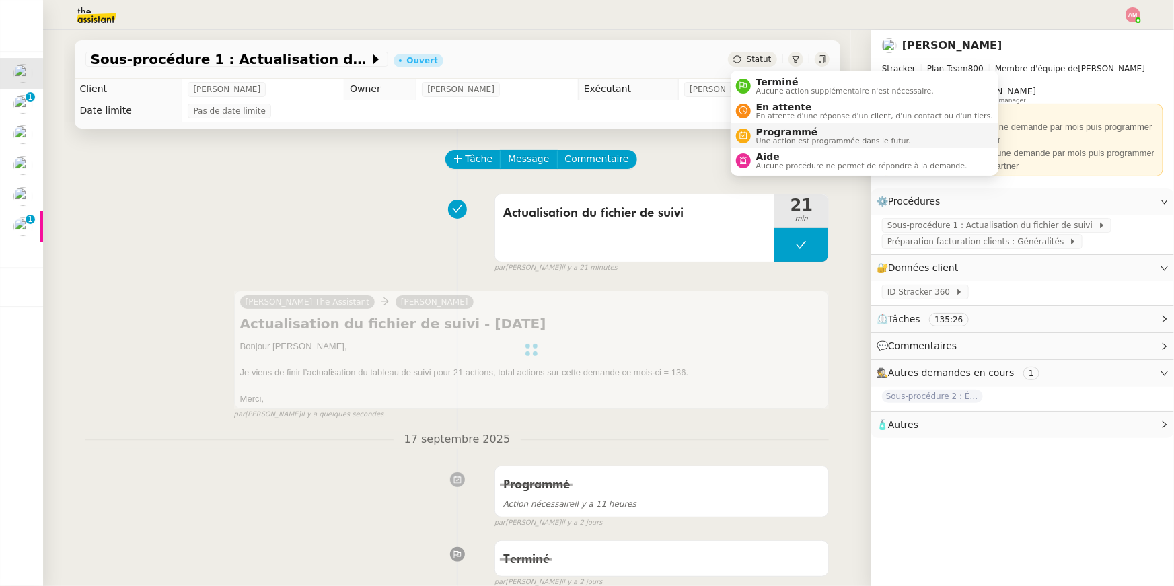
click at [781, 129] on span "Programmé" at bounding box center [833, 131] width 155 height 11
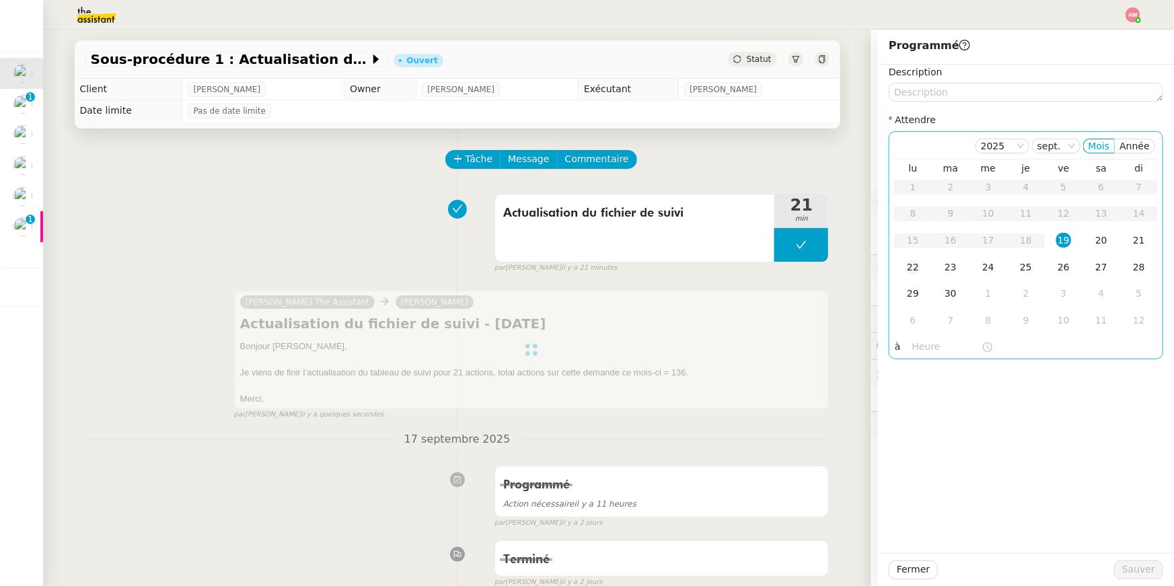
click at [902, 260] on td "22" at bounding box center [913, 267] width 38 height 27
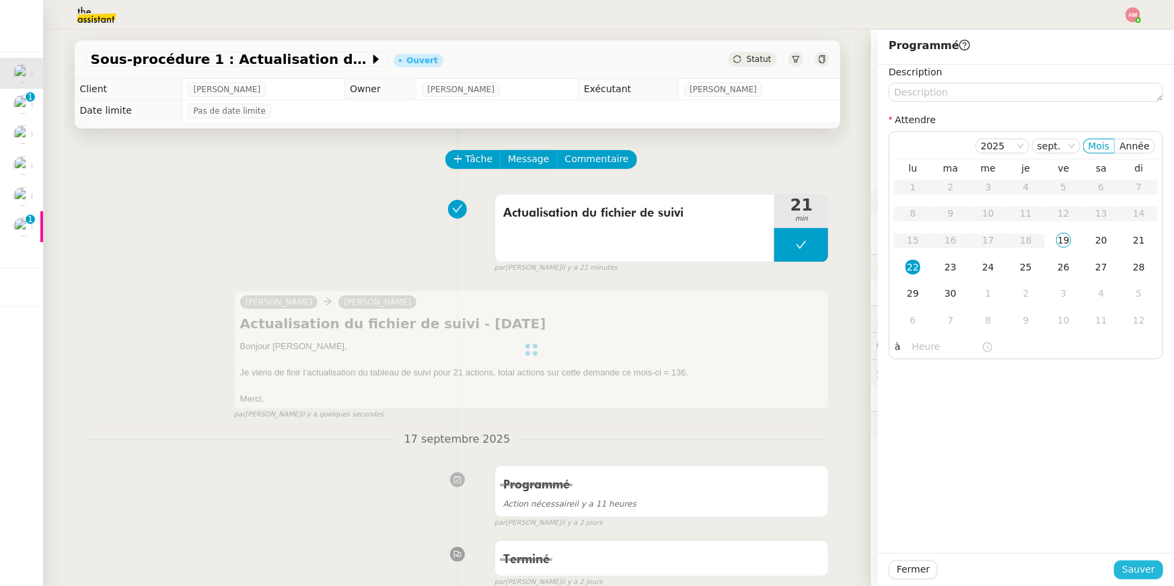
click at [1142, 568] on span "Sauver" at bounding box center [1138, 569] width 33 height 15
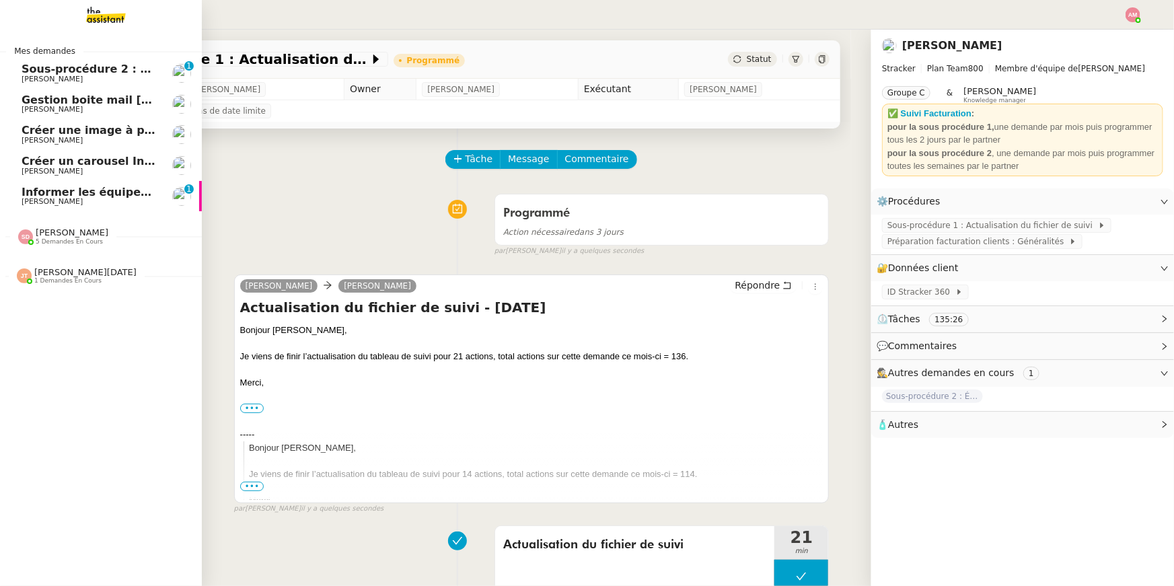
click at [104, 71] on span "Sous-procédure 2 : Édition des brouillons de facturation - septembre 2025" at bounding box center [248, 69] width 452 height 13
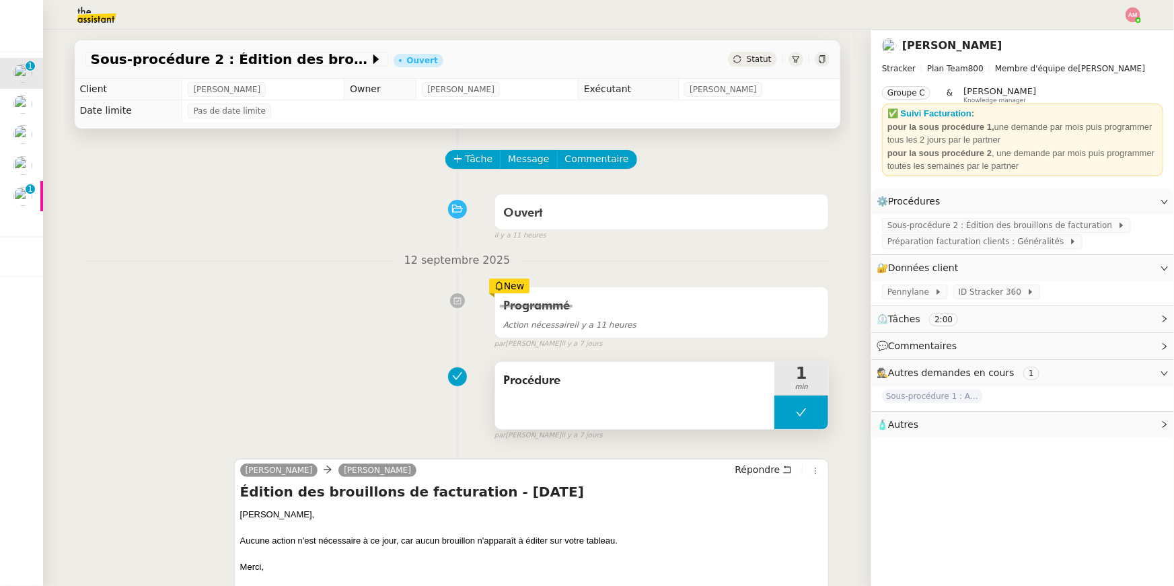
copy span "Procédure"
drag, startPoint x: 500, startPoint y: 390, endPoint x: 568, endPoint y: 389, distance: 68.6
click at [568, 389] on div "Procédure" at bounding box center [635, 395] width 280 height 67
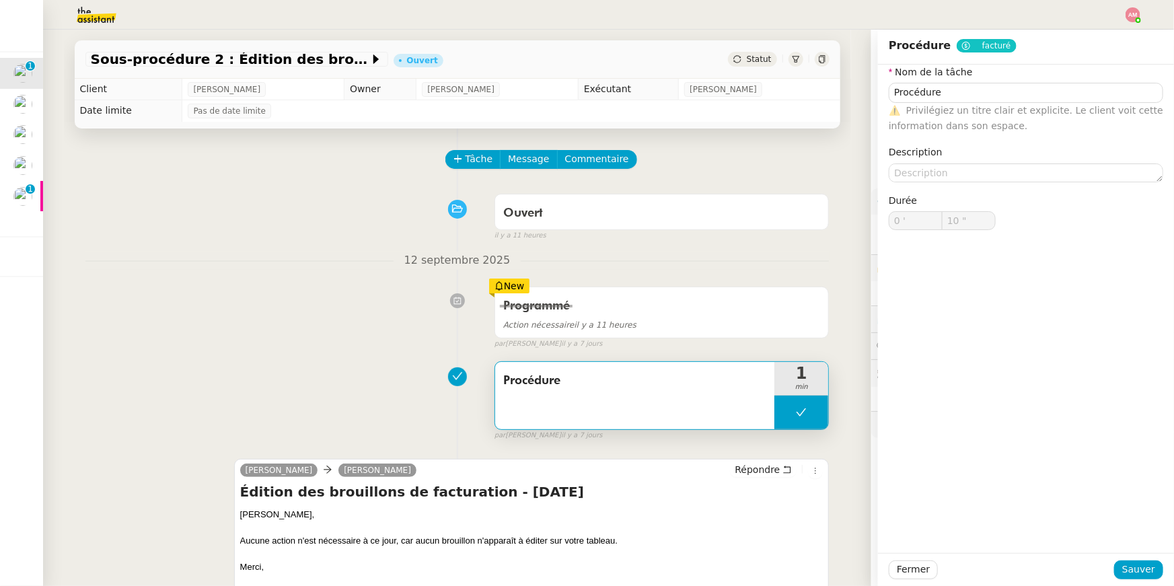
click at [475, 170] on div "Tâche Message Commentaire" at bounding box center [638, 166] width 383 height 32
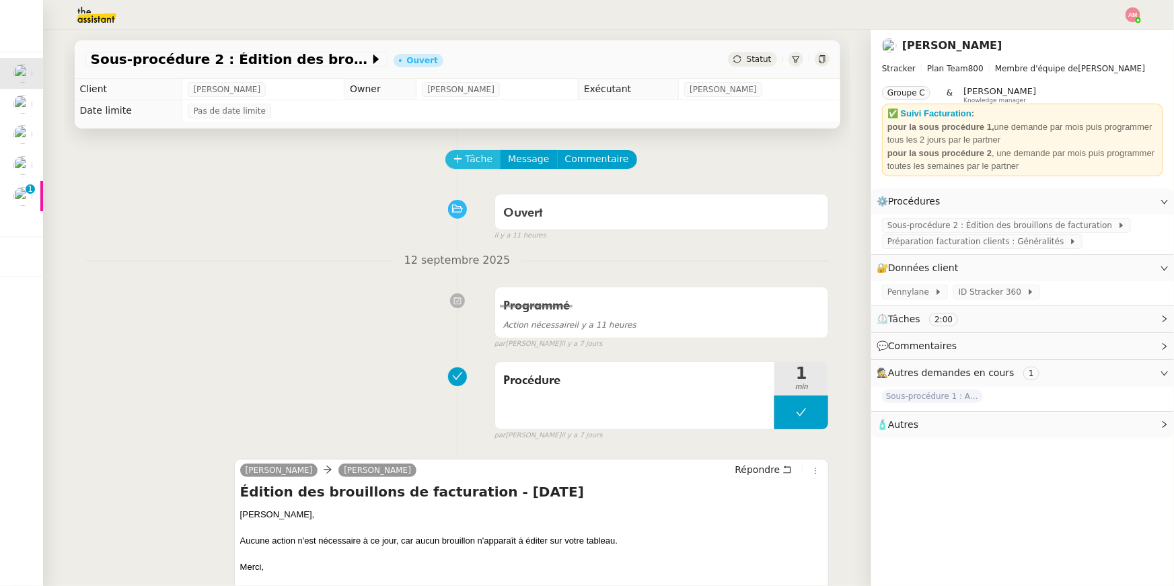
click at [472, 166] on span "Tâche" at bounding box center [479, 158] width 28 height 15
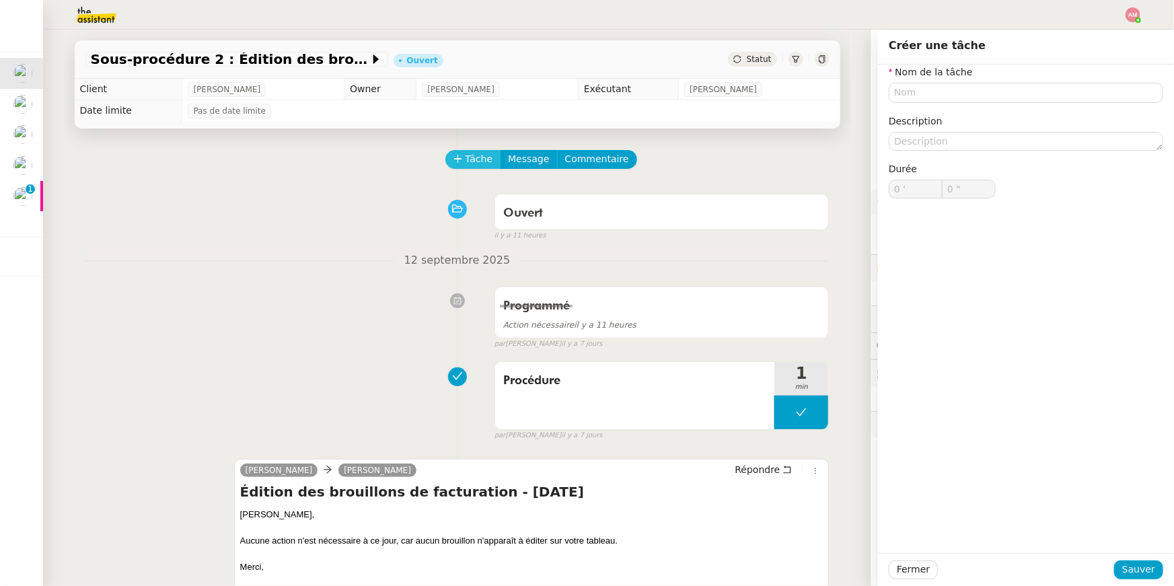
click at [471, 165] on span "Tâche" at bounding box center [479, 158] width 28 height 15
paste input "Procédure"
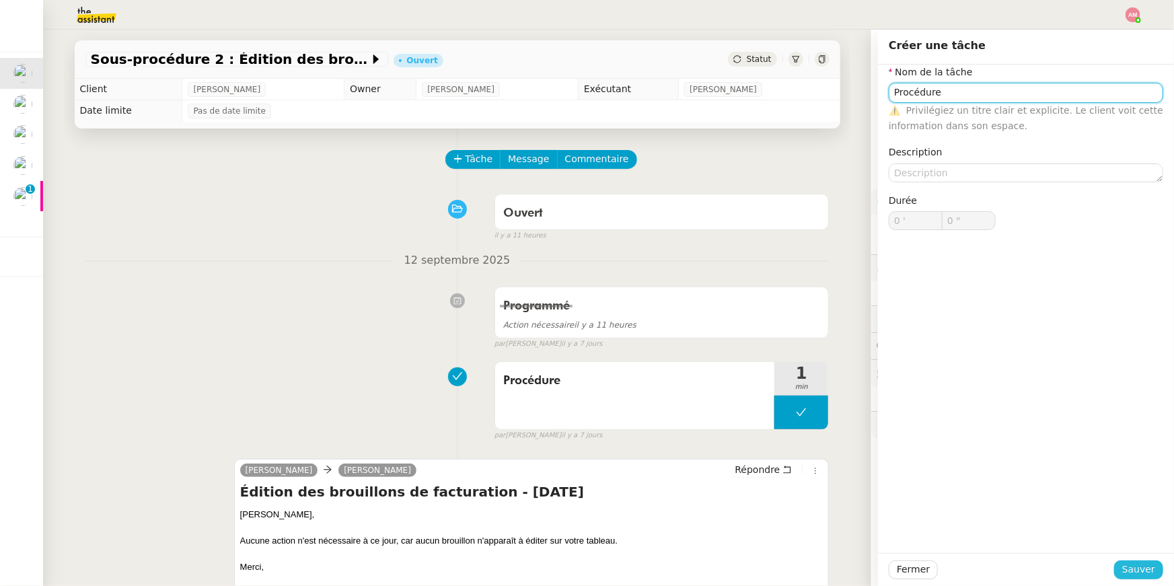
type input "Procédure"
click at [1143, 566] on span "Sauver" at bounding box center [1138, 569] width 33 height 15
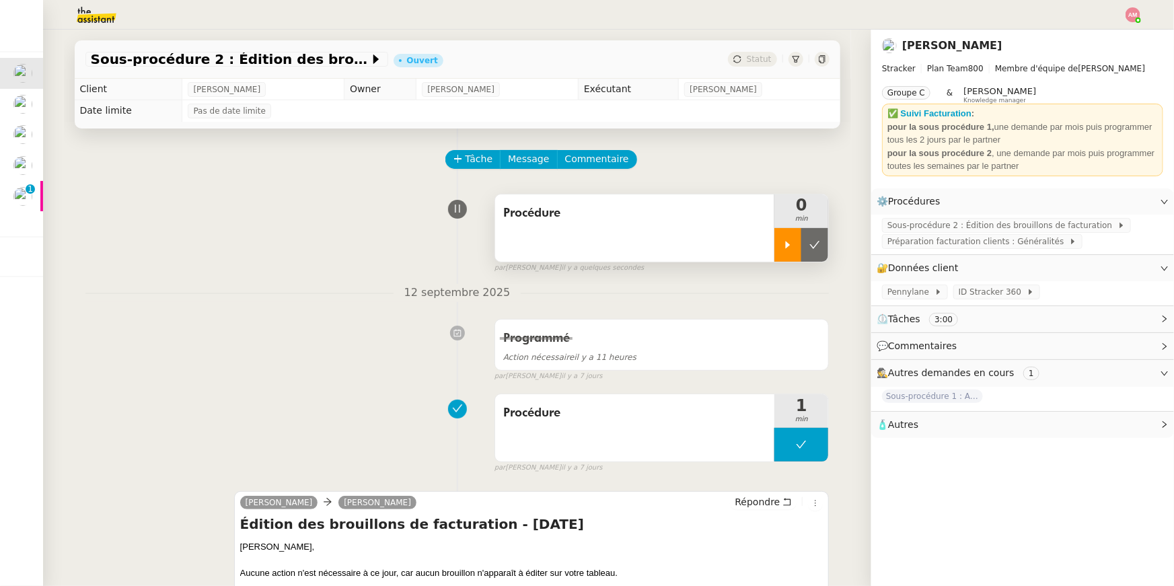
click at [790, 248] on icon at bounding box center [787, 244] width 11 height 11
click at [774, 502] on span "Répondre" at bounding box center [756, 501] width 45 height 13
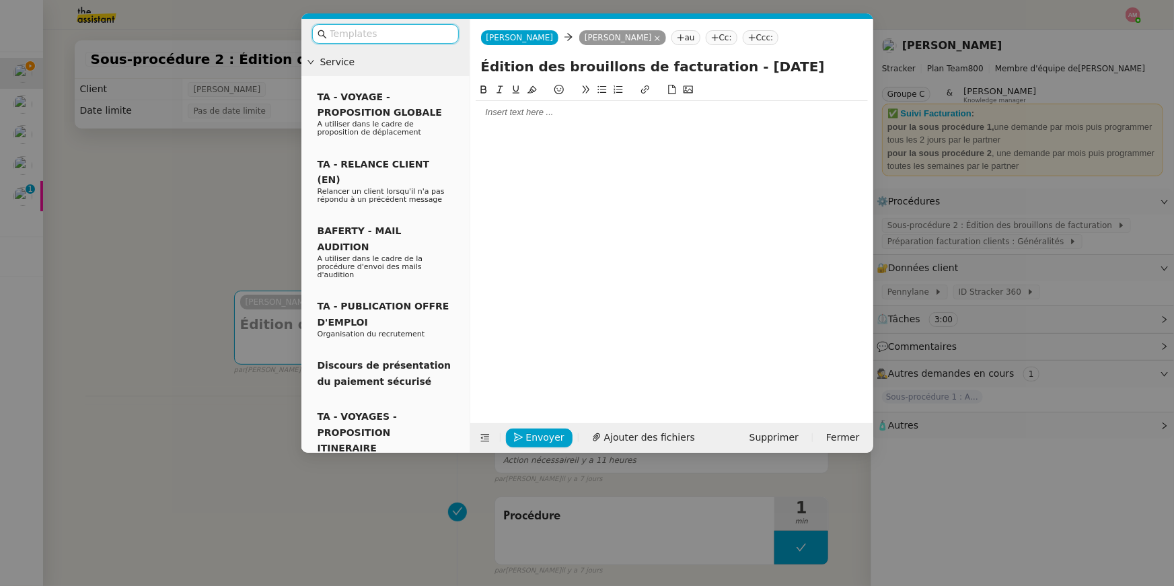
click at [214, 361] on nz-modal-container "Service TA - VOYAGE - PROPOSITION GLOBALE A utiliser dans le cadre de propositi…" at bounding box center [587, 293] width 1174 height 586
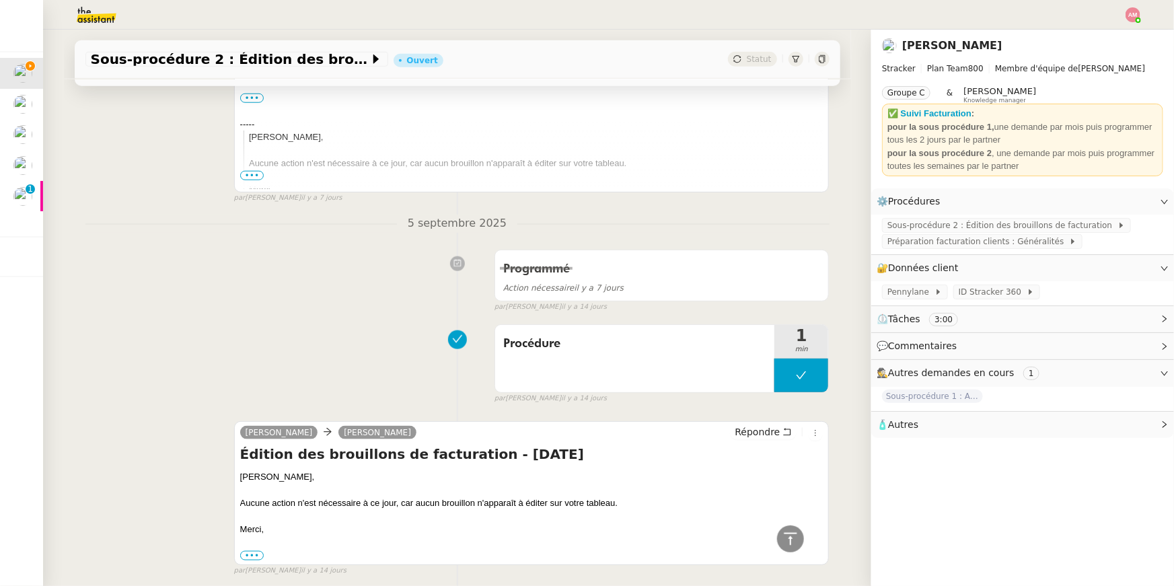
scroll to position [792, 0]
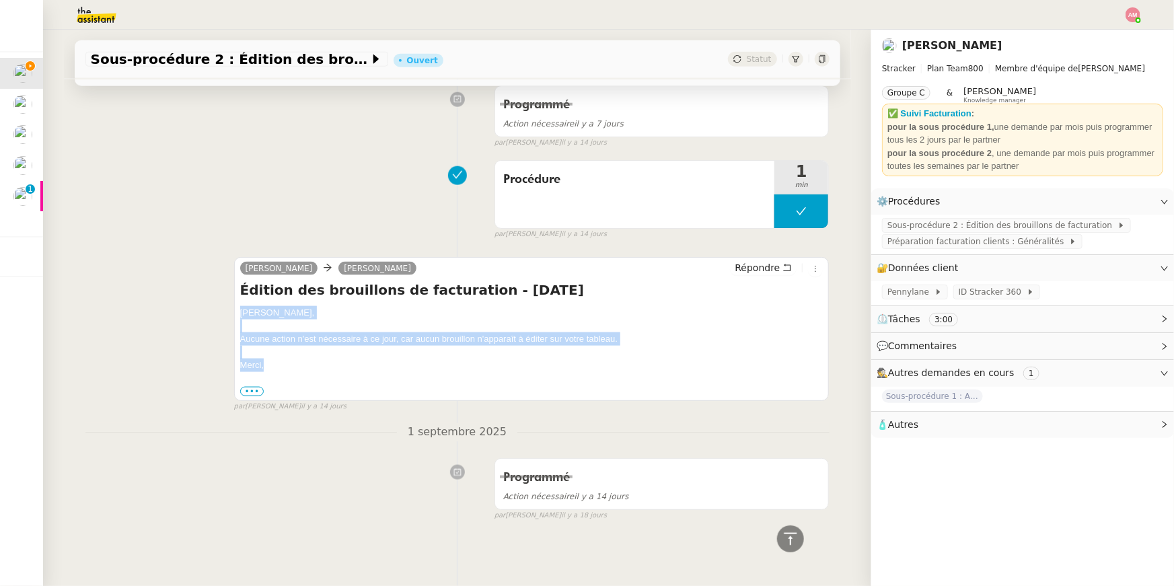
drag, startPoint x: 270, startPoint y: 368, endPoint x: 238, endPoint y: 306, distance: 69.5
click at [238, 306] on div "Charlie Mathias Hombourger Répondre Édition des brouillons de facturation - sep…" at bounding box center [531, 329] width 595 height 144
copy div "Mathias, Aucune action n'est nécessaire à ce jour, car aucun brouillon n'appara…"
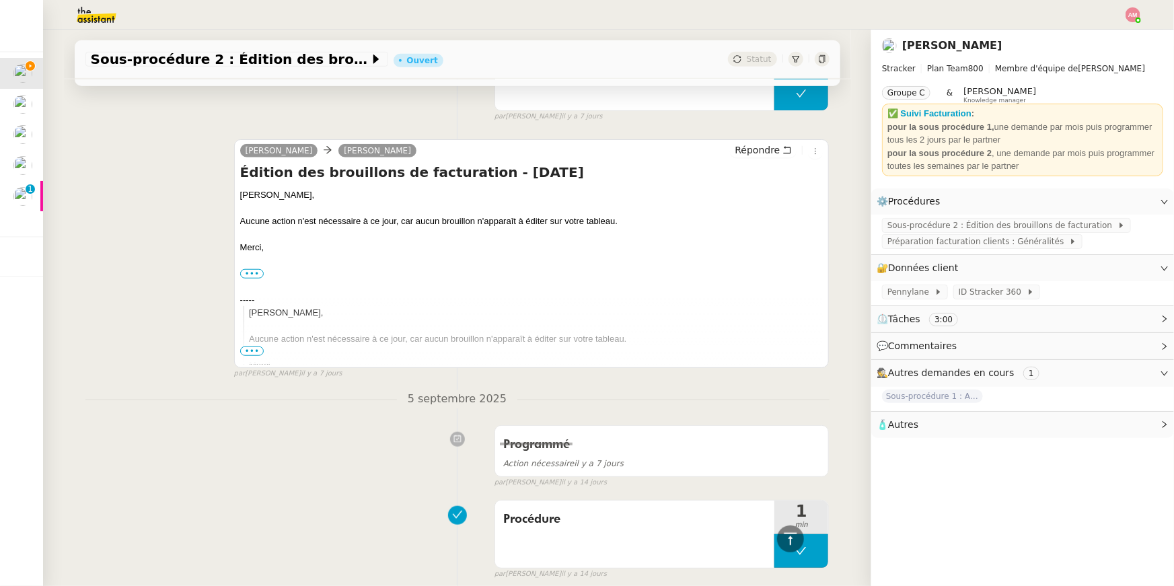
scroll to position [0, 0]
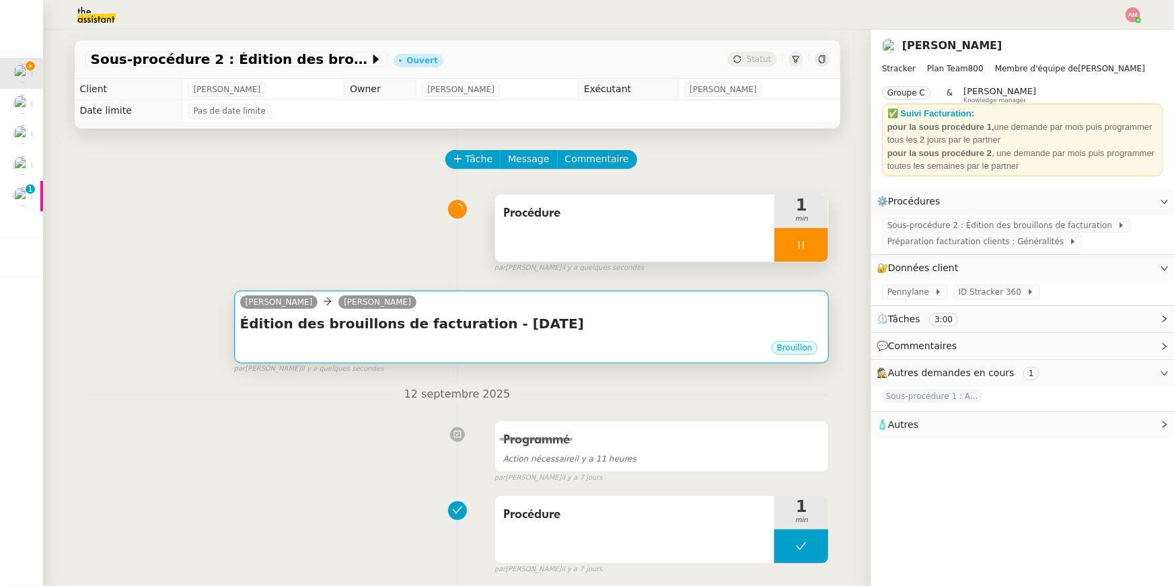
click at [350, 343] on div "Brouillon" at bounding box center [531, 350] width 583 height 20
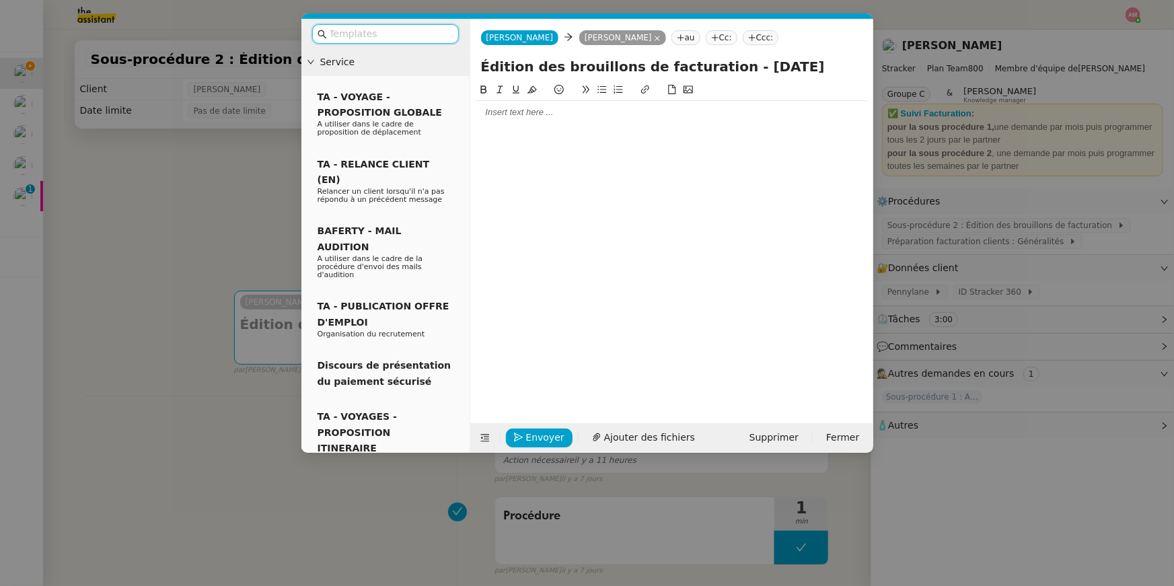
click at [487, 114] on div at bounding box center [671, 112] width 392 height 12
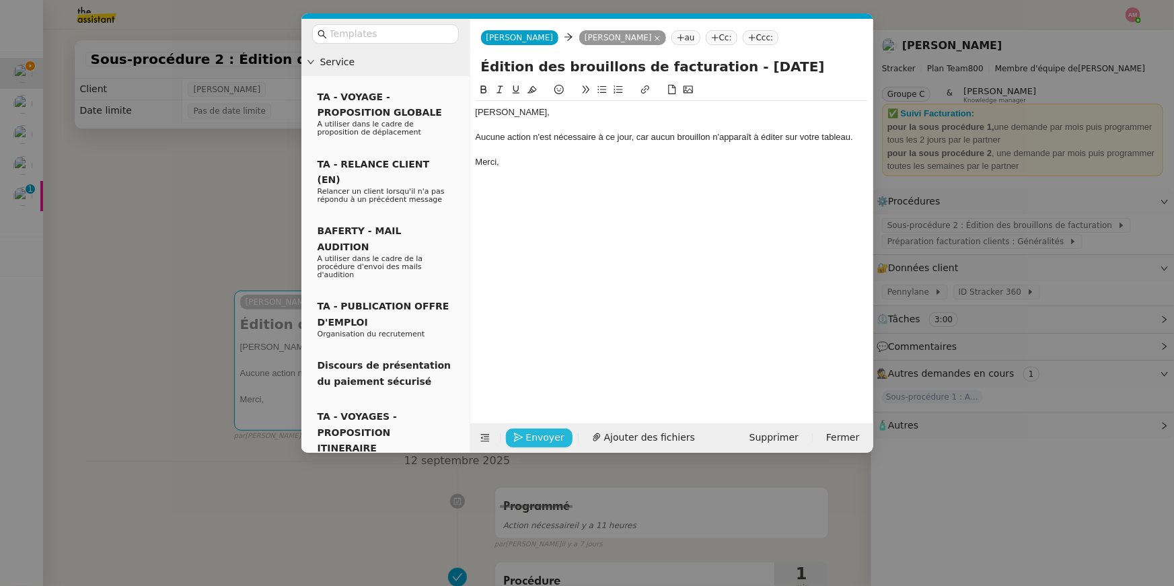
click at [535, 438] on span "Envoyer" at bounding box center [545, 437] width 38 height 15
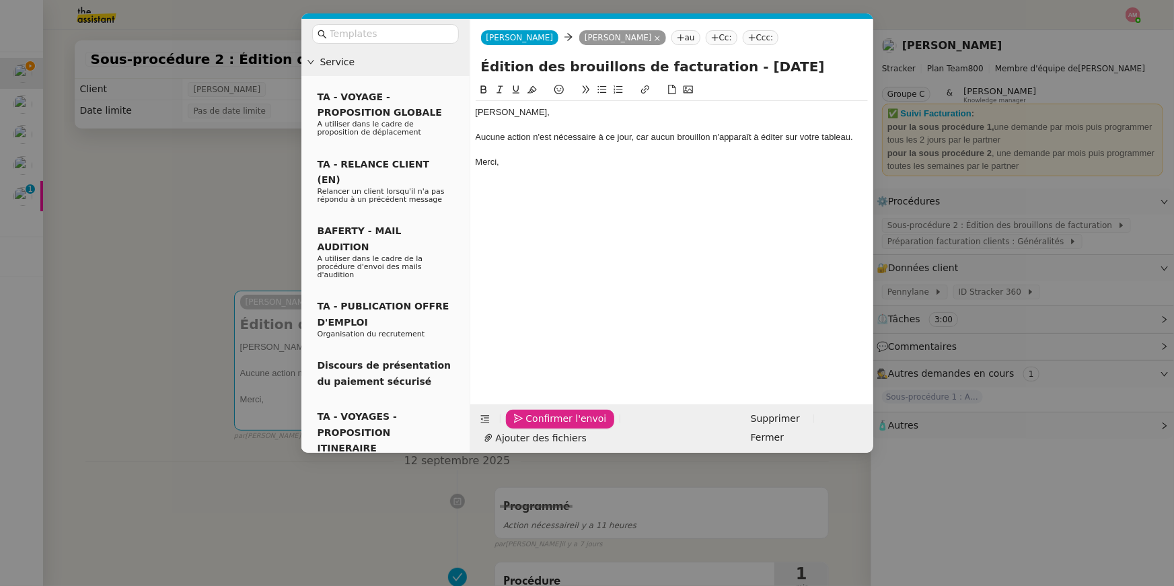
click at [535, 426] on span "Confirmer l'envoi" at bounding box center [566, 418] width 81 height 15
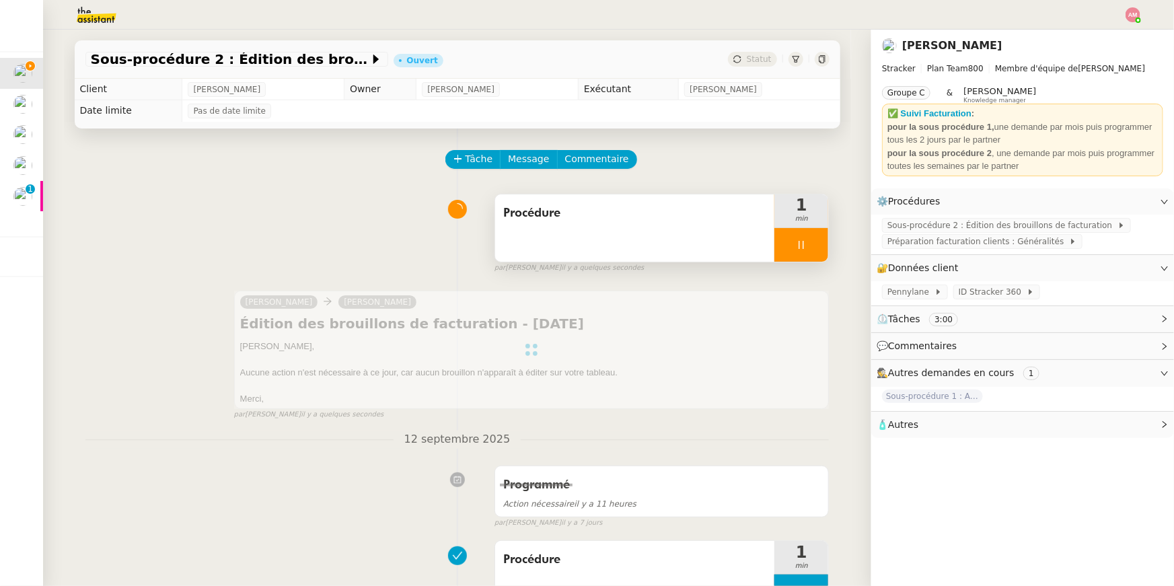
click at [804, 254] on div at bounding box center [801, 245] width 54 height 34
click at [816, 252] on button at bounding box center [814, 245] width 27 height 34
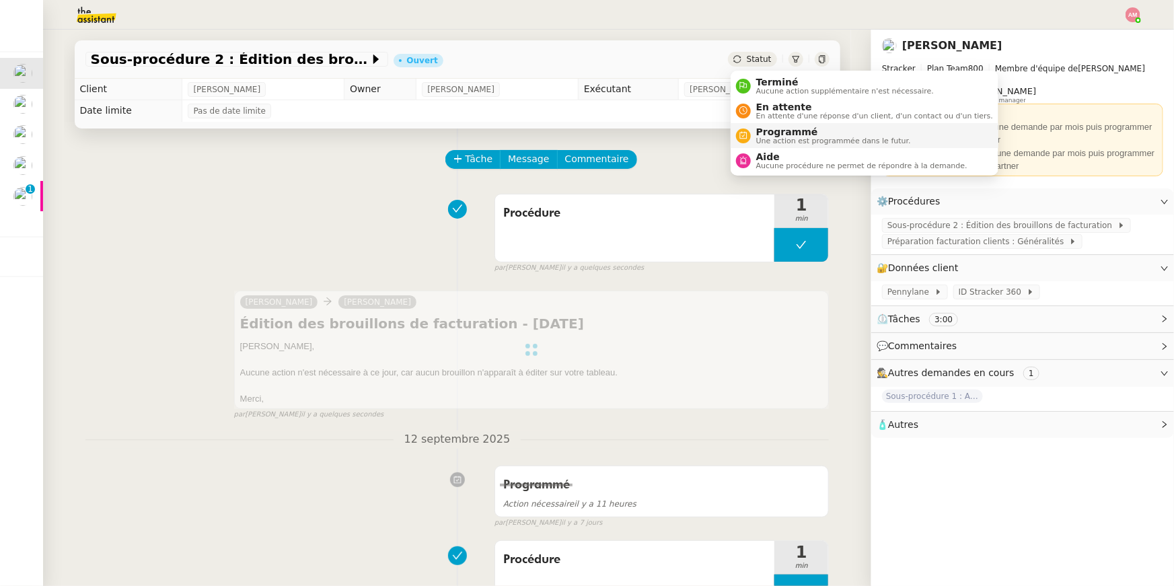
click at [790, 127] on span "Programmé" at bounding box center [833, 131] width 155 height 11
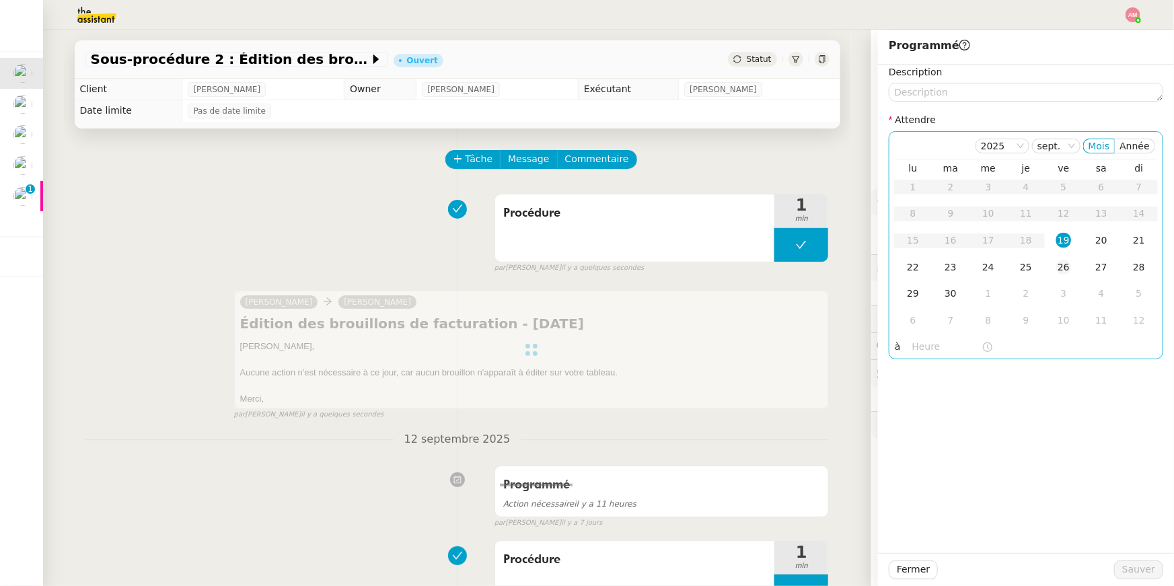
click at [1064, 268] on div "26" at bounding box center [1063, 267] width 15 height 15
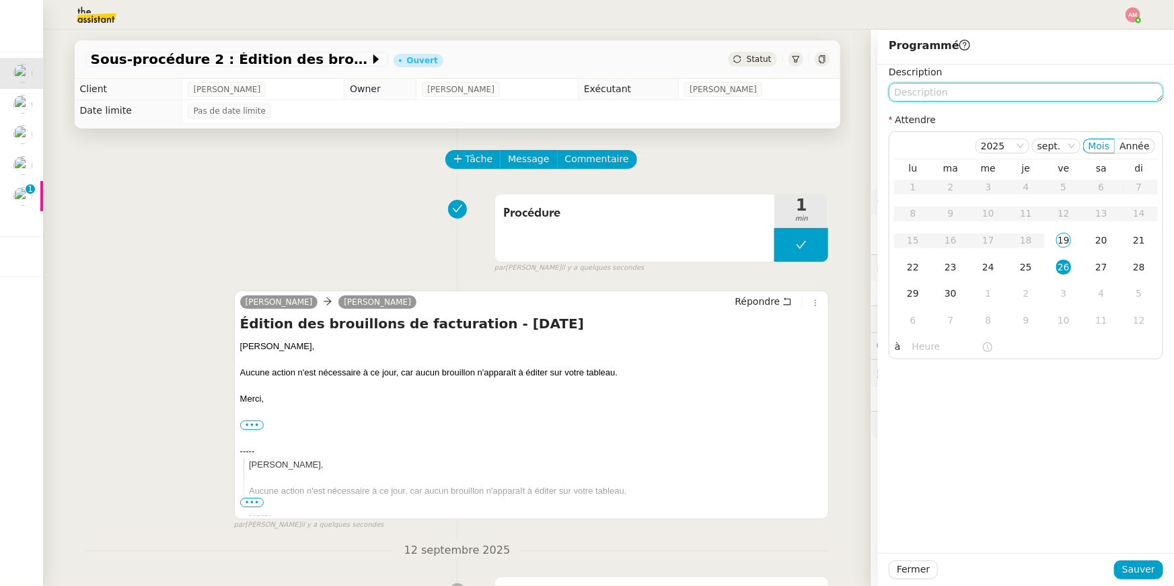
click at [995, 89] on textarea at bounding box center [1025, 92] width 274 height 19
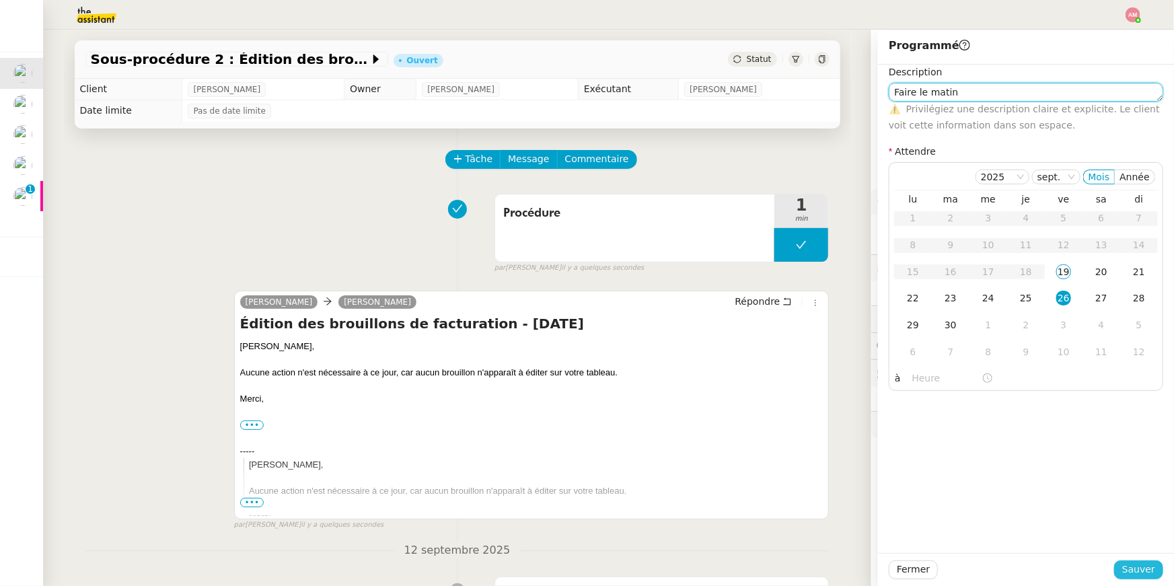
type textarea "Faire le matin"
click at [1141, 570] on span "Sauver" at bounding box center [1138, 569] width 33 height 15
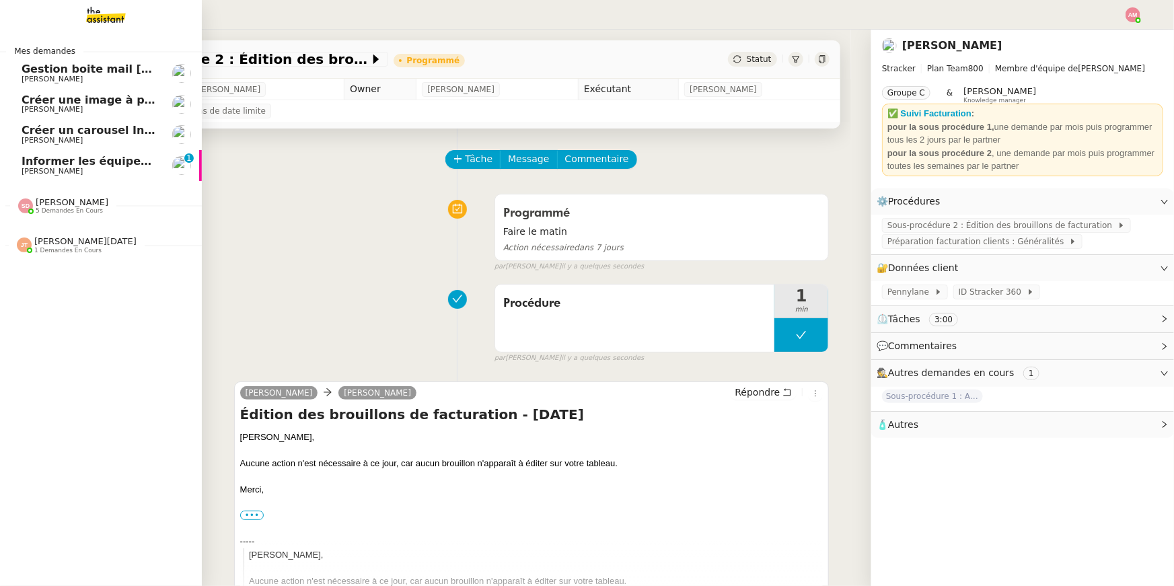
click at [39, 167] on span "[PERSON_NAME]" at bounding box center [52, 171] width 61 height 9
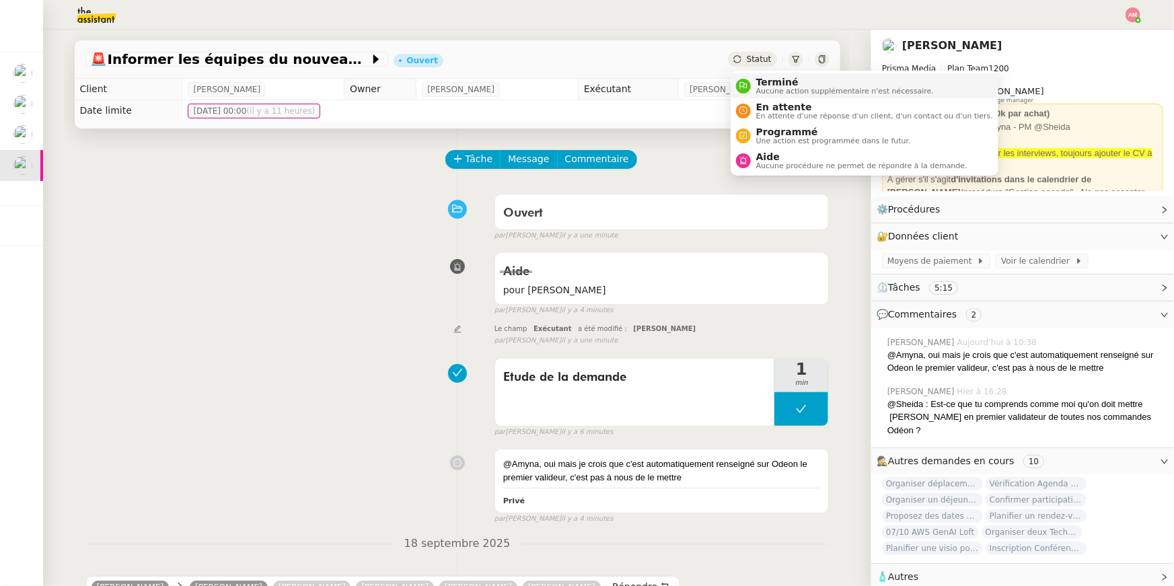
click at [753, 87] on div "Terminé Aucune action supplémentaire n'est nécessaire." at bounding box center [842, 86] width 183 height 18
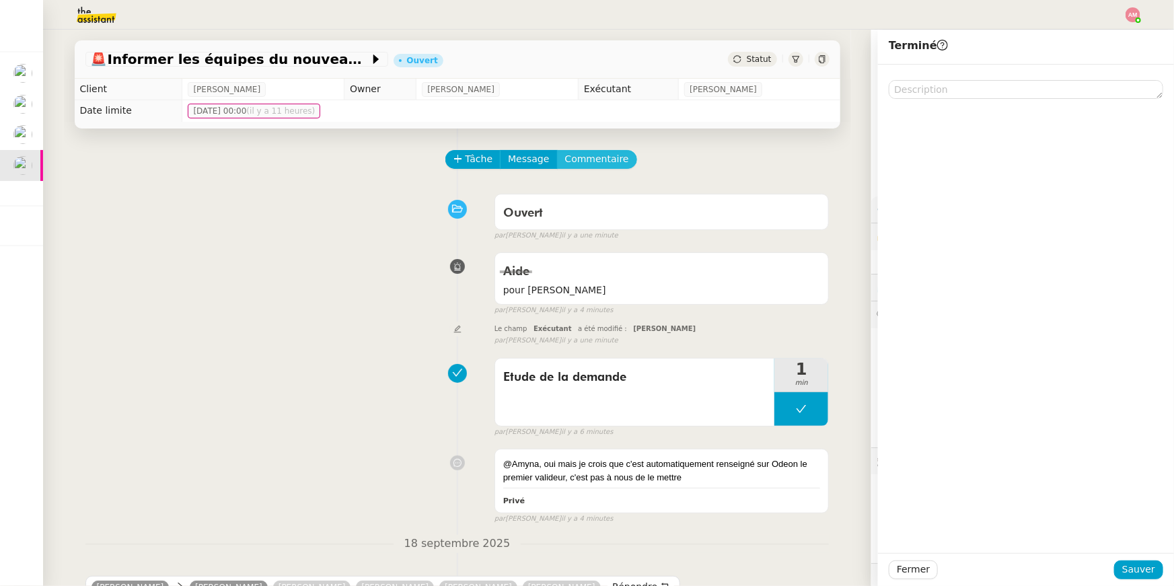
drag, startPoint x: 579, startPoint y: 161, endPoint x: 572, endPoint y: 165, distance: 7.8
click at [576, 162] on span "Commentaire" at bounding box center [597, 158] width 64 height 15
click at [918, 92] on div at bounding box center [1025, 100] width 274 height 23
click at [897, 102] on div "Oj donc rien à faire de notre côté :)" at bounding box center [1025, 100] width 274 height 12
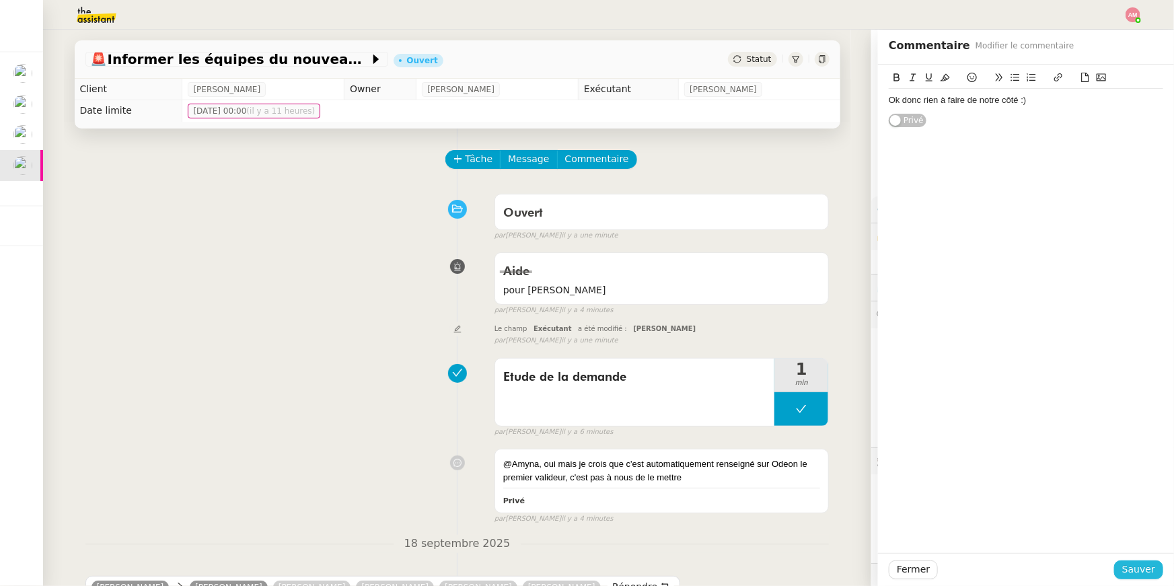
click at [1151, 565] on span "Sauver" at bounding box center [1138, 569] width 33 height 15
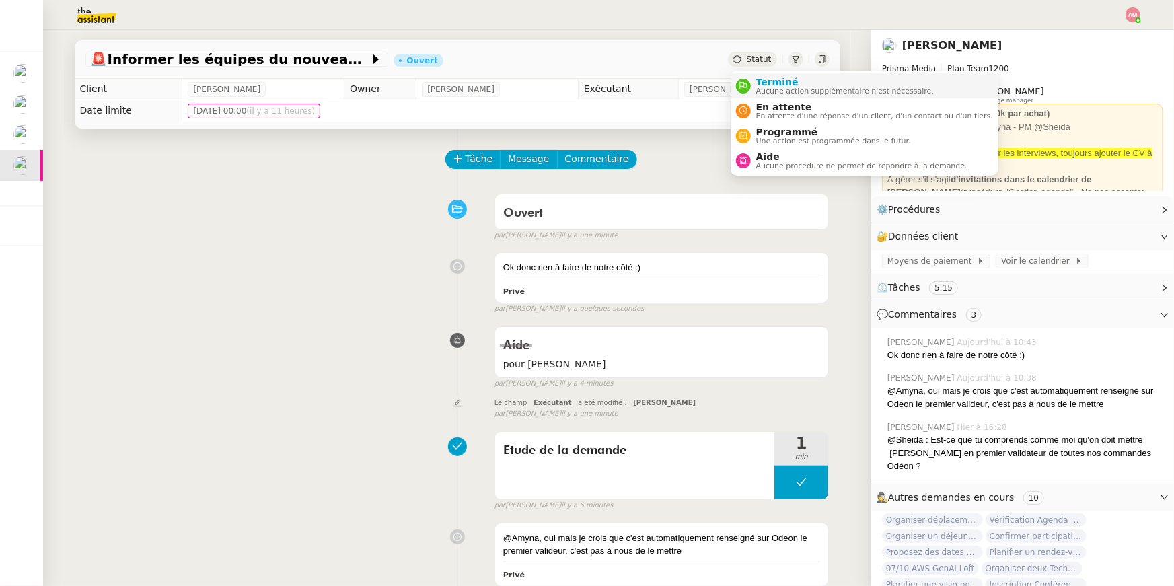
click at [757, 78] on span "Terminé" at bounding box center [845, 82] width 178 height 11
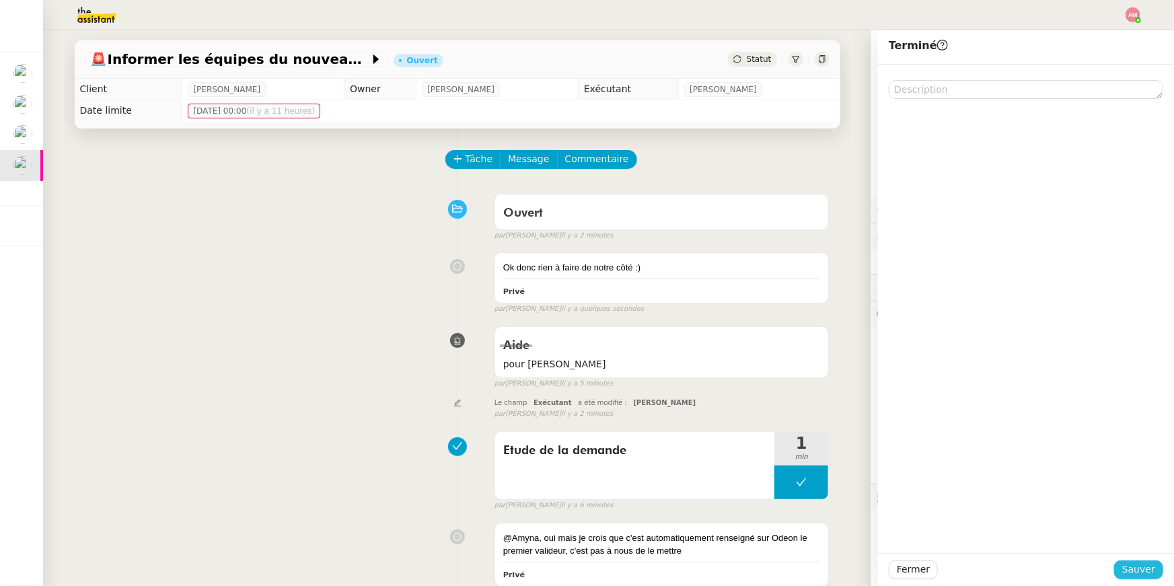
click at [1140, 570] on span "Sauver" at bounding box center [1138, 569] width 33 height 15
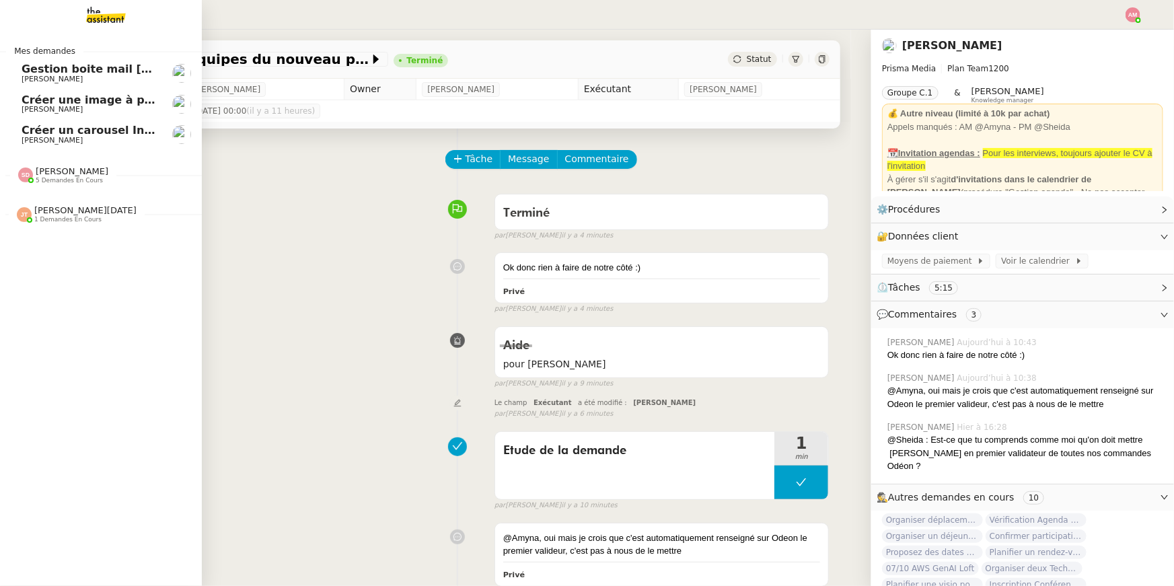
click at [44, 99] on span "Créer une image à partir des pièces jointes" at bounding box center [153, 99] width 262 height 13
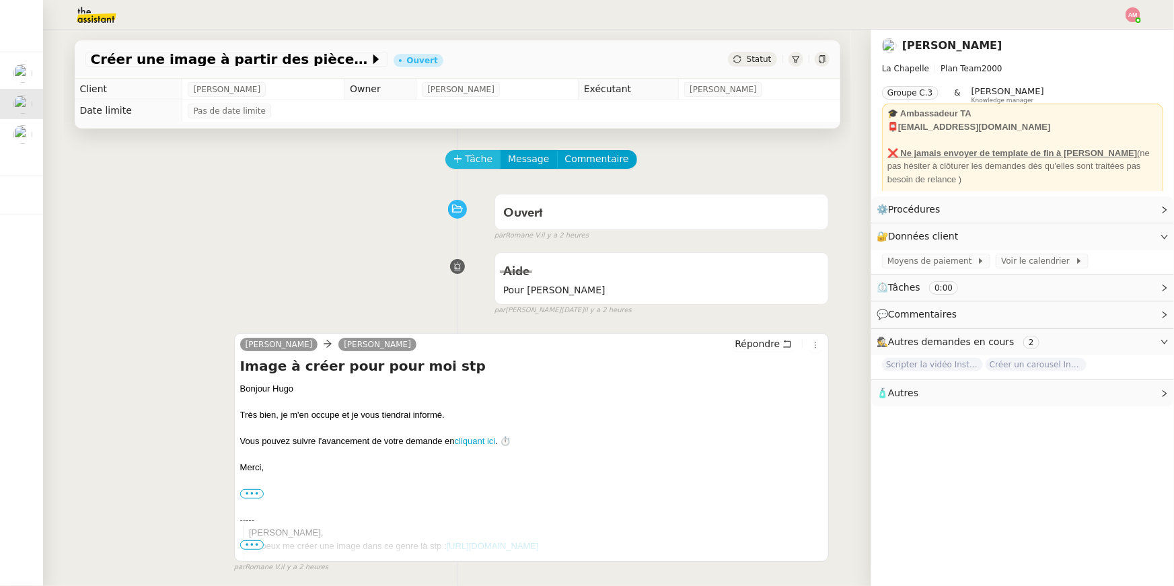
click at [479, 155] on span "Tâche" at bounding box center [479, 158] width 28 height 15
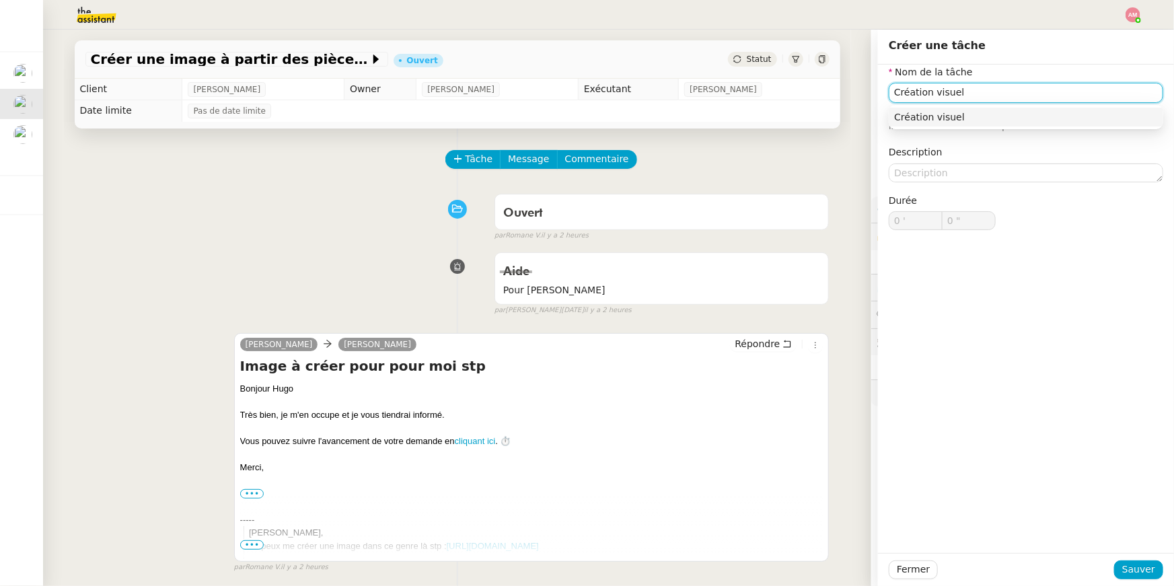
type input "Création visuel"
click at [1112, 579] on div "Fermer Sauver" at bounding box center [1026, 569] width 296 height 33
click at [1130, 570] on span "Sauver" at bounding box center [1138, 569] width 33 height 15
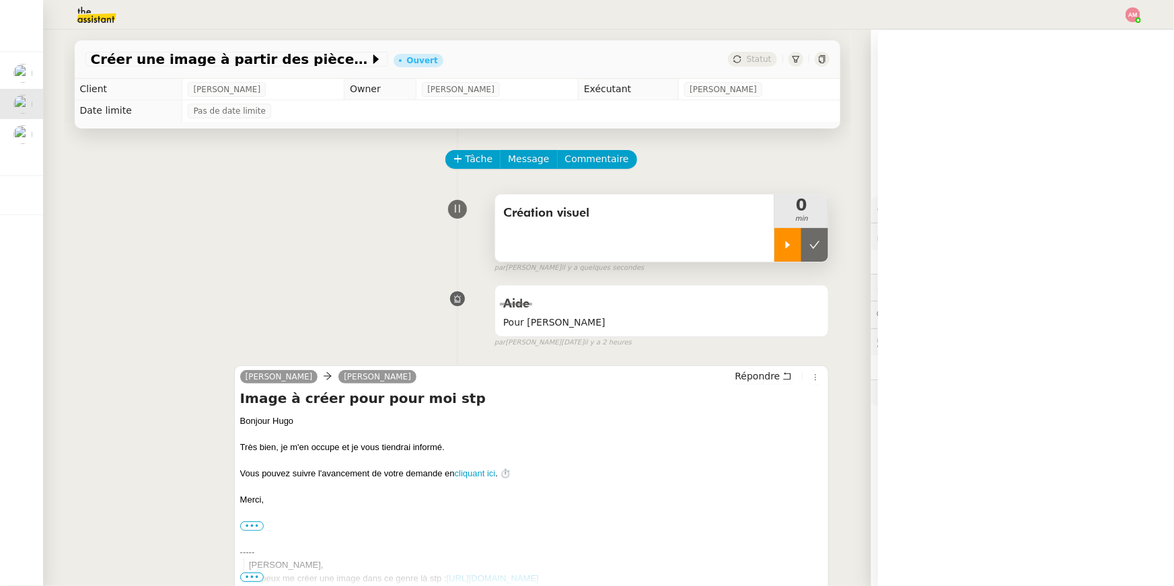
click at [794, 245] on div at bounding box center [787, 245] width 27 height 34
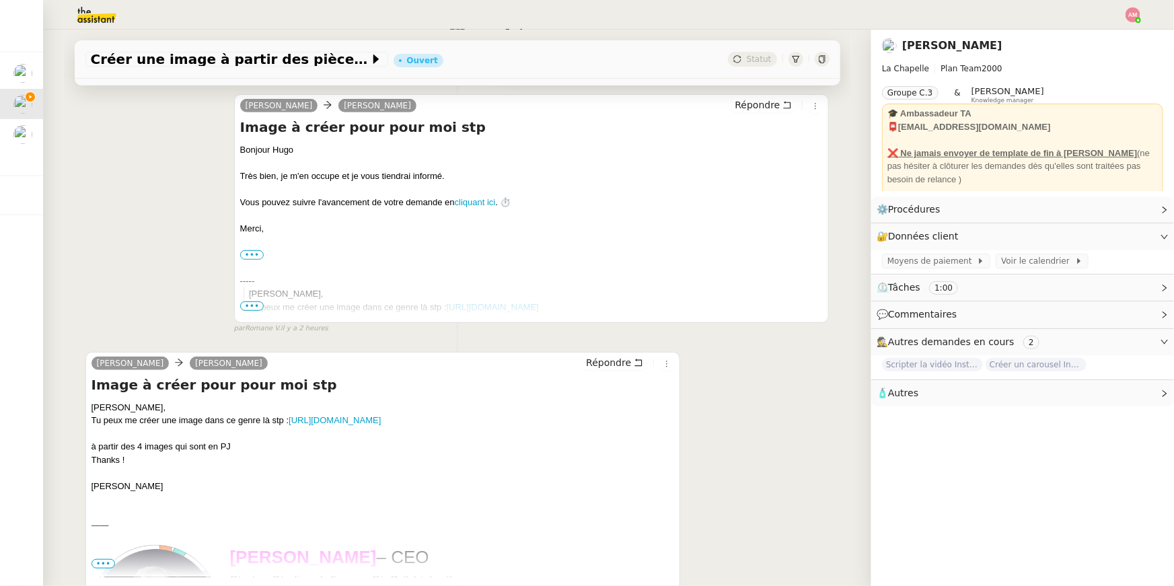
scroll to position [450, 0]
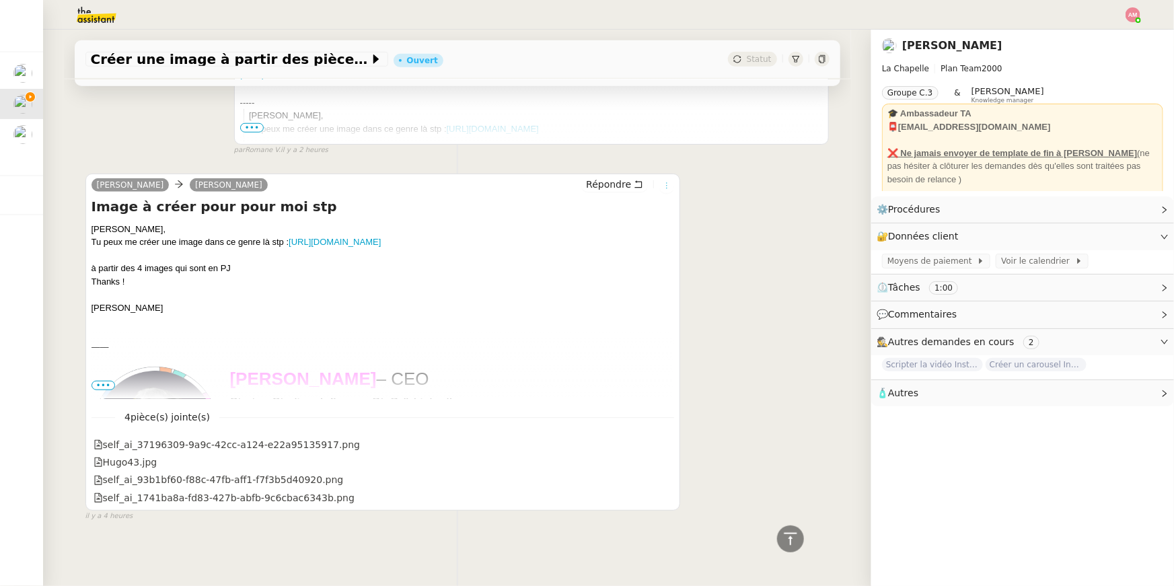
click at [667, 178] on button at bounding box center [666, 185] width 15 height 15
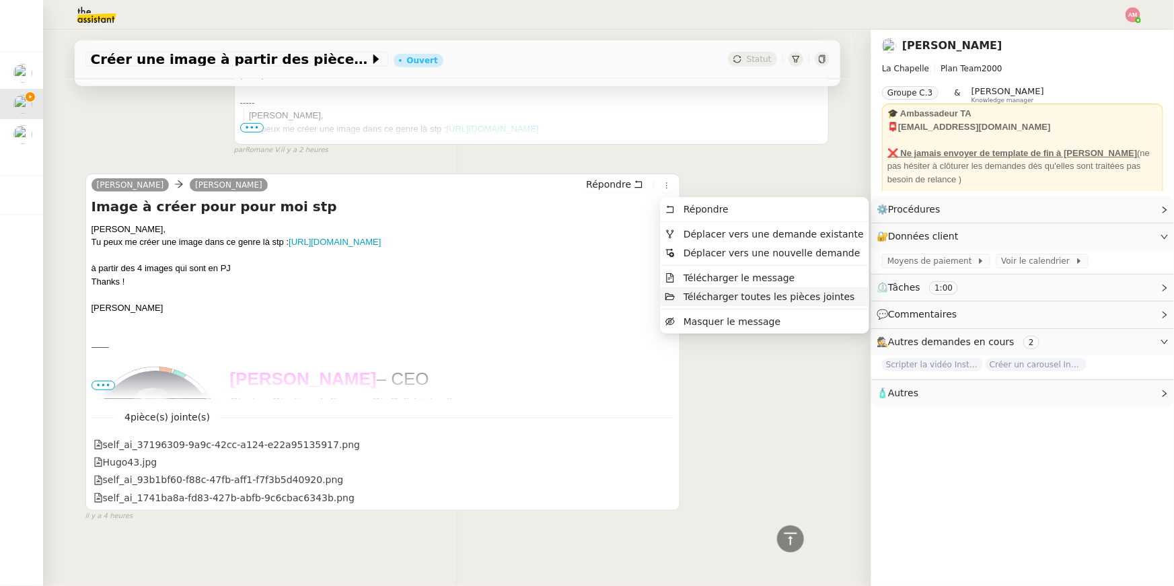
click at [684, 291] on span "Télécharger toutes les pièces jointes" at bounding box center [769, 296] width 172 height 11
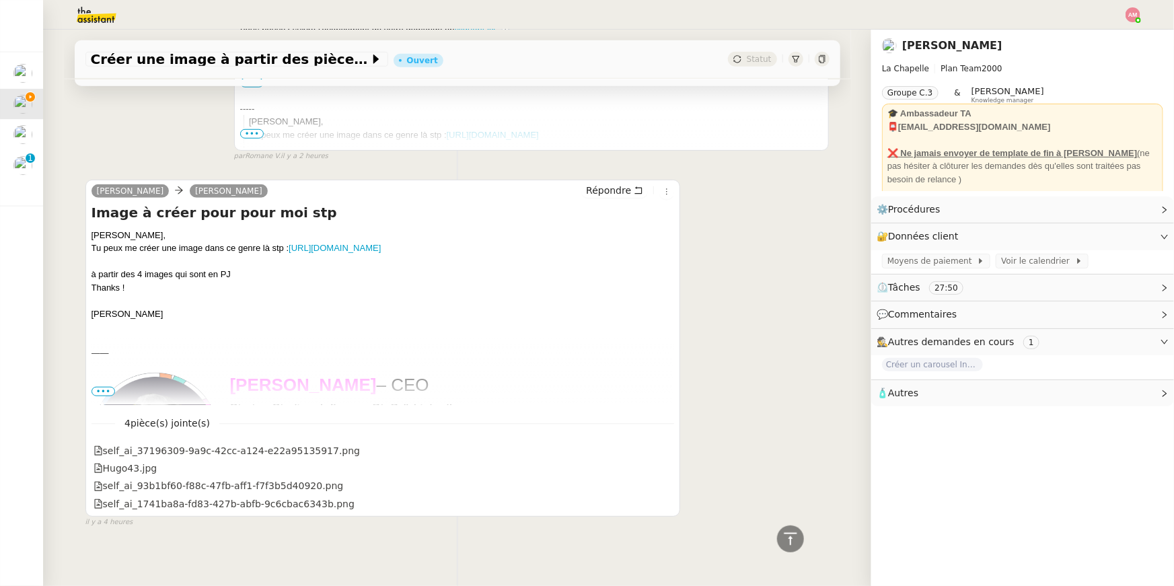
scroll to position [0, 0]
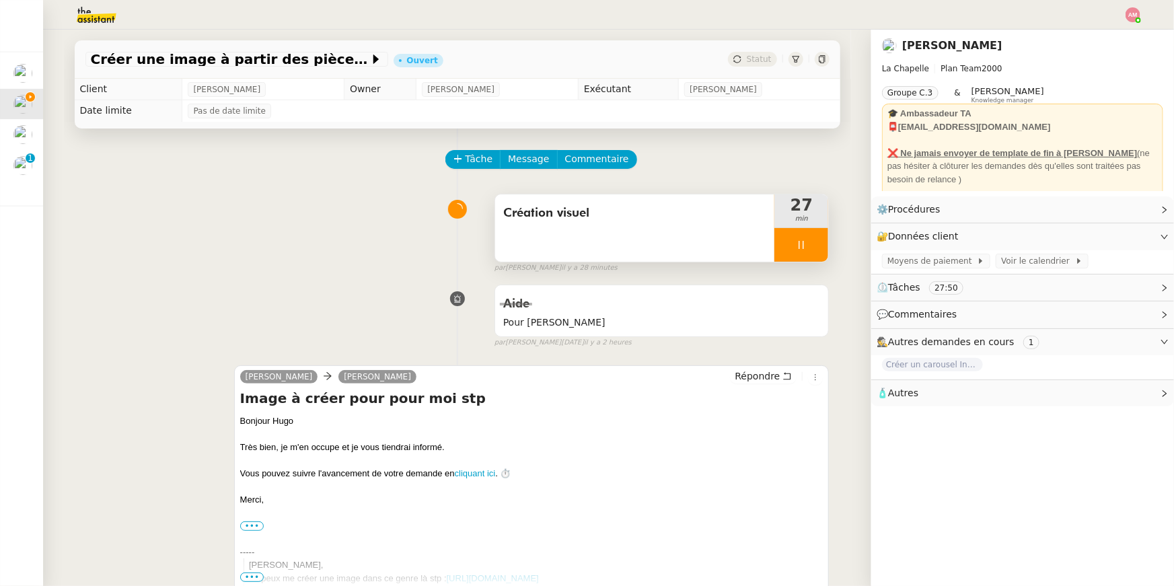
click at [781, 245] on div at bounding box center [801, 245] width 54 height 34
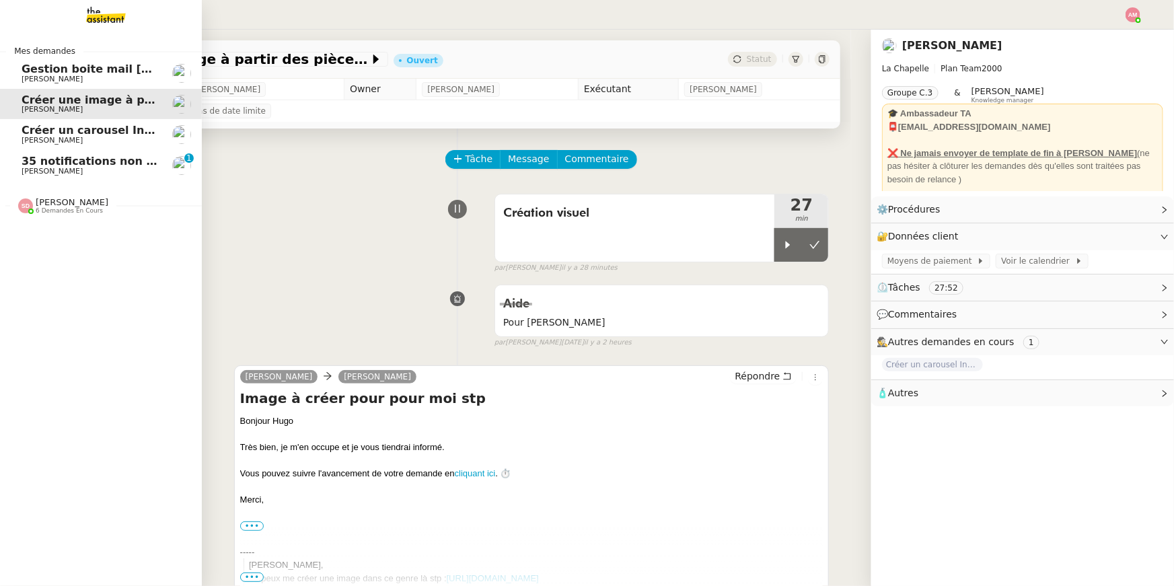
click at [24, 160] on span "35 notifications non lues sur Pennylane" at bounding box center [142, 161] width 240 height 13
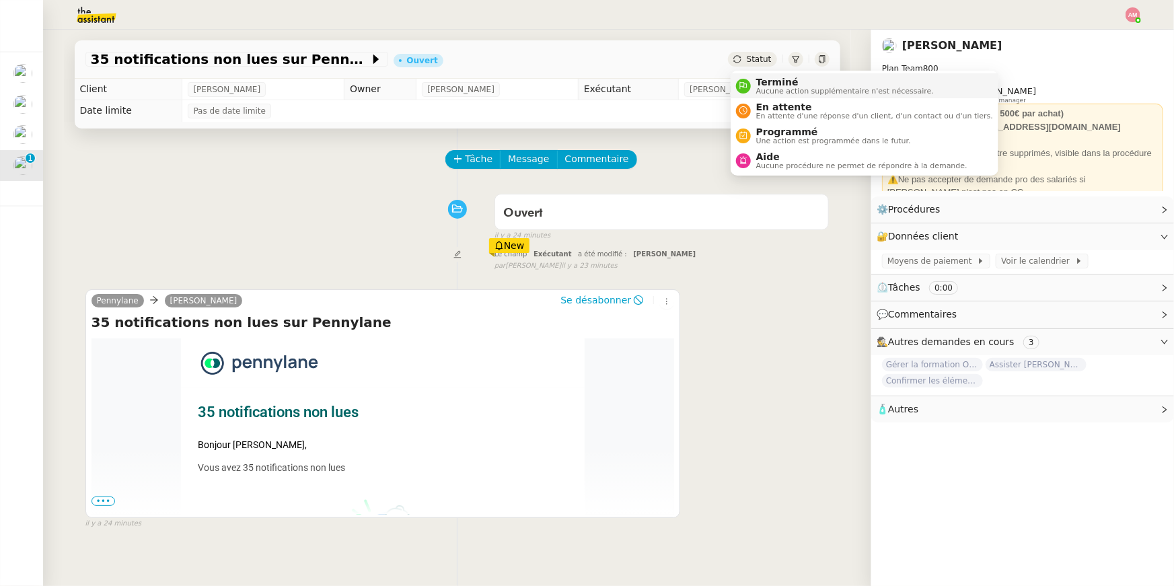
click at [762, 81] on span "Terminé" at bounding box center [845, 82] width 178 height 11
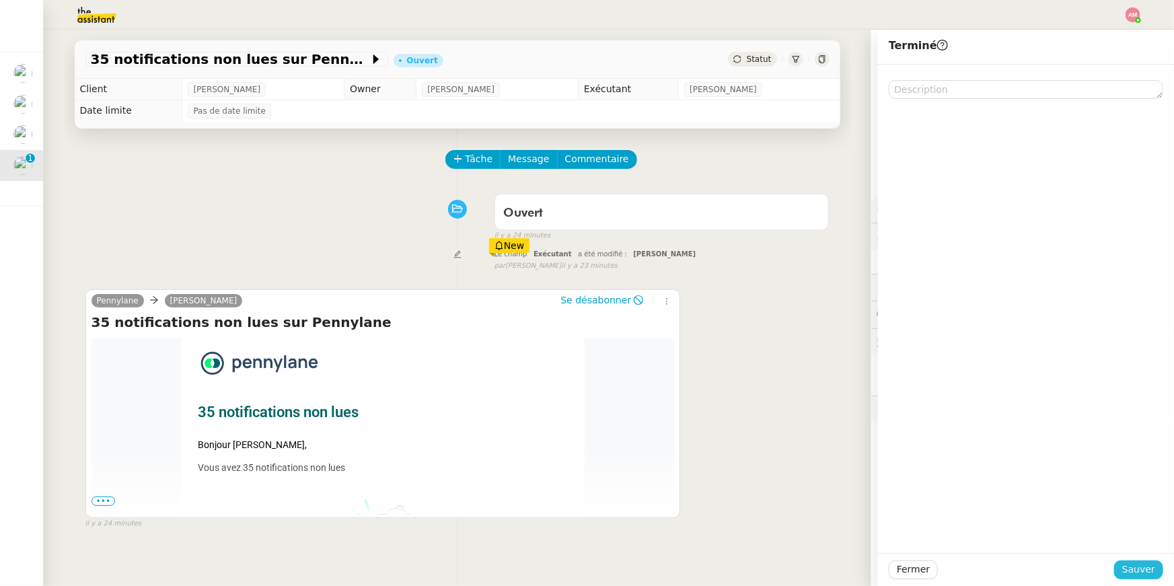
click at [1126, 562] on span "Sauver" at bounding box center [1138, 569] width 33 height 15
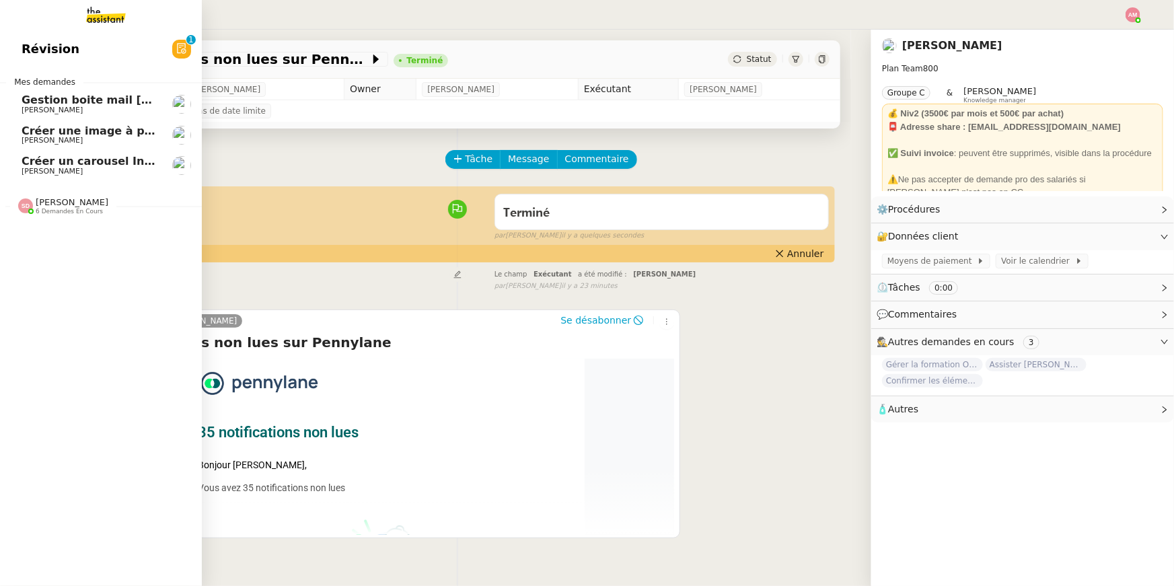
click at [42, 154] on link "Créer un carousel Instagram Hugo Bentz" at bounding box center [101, 165] width 202 height 31
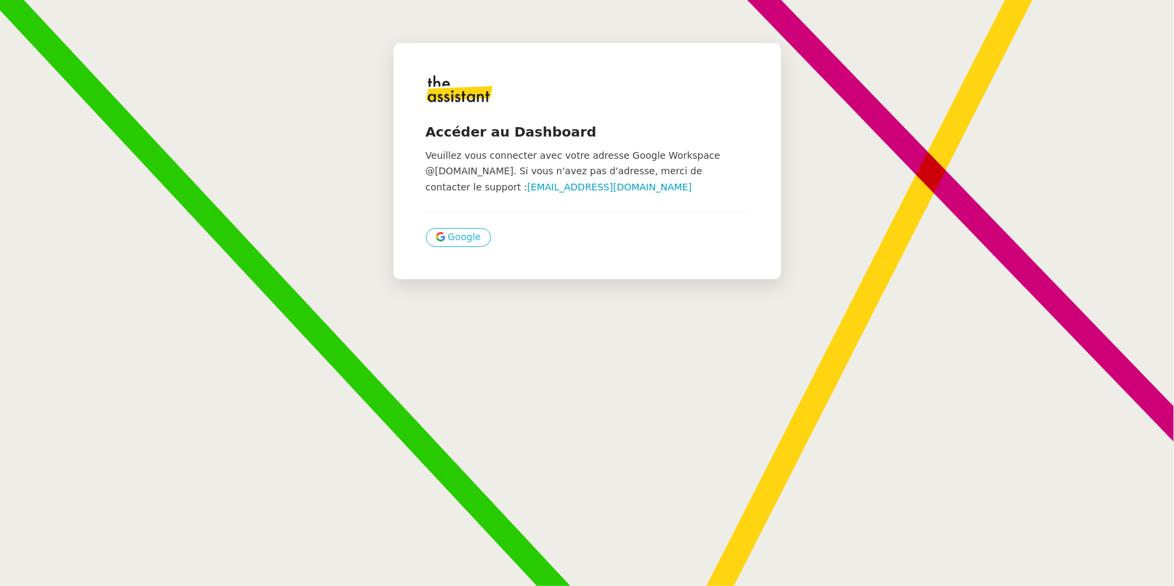
click at [443, 236] on icon at bounding box center [440, 236] width 9 height 9
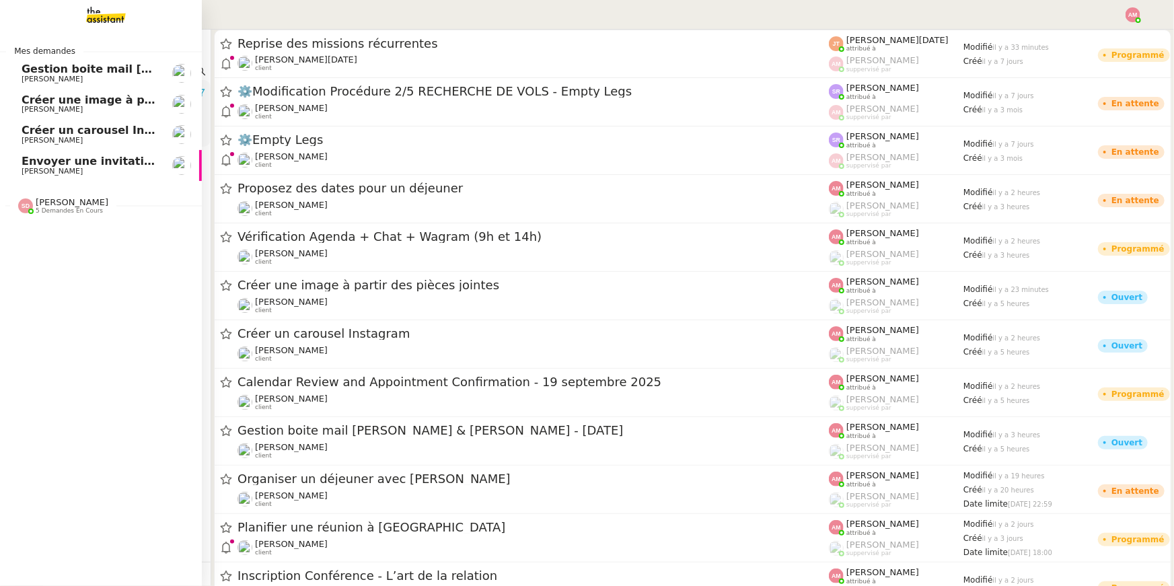
click at [52, 178] on link "Envoyer une invitation pour la réunion du [DATE] [PERSON_NAME]" at bounding box center [101, 165] width 202 height 31
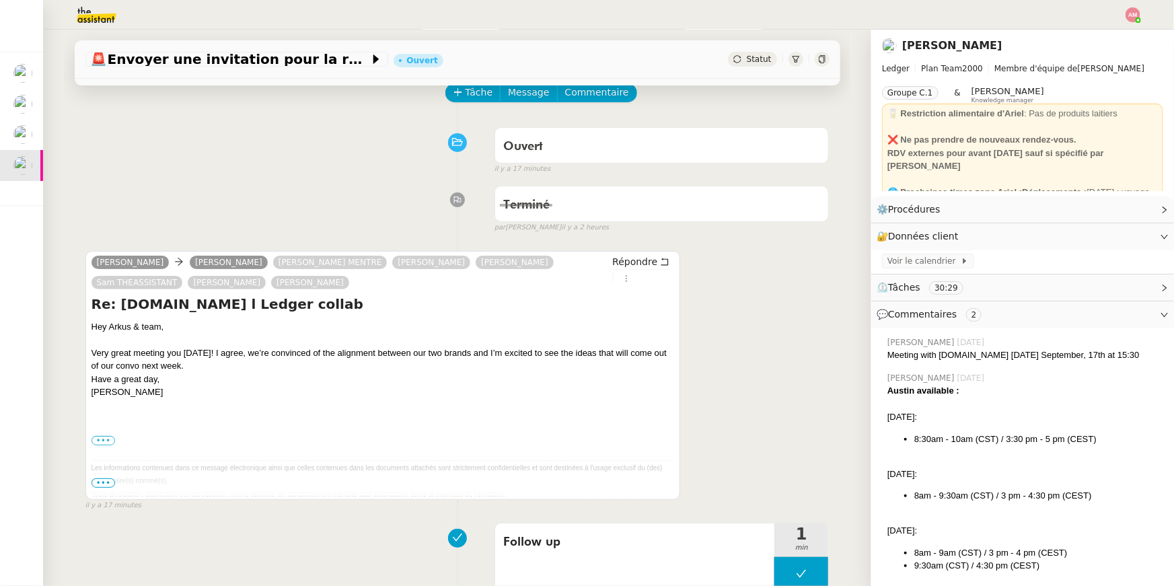
scroll to position [81, 0]
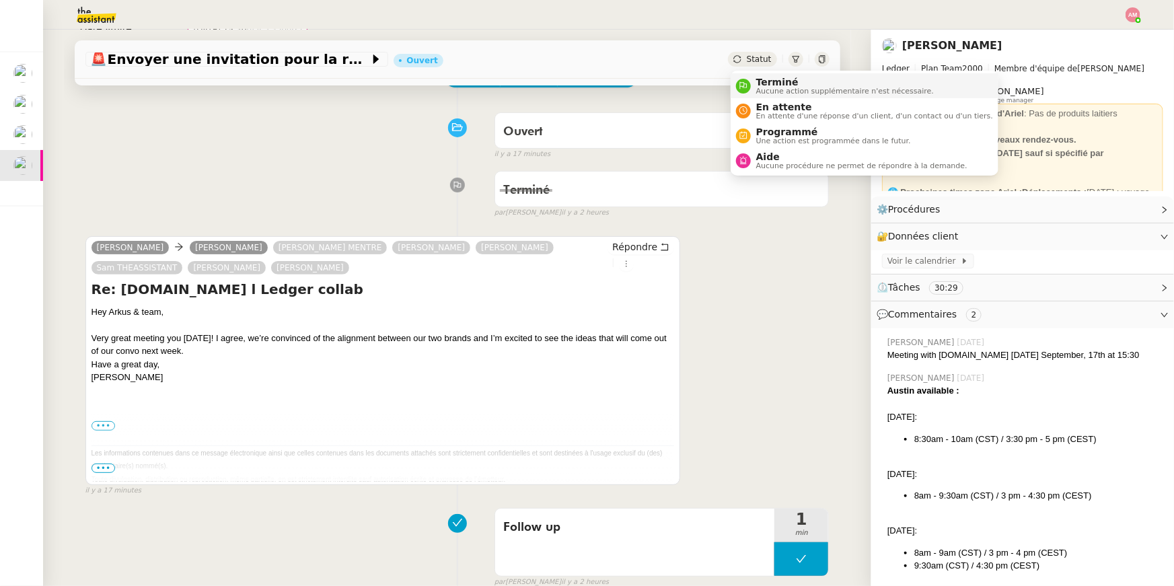
click at [751, 92] on div "Terminé Aucune action supplémentaire n'est nécessaire." at bounding box center [842, 86] width 183 height 18
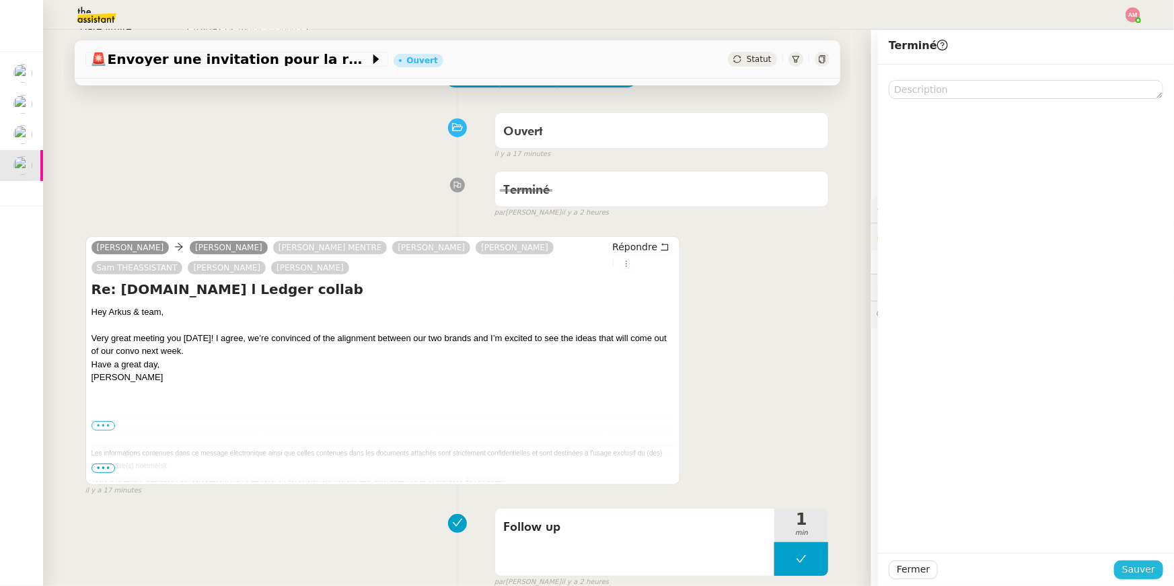
click at [1132, 569] on span "Sauver" at bounding box center [1138, 569] width 33 height 15
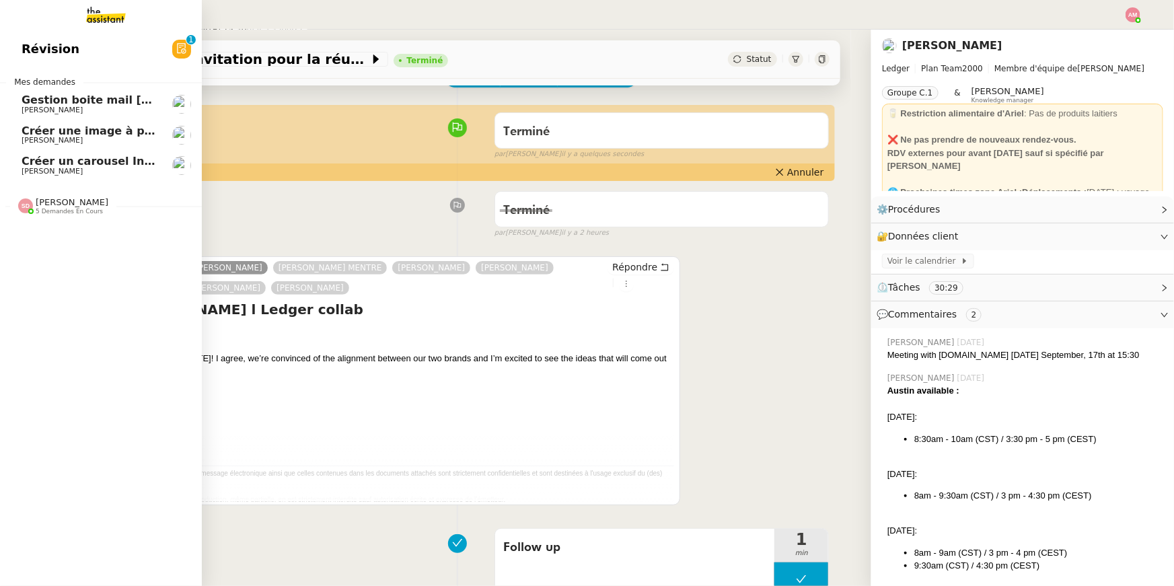
click at [66, 122] on link "Créer une image à partir des pièces jointes [PERSON_NAME]" at bounding box center [101, 135] width 202 height 31
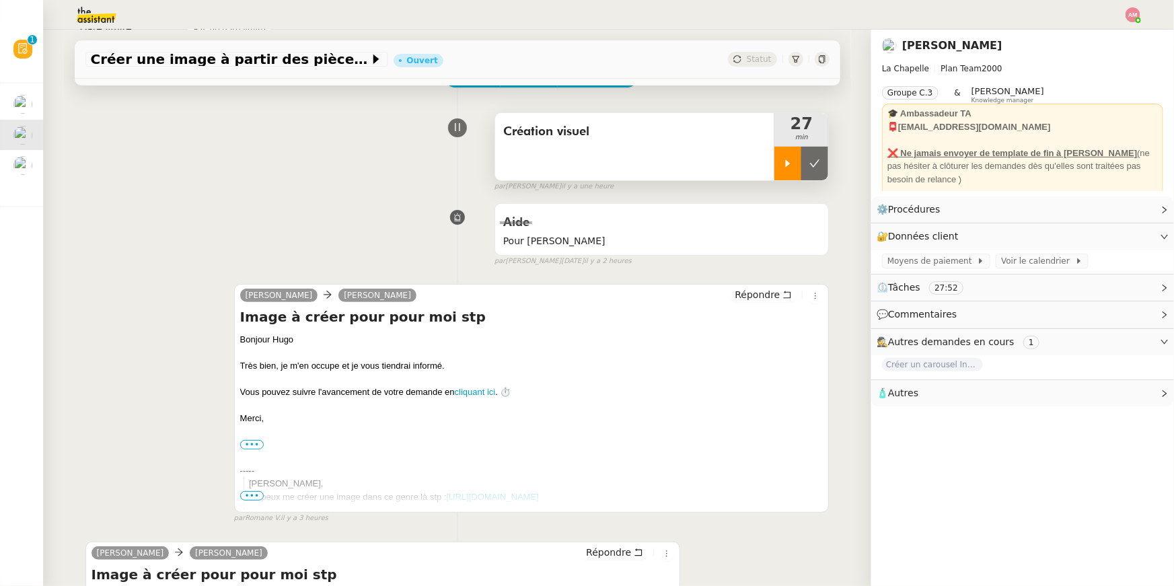
click at [788, 153] on div at bounding box center [787, 164] width 27 height 34
